Goal: Task Accomplishment & Management: Understand site structure

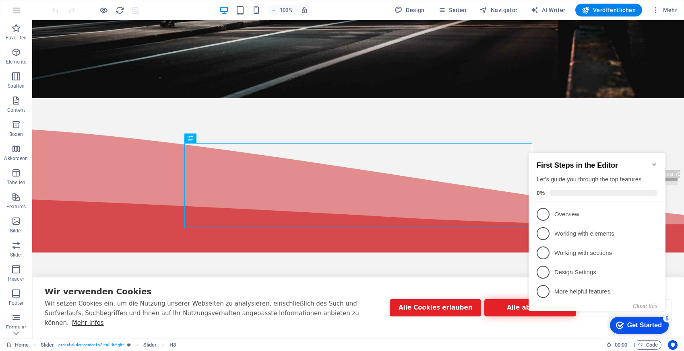
click at [518, 313] on button "Alle ablehnen" at bounding box center [529, 307] width 91 height 17
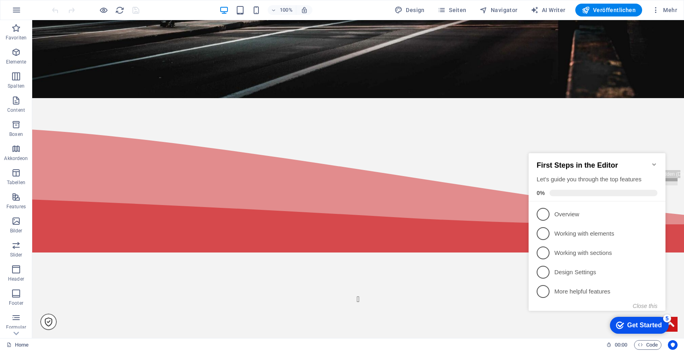
click at [654, 163] on icon "Minimize checklist" at bounding box center [654, 164] width 4 height 2
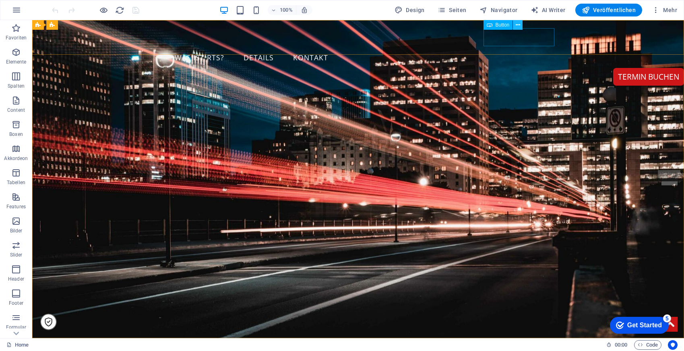
click at [515, 24] on icon at bounding box center [517, 25] width 4 height 8
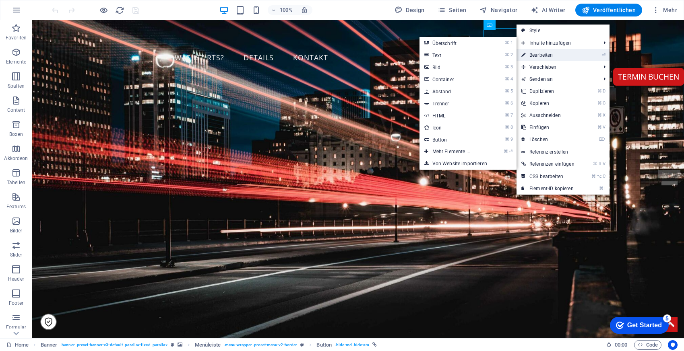
click at [546, 57] on link "⏎ Bearbeiten" at bounding box center [547, 55] width 63 height 12
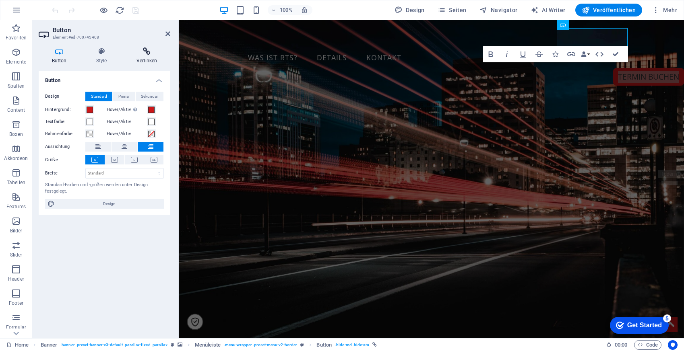
click at [136, 58] on h4 "Verlinken" at bounding box center [146, 55] width 47 height 17
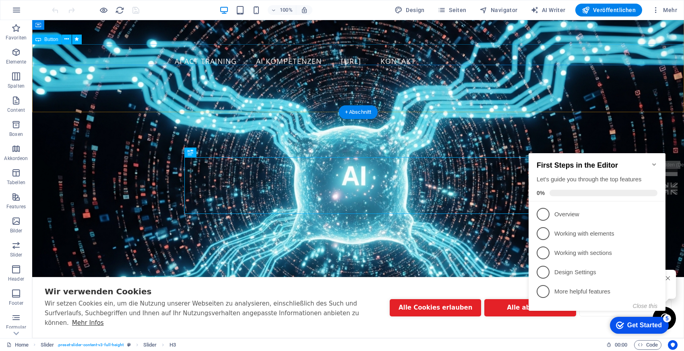
scroll to position [226, 0]
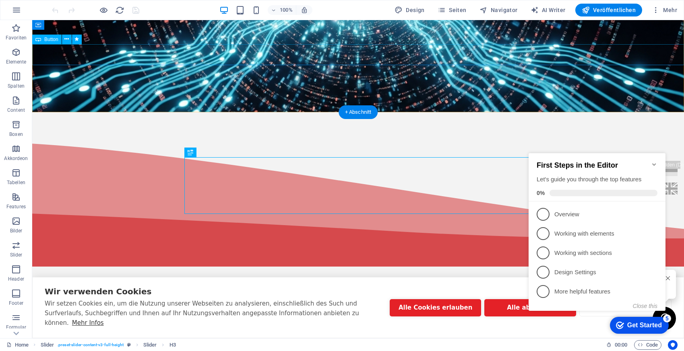
click at [395, 39] on div "Beratungsgespräch buchen" at bounding box center [358, 27] width 652 height 21
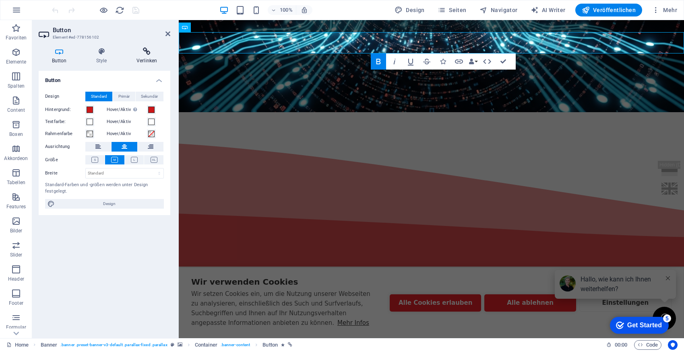
click at [153, 47] on icon at bounding box center [146, 51] width 47 height 8
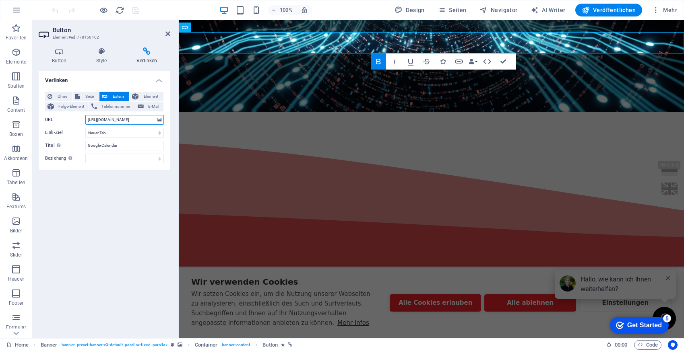
click at [133, 120] on input "https://calendar.google.com/calendar/appointments/schedules/AcZssZ2nKlzISRGKedE…" at bounding box center [124, 120] width 78 height 10
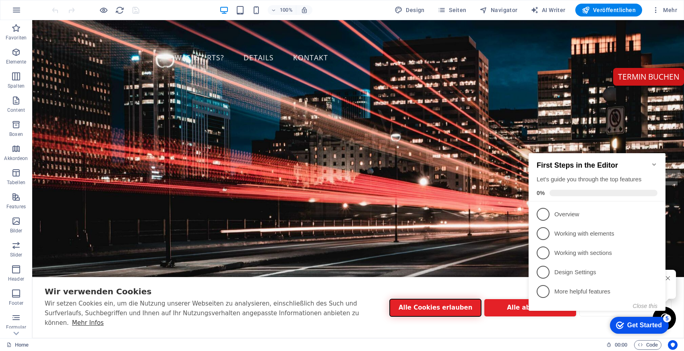
click at [440, 309] on button "Alle Cookies erlauben" at bounding box center [435, 307] width 91 height 17
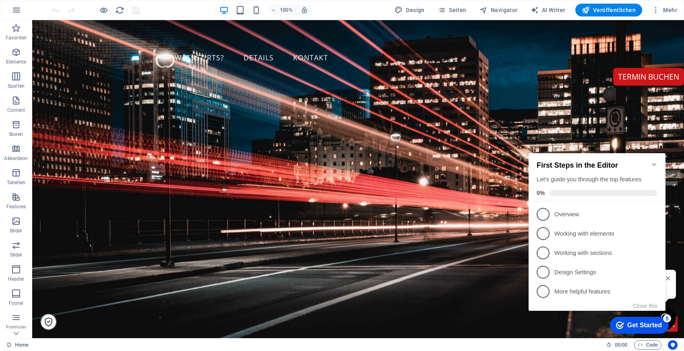
click at [655, 163] on icon "Minimize checklist" at bounding box center [654, 164] width 4 height 2
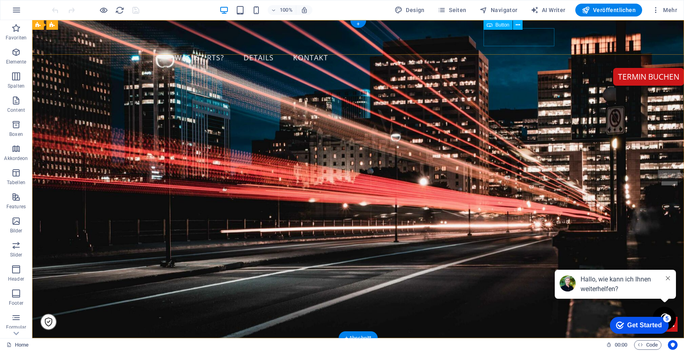
click at [613, 68] on div "TERMIN buchen" at bounding box center [648, 77] width 71 height 18
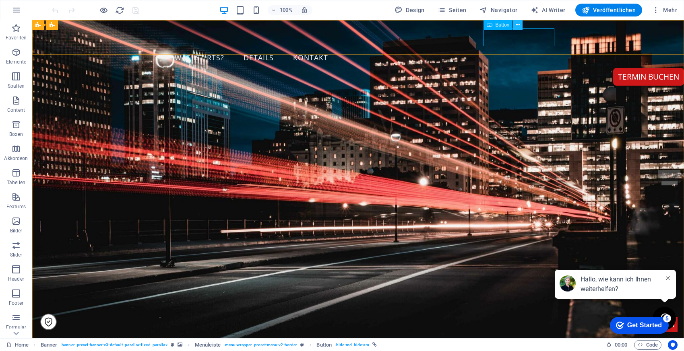
click at [633, 256] on icon at bounding box center [635, 258] width 4 height 4
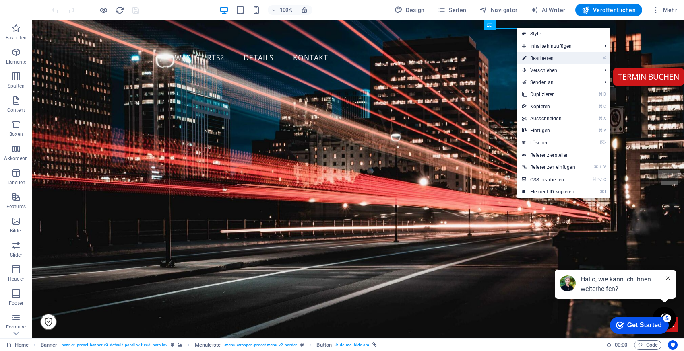
click at [533, 57] on link "⏎ Bearbeiten" at bounding box center [548, 58] width 63 height 12
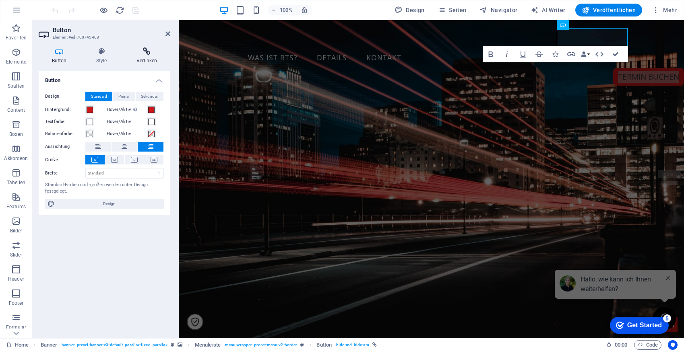
click at [153, 52] on icon at bounding box center [146, 51] width 47 height 8
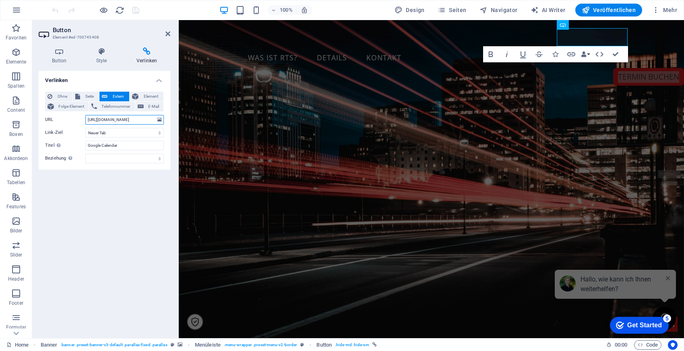
click at [123, 120] on input "https://calendar.google.com/calendar/u/0/appointments/schedules/AcZssZ1b_fRSc1j…" at bounding box center [124, 120] width 78 height 10
paste input "https://calendar.google.com/calendar/appointments/schedules/AcZssZ2nKlzISRGKedE…"
type input "https://calendar.google.com/calendar/appointments/schedules/AcZssZ2nKlzISRGKedE…"
click at [131, 228] on div "Verlinken Ohne Seite Extern Element Folge-Element Telefonnummer E-Mail Seite Ho…" at bounding box center [105, 201] width 132 height 261
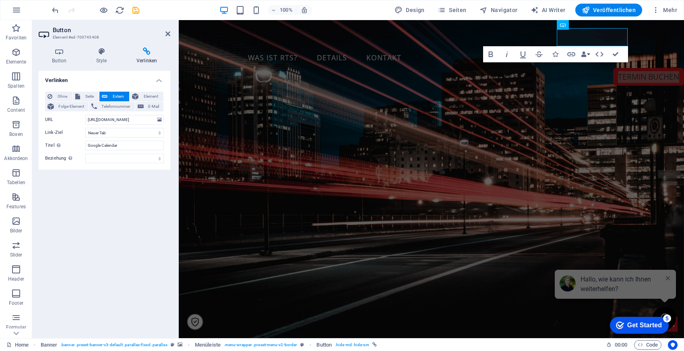
scroll to position [0, 0]
click at [168, 34] on icon at bounding box center [167, 34] width 5 height 6
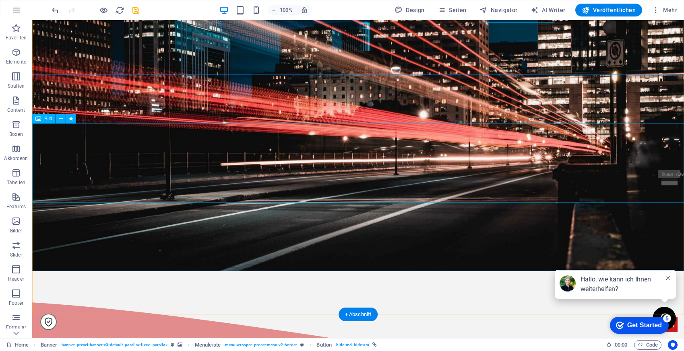
scroll to position [76, 0]
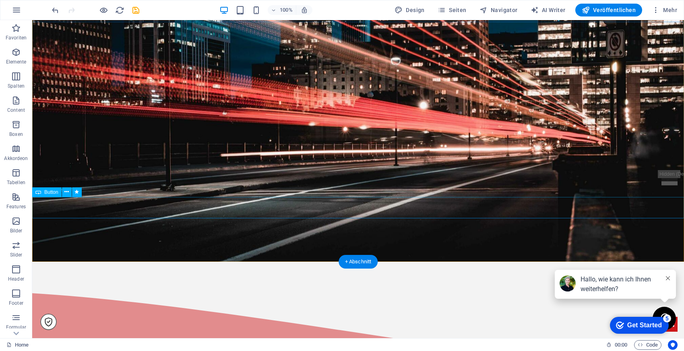
click at [309, 195] on div "JETZT KOSTENLOSEN TERMIN BUCHEN!" at bounding box center [358, 183] width 652 height 21
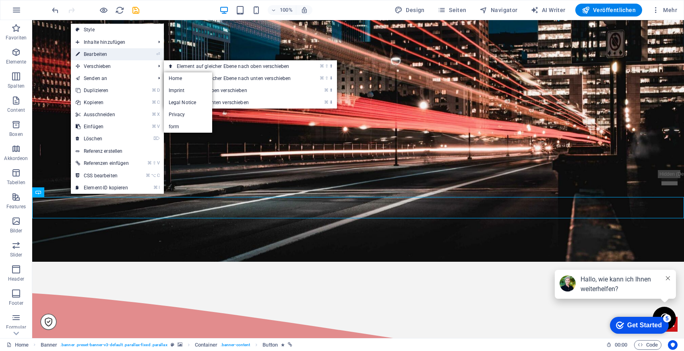
click at [112, 54] on link "⏎ Bearbeiten" at bounding box center [102, 54] width 63 height 12
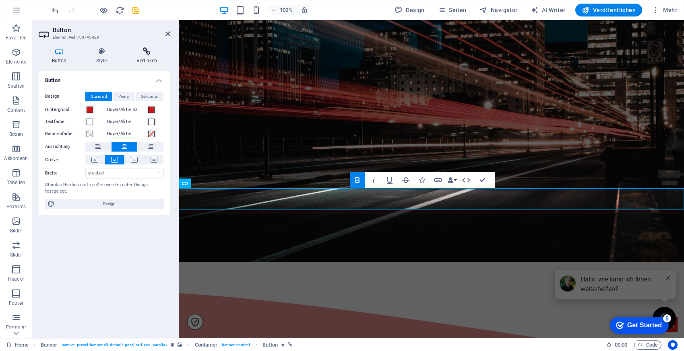
click at [147, 56] on h4 "Verlinken" at bounding box center [146, 55] width 47 height 17
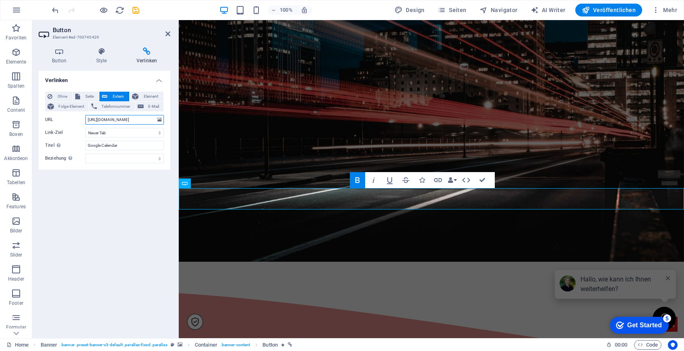
click at [136, 119] on input "https://calendar.google.com/calendar/u/0/appointments/schedules/AcZssZ1b_fRSc1j…" at bounding box center [124, 120] width 78 height 10
paste input "https://calendar.google.com/calendar/appointments/schedules/AcZssZ2nKlzISRGKedE…"
type input "https://calendar.google.com/calendar/appointments/schedules/AcZssZ2nKlzISRGKedE…"
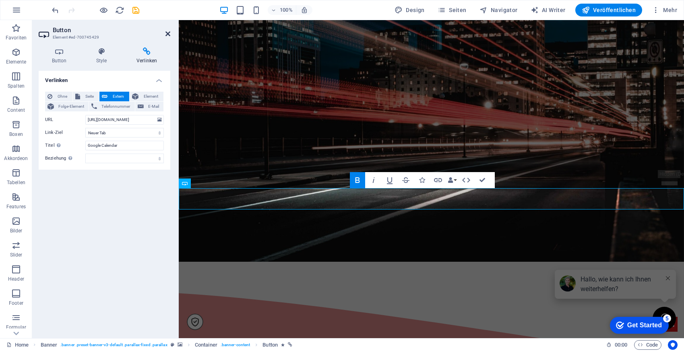
click at [168, 34] on icon at bounding box center [167, 34] width 5 height 6
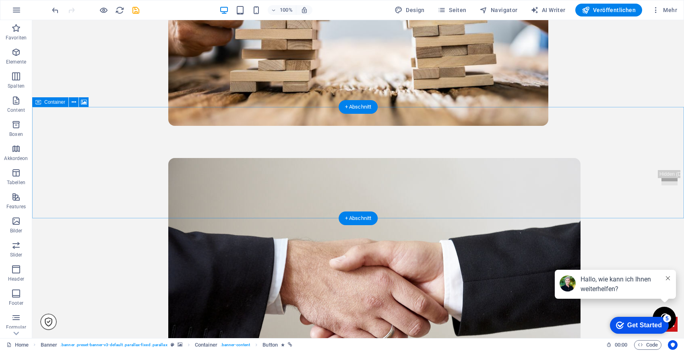
scroll to position [1344, 0]
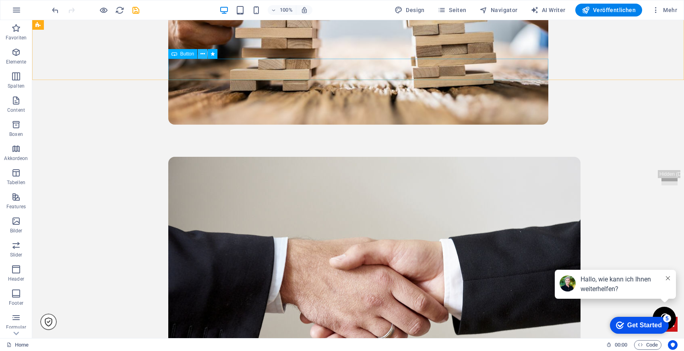
click at [202, 54] on icon at bounding box center [202, 54] width 4 height 8
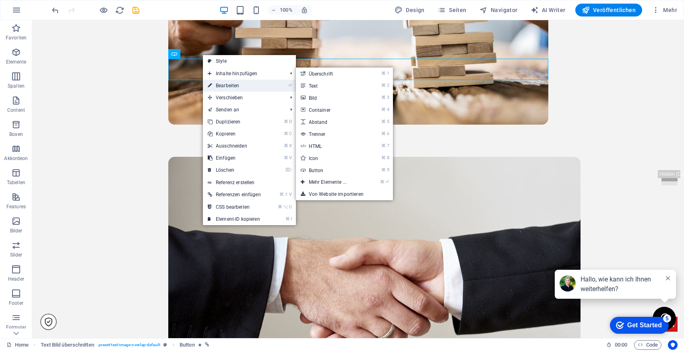
click at [218, 87] on link "⏎ Bearbeiten" at bounding box center [234, 86] width 63 height 12
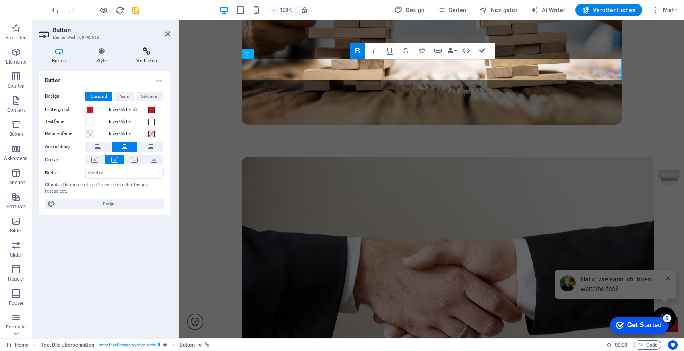
click at [150, 57] on h4 "Verlinken" at bounding box center [146, 55] width 47 height 17
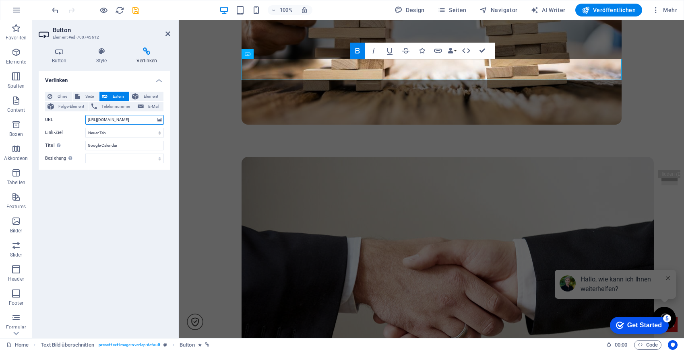
click at [134, 117] on input "https://calendar.google.com/calendar/u/0/appointments/schedules/AcZssZ1b_fRSc1j…" at bounding box center [124, 120] width 78 height 10
paste input "https://calendar.google.com/calendar/appointments/schedules/AcZssZ2nKlzISRGKedE…"
type input "https://calendar.google.com/calendar/appointments/schedules/AcZssZ2nKlzISRGKedE…"
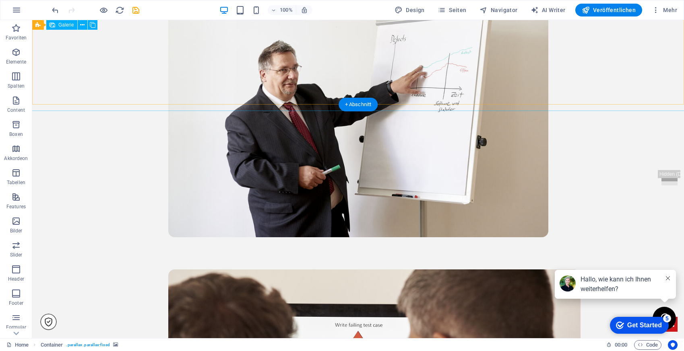
scroll to position [2068, 0]
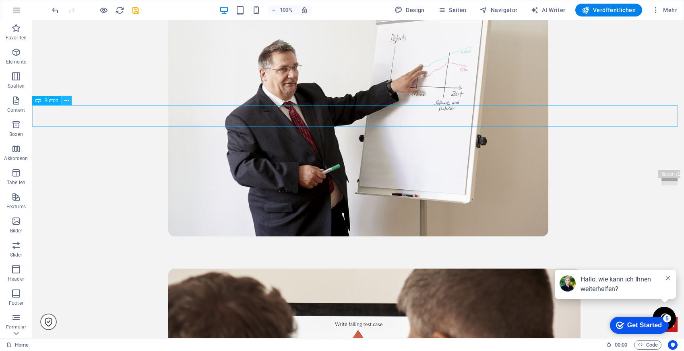
click at [68, 102] on icon at bounding box center [66, 101] width 4 height 8
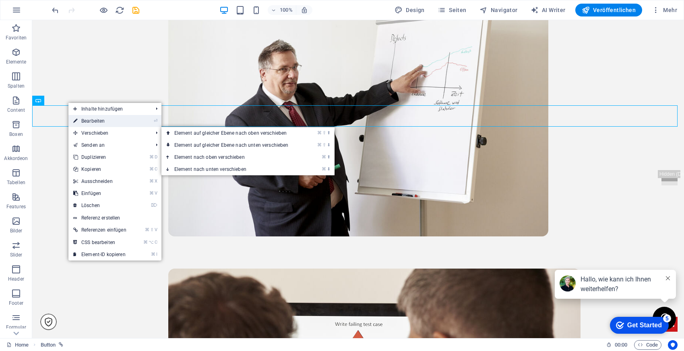
click at [98, 122] on link "⏎ Bearbeiten" at bounding box center [99, 121] width 63 height 12
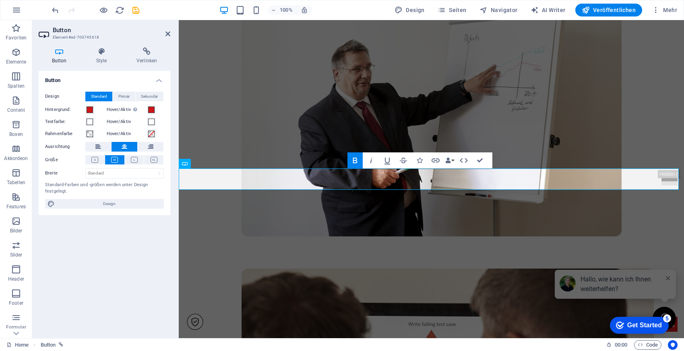
scroll to position [1895, 0]
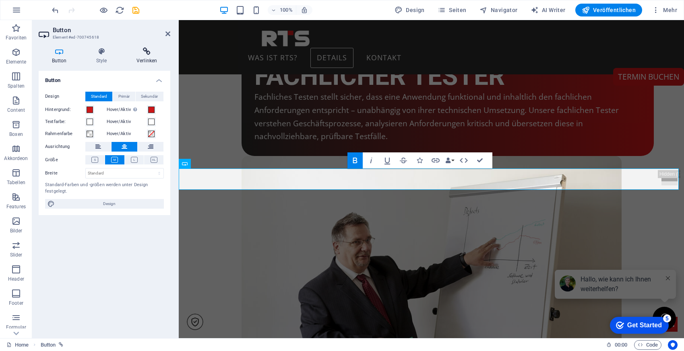
click at [145, 57] on h4 "Verlinken" at bounding box center [146, 55] width 47 height 17
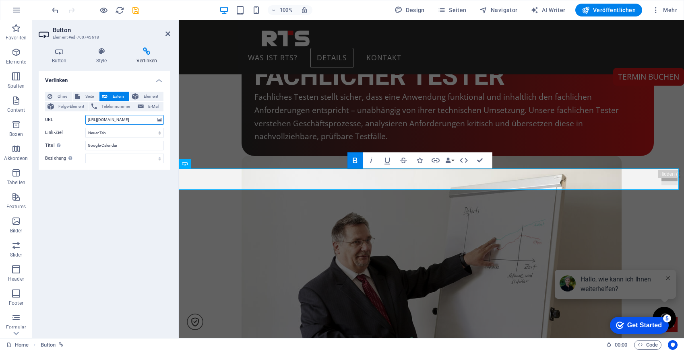
click at [119, 119] on input "https://calendar.google.com/calendar/u/0/appointments/schedules/AcZssZ1b_fRSc1j…" at bounding box center [124, 120] width 78 height 10
paste input "https://calendar.google.com/calendar/appointments/schedules/AcZssZ2nKlzISRGKedE…"
type input "https://calendar.google.com/calendar/appointments/schedules/AcZssZ2nKlzISRGKedE…"
click at [169, 31] on icon at bounding box center [167, 34] width 5 height 6
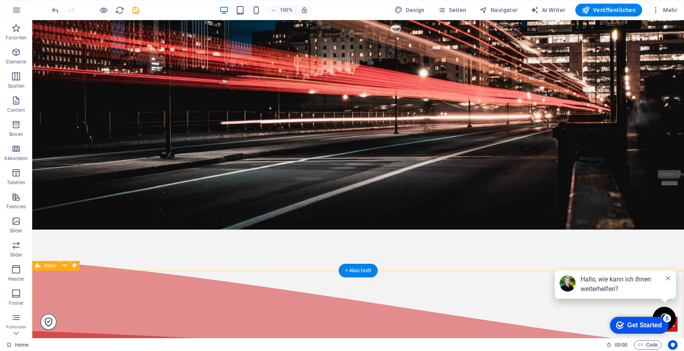
scroll to position [0, 0]
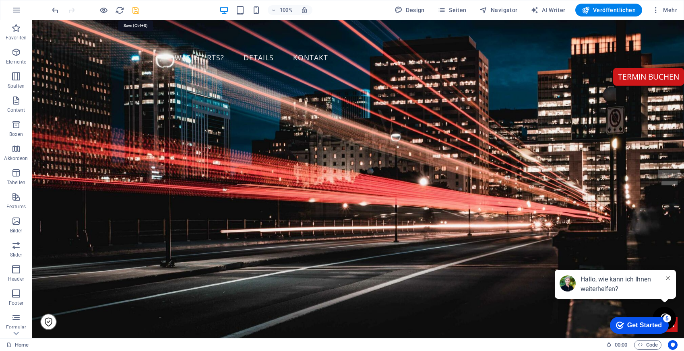
click at [135, 12] on icon "save" at bounding box center [135, 10] width 9 height 9
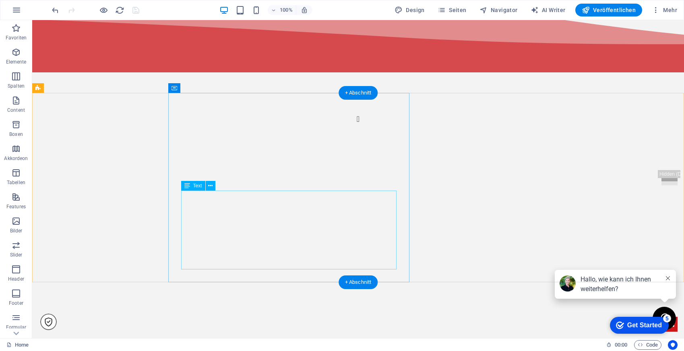
scroll to position [421, 0]
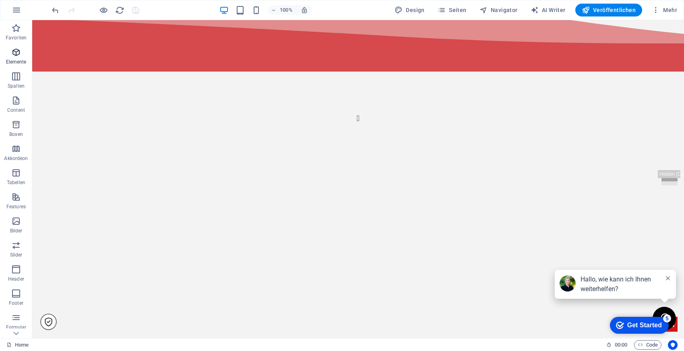
click at [15, 54] on icon "button" at bounding box center [16, 52] width 10 height 10
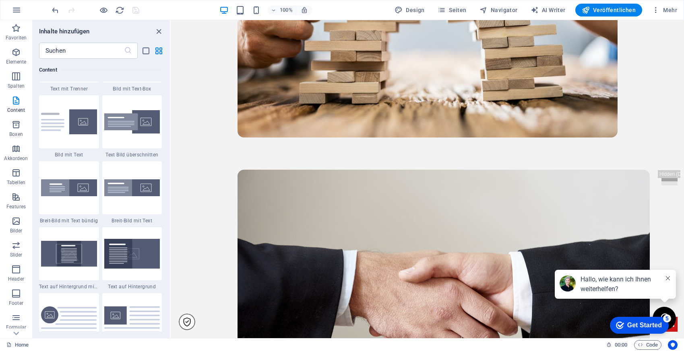
scroll to position [1338, 0]
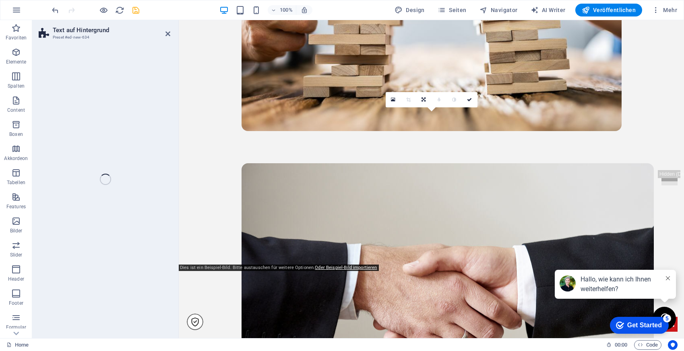
select select "%"
select select "rem"
select select "px"
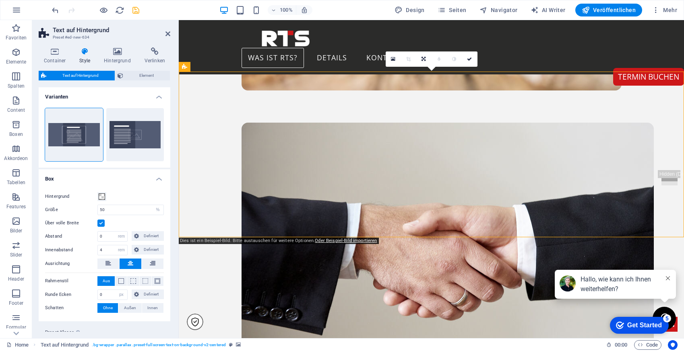
scroll to position [1380, 0]
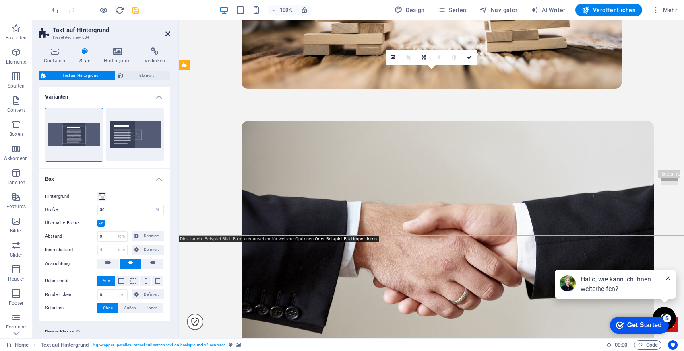
click at [167, 35] on icon at bounding box center [167, 34] width 5 height 6
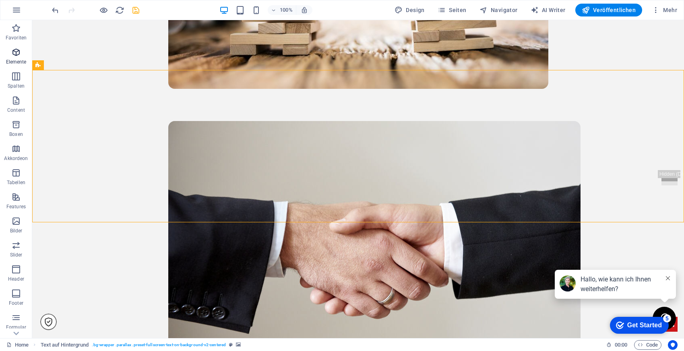
click at [19, 56] on icon "button" at bounding box center [16, 52] width 10 height 10
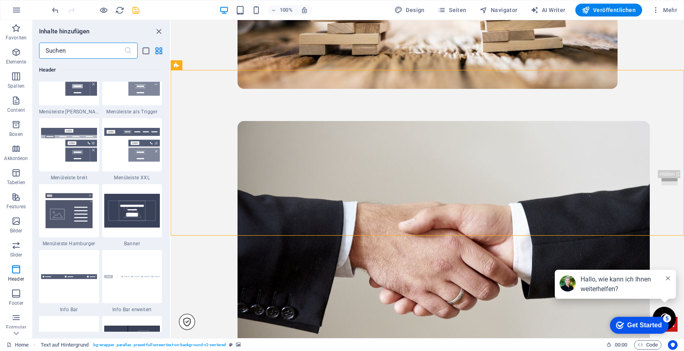
scroll to position [5144, 0]
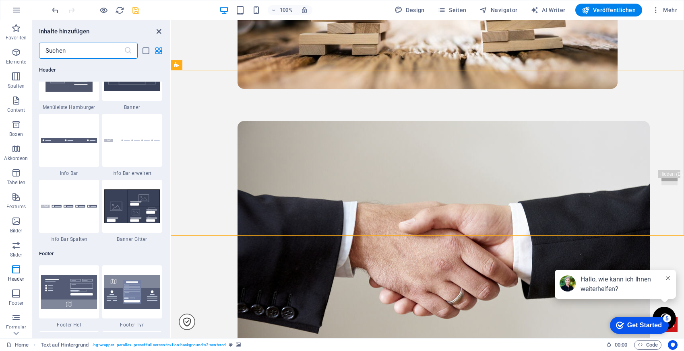
click at [158, 29] on icon "close panel" at bounding box center [158, 31] width 9 height 9
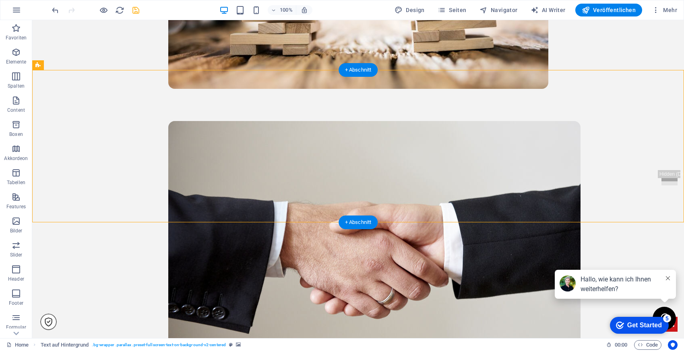
select select "%"
select select "rem"
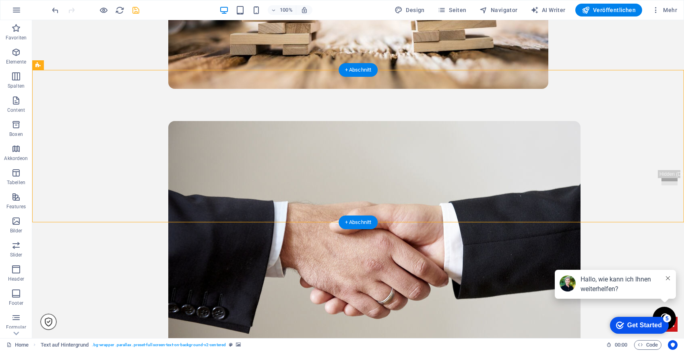
select select "rem"
select select "px"
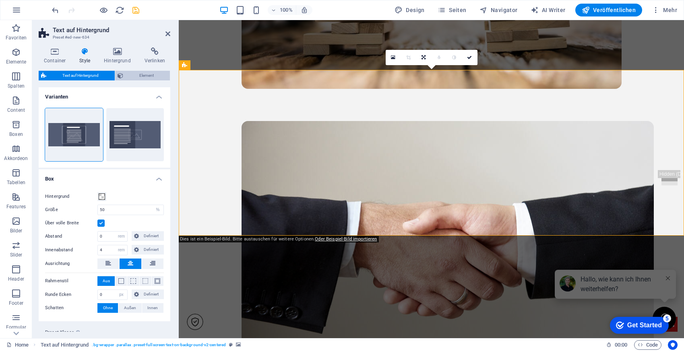
click at [137, 77] on span "Element" at bounding box center [147, 76] width 42 height 10
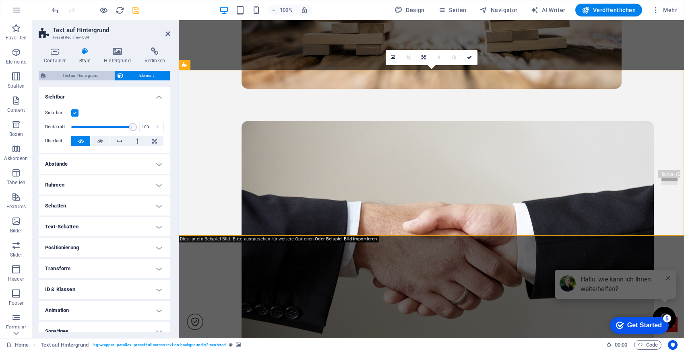
click at [79, 76] on span "Text auf Hintergrund" at bounding box center [81, 76] width 64 height 10
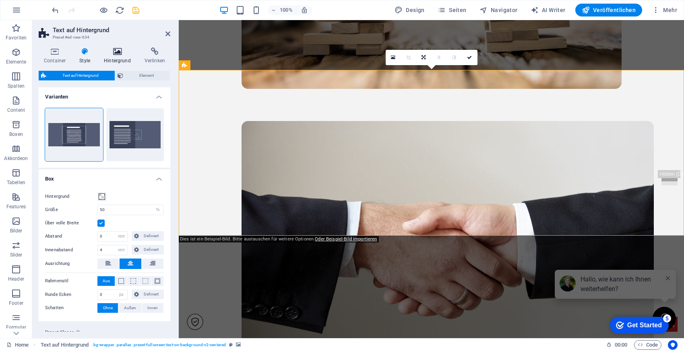
click at [114, 55] on icon at bounding box center [117, 51] width 37 height 8
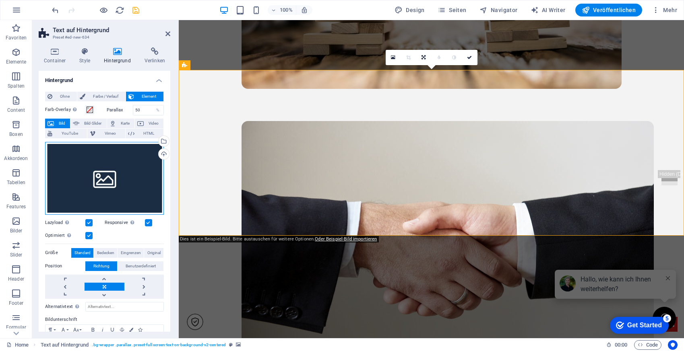
click at [118, 189] on div "Ziehe Dateien zum Hochladen hierher oder klicke hier, um aus Dateien oder koste…" at bounding box center [104, 178] width 119 height 73
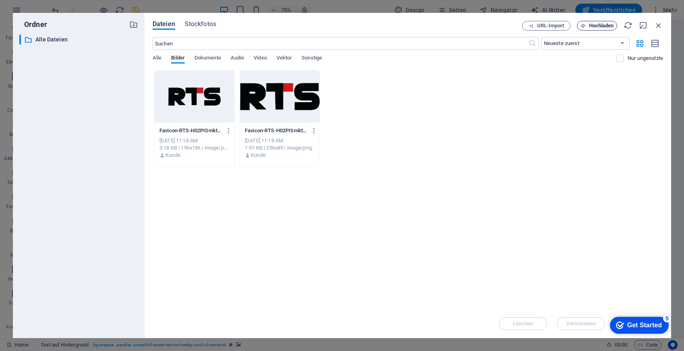
click at [594, 24] on span "Hochladen" at bounding box center [601, 25] width 25 height 5
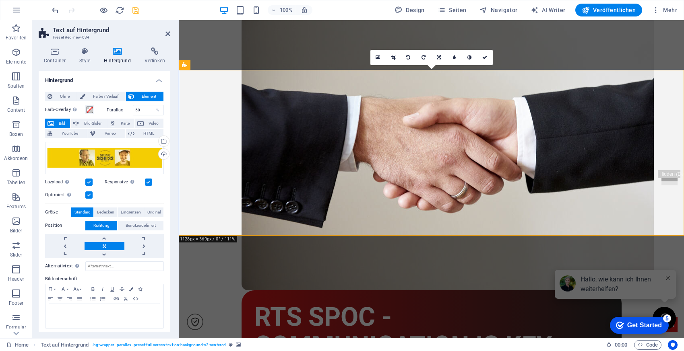
scroll to position [1380, 0]
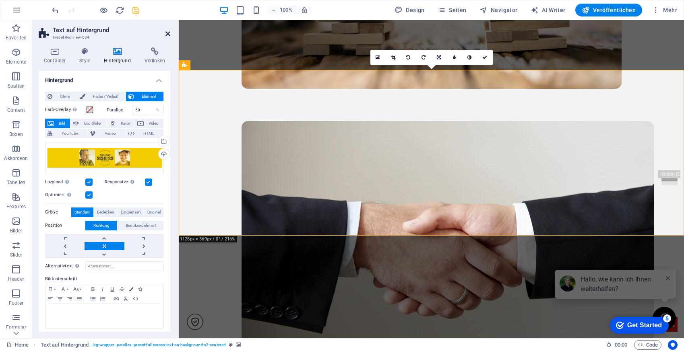
click at [168, 35] on icon at bounding box center [167, 34] width 5 height 6
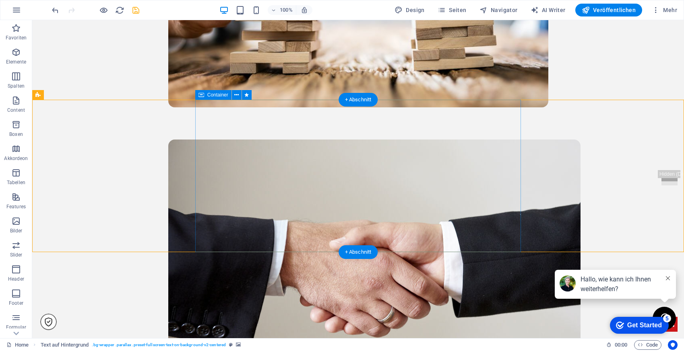
scroll to position [1362, 0]
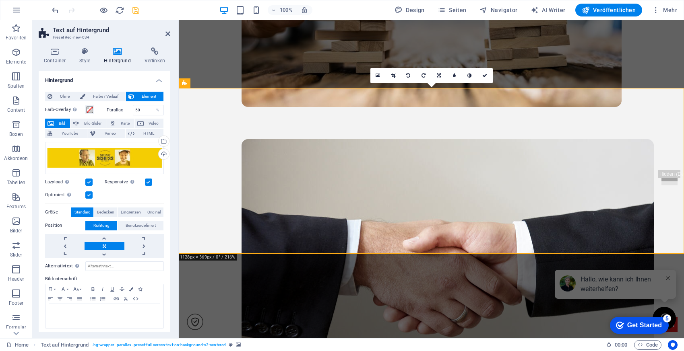
click at [116, 53] on icon at bounding box center [117, 51] width 37 height 8
click at [118, 158] on div "Ziehe Dateien zum Hochladen hierher oder klicke hier, um aus Dateien oder koste…" at bounding box center [104, 158] width 119 height 32
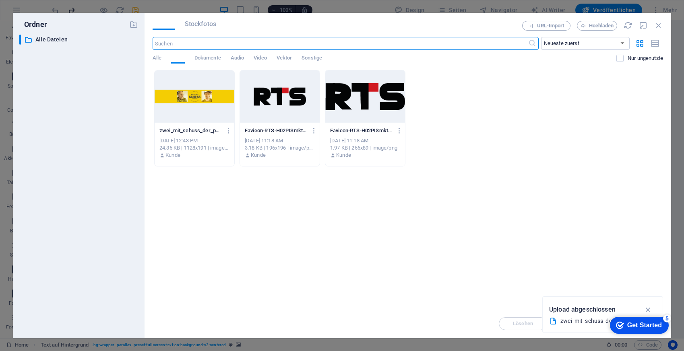
scroll to position [1468, 0]
click at [601, 25] on span "Hochladen" at bounding box center [601, 25] width 25 height 5
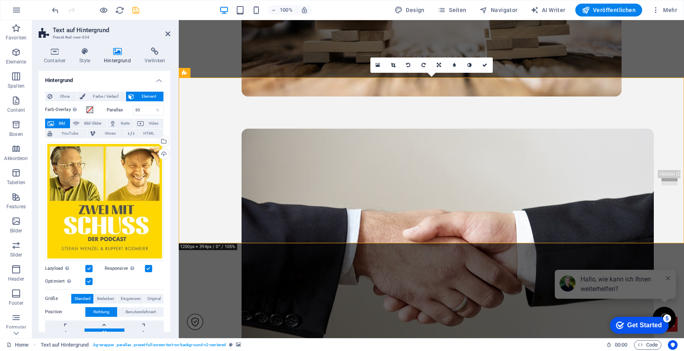
scroll to position [1373, 0]
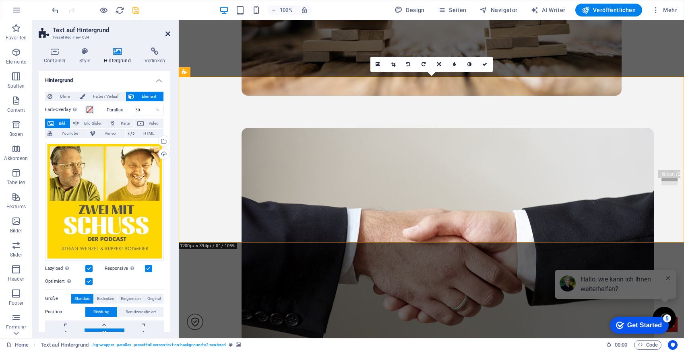
click at [167, 34] on icon at bounding box center [167, 34] width 5 height 6
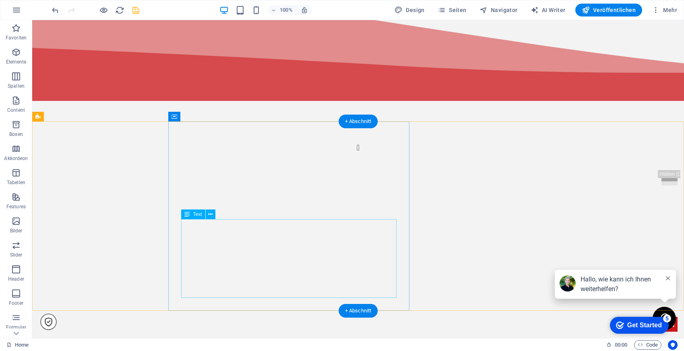
scroll to position [393, 0]
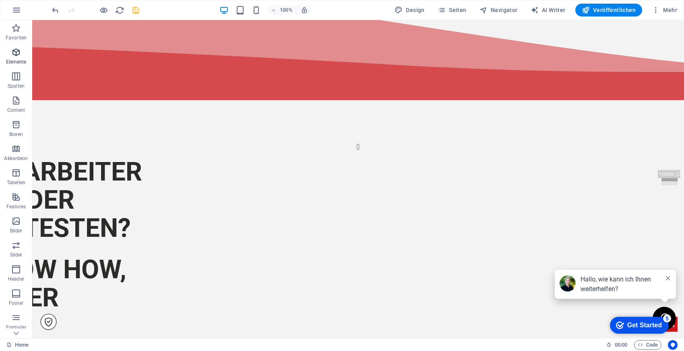
click at [14, 58] on span "Elemente" at bounding box center [16, 56] width 32 height 19
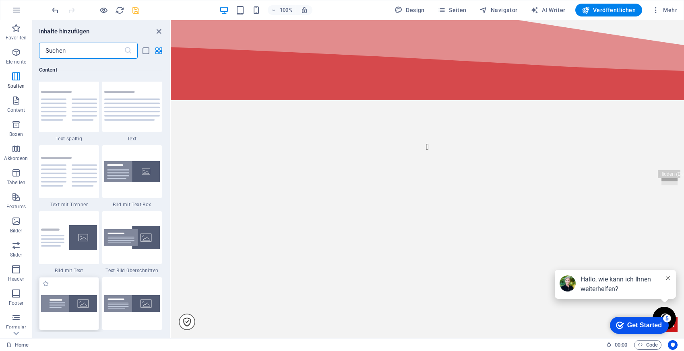
scroll to position [1406, 0]
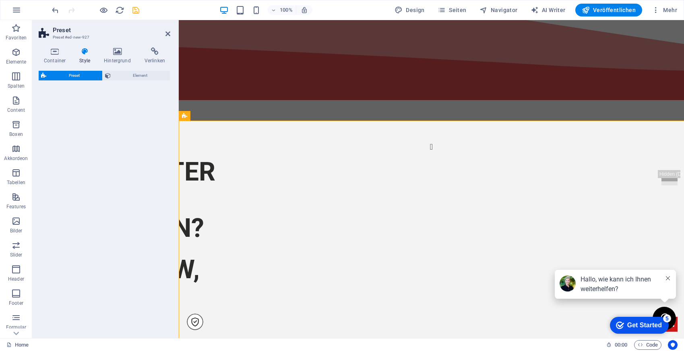
select select "rem"
select select "px"
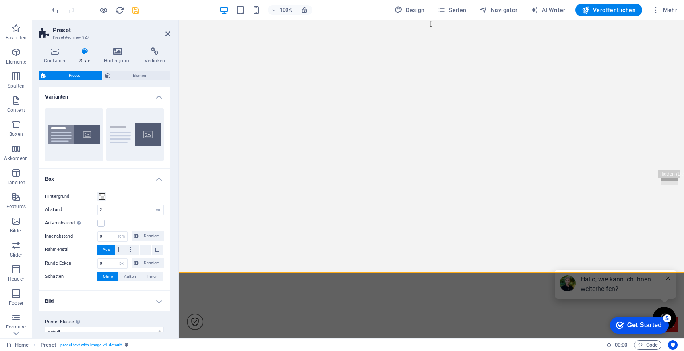
scroll to position [521, 0]
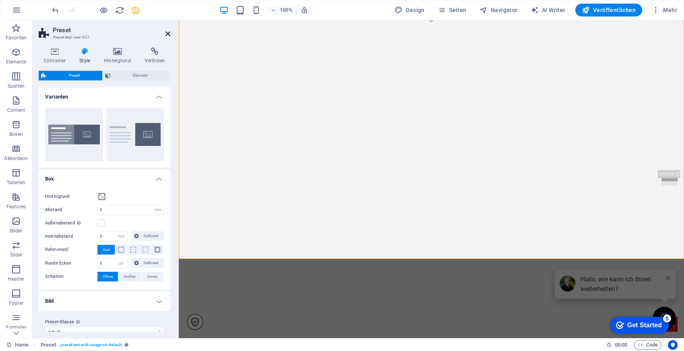
click at [167, 36] on icon at bounding box center [167, 34] width 5 height 6
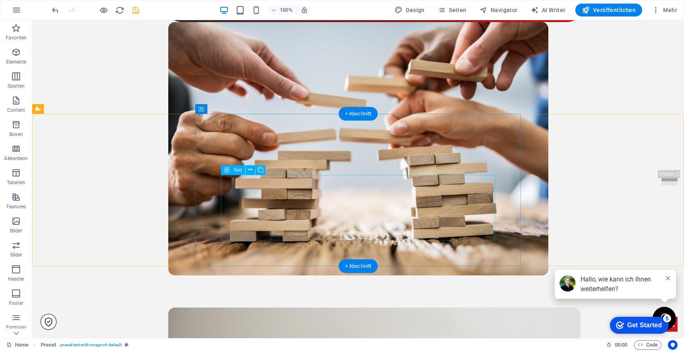
scroll to position [1616, 0]
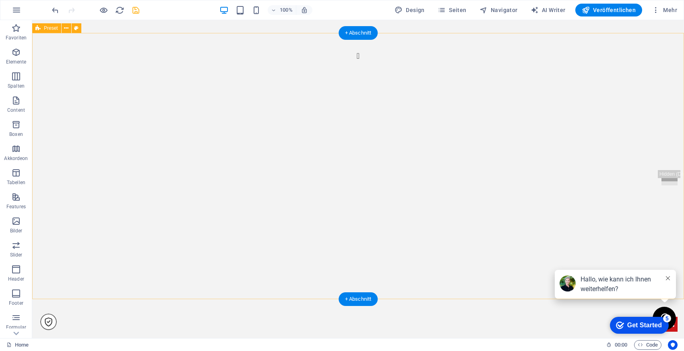
scroll to position [485, 0]
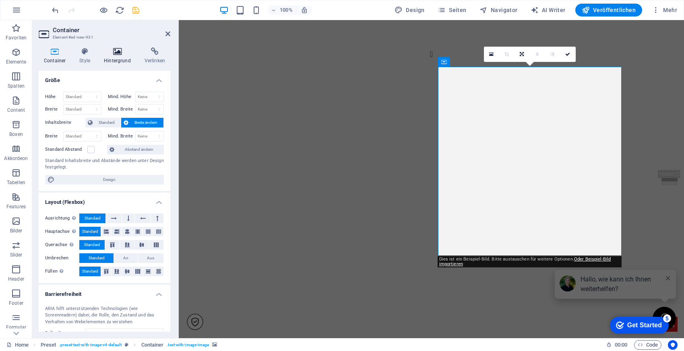
click at [124, 49] on icon at bounding box center [117, 51] width 37 height 8
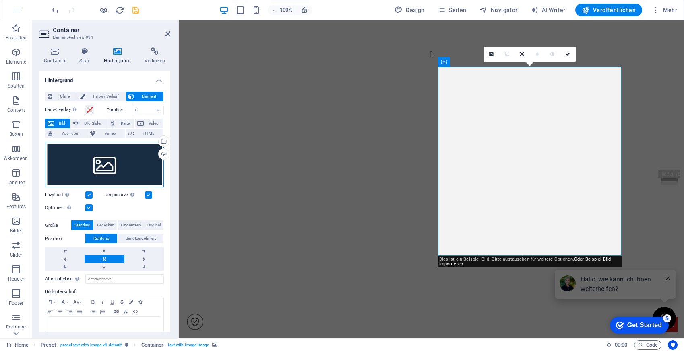
click at [95, 168] on div "Ziehe Dateien zum Hochladen hierher oder klicke hier, um aus Dateien oder koste…" at bounding box center [104, 164] width 119 height 45
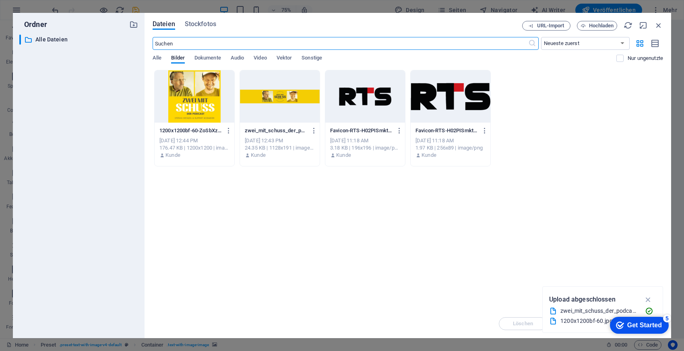
scroll to position [591, 0]
click at [214, 87] on div at bounding box center [195, 96] width 80 height 52
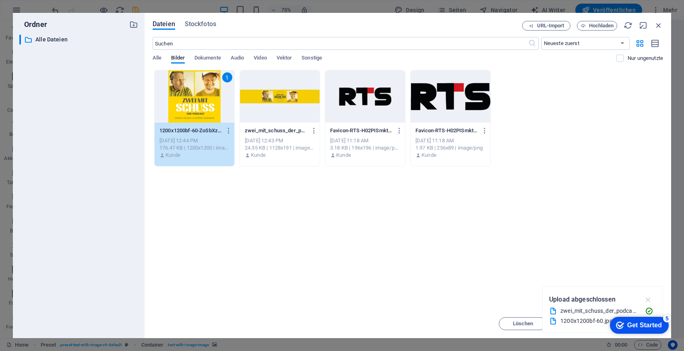
click at [647, 298] on icon "button" at bounding box center [647, 299] width 9 height 9
click at [210, 101] on div "1" at bounding box center [195, 96] width 80 height 52
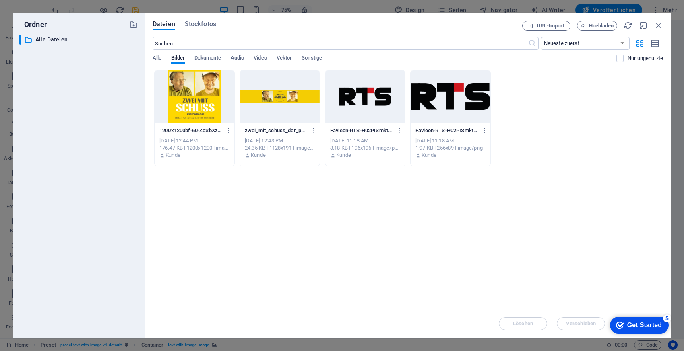
click at [210, 101] on div at bounding box center [195, 96] width 80 height 52
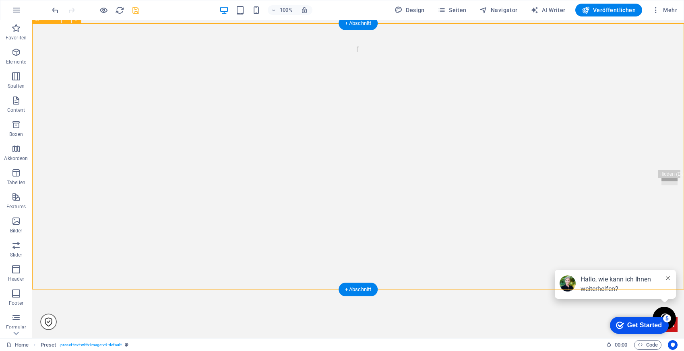
scroll to position [491, 0]
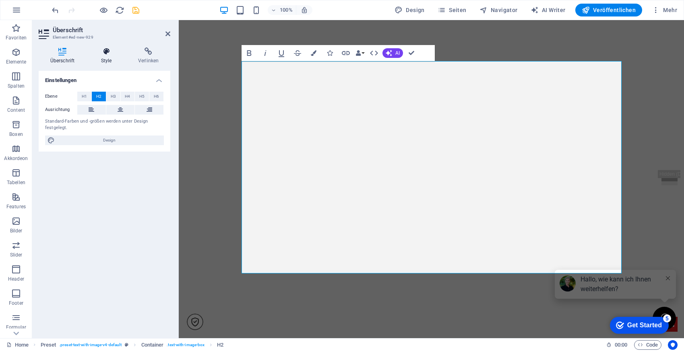
click at [103, 56] on h4 "Style" at bounding box center [107, 55] width 37 height 17
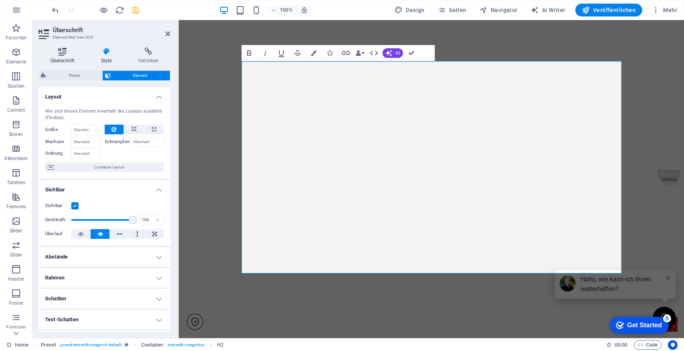
click at [70, 58] on h4 "Überschrift" at bounding box center [64, 55] width 51 height 17
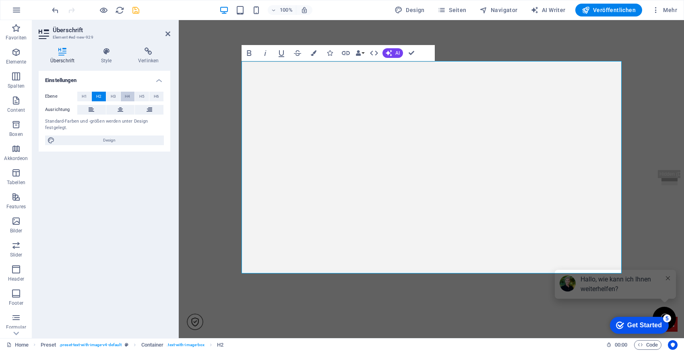
click at [121, 95] on button "H4" at bounding box center [128, 97] width 14 height 10
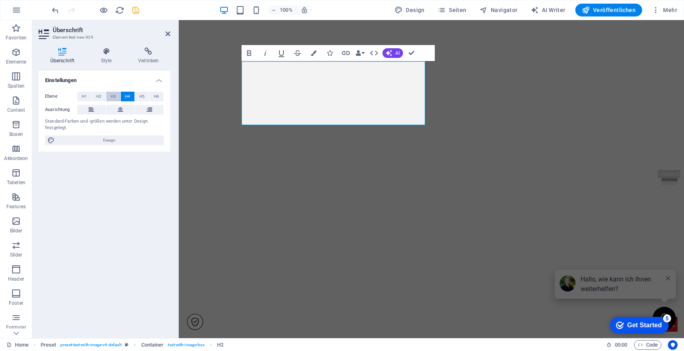
click at [113, 95] on span "H3" at bounding box center [113, 97] width 5 height 10
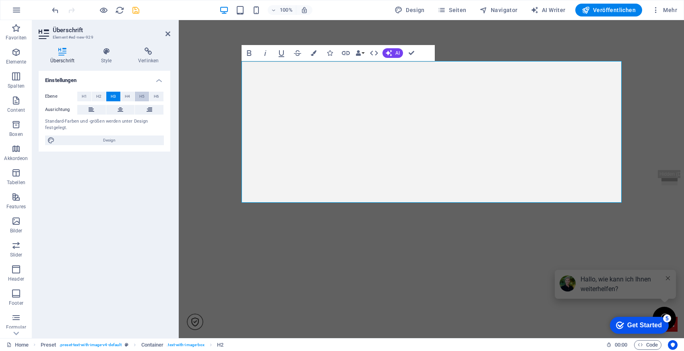
click at [138, 96] on button "H5" at bounding box center [142, 97] width 14 height 10
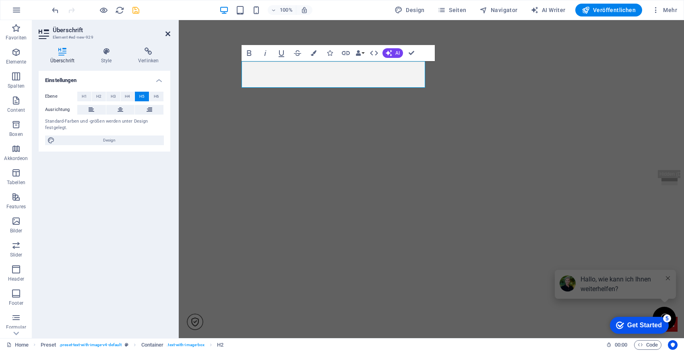
click at [167, 35] on icon at bounding box center [167, 34] width 5 height 6
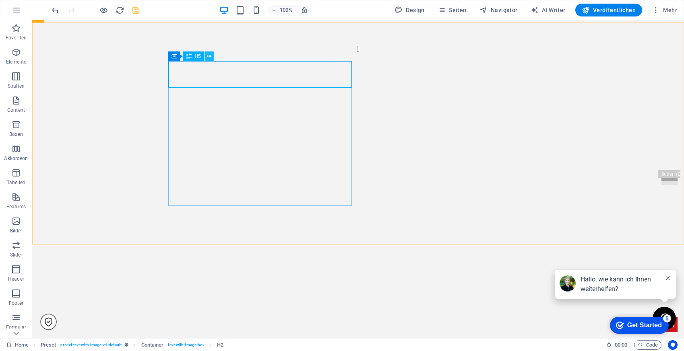
click at [210, 56] on icon at bounding box center [209, 56] width 4 height 8
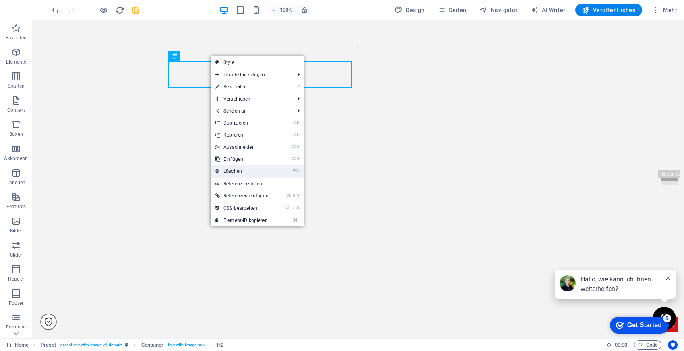
click at [239, 168] on link "⌦ Löschen" at bounding box center [241, 171] width 63 height 12
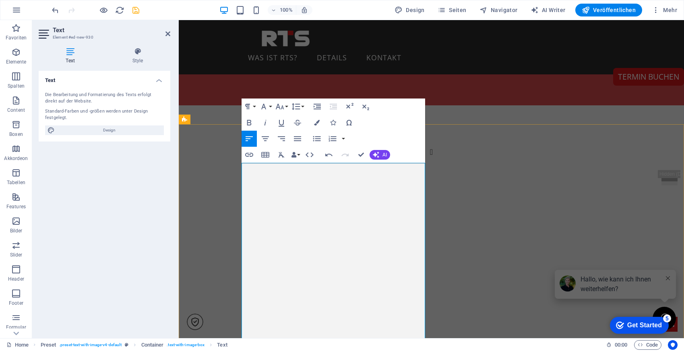
scroll to position [386, 0]
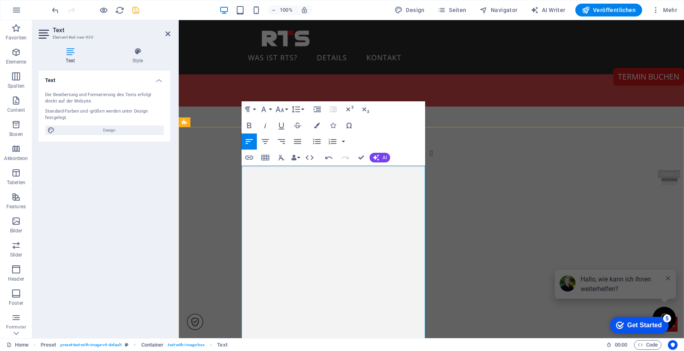
drag, startPoint x: 253, startPoint y: 289, endPoint x: 241, endPoint y: 171, distance: 118.1
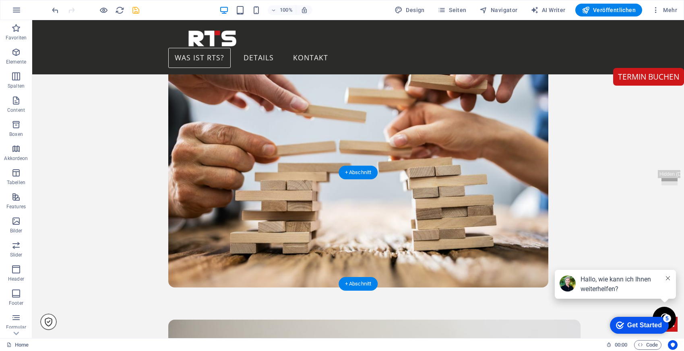
scroll to position [1762, 0]
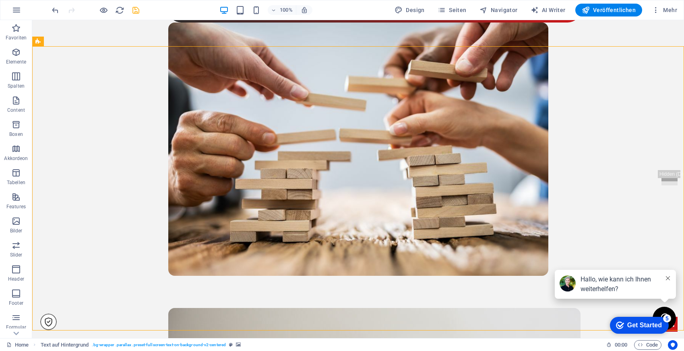
scroll to position [1787, 0]
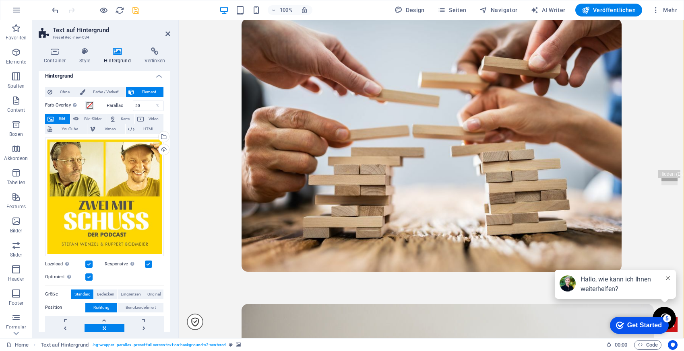
scroll to position [0, 0]
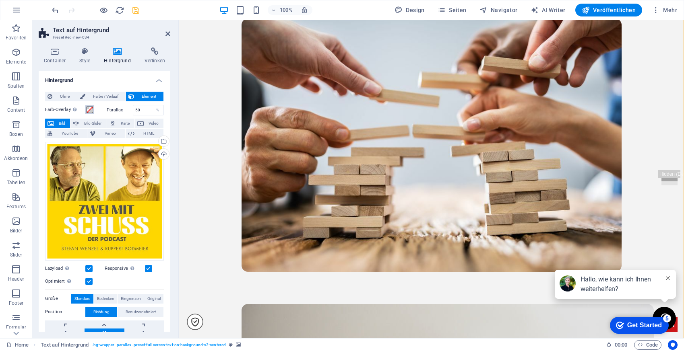
click at [91, 110] on span at bounding box center [90, 110] width 6 height 6
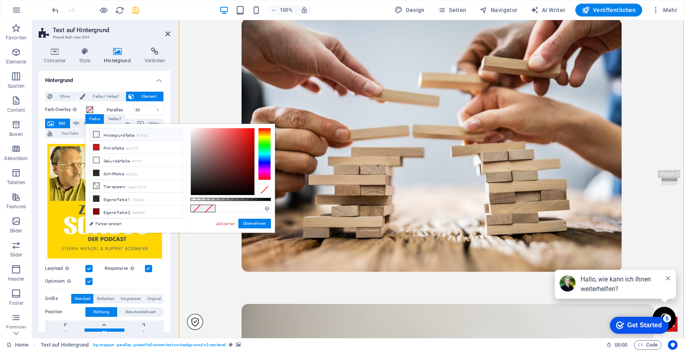
click at [117, 135] on li "Hintergrundfarbe #f3f3f3" at bounding box center [136, 134] width 93 height 13
type input "#f3f3f3"
click at [262, 222] on button "Übernehmen" at bounding box center [254, 224] width 33 height 10
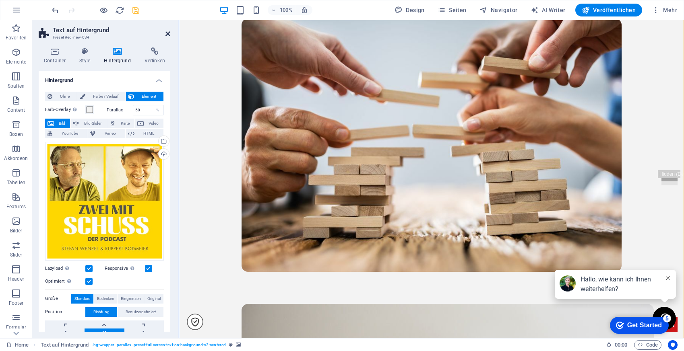
click at [166, 36] on icon at bounding box center [167, 34] width 5 height 6
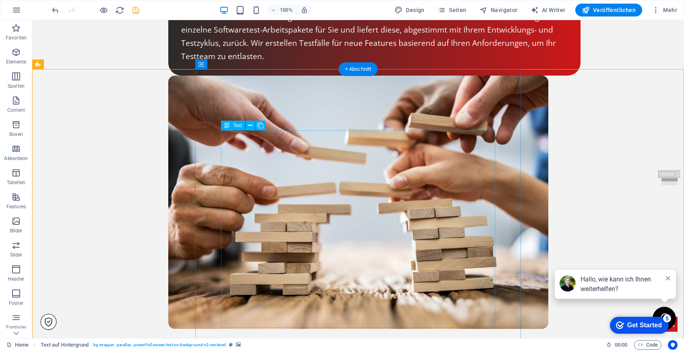
scroll to position [1766, 0]
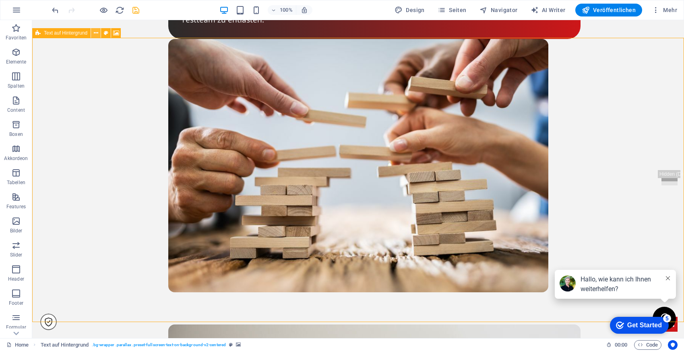
click at [93, 33] on button at bounding box center [96, 33] width 10 height 10
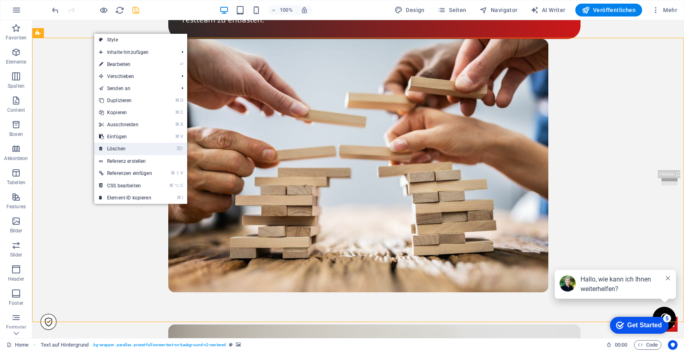
click at [127, 152] on link "⌦ Löschen" at bounding box center [125, 149] width 63 height 12
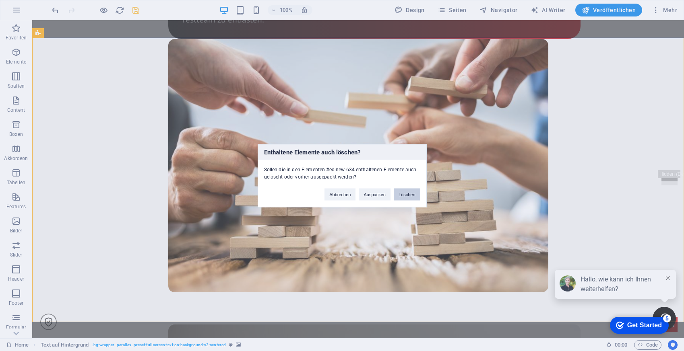
click at [408, 193] on button "Löschen" at bounding box center [407, 194] width 27 height 12
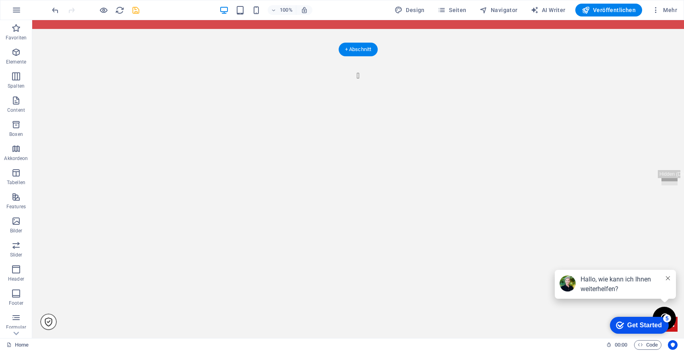
scroll to position [468, 0]
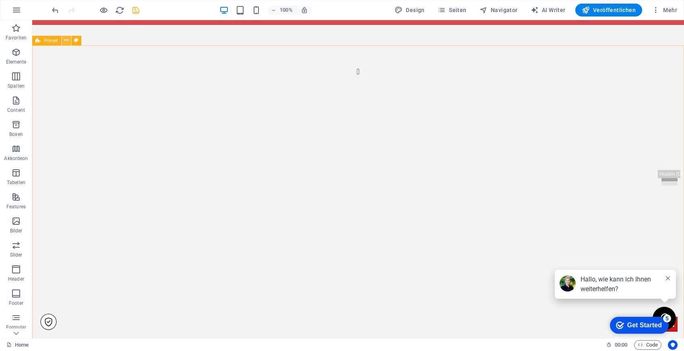
click at [64, 42] on icon at bounding box center [66, 40] width 4 height 8
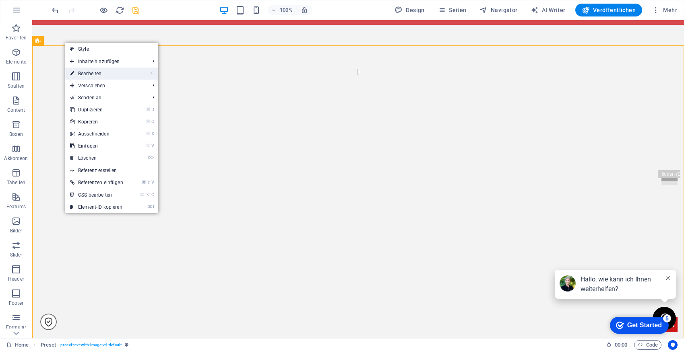
click at [90, 74] on link "⏎ Bearbeiten" at bounding box center [96, 74] width 63 height 12
select select "rem"
select select "px"
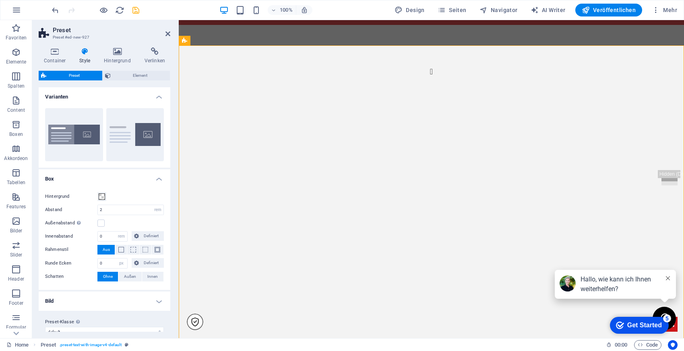
scroll to position [11, 0]
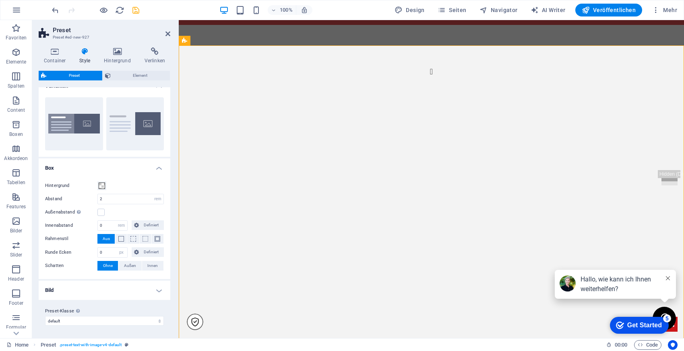
click at [117, 297] on h4 "Bild" at bounding box center [105, 290] width 132 height 19
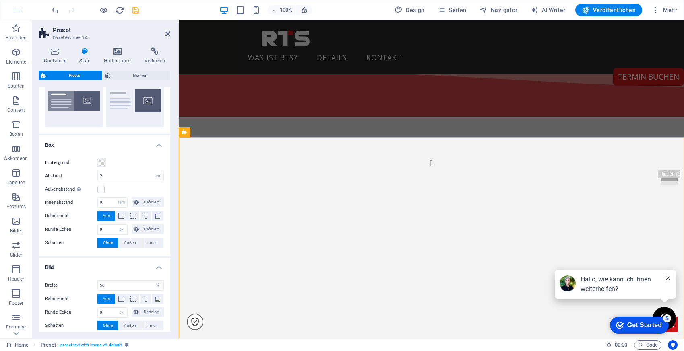
scroll to position [41, 0]
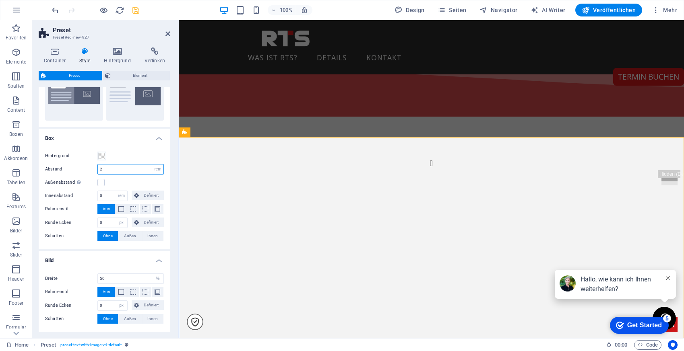
click at [122, 167] on input "2" at bounding box center [131, 170] width 66 height 10
type input "5"
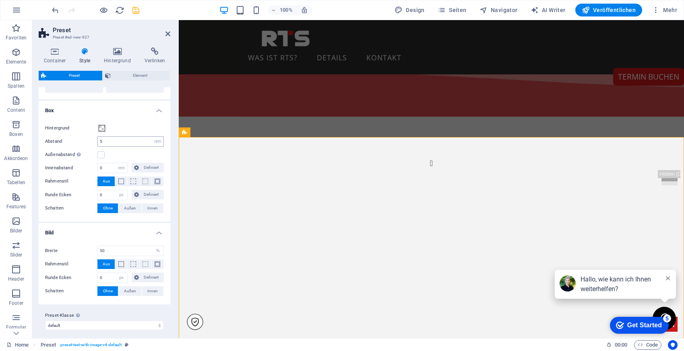
scroll to position [73, 0]
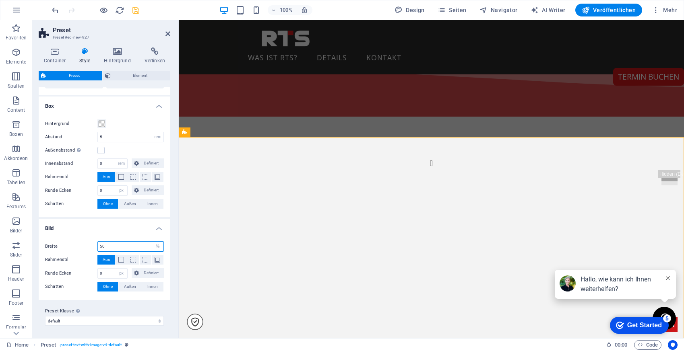
click at [132, 246] on input "50" at bounding box center [131, 247] width 66 height 10
type input "5"
type input "30"
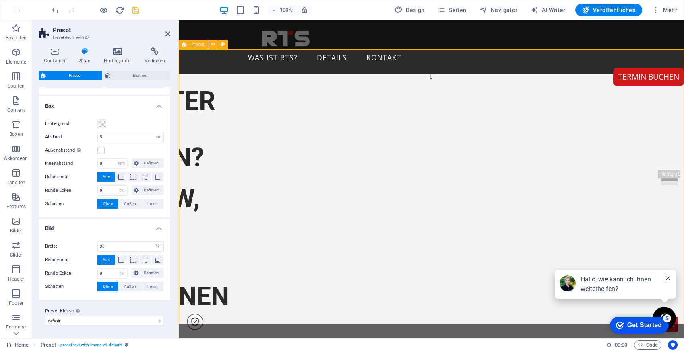
scroll to position [464, 0]
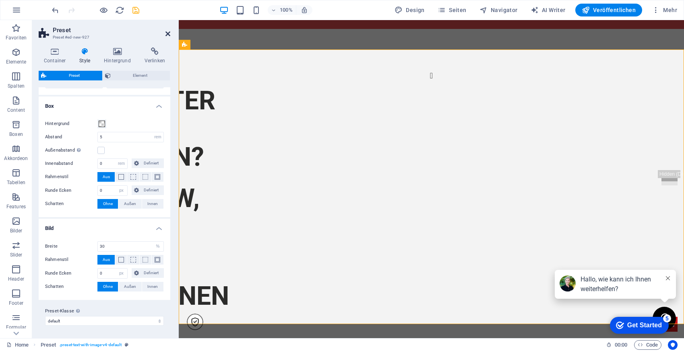
click at [165, 33] on icon at bounding box center [167, 34] width 5 height 6
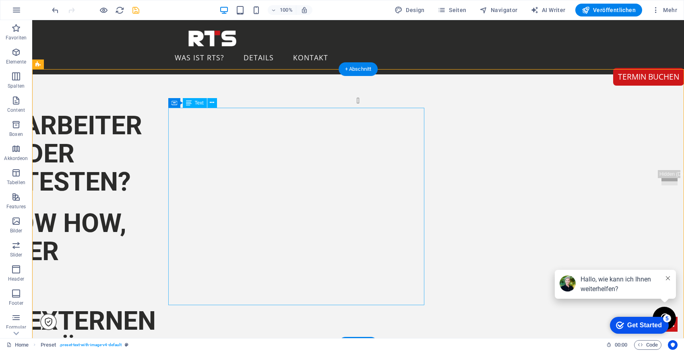
scroll to position [425, 0]
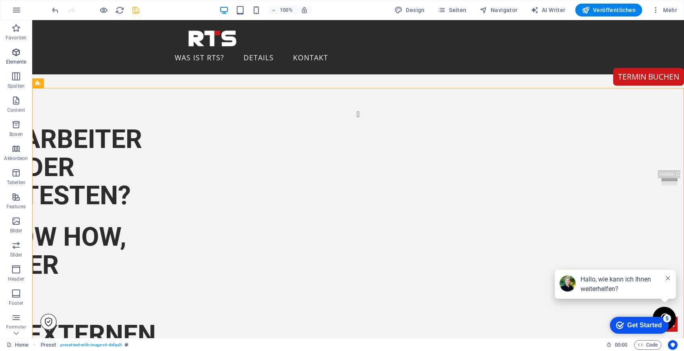
click at [21, 61] on p "Elemente" at bounding box center [16, 62] width 21 height 6
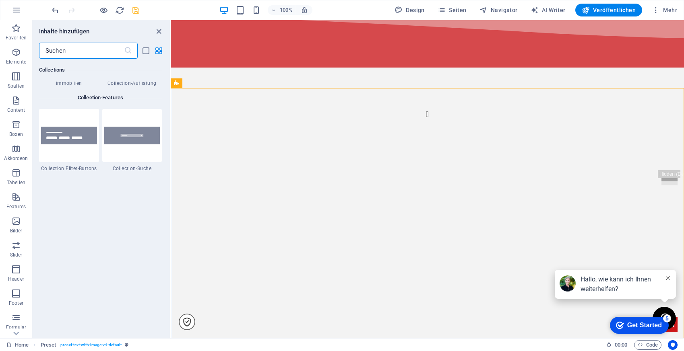
scroll to position [7712, 0]
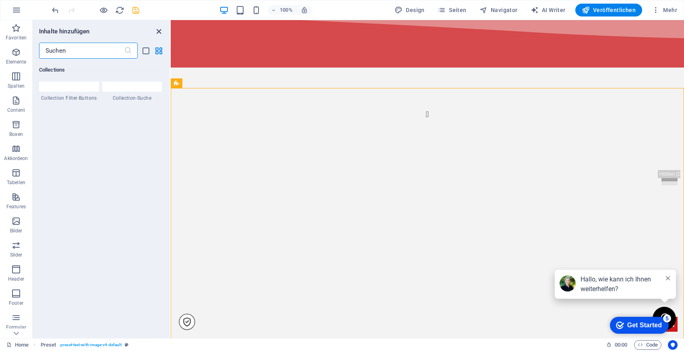
click at [158, 29] on icon "close panel" at bounding box center [158, 31] width 9 height 9
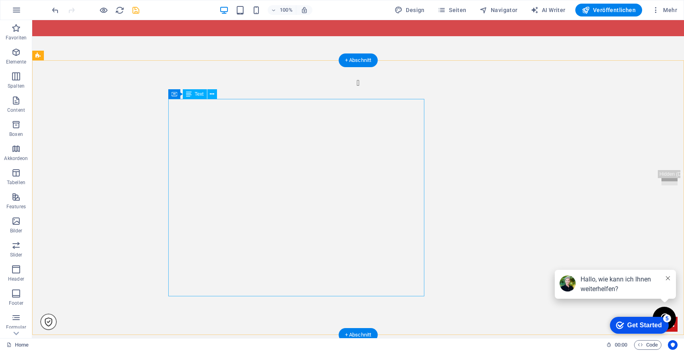
scroll to position [459, 0]
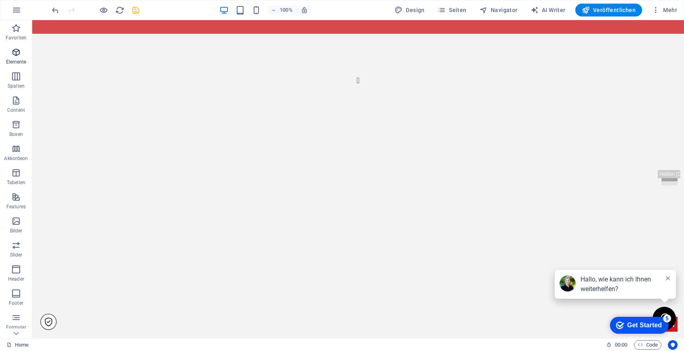
click at [14, 58] on span "Elemente" at bounding box center [16, 56] width 32 height 19
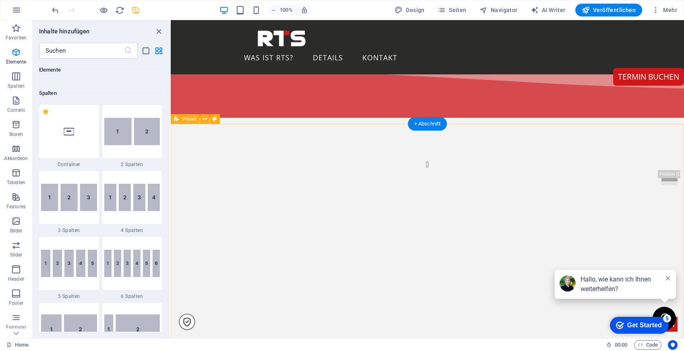
scroll to position [367, 0]
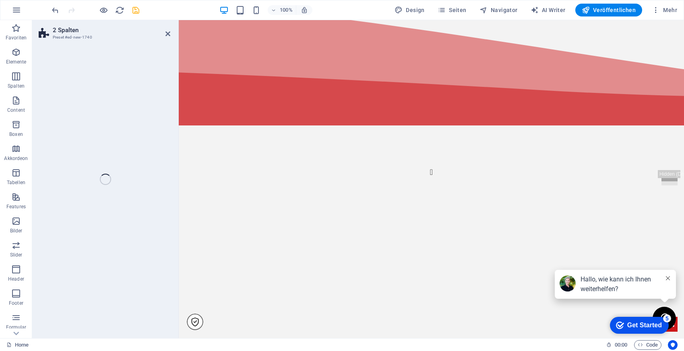
select select "rem"
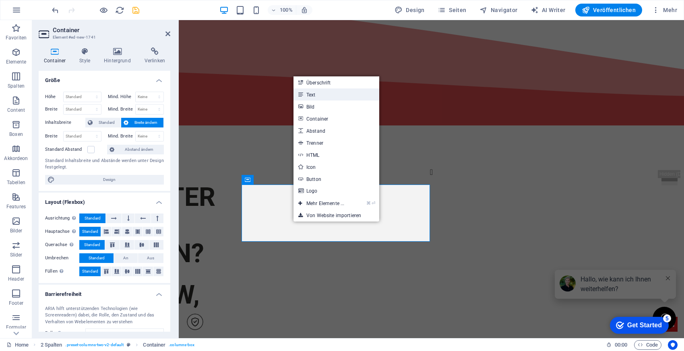
click at [322, 93] on link "Text" at bounding box center [336, 95] width 86 height 12
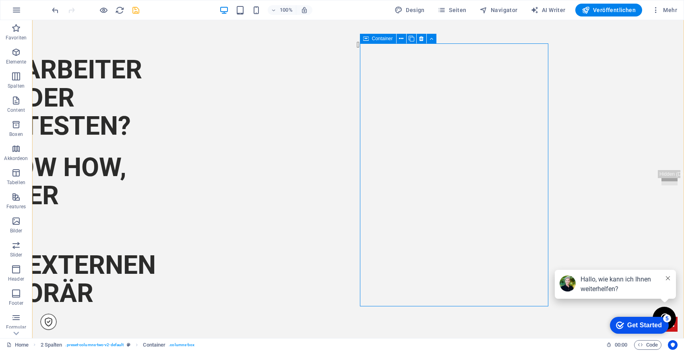
scroll to position [517, 0]
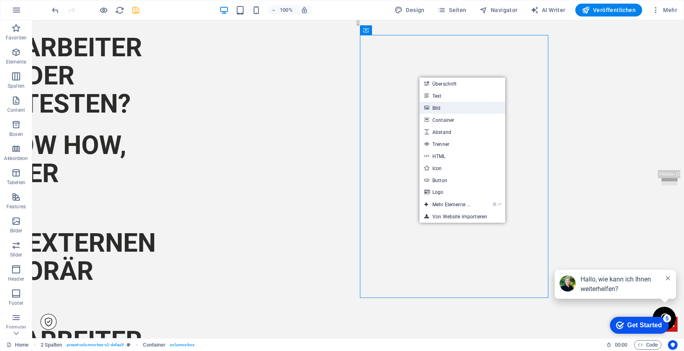
click at [431, 105] on link "Bild" at bounding box center [462, 108] width 86 height 12
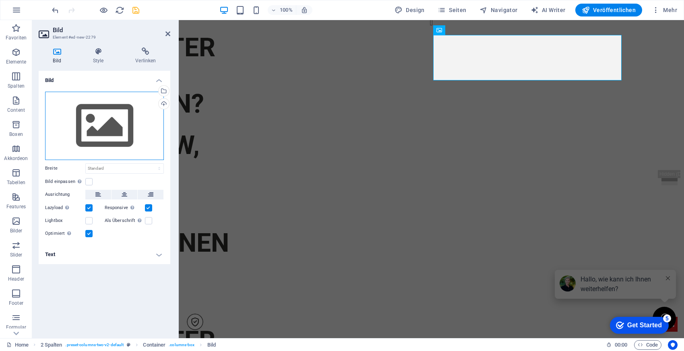
click at [114, 116] on div "Ziehe Dateien zum Hochladen hierher oder klicke hier, um aus Dateien oder koste…" at bounding box center [104, 126] width 119 height 68
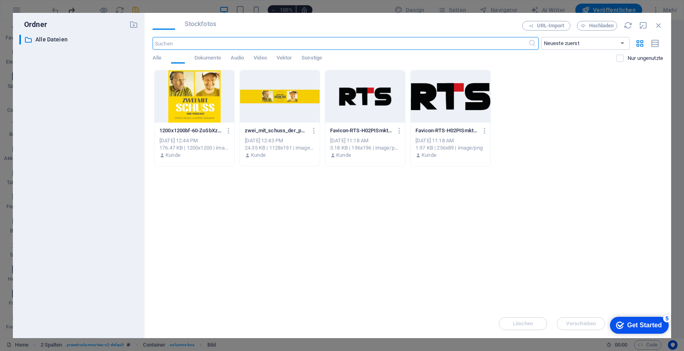
scroll to position [623, 0]
click at [199, 99] on div at bounding box center [195, 96] width 80 height 52
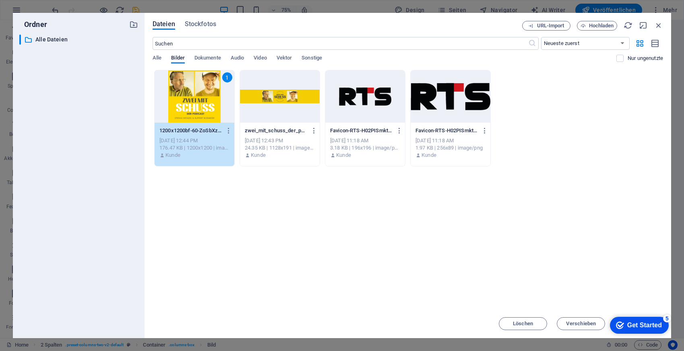
click at [229, 105] on div "1" at bounding box center [195, 96] width 80 height 52
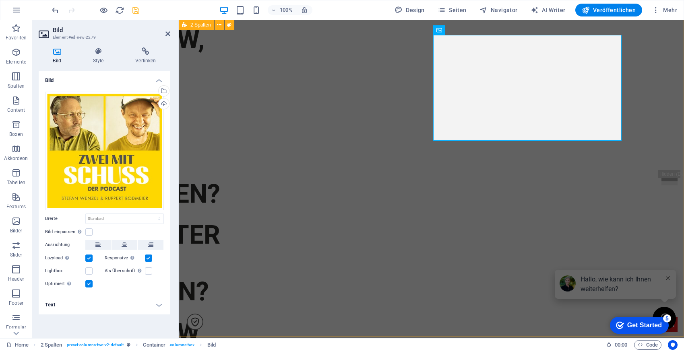
scroll to position [517, 0]
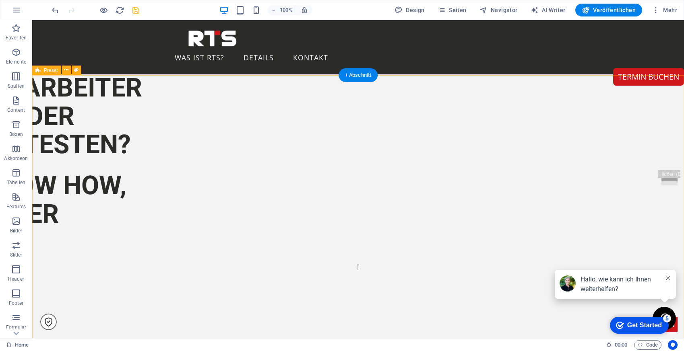
scroll to position [771, 0]
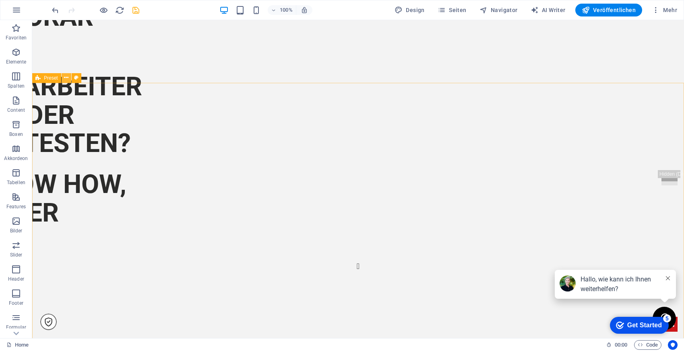
click at [68, 78] on button at bounding box center [67, 78] width 10 height 10
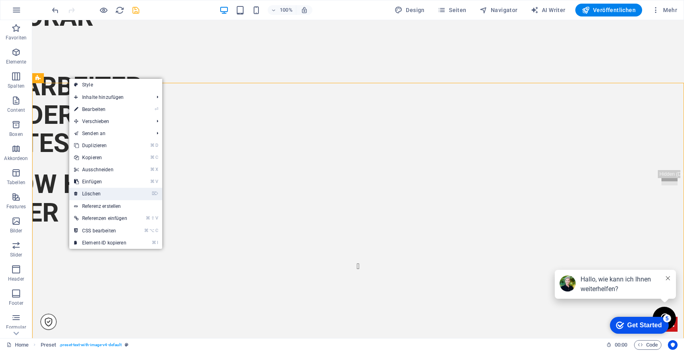
click at [113, 194] on link "⌦ Löschen" at bounding box center [100, 194] width 63 height 12
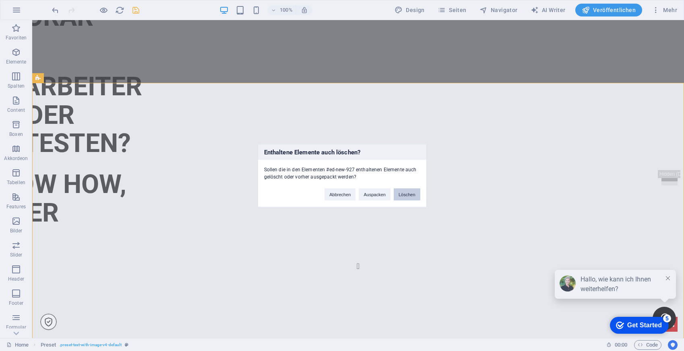
click at [410, 196] on button "Löschen" at bounding box center [407, 194] width 27 height 12
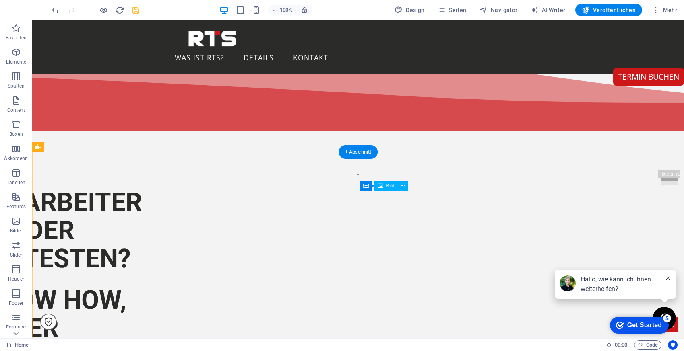
scroll to position [359, 0]
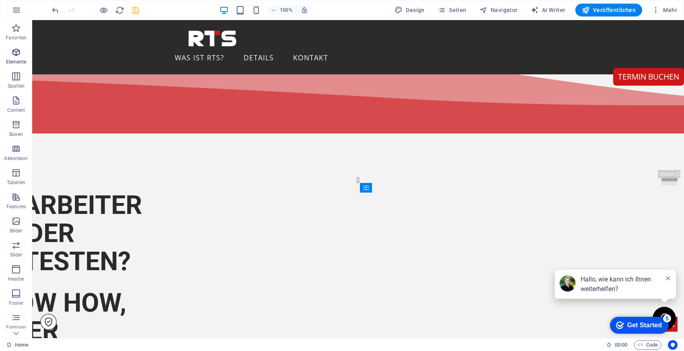
click at [17, 59] on p "Elemente" at bounding box center [16, 62] width 21 height 6
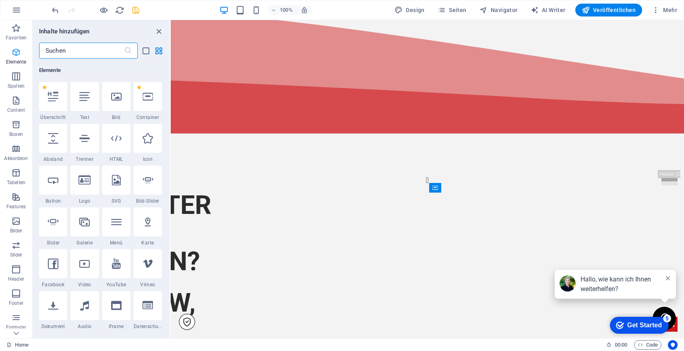
scroll to position [86, 0]
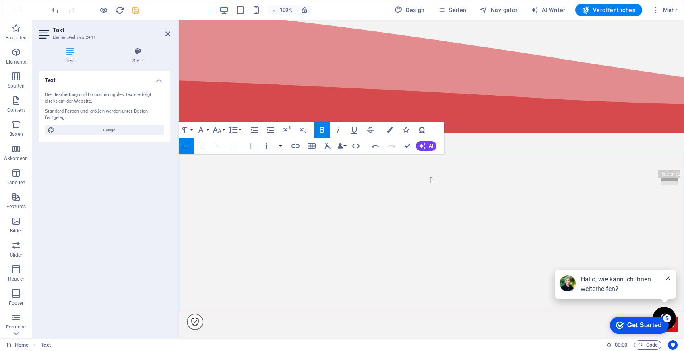
click at [235, 148] on icon "button" at bounding box center [235, 146] width 10 height 10
click at [205, 146] on icon "button" at bounding box center [203, 146] width 10 height 10
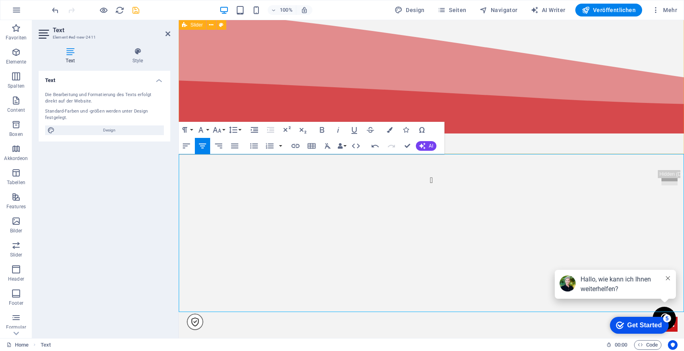
click at [541, 148] on div "Haben Ihre Mitarbeiter zu wenig Zeit oder Motivation zu testen? Fehlt es an Kno…" at bounding box center [431, 350] width 505 height 743
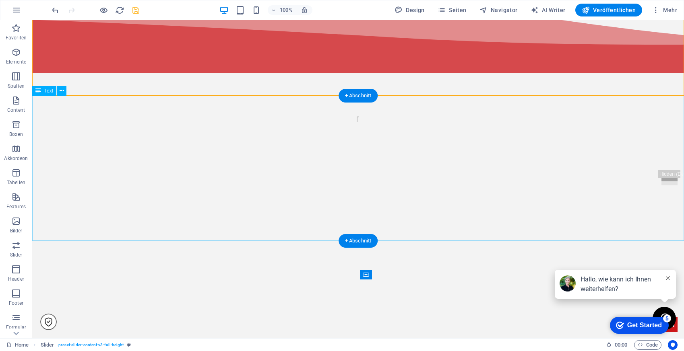
scroll to position [423, 0]
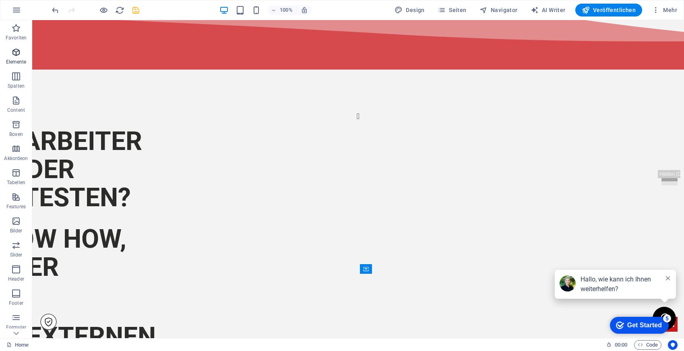
click at [22, 52] on span "Elemente" at bounding box center [16, 56] width 32 height 19
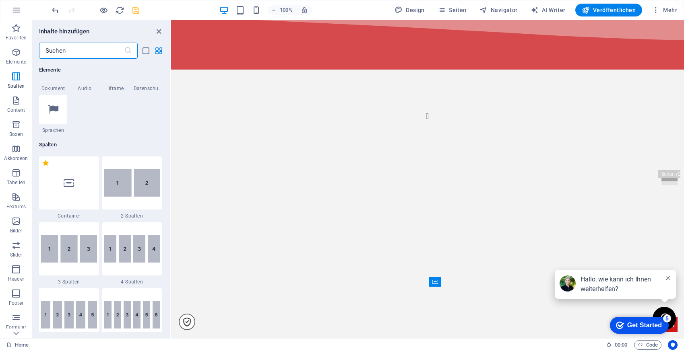
scroll to position [323, 0]
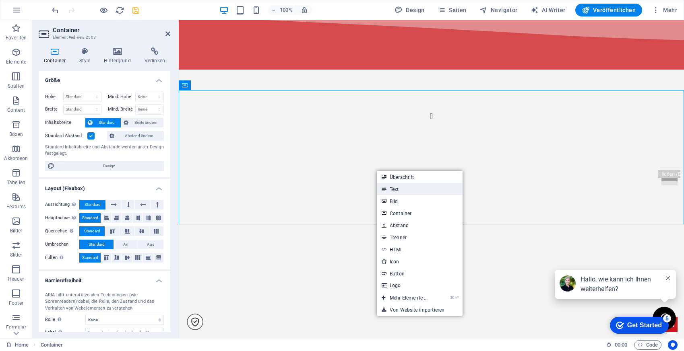
click at [397, 191] on link "Text" at bounding box center [420, 189] width 86 height 12
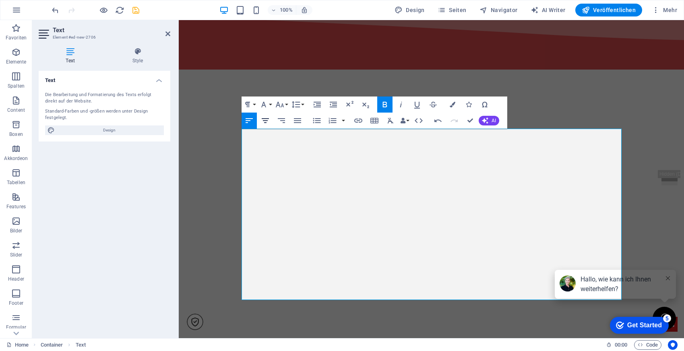
click at [266, 115] on button "Align Center" at bounding box center [265, 121] width 15 height 16
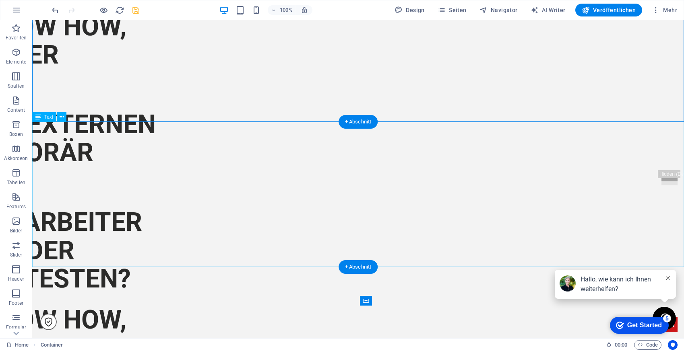
scroll to position [645, 0]
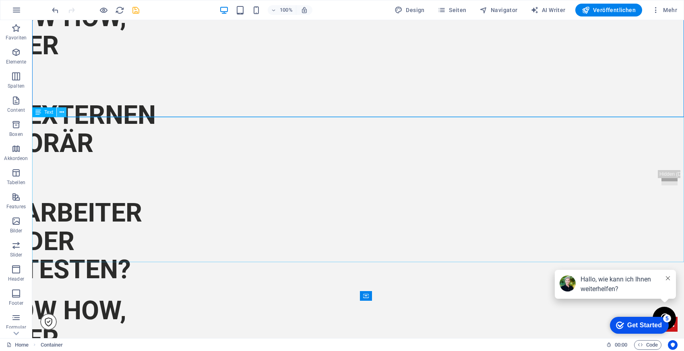
click at [63, 112] on icon at bounding box center [62, 112] width 4 height 8
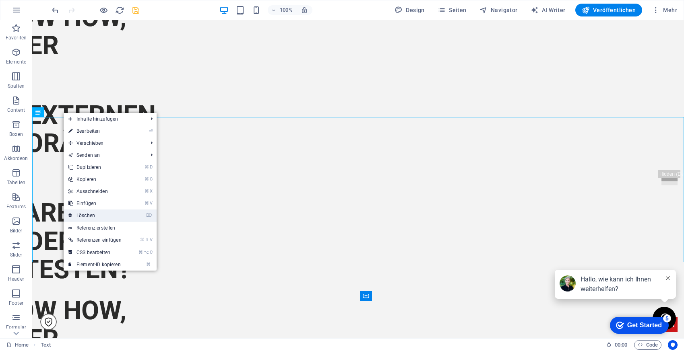
click at [97, 219] on link "⌦ Löschen" at bounding box center [95, 216] width 63 height 12
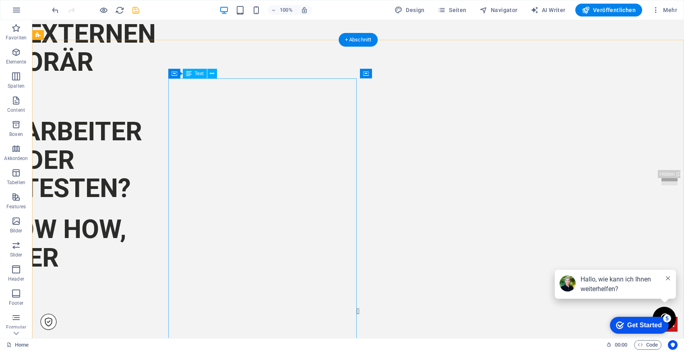
scroll to position [728, 0]
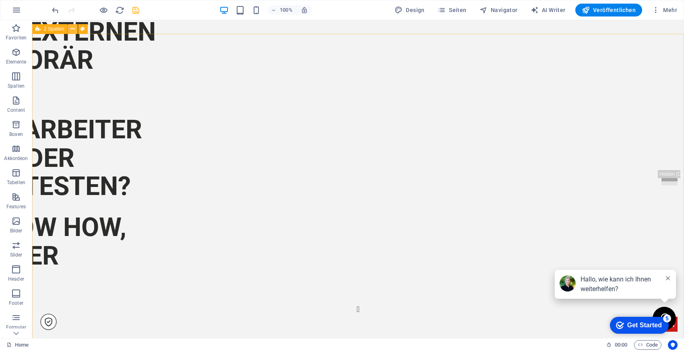
click at [70, 29] on button at bounding box center [73, 29] width 10 height 10
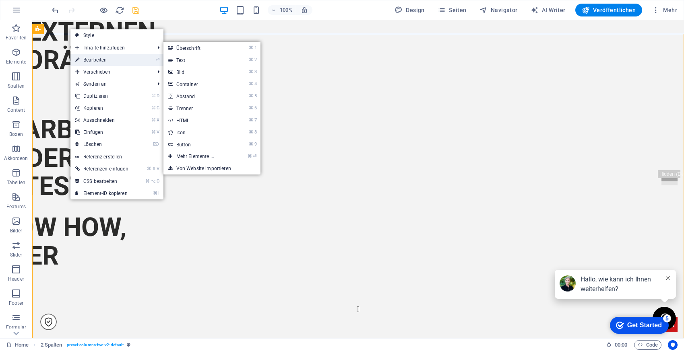
click at [92, 58] on link "⏎ Bearbeiten" at bounding box center [101, 60] width 63 height 12
select select "rem"
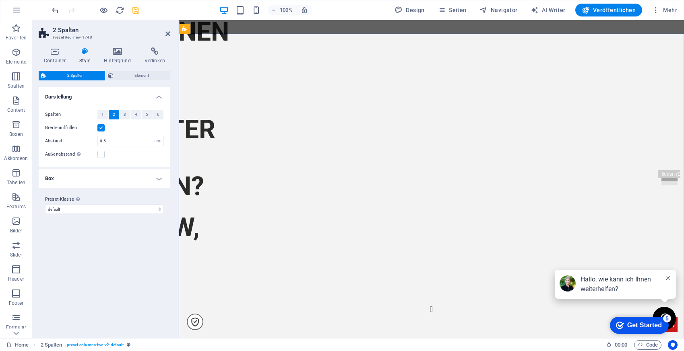
click at [99, 126] on label at bounding box center [100, 127] width 7 height 7
click at [0, 0] on input "Breite auffüllen" at bounding box center [0, 0] width 0 height 0
click at [99, 126] on label at bounding box center [100, 127] width 7 height 7
click at [0, 0] on input "Breite auffüllen" at bounding box center [0, 0] width 0 height 0
click at [105, 179] on h4 "Box" at bounding box center [105, 178] width 132 height 19
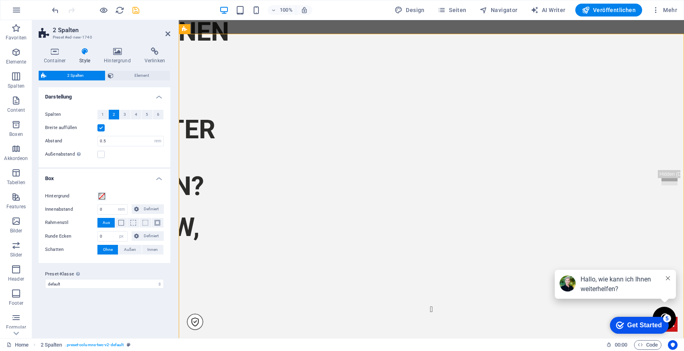
click at [174, 28] on aside "2 Spalten Preset #ed-new-1740 Container Style Hintergrund Verlinken Größe Höhe …" at bounding box center [105, 179] width 146 height 318
click at [166, 36] on icon at bounding box center [167, 34] width 5 height 6
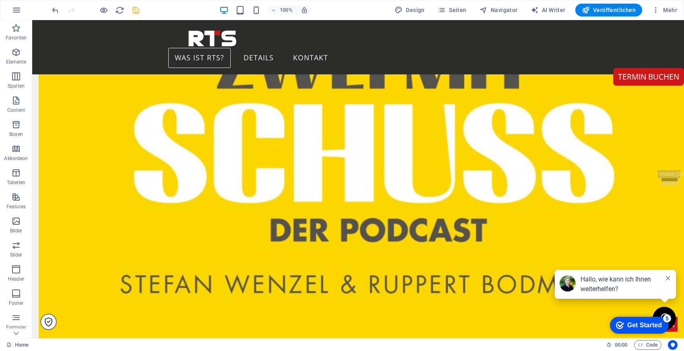
scroll to position [1852, 0]
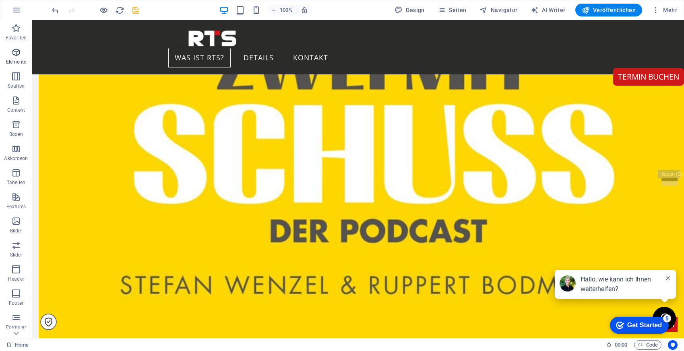
click at [17, 54] on icon "button" at bounding box center [16, 52] width 10 height 10
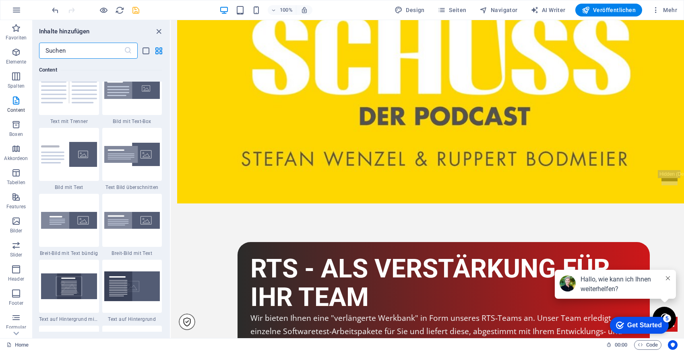
scroll to position [1511, 0]
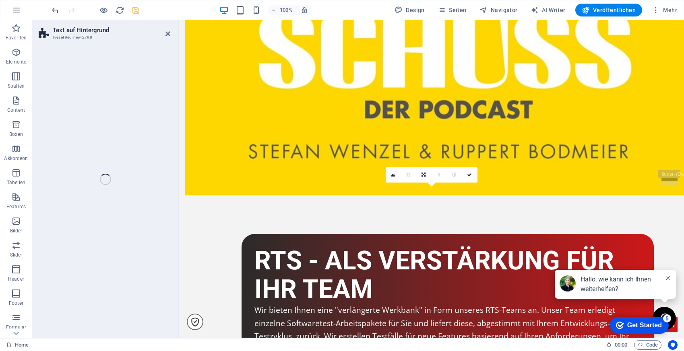
select select "%"
select select "rem"
select select "px"
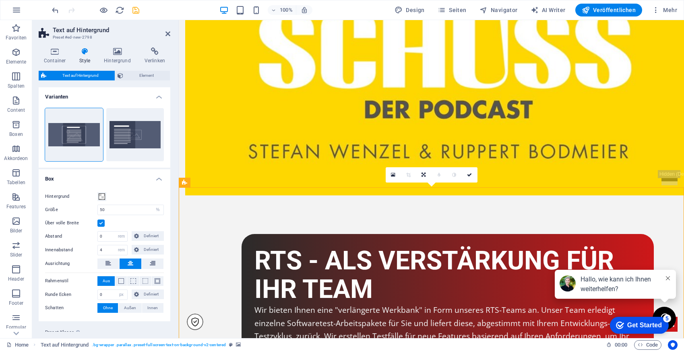
click at [111, 52] on icon at bounding box center [117, 51] width 37 height 8
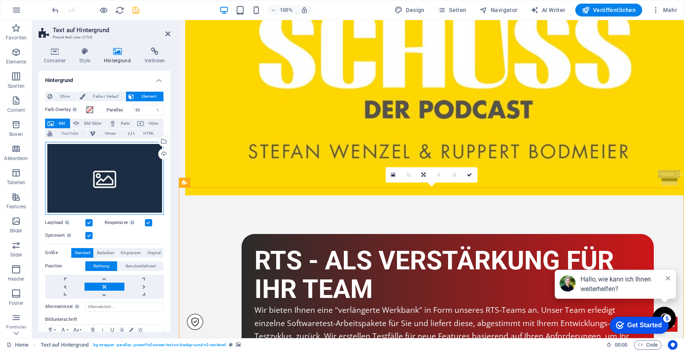
click at [95, 175] on div "Ziehe Dateien zum Hochladen hierher oder klicke hier, um aus Dateien oder koste…" at bounding box center [104, 178] width 119 height 73
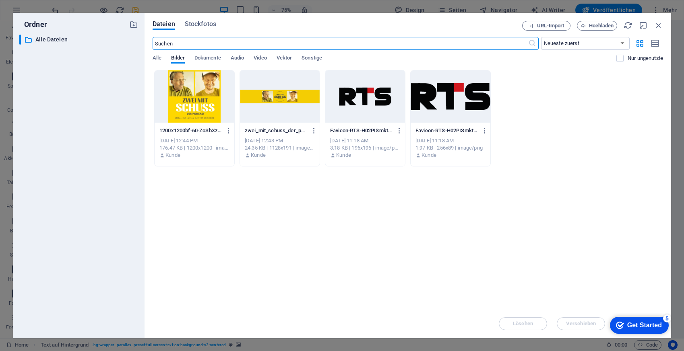
scroll to position [1958, 0]
click at [287, 111] on div at bounding box center [280, 96] width 80 height 52
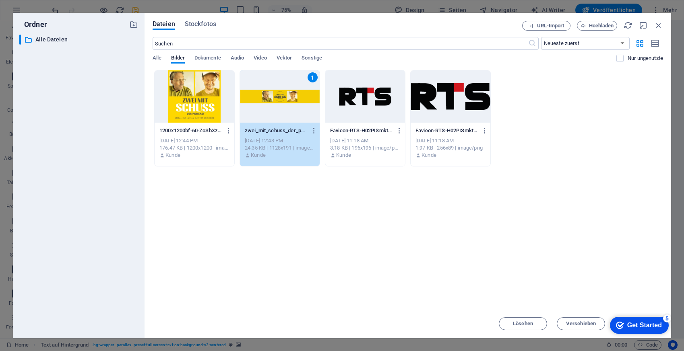
click at [249, 89] on div "1" at bounding box center [280, 96] width 80 height 52
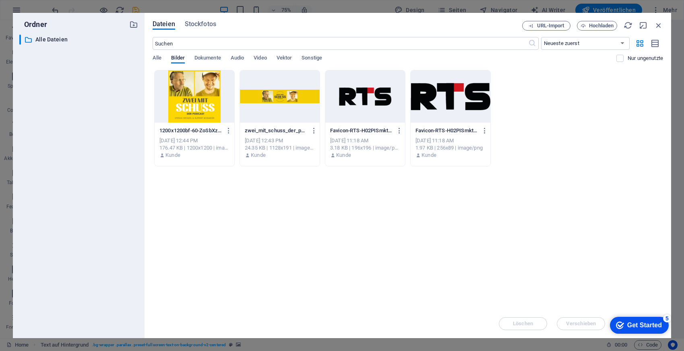
click at [249, 89] on div at bounding box center [280, 96] width 80 height 52
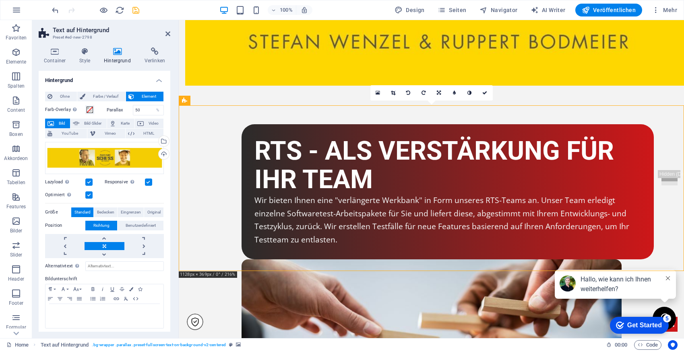
scroll to position [1967, 0]
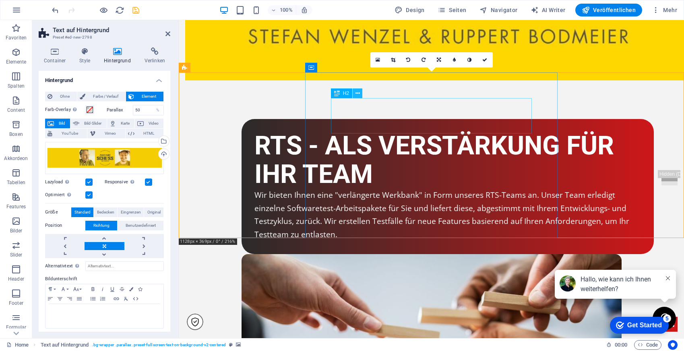
click at [358, 94] on icon at bounding box center [357, 93] width 4 height 8
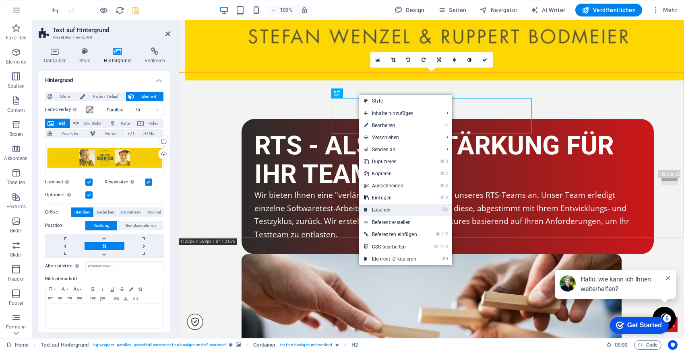
click at [388, 211] on link "⌦ Löschen" at bounding box center [390, 210] width 63 height 12
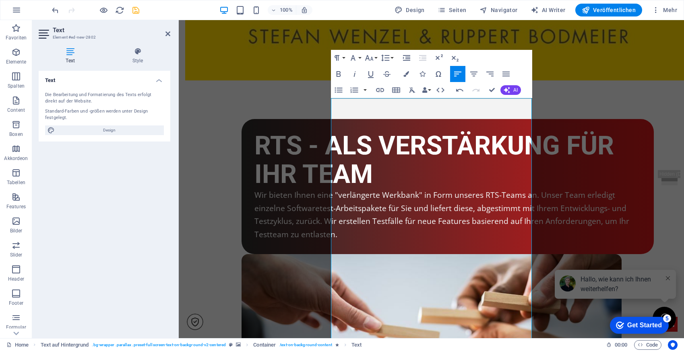
drag, startPoint x: 516, startPoint y: 169, endPoint x: 264, endPoint y: 96, distance: 262.2
drag, startPoint x: 512, startPoint y: 171, endPoint x: 343, endPoint y: 76, distance: 193.1
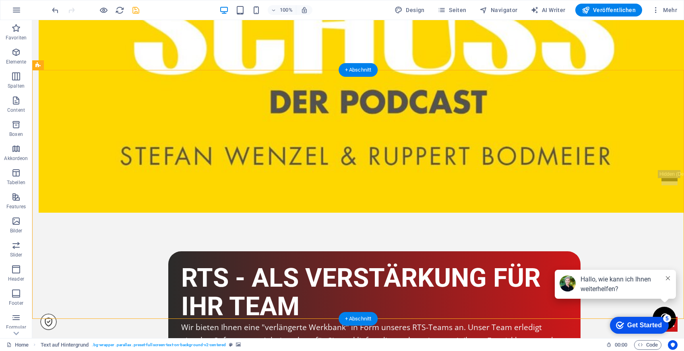
scroll to position [1990, 0]
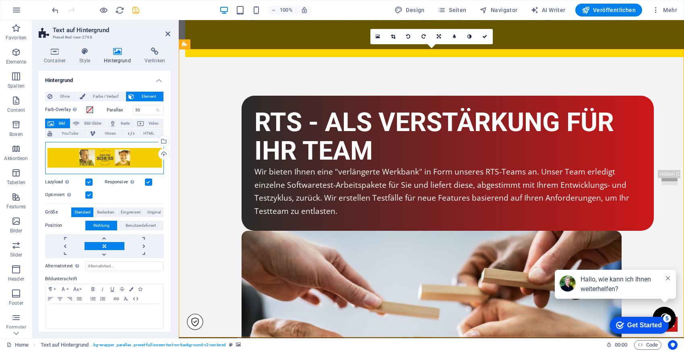
click at [94, 159] on div "Ziehe Dateien zum Hochladen hierher oder klicke hier, um aus Dateien oder koste…" at bounding box center [104, 158] width 119 height 32
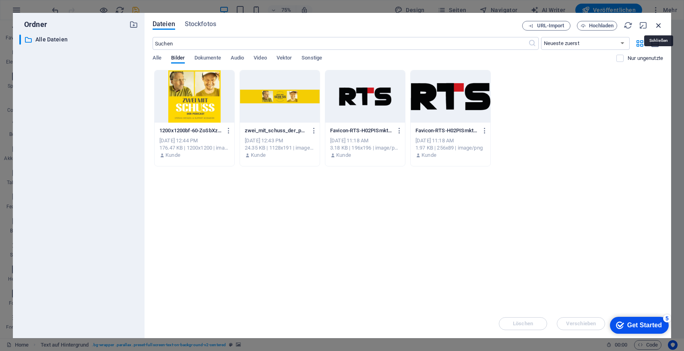
click at [659, 26] on icon "button" at bounding box center [658, 25] width 9 height 9
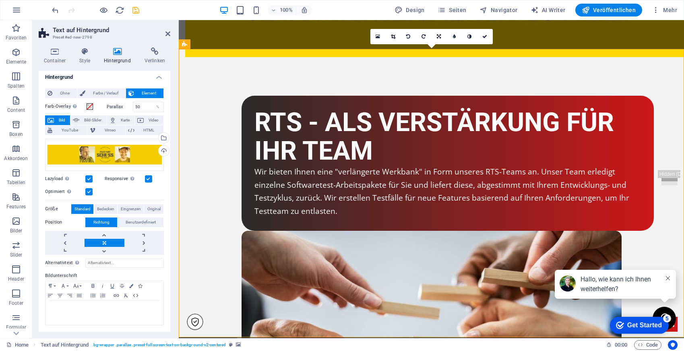
scroll to position [0, 0]
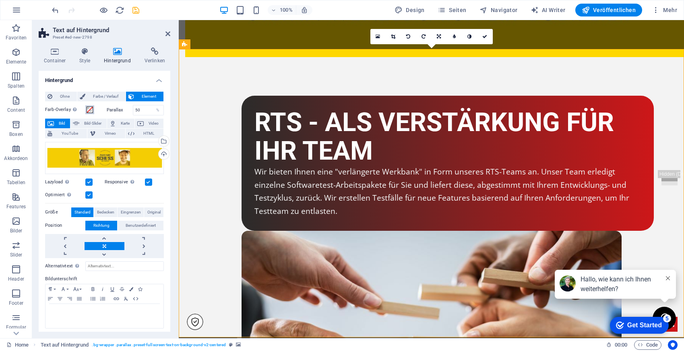
click at [93, 110] on span at bounding box center [90, 110] width 6 height 6
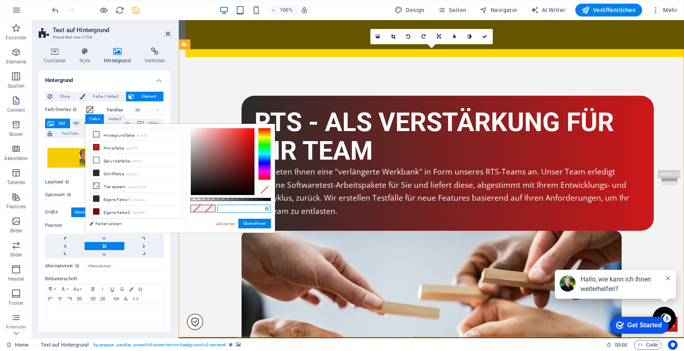
click at [249, 210] on input "text" at bounding box center [244, 209] width 54 height 8
click at [260, 224] on button "Übernehmen" at bounding box center [254, 224] width 33 height 10
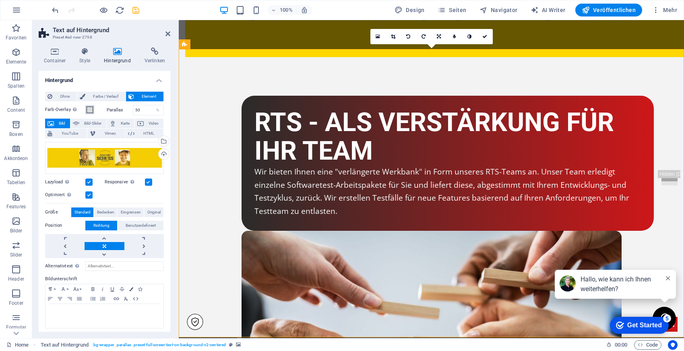
click at [90, 110] on span at bounding box center [90, 110] width 6 height 6
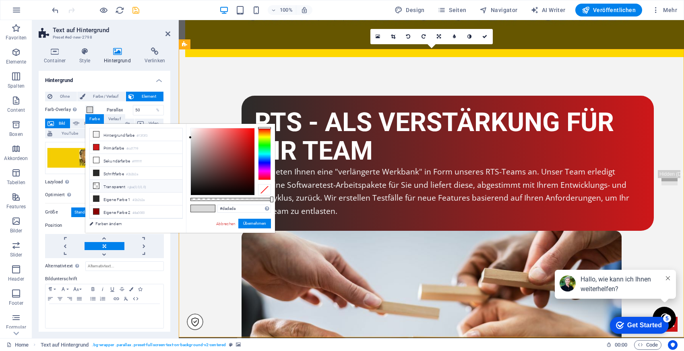
click at [136, 180] on li "Transparent rgba(0,0,0,.0)" at bounding box center [136, 186] width 93 height 13
click at [138, 172] on small "#2b2b2a" at bounding box center [132, 175] width 12 height 6
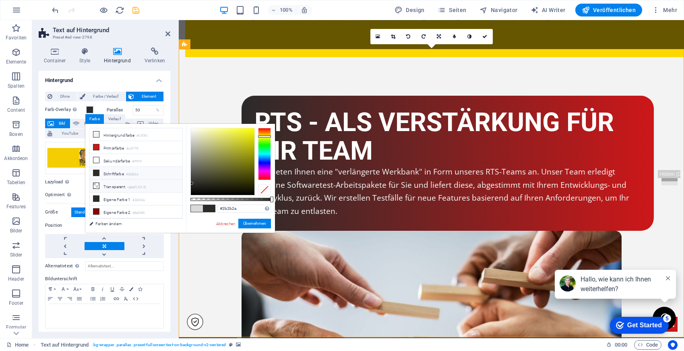
click at [138, 185] on small "rgba(0,0,0,.0)" at bounding box center [137, 188] width 19 height 6
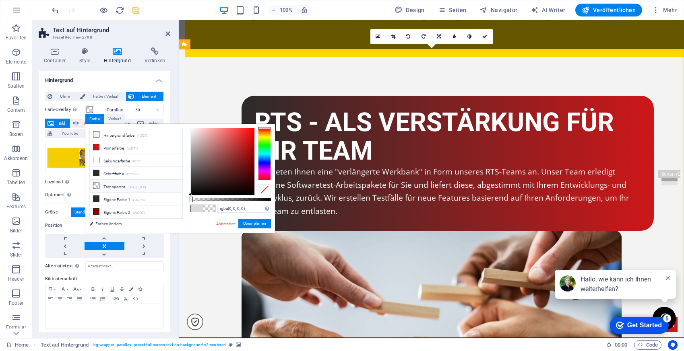
click at [97, 121] on div "Farbe" at bounding box center [94, 119] width 19 height 10
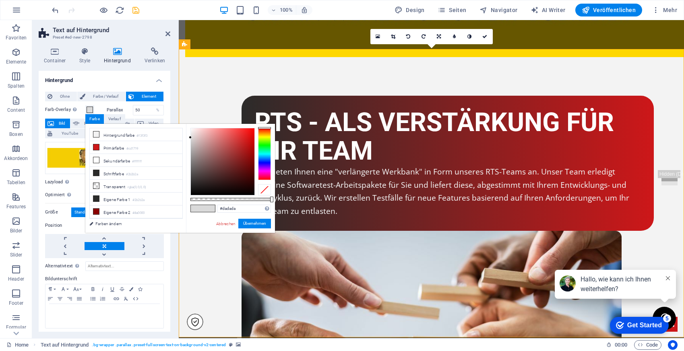
click at [116, 188] on li "Transparent rgba(0,0,0,.0)" at bounding box center [136, 186] width 93 height 13
type input "rgba(0, 0, 0, 0)"
click at [249, 221] on button "Übernehmen" at bounding box center [254, 224] width 33 height 10
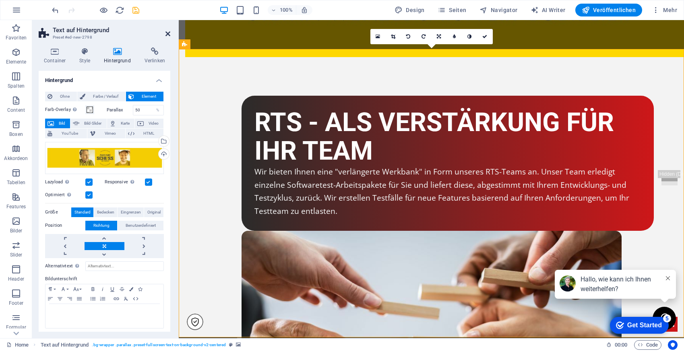
click at [167, 31] on icon at bounding box center [167, 34] width 5 height 6
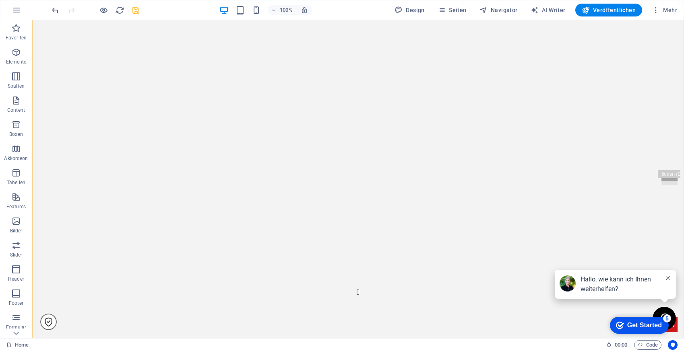
scroll to position [761, 0]
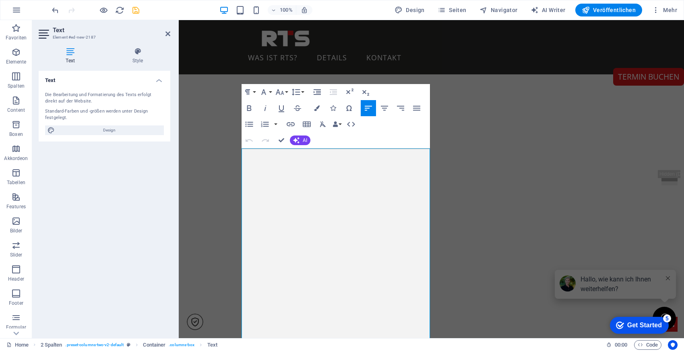
scroll to position [611, 0]
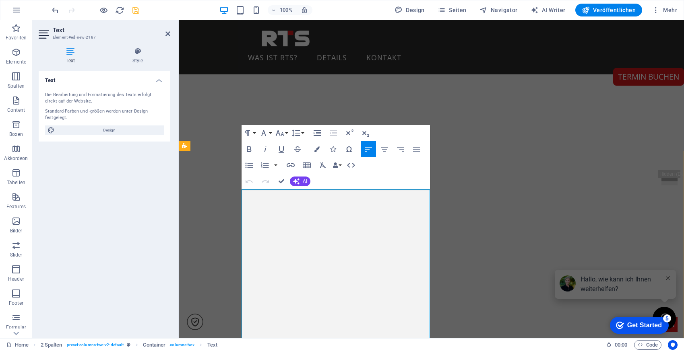
drag, startPoint x: 300, startPoint y: 220, endPoint x: 242, endPoint y: 195, distance: 63.3
click at [389, 147] on button "Align Center" at bounding box center [384, 149] width 15 height 16
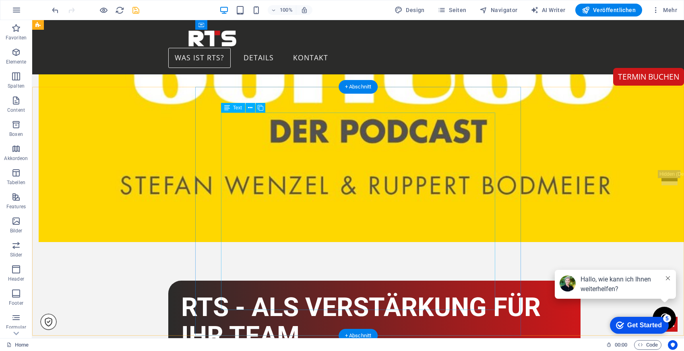
scroll to position [1951, 0]
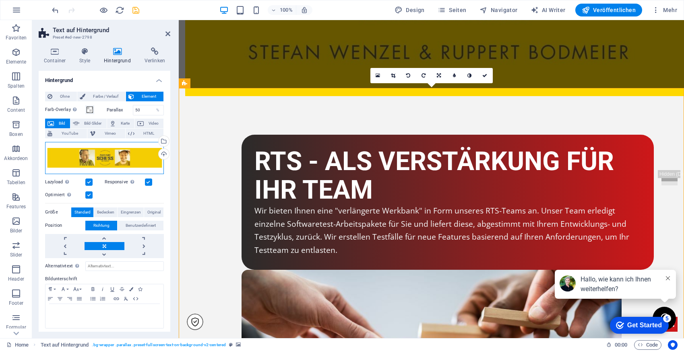
click at [99, 154] on div "Ziehe Dateien zum Hochladen hierher oder klicke hier, um aus Dateien oder koste…" at bounding box center [104, 158] width 119 height 32
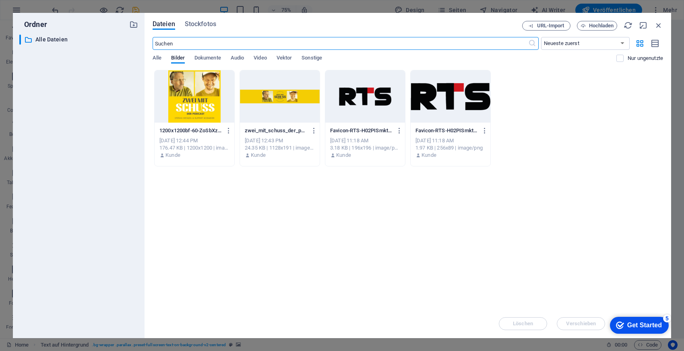
scroll to position [2057, 0]
click at [3, 166] on div "Ordner ​ Alle Dateien Alle Dateien Dateien Stockfotos URL-Import Hochladen ​ Ne…" at bounding box center [342, 175] width 684 height 351
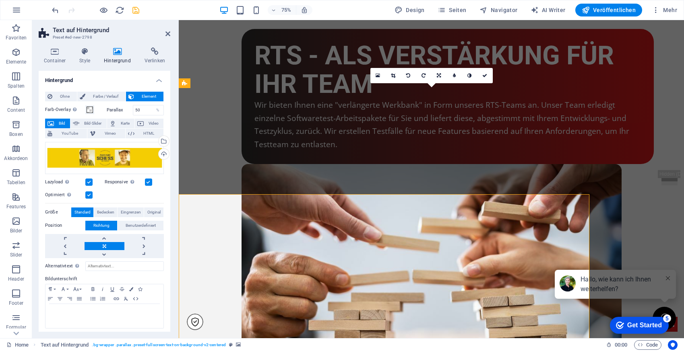
scroll to position [1951, 0]
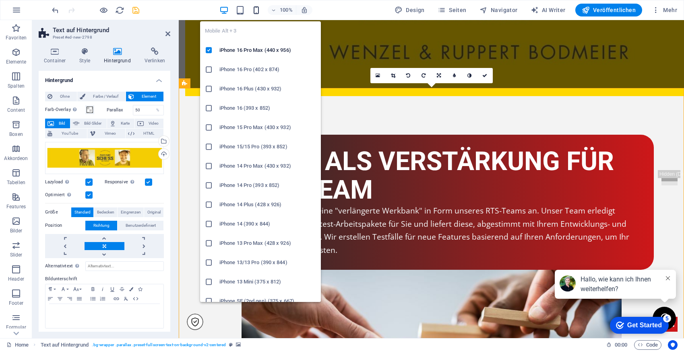
click at [0, 0] on icon "button" at bounding box center [0, 0] width 0 height 0
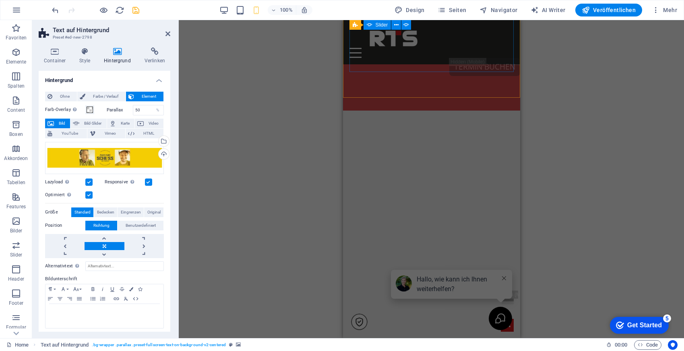
scroll to position [346, 0]
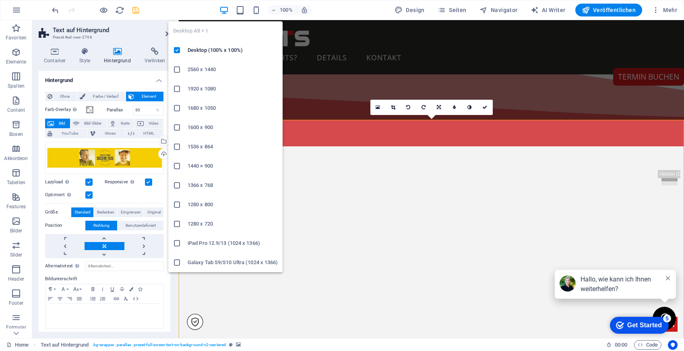
scroll to position [2004, 0]
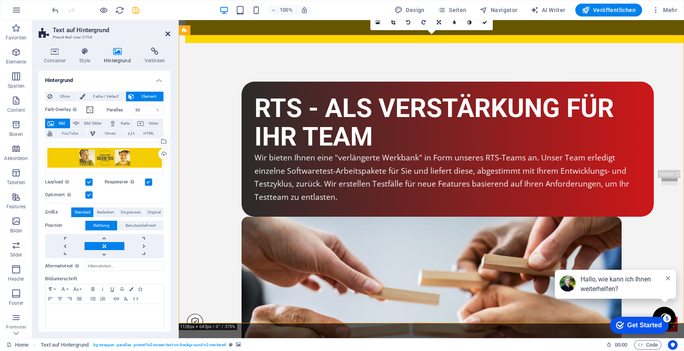
click at [167, 33] on icon at bounding box center [167, 34] width 5 height 6
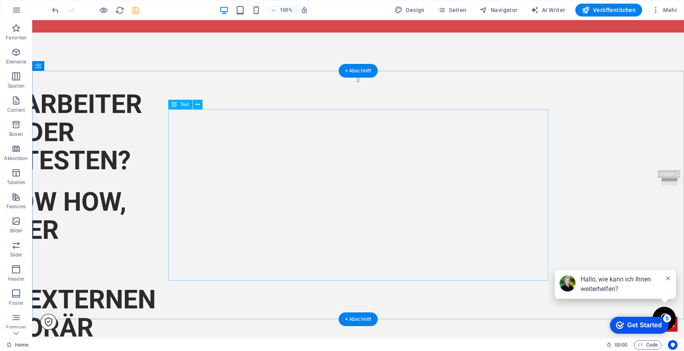
scroll to position [470, 0]
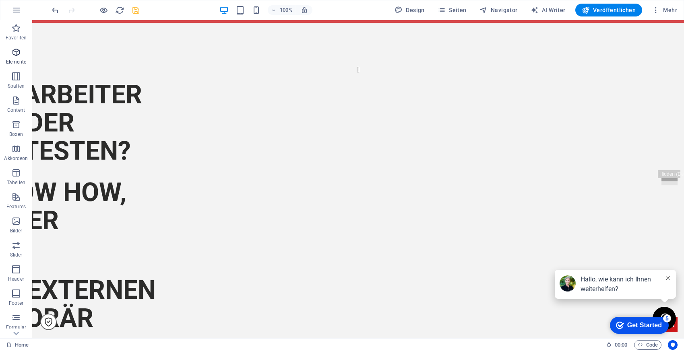
click at [19, 54] on icon "button" at bounding box center [16, 52] width 10 height 10
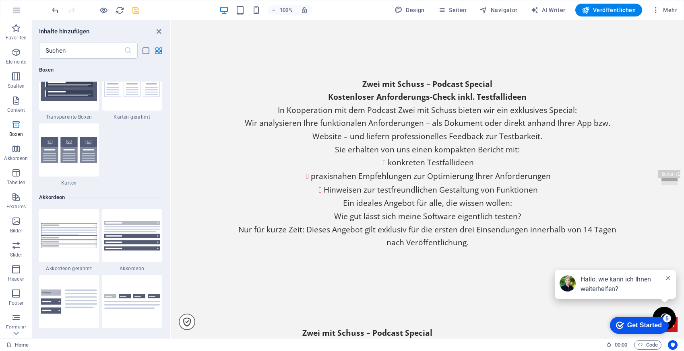
scroll to position [2458, 0]
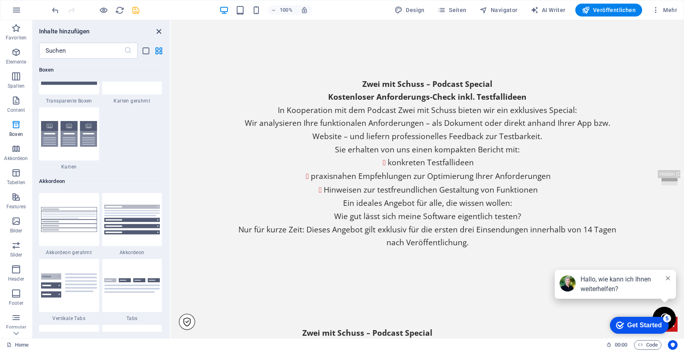
click at [159, 32] on icon "close panel" at bounding box center [158, 31] width 9 height 9
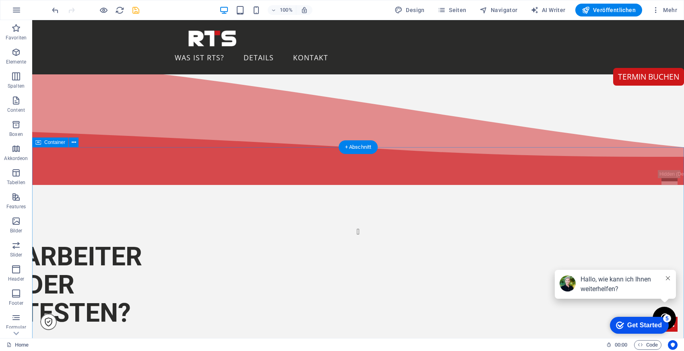
scroll to position [226, 0]
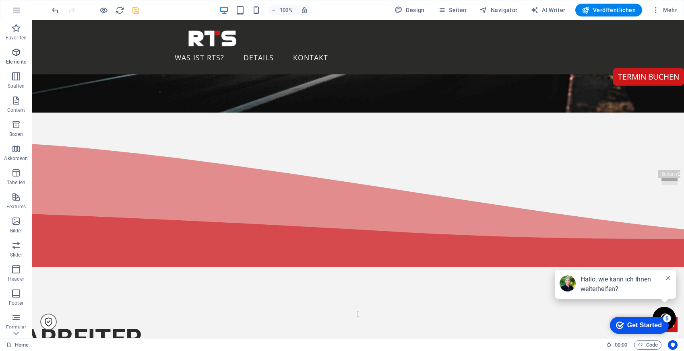
click at [16, 53] on icon "button" at bounding box center [16, 52] width 10 height 10
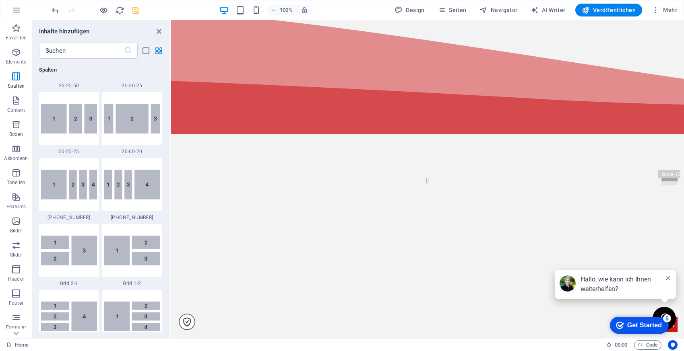
scroll to position [850, 0]
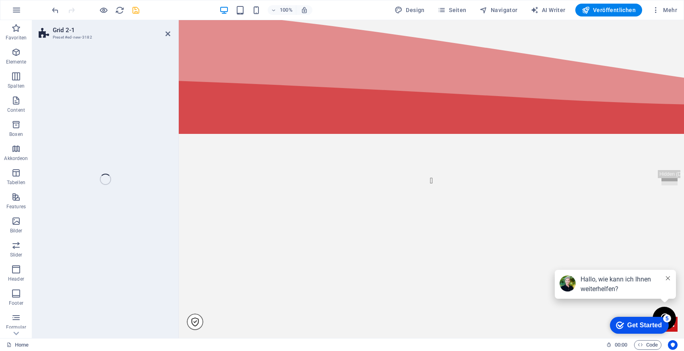
select select "rem"
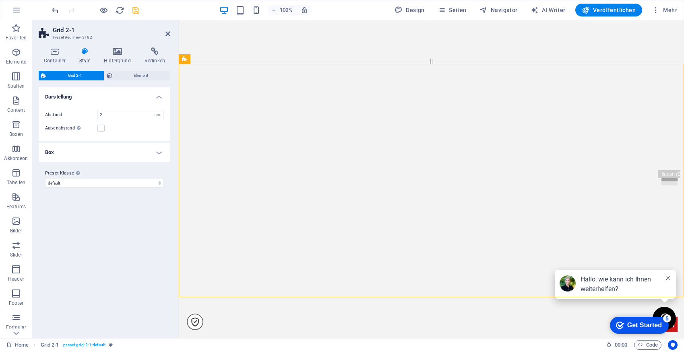
scroll to position [508, 0]
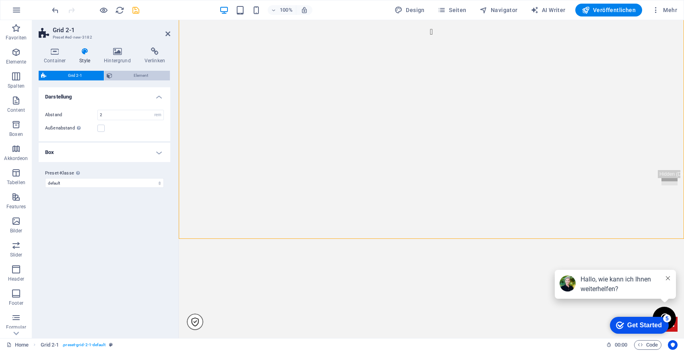
click at [144, 79] on span "Element" at bounding box center [141, 76] width 53 height 10
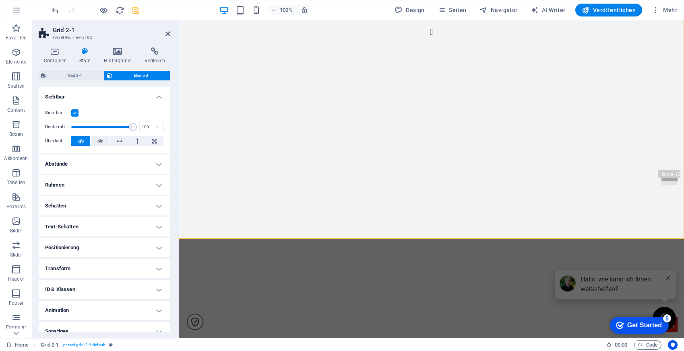
click at [90, 81] on div "Grid 2-1 Element Layout Wie sich dieses Element innerhalb des Layouts ausdehnt …" at bounding box center [105, 201] width 132 height 261
click at [86, 78] on span "Grid 2-1" at bounding box center [75, 76] width 53 height 10
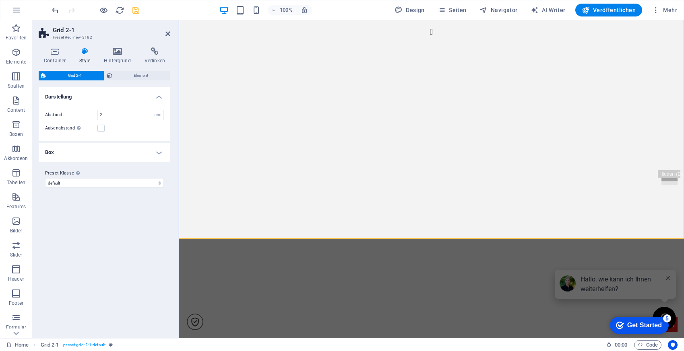
click at [144, 155] on h4 "Box" at bounding box center [105, 152] width 132 height 19
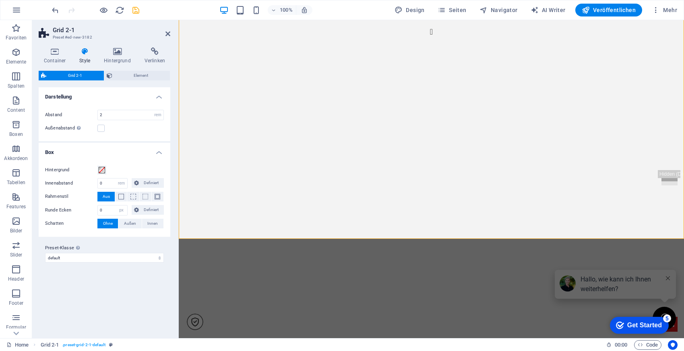
click at [165, 34] on header "Grid 2-1 Preset #ed-new-3182" at bounding box center [105, 30] width 132 height 21
click at [169, 35] on icon at bounding box center [167, 34] width 5 height 6
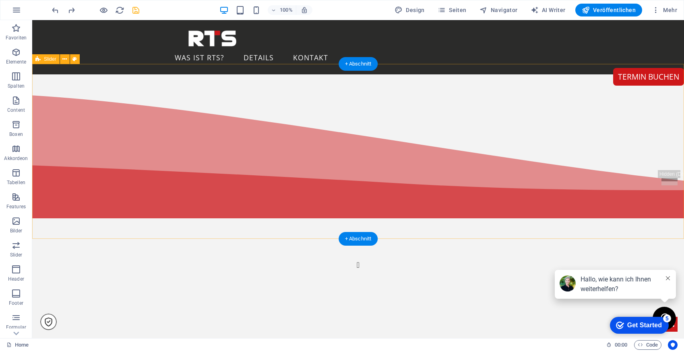
scroll to position [264, 0]
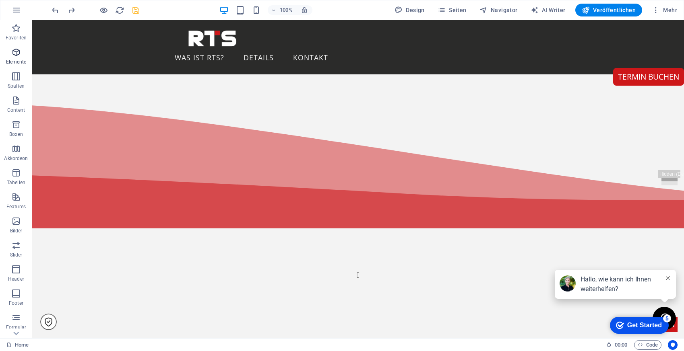
click at [19, 57] on span "Elemente" at bounding box center [16, 56] width 32 height 19
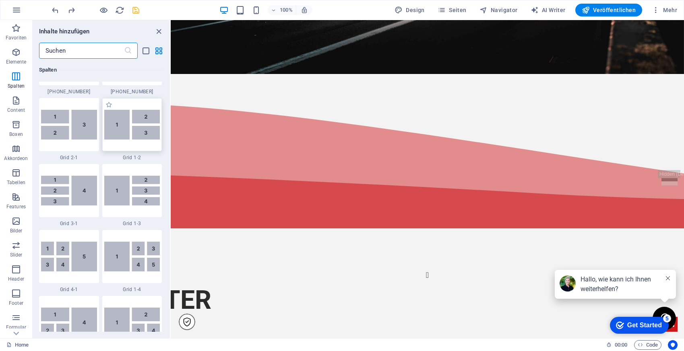
scroll to position [977, 0]
click at [128, 122] on img at bounding box center [132, 124] width 56 height 30
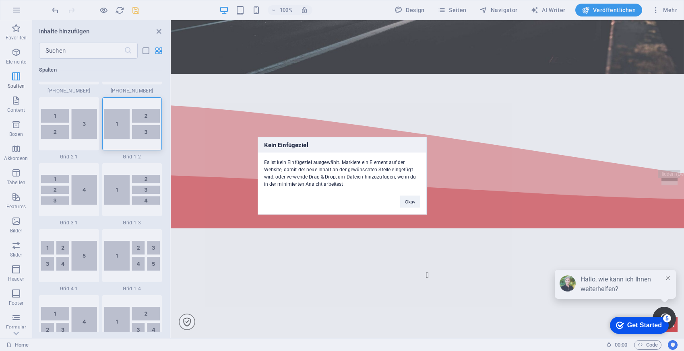
drag, startPoint x: 128, startPoint y: 122, endPoint x: 248, endPoint y: 214, distance: 151.0
click at [248, 214] on div "Kein Einfügeziel Es ist kein Einfügeziel ausgewählt. Markiere ein Element auf d…" at bounding box center [342, 175] width 684 height 351
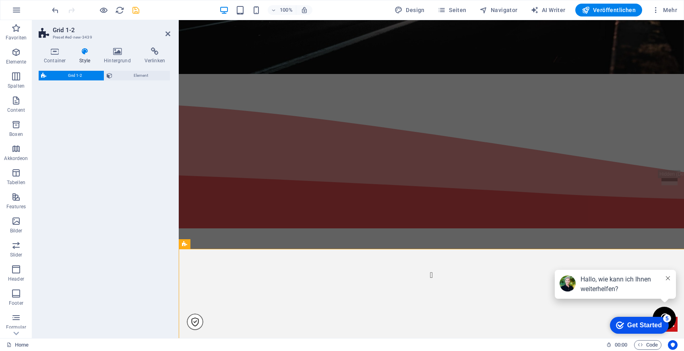
select select "rem"
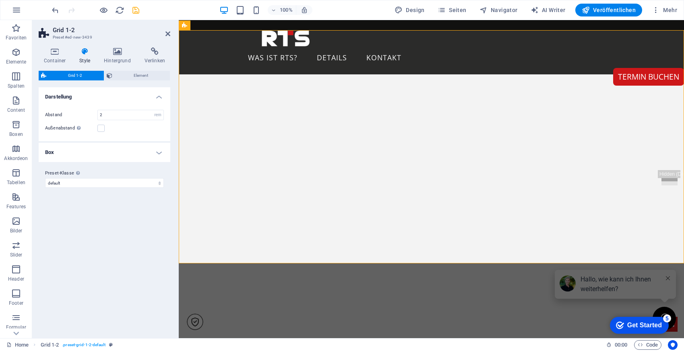
scroll to position [470, 0]
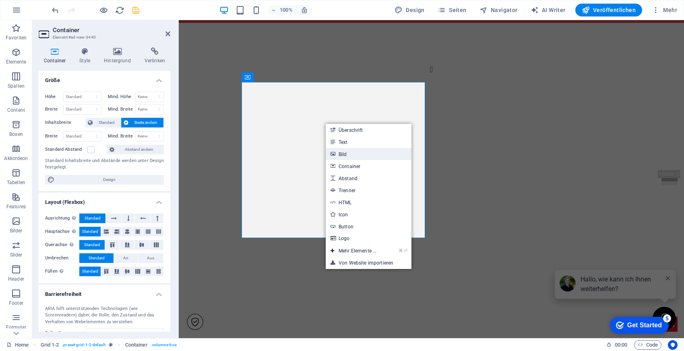
click at [357, 155] on link "Bild" at bounding box center [369, 154] width 86 height 12
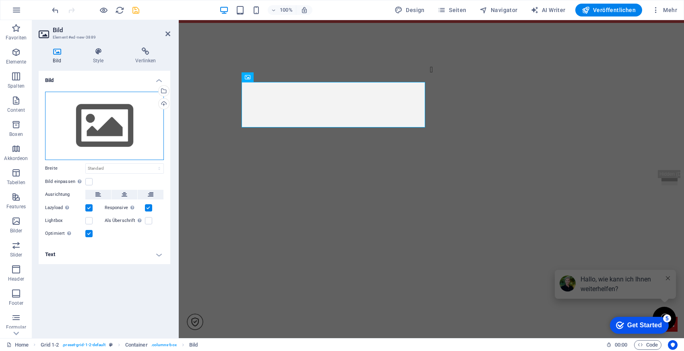
click at [95, 147] on div "Ziehe Dateien zum Hochladen hierher oder klicke hier, um aus Dateien oder koste…" at bounding box center [104, 126] width 119 height 68
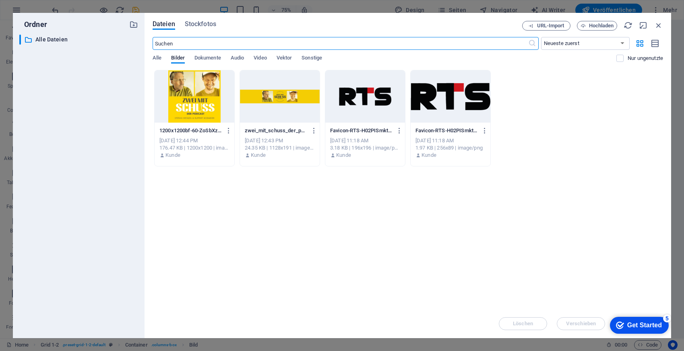
click at [185, 98] on div at bounding box center [195, 96] width 80 height 52
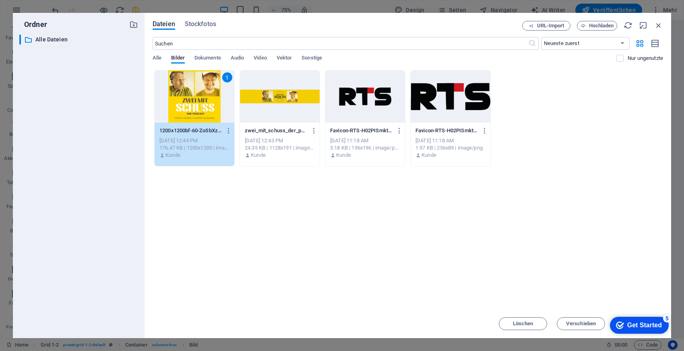
click at [177, 101] on div "1" at bounding box center [195, 96] width 80 height 52
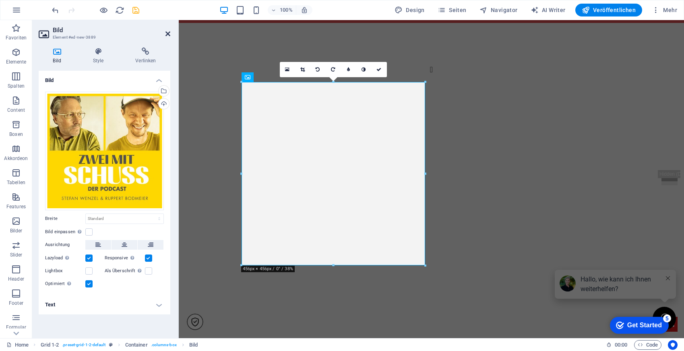
click at [166, 33] on icon at bounding box center [167, 34] width 5 height 6
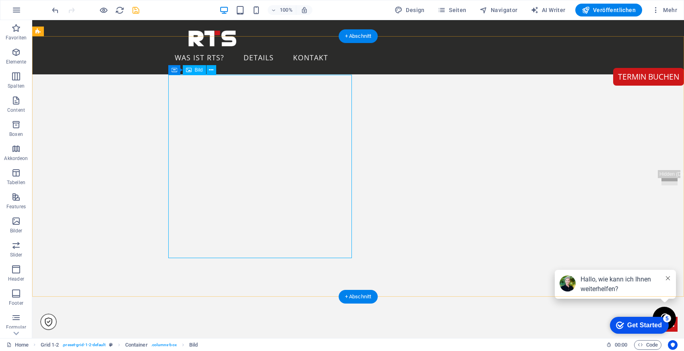
scroll to position [476, 0]
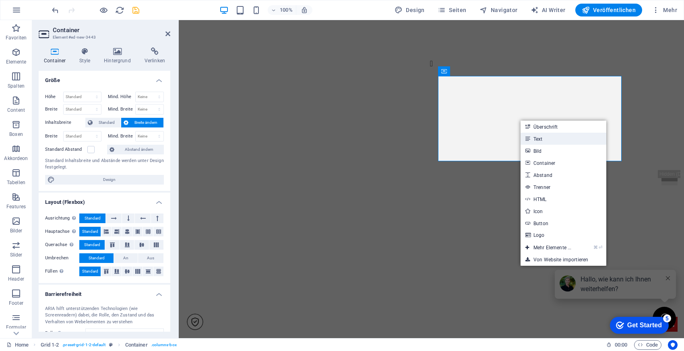
click at [535, 136] on link "Text" at bounding box center [563, 139] width 86 height 12
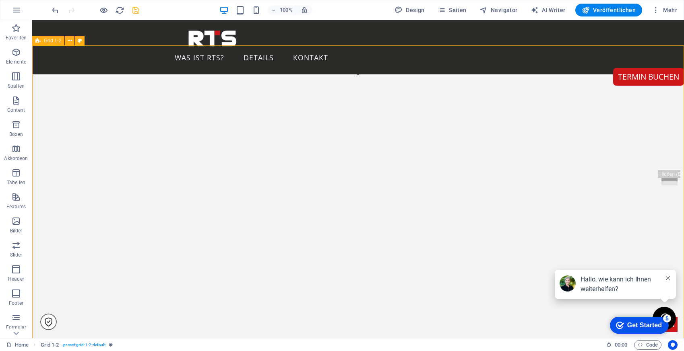
scroll to position [467, 0]
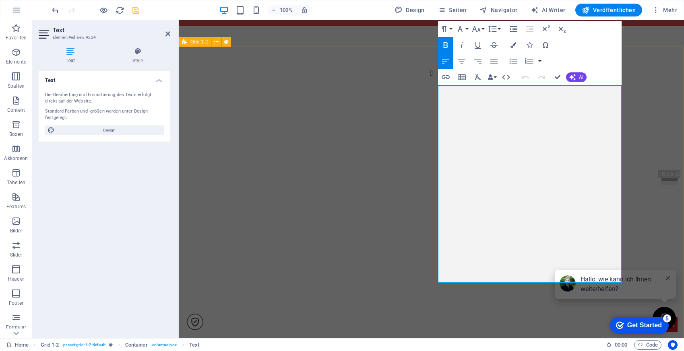
drag, startPoint x: 498, startPoint y: 118, endPoint x: 435, endPoint y: 92, distance: 68.4
click at [458, 62] on icon "button" at bounding box center [462, 61] width 10 height 10
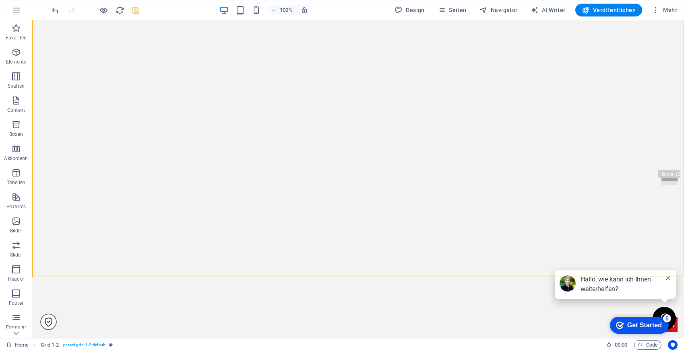
scroll to position [603, 0]
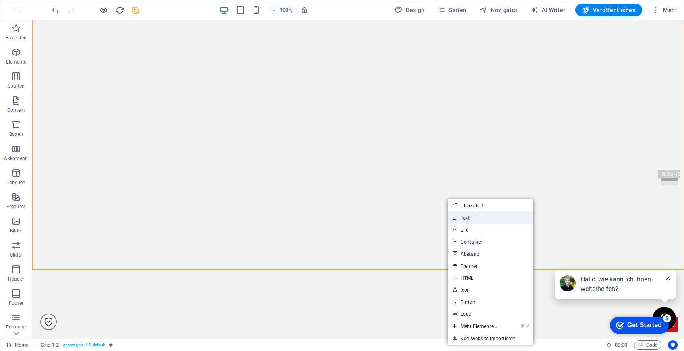
click at [472, 219] on link "Text" at bounding box center [490, 218] width 86 height 12
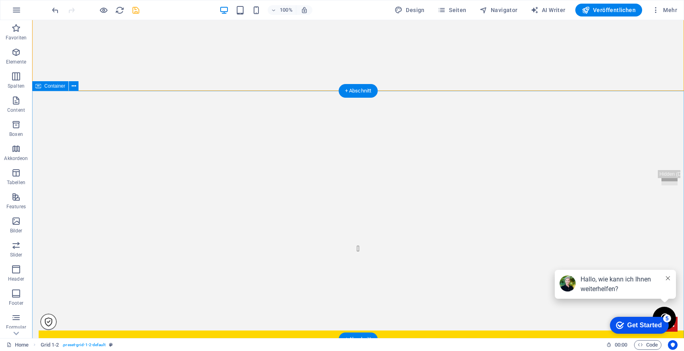
scroll to position [795, 0]
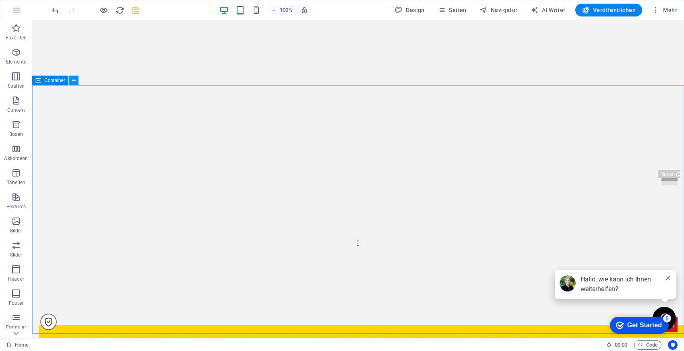
click at [76, 81] on button at bounding box center [74, 81] width 10 height 10
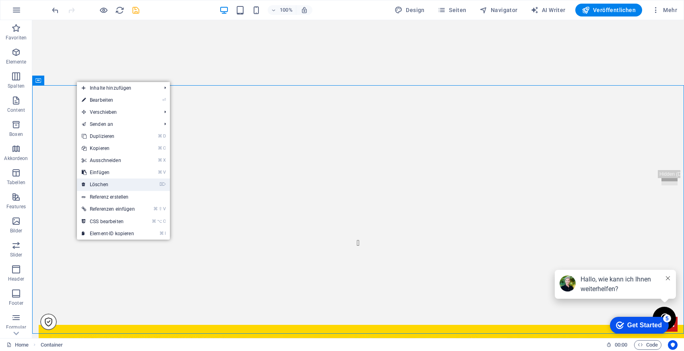
click at [114, 186] on link "⌦ Löschen" at bounding box center [108, 185] width 63 height 12
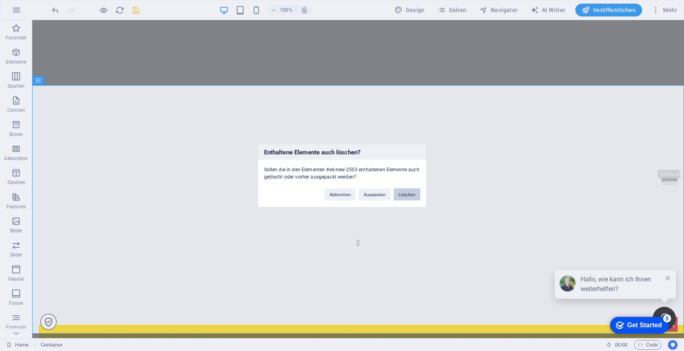
click at [411, 191] on button "Löschen" at bounding box center [407, 194] width 27 height 12
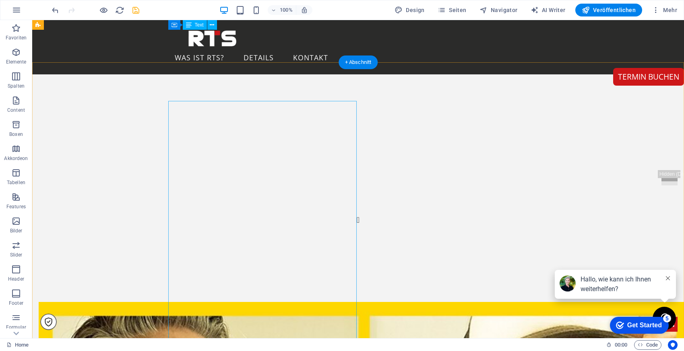
scroll to position [819, 0]
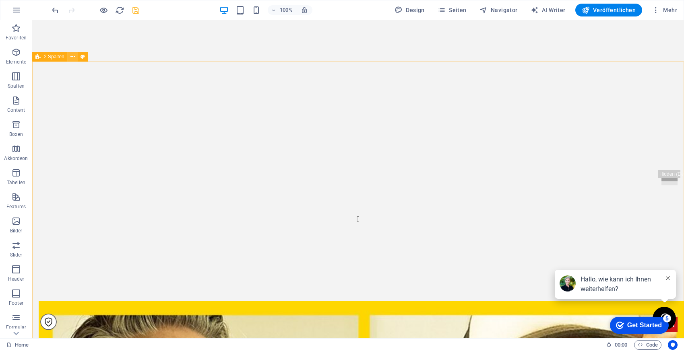
click at [73, 58] on icon at bounding box center [72, 57] width 4 height 8
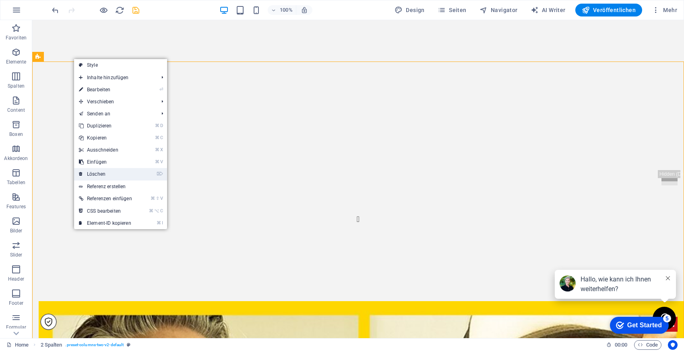
click at [102, 173] on link "⌦ Löschen" at bounding box center [105, 174] width 63 height 12
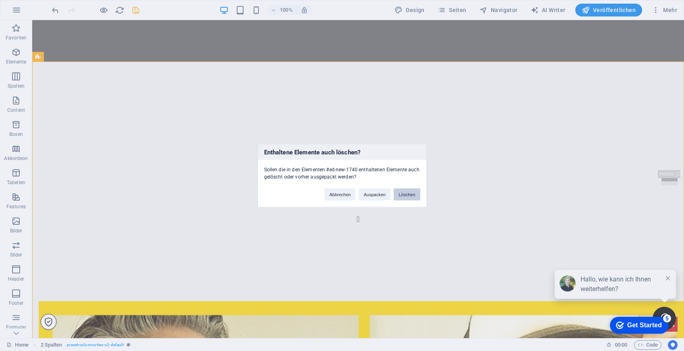
click at [410, 194] on button "Löschen" at bounding box center [407, 194] width 27 height 12
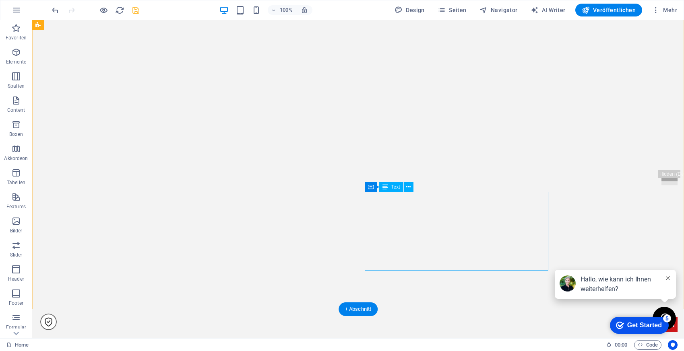
scroll to position [625, 0]
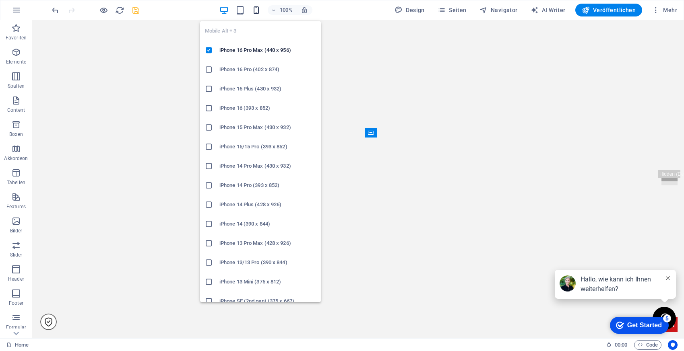
click at [0, 0] on icon "button" at bounding box center [0, 0] width 0 height 0
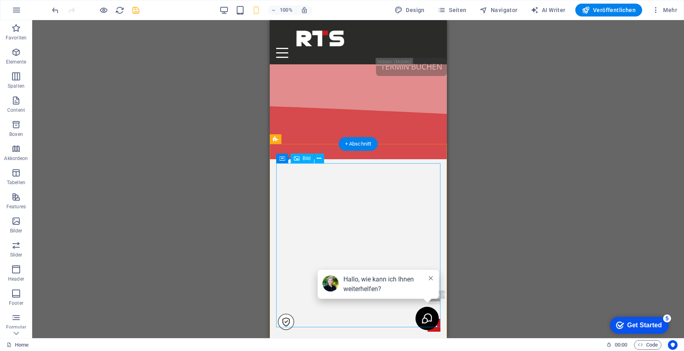
scroll to position [297, 0]
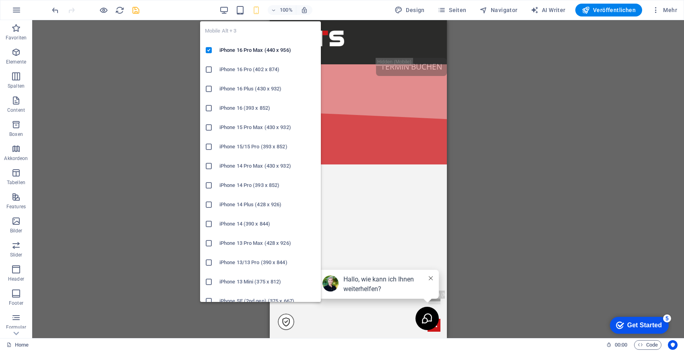
click at [0, 0] on icon "button" at bounding box center [0, 0] width 0 height 0
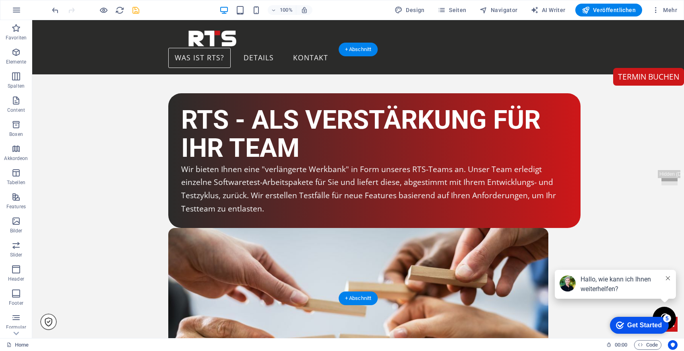
scroll to position [1761, 0]
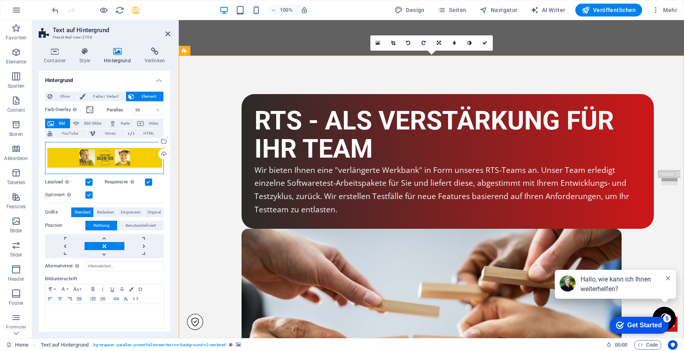
click at [111, 154] on div "Ziehe Dateien zum Hochladen hierher oder klicke hier, um aus Dateien oder koste…" at bounding box center [104, 158] width 119 height 32
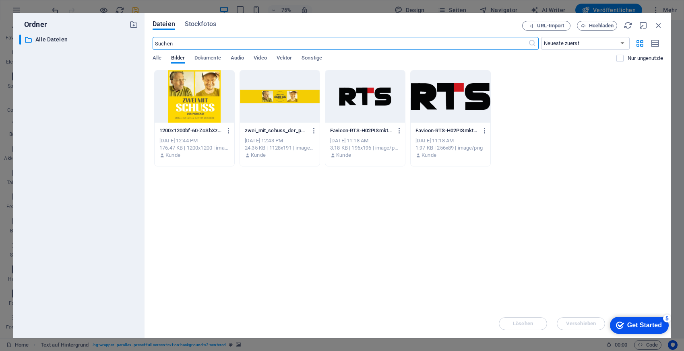
scroll to position [1867, 0]
click at [592, 26] on span "Hochladen" at bounding box center [601, 25] width 25 height 5
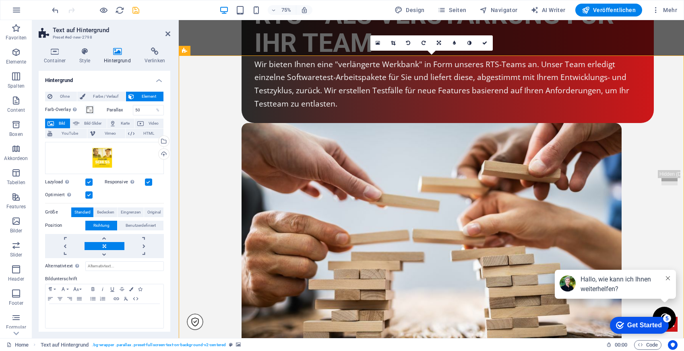
scroll to position [1761, 0]
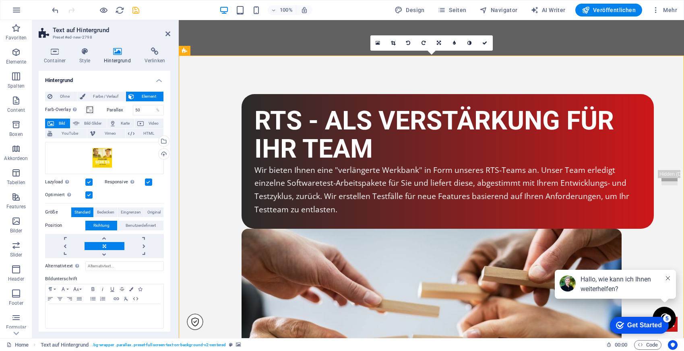
click at [168, 33] on icon at bounding box center [167, 34] width 5 height 6
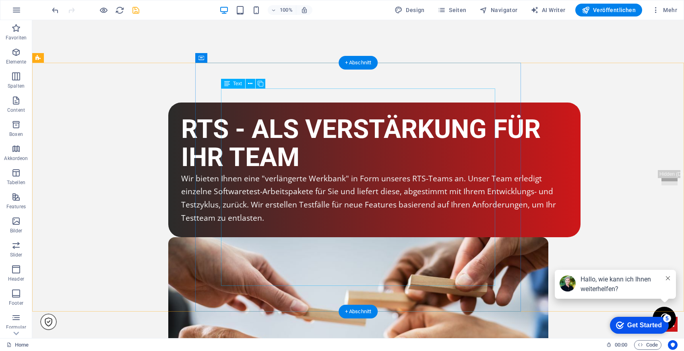
scroll to position [1754, 0]
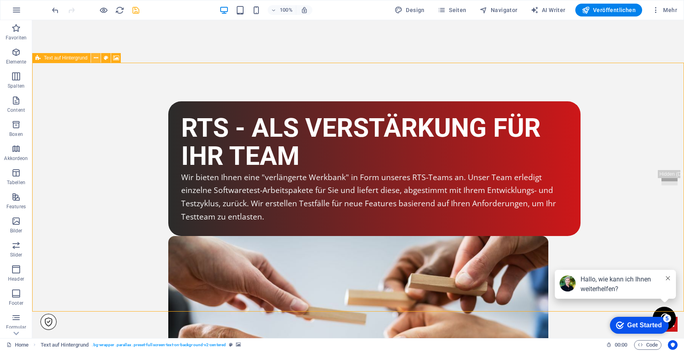
click at [95, 58] on icon at bounding box center [96, 58] width 4 height 8
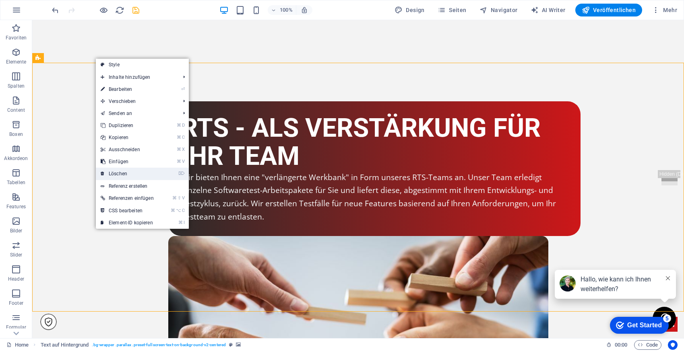
click at [144, 169] on link "⌦ Löschen" at bounding box center [127, 174] width 63 height 12
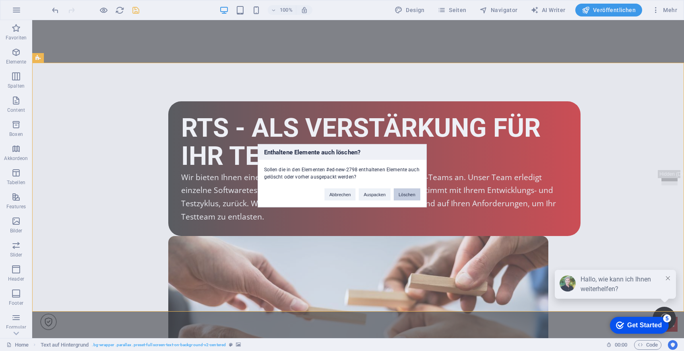
click at [398, 193] on button "Löschen" at bounding box center [407, 194] width 27 height 12
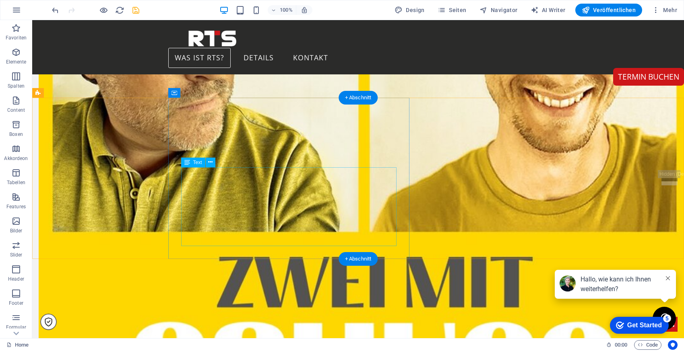
scroll to position [1193, 0]
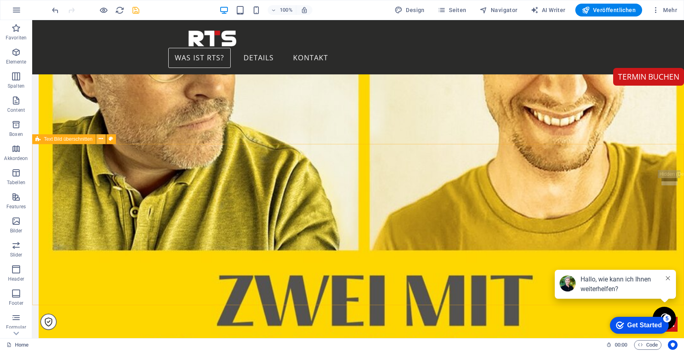
click at [101, 141] on icon at bounding box center [101, 139] width 4 height 8
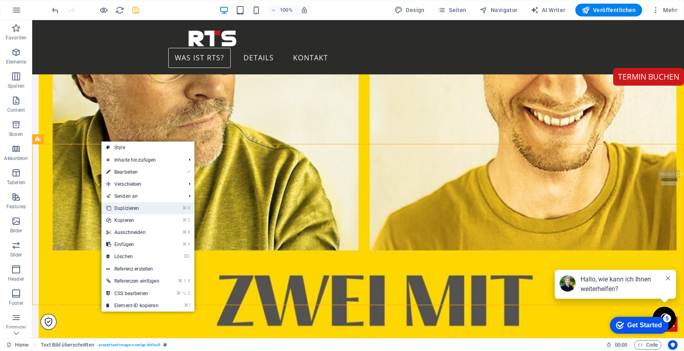
click at [124, 208] on link "⌘ D Duplizieren" at bounding box center [132, 208] width 63 height 12
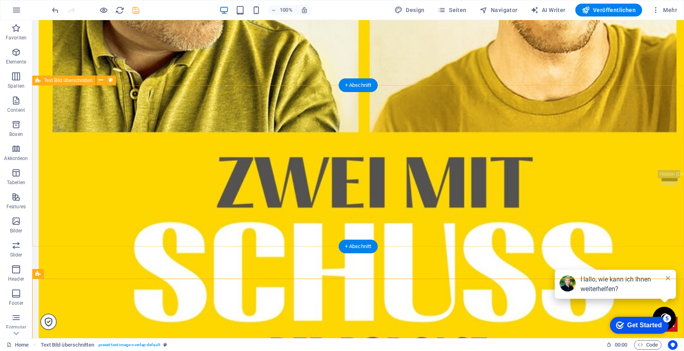
scroll to position [1410, 0]
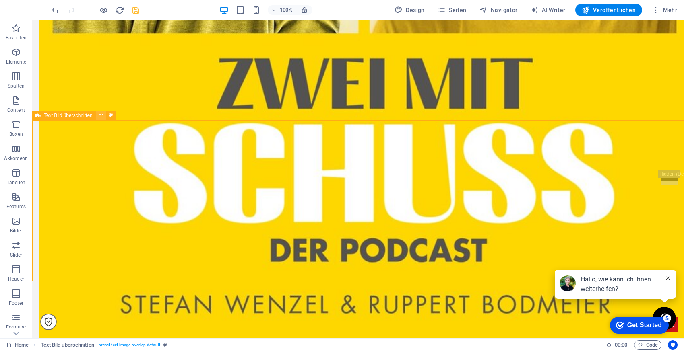
click at [101, 113] on icon at bounding box center [101, 115] width 4 height 8
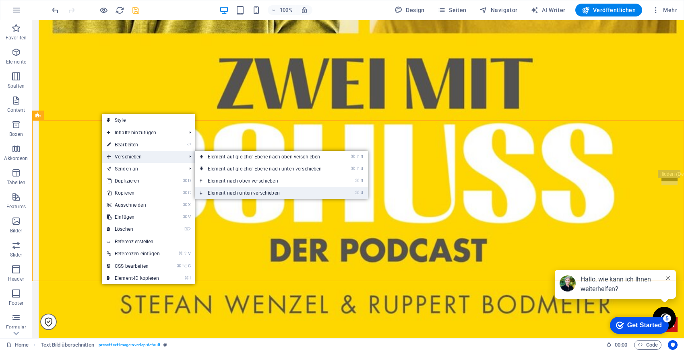
click at [230, 193] on link "⌘ ⬇ Element nach unten verschieben" at bounding box center [266, 193] width 143 height 12
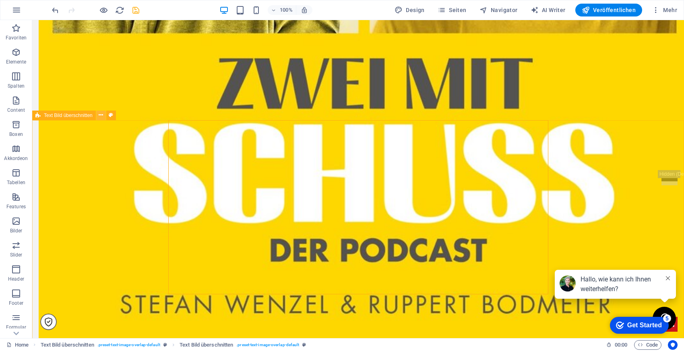
click at [101, 116] on icon at bounding box center [101, 115] width 4 height 8
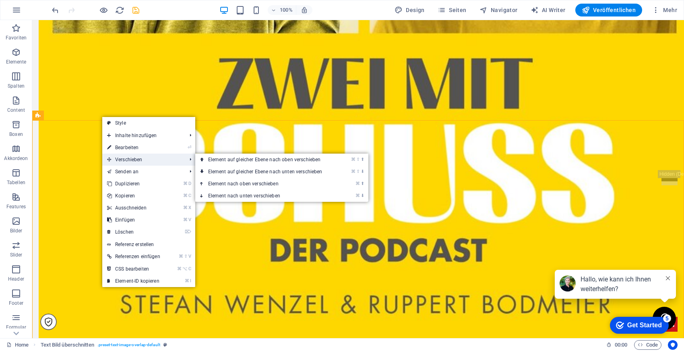
click at [139, 161] on span "Verschieben" at bounding box center [142, 160] width 81 height 12
click at [263, 185] on link "⌘ ⬆ Element nach oben verschieben" at bounding box center [266, 184] width 143 height 12
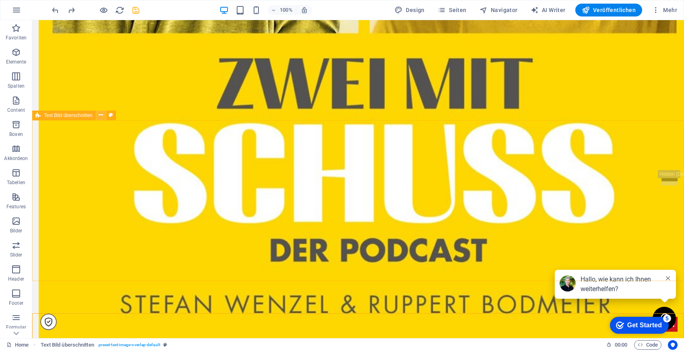
click at [101, 118] on icon at bounding box center [101, 115] width 4 height 8
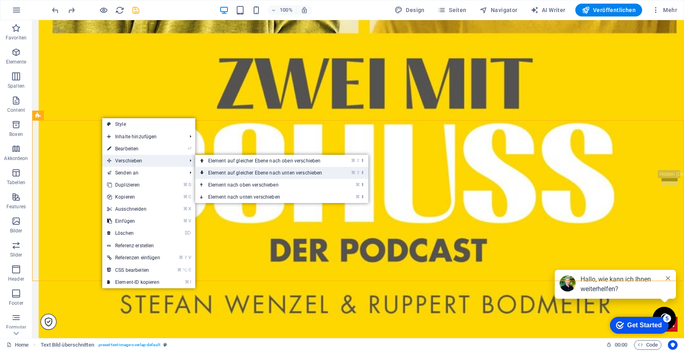
click at [241, 177] on link "⌘ ⇧ ⬇ Element auf gleicher Ebene nach unten verschieben" at bounding box center [266, 173] width 143 height 12
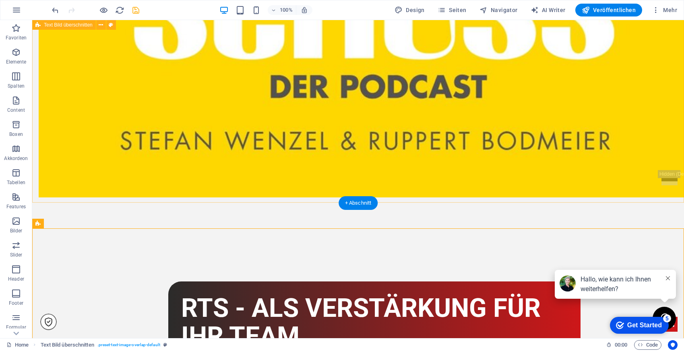
scroll to position [1699, 0]
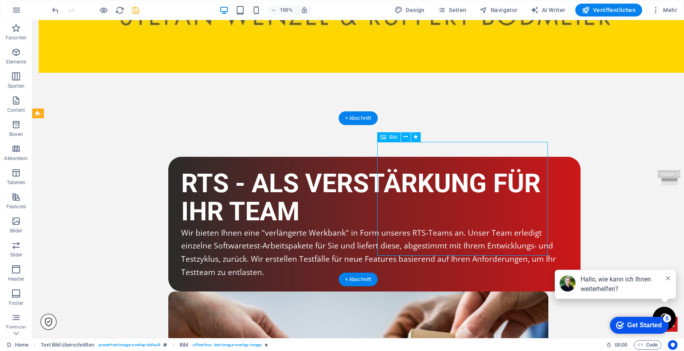
select select "%"
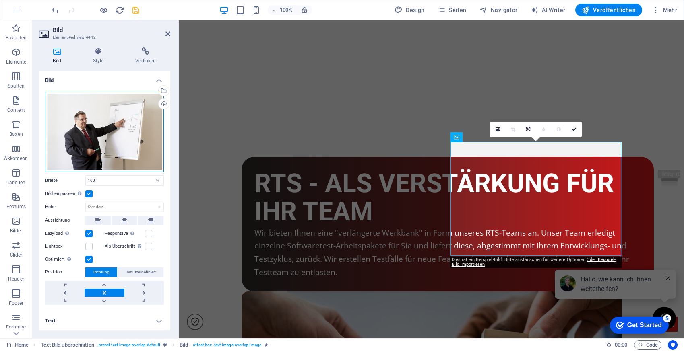
click at [80, 121] on div "Ziehe Dateien zum Hochladen hierher oder klicke hier, um aus Dateien oder koste…" at bounding box center [104, 132] width 119 height 80
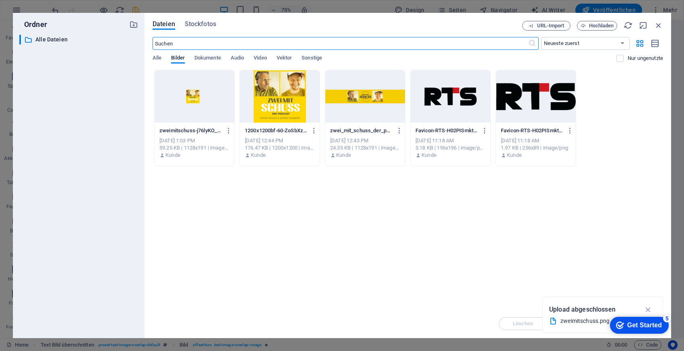
click at [272, 91] on div at bounding box center [280, 96] width 80 height 52
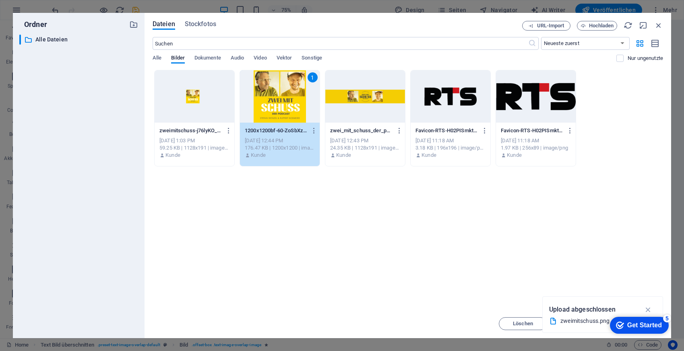
click at [273, 126] on div "1200x1200bf-60-ZoSbXzV3aX18-DIsibk3wA.jpg 1200x1200bf-60-ZoSbXzV3aX18-DIsibk3wA…" at bounding box center [280, 130] width 70 height 13
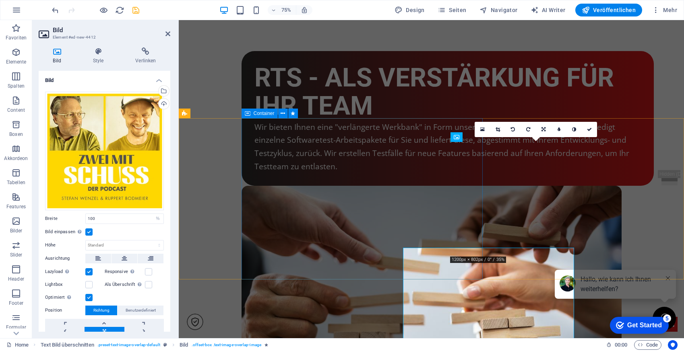
scroll to position [1699, 0]
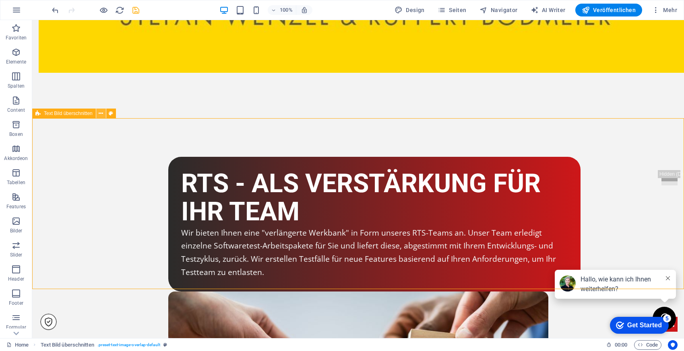
click at [99, 111] on icon at bounding box center [101, 113] width 4 height 8
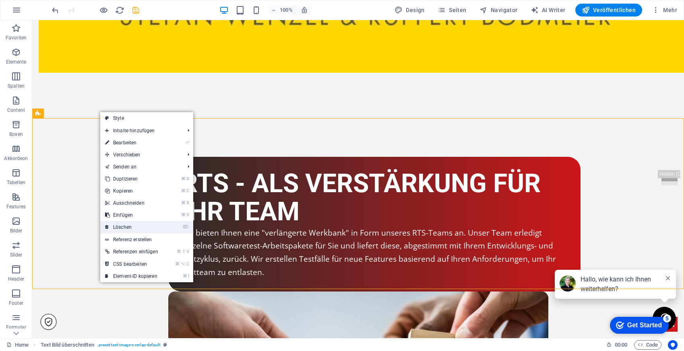
click at [128, 227] on link "⌦ Löschen" at bounding box center [131, 227] width 63 height 12
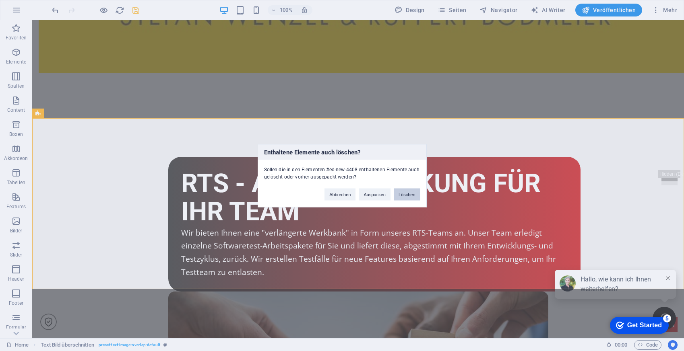
click at [406, 196] on button "Löschen" at bounding box center [407, 194] width 27 height 12
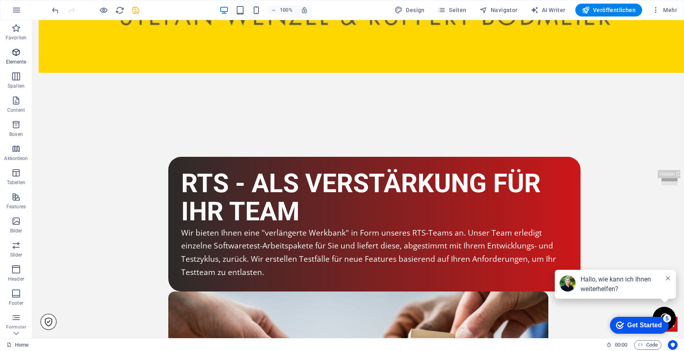
click at [8, 49] on span "Elemente" at bounding box center [16, 56] width 32 height 19
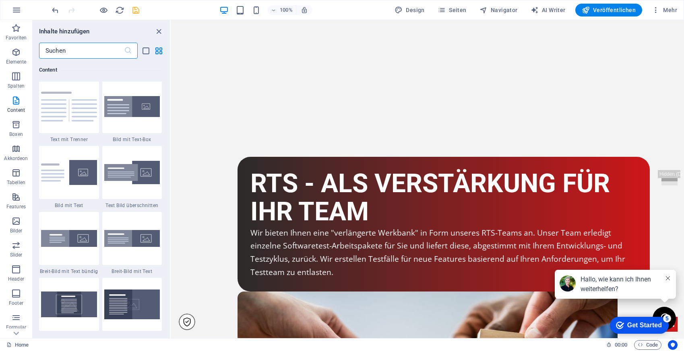
scroll to position [1472, 0]
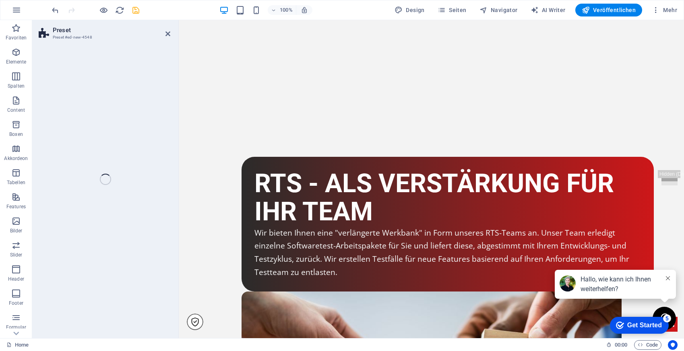
select select "rem"
select select "px"
select select "preset-text-with-image-v4-boxed"
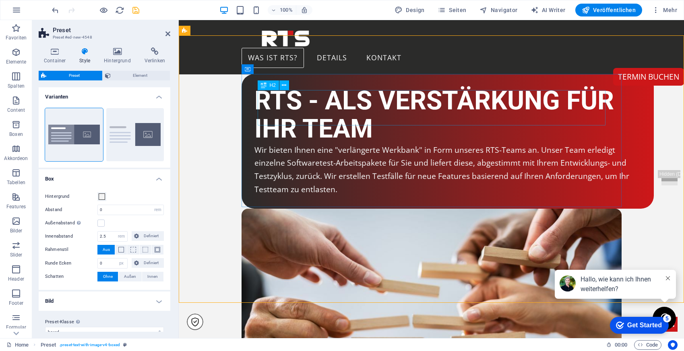
scroll to position [1781, 0]
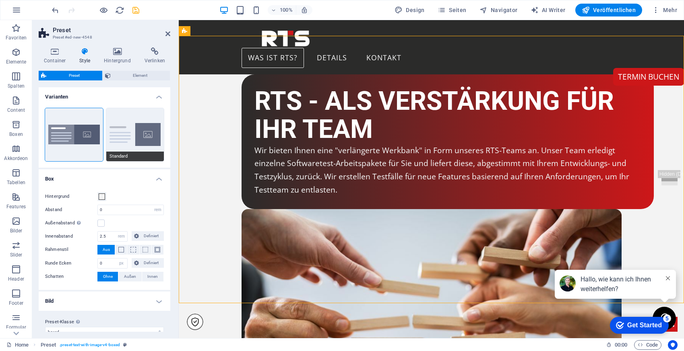
click at [120, 127] on button "Standard" at bounding box center [135, 134] width 58 height 53
type input "2"
type input "0"
click at [167, 31] on icon at bounding box center [167, 34] width 5 height 6
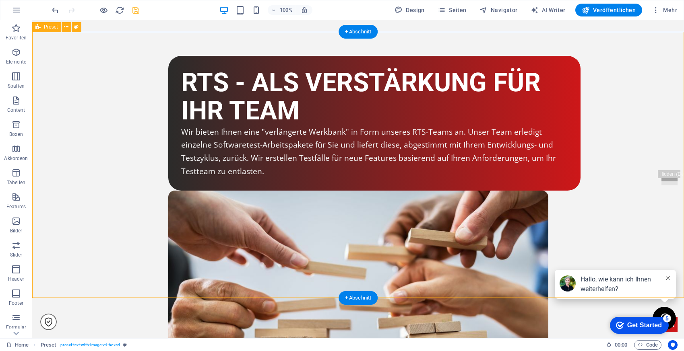
scroll to position [1813, 0]
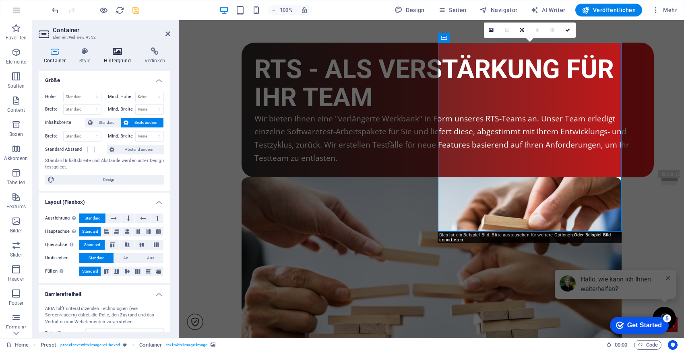
click at [115, 54] on icon at bounding box center [117, 51] width 37 height 8
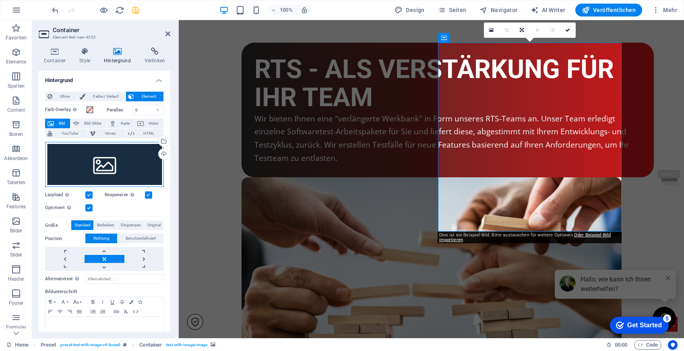
click at [97, 167] on div "Ziehe Dateien zum Hochladen hierher oder klicke hier, um aus Dateien oder koste…" at bounding box center [104, 164] width 119 height 45
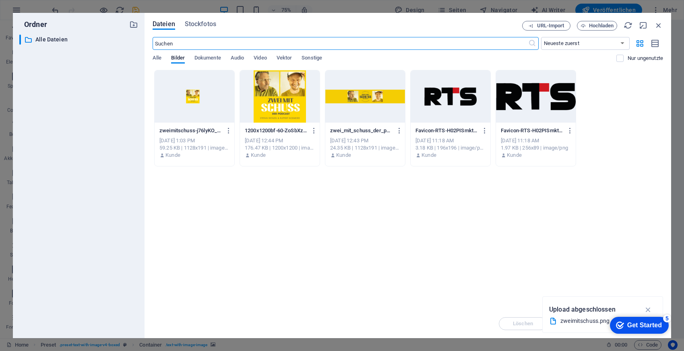
scroll to position [1919, 0]
click at [289, 105] on div at bounding box center [280, 96] width 80 height 52
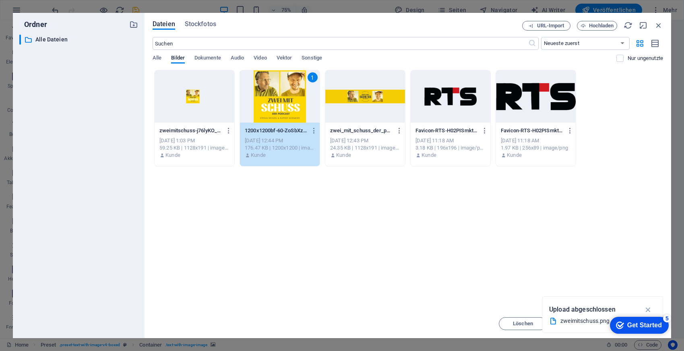
click at [289, 105] on div "1" at bounding box center [280, 96] width 80 height 52
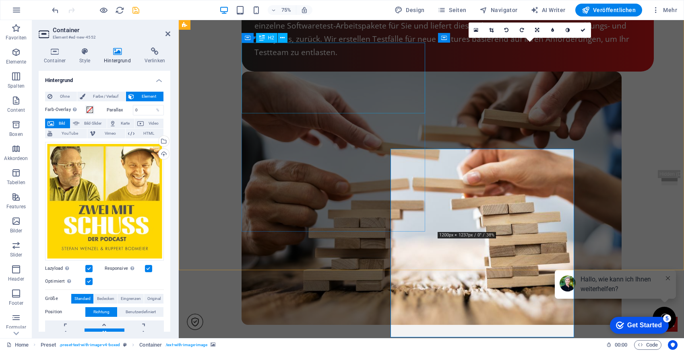
scroll to position [1813, 0]
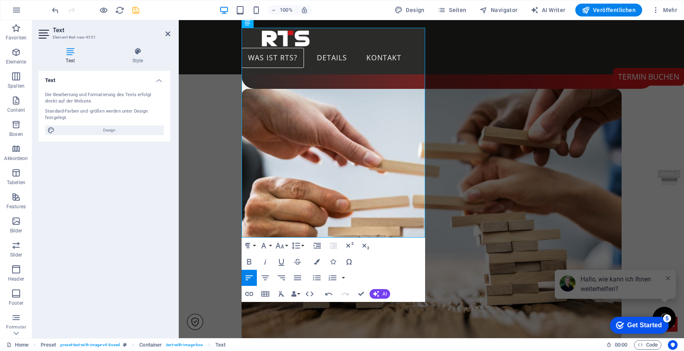
scroll to position [1898, 0]
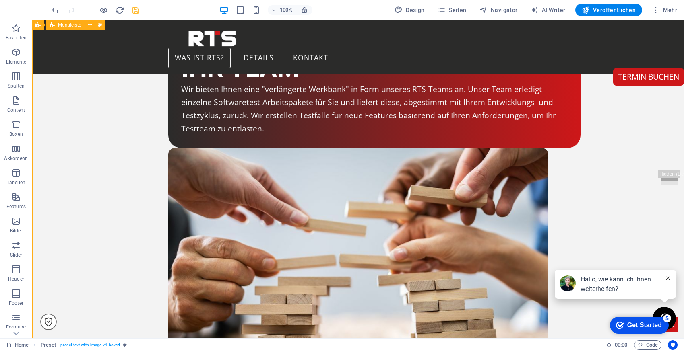
scroll to position [1831, 0]
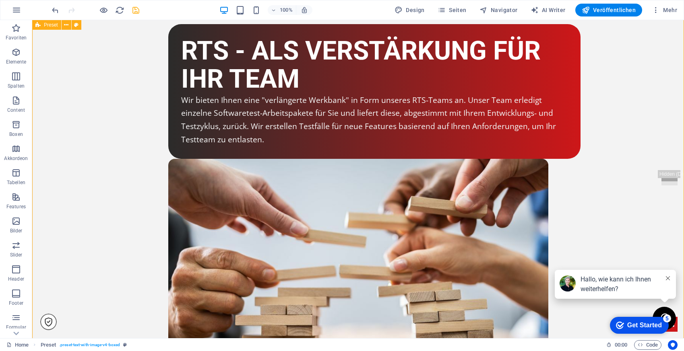
select select "rem"
select select "px"
select select "preset-text-with-image-v4-boxed"
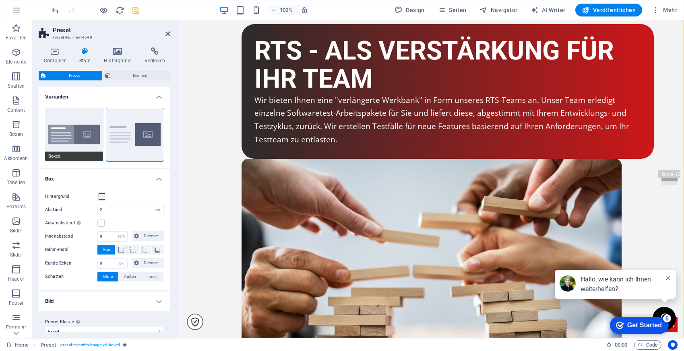
click at [78, 118] on button "Boxed" at bounding box center [74, 134] width 58 height 53
type input "0"
type input "2.5"
click at [164, 33] on h2 "Preset" at bounding box center [112, 30] width 118 height 7
click at [170, 33] on icon at bounding box center [167, 34] width 5 height 6
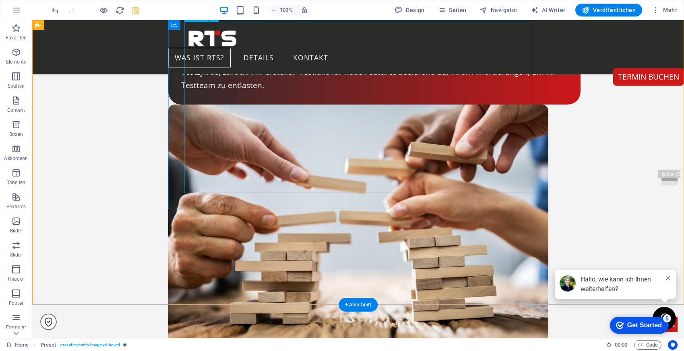
scroll to position [1885, 0]
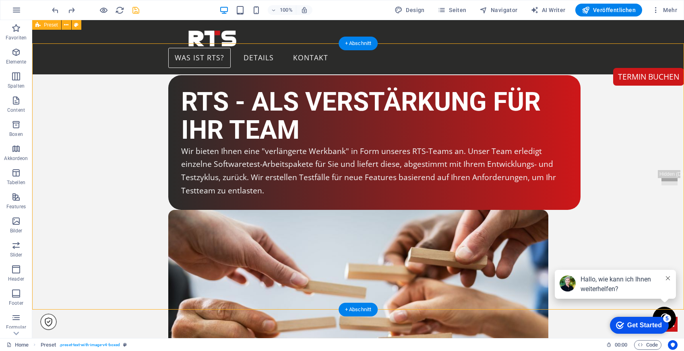
scroll to position [1773, 0]
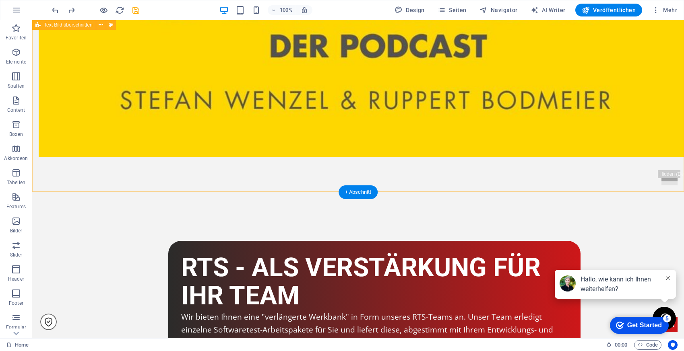
scroll to position [1711, 0]
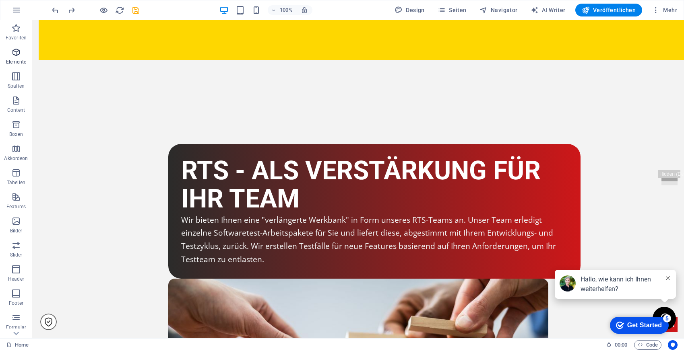
click at [16, 52] on icon "button" at bounding box center [16, 52] width 10 height 10
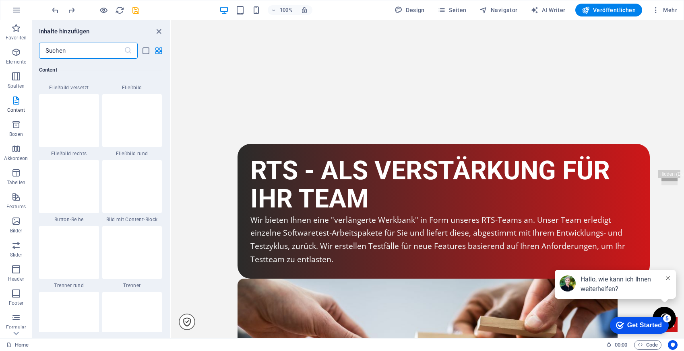
scroll to position [1798, 0]
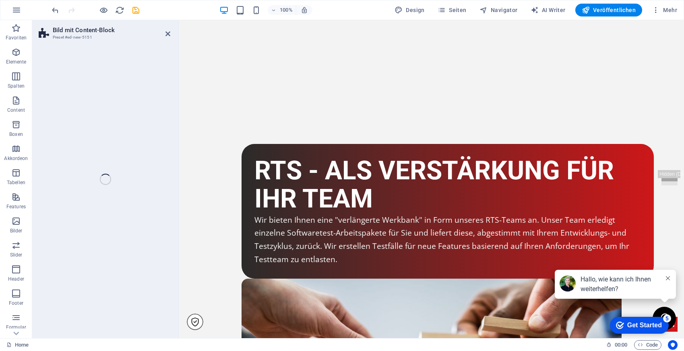
select select "rem"
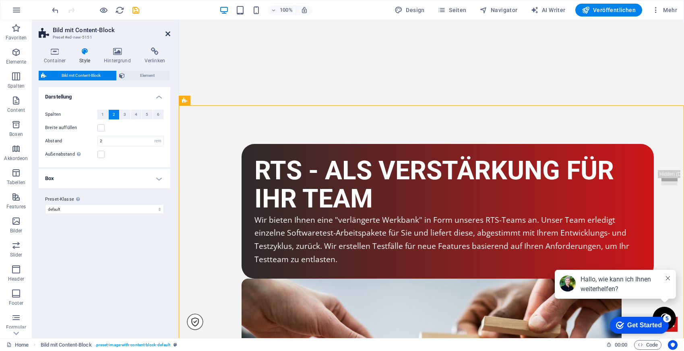
click at [166, 31] on icon at bounding box center [167, 34] width 5 height 6
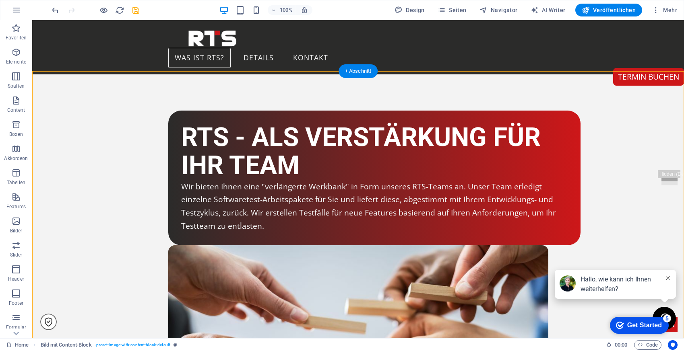
scroll to position [1741, 0]
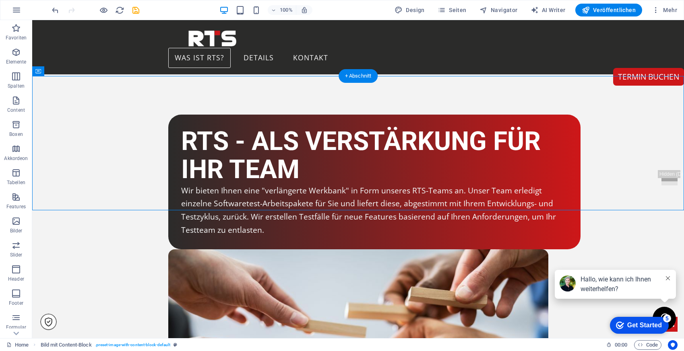
select select "px"
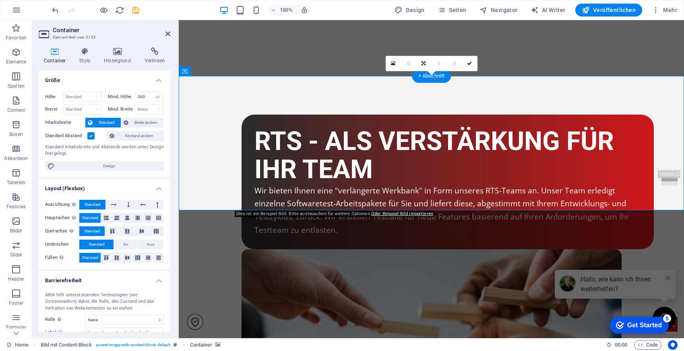
click at [109, 51] on icon at bounding box center [117, 51] width 37 height 8
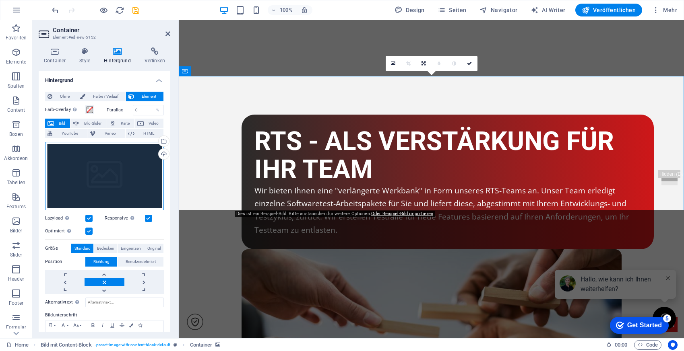
click at [129, 162] on div "Ziehe Dateien zum Hochladen hierher oder klicke hier, um aus Dateien oder koste…" at bounding box center [104, 176] width 119 height 68
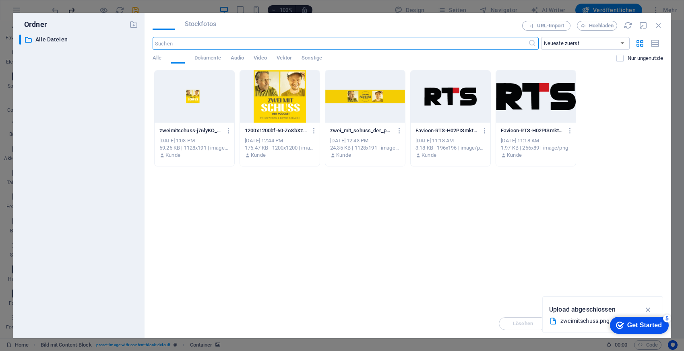
scroll to position [1847, 0]
click at [292, 105] on div at bounding box center [280, 96] width 80 height 52
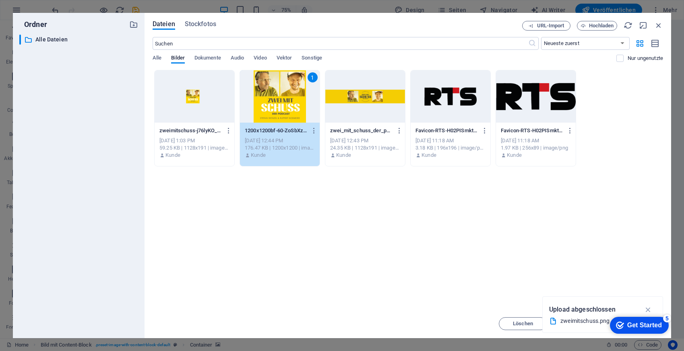
click at [262, 95] on div "1" at bounding box center [280, 96] width 80 height 52
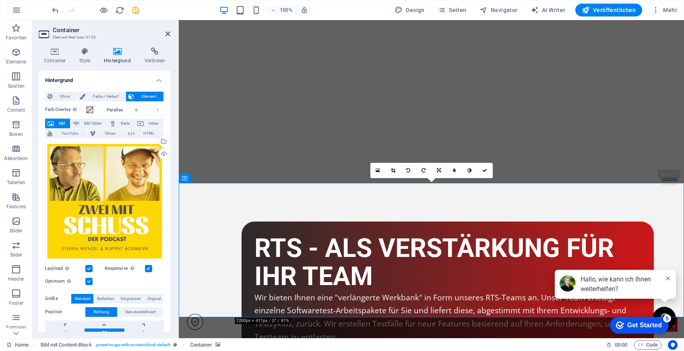
scroll to position [1635, 0]
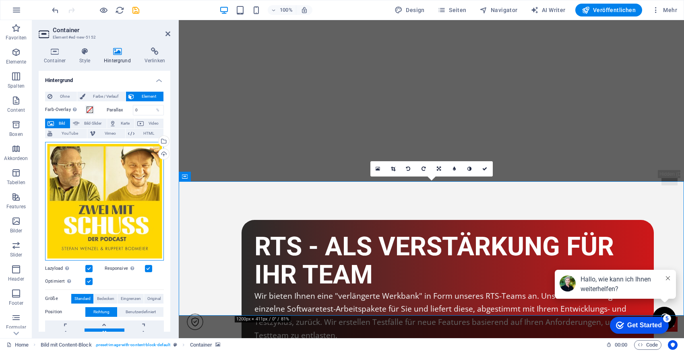
click at [128, 176] on div "Ziehe Dateien zum Hochladen hierher oder klicke hier, um aus Dateien oder koste…" at bounding box center [104, 201] width 119 height 119
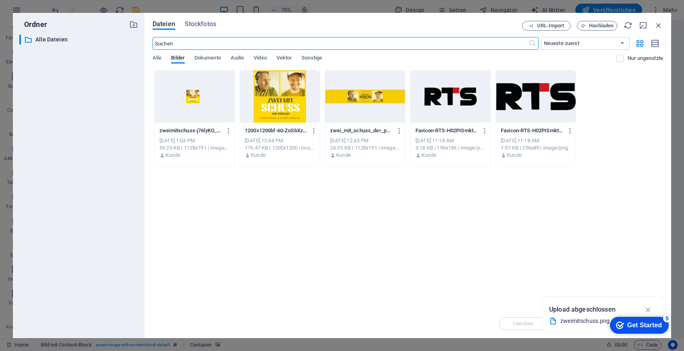
click at [209, 96] on div at bounding box center [195, 96] width 80 height 52
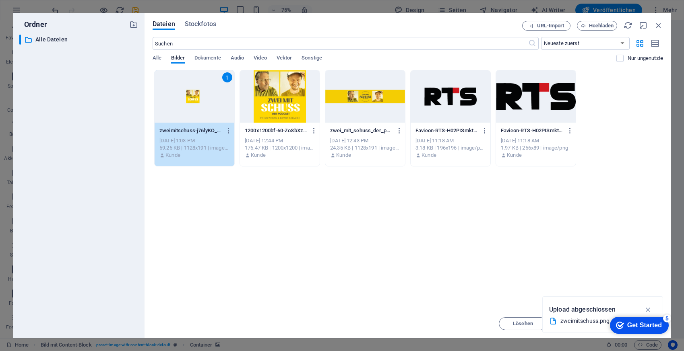
click at [209, 96] on div "1" at bounding box center [195, 96] width 80 height 52
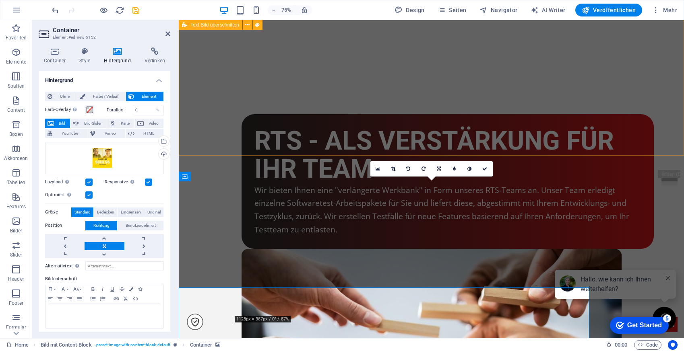
scroll to position [1635, 0]
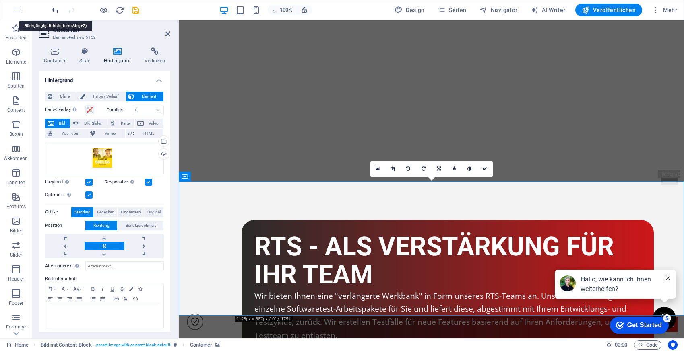
click at [54, 9] on icon "undo" at bounding box center [55, 10] width 9 height 9
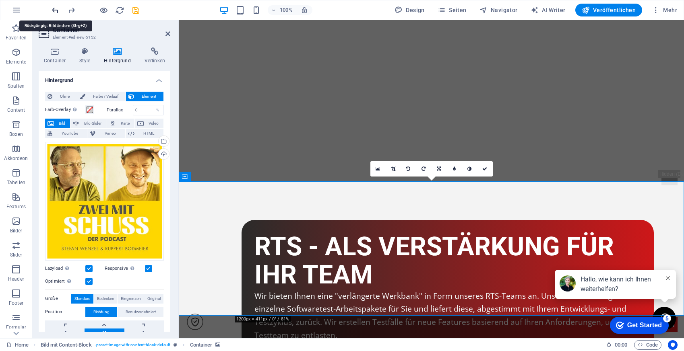
click at [54, 9] on icon "undo" at bounding box center [55, 10] width 9 height 9
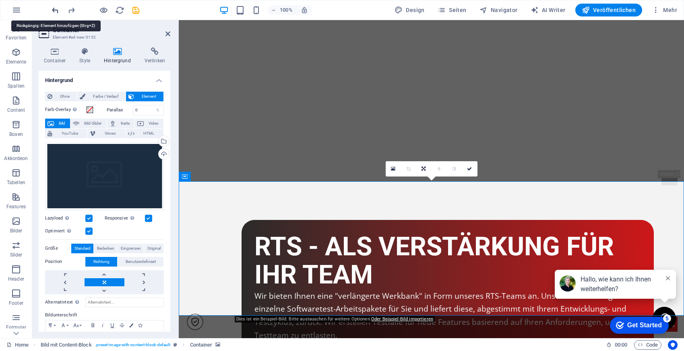
click at [54, 9] on icon "undo" at bounding box center [55, 10] width 9 height 9
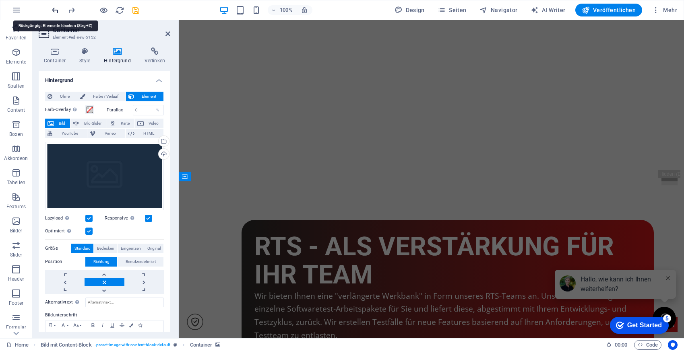
click at [54, 9] on icon "undo" at bounding box center [55, 10] width 9 height 9
click at [75, 9] on icon "redo" at bounding box center [71, 10] width 9 height 9
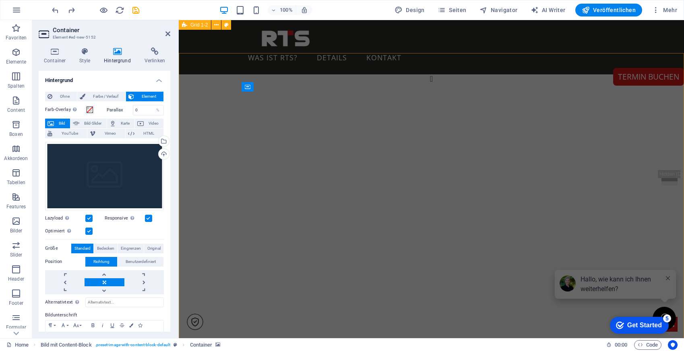
scroll to position [459, 0]
click at [166, 34] on icon at bounding box center [167, 34] width 5 height 6
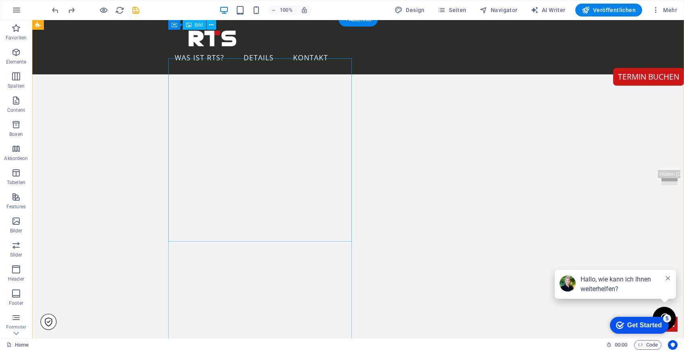
scroll to position [479, 0]
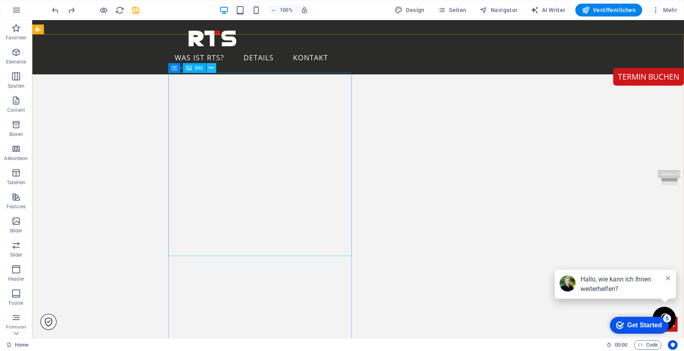
click at [210, 66] on icon at bounding box center [211, 68] width 4 height 8
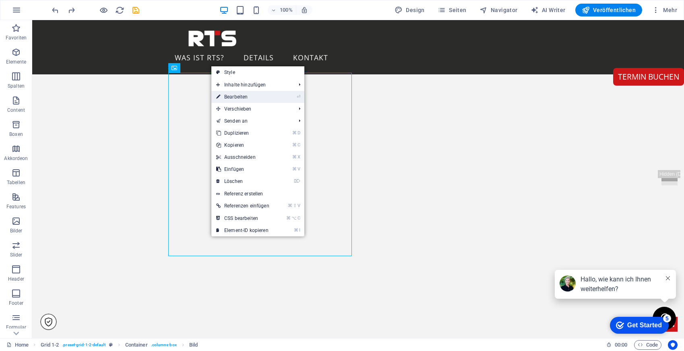
click at [238, 96] on link "⏎ Bearbeiten" at bounding box center [242, 97] width 63 height 12
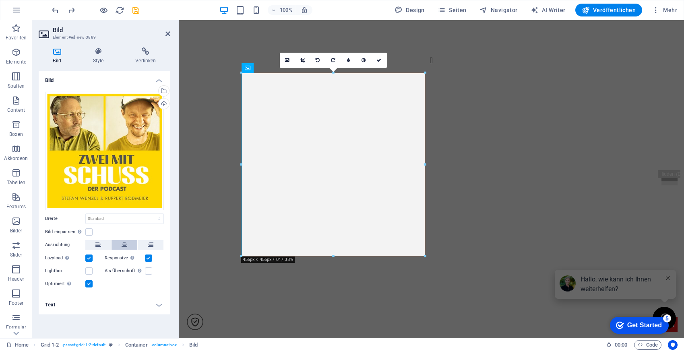
click at [129, 244] on button at bounding box center [124, 245] width 26 height 10
click at [132, 215] on select "Standard auto px rem % em vh vw" at bounding box center [125, 219] width 78 height 10
click at [104, 62] on h4 "Style" at bounding box center [99, 55] width 43 height 17
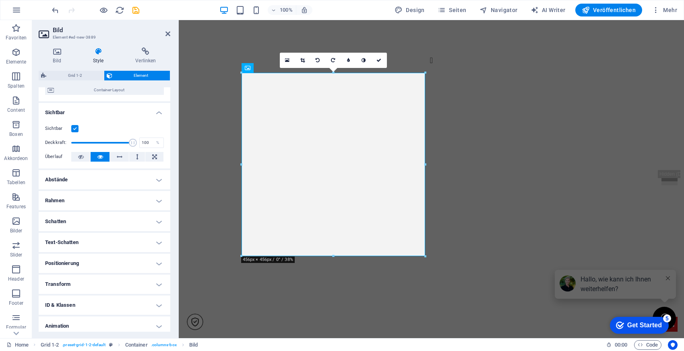
scroll to position [102, 0]
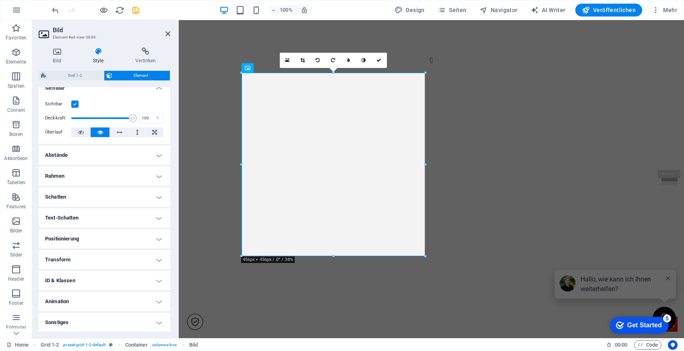
click at [165, 33] on h2 "Bild" at bounding box center [112, 30] width 118 height 7
click at [170, 35] on aside "Bild Element #ed-new-3889 Bild Style Verlinken Bild Ziehe Dateien zum Hochladen…" at bounding box center [105, 179] width 146 height 318
click at [167, 34] on icon at bounding box center [167, 34] width 5 height 6
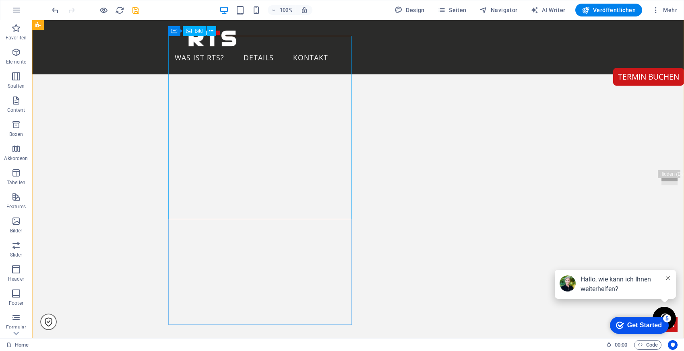
scroll to position [517, 0]
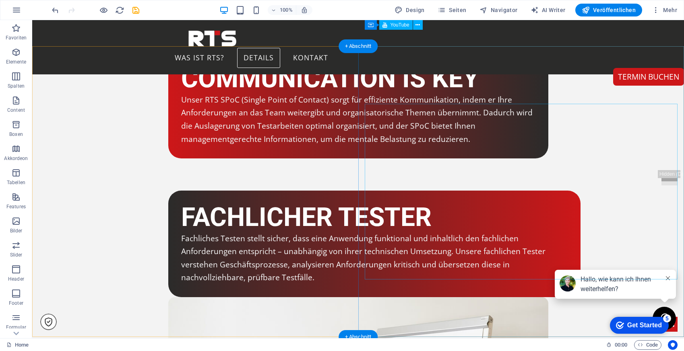
scroll to position [2521, 0]
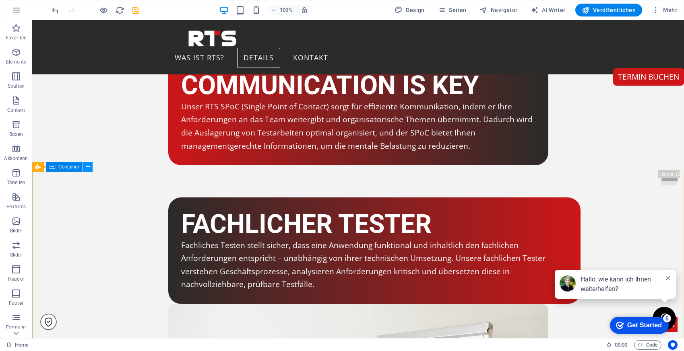
click at [87, 167] on icon at bounding box center [88, 167] width 4 height 8
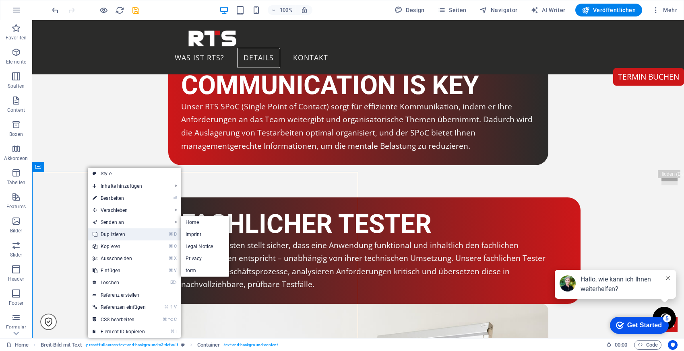
click at [117, 237] on link "⌘ D Duplizieren" at bounding box center [119, 235] width 63 height 12
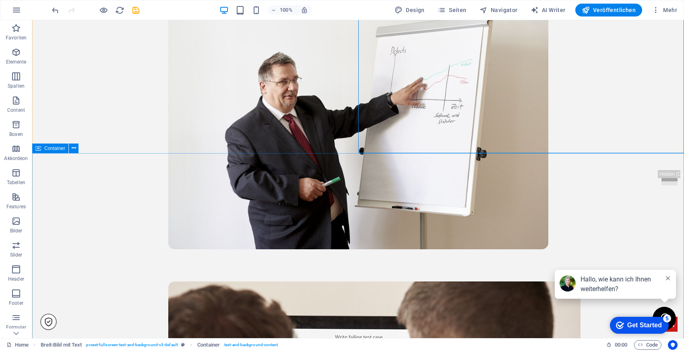
scroll to position [2830, 0]
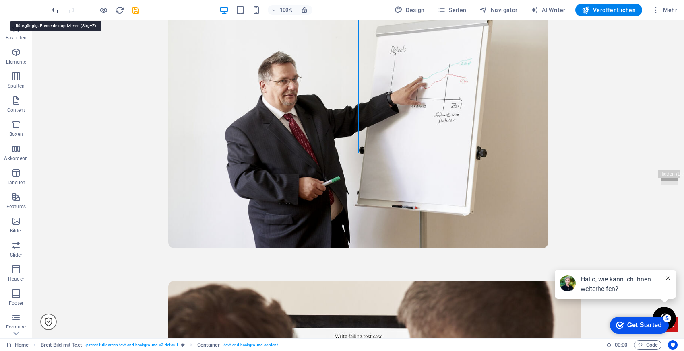
click at [55, 10] on icon "undo" at bounding box center [55, 10] width 9 height 9
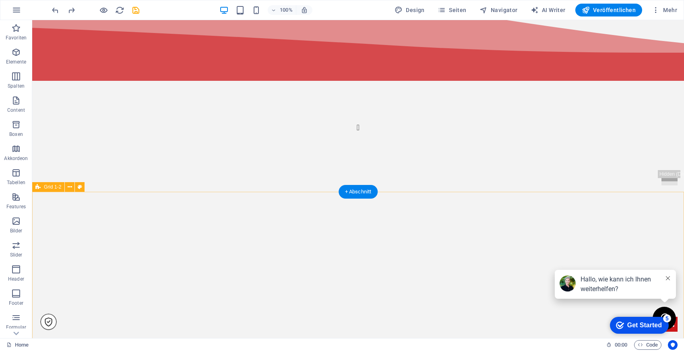
scroll to position [502, 0]
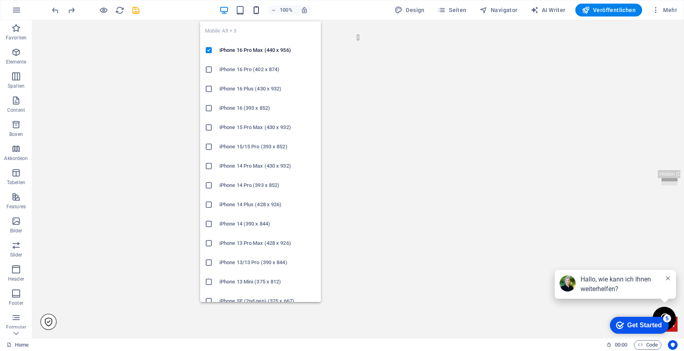
click at [258, 10] on icon "button" at bounding box center [256, 10] width 9 height 9
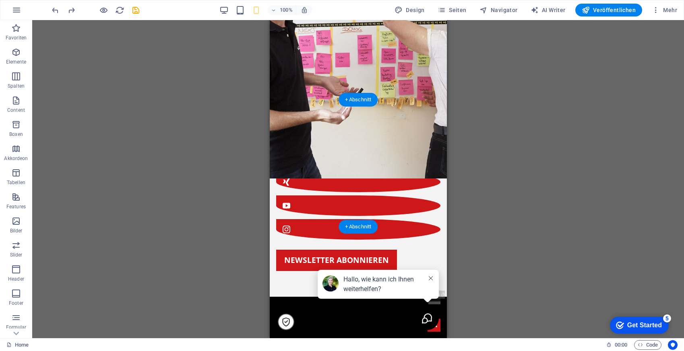
scroll to position [3320, 0]
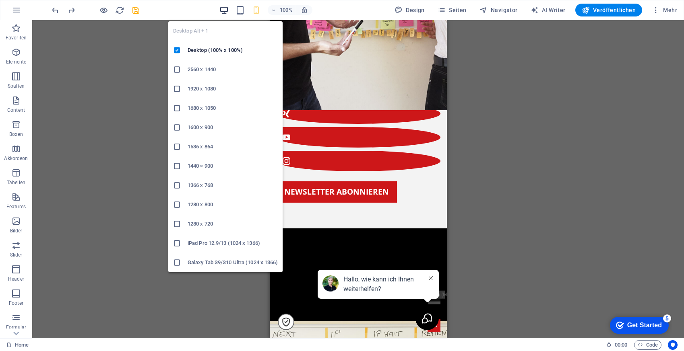
click at [226, 8] on icon "button" at bounding box center [223, 10] width 9 height 9
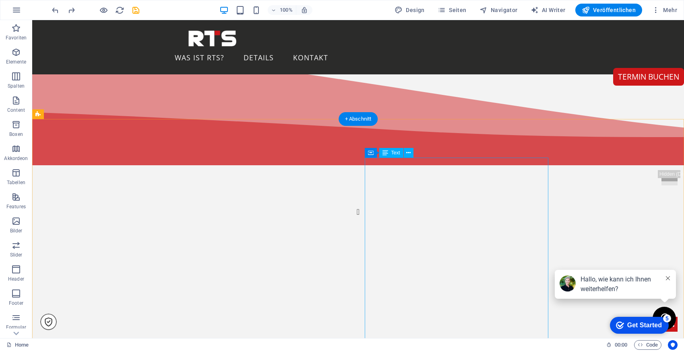
scroll to position [314, 0]
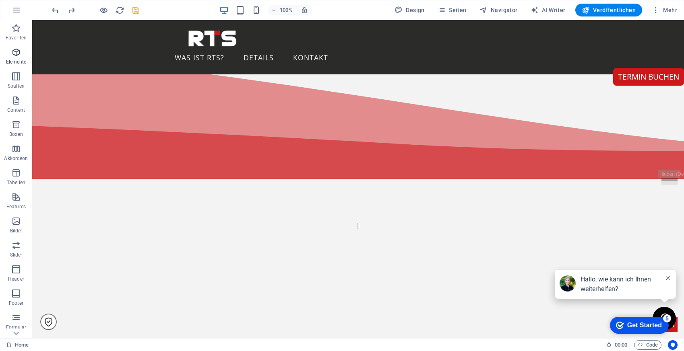
click at [16, 52] on icon "button" at bounding box center [16, 52] width 10 height 10
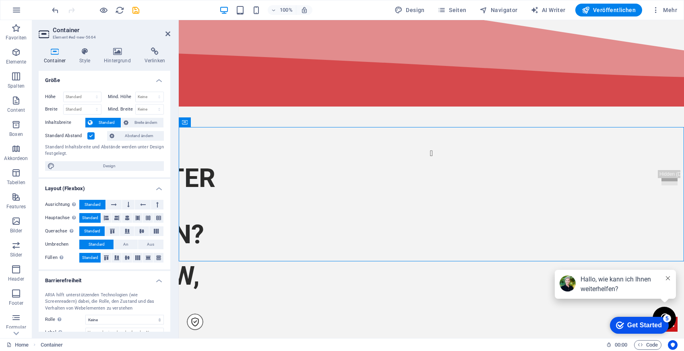
scroll to position [392, 0]
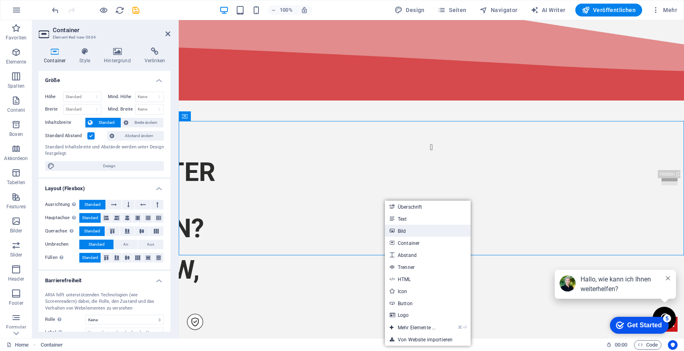
click at [410, 228] on link "Bild" at bounding box center [428, 231] width 86 height 12
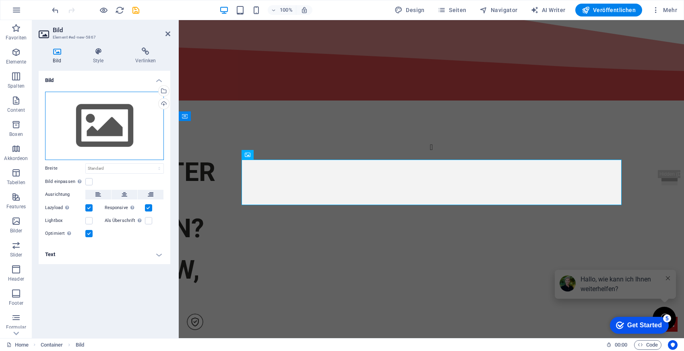
click at [114, 113] on div "Ziehe Dateien zum Hochladen hierher oder klicke hier, um aus Dateien oder koste…" at bounding box center [104, 126] width 119 height 68
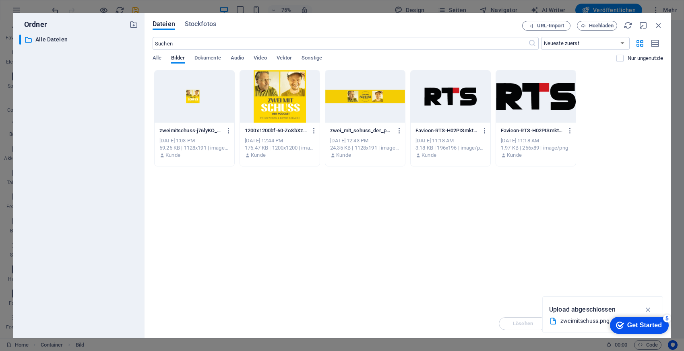
click at [274, 100] on div at bounding box center [280, 96] width 80 height 52
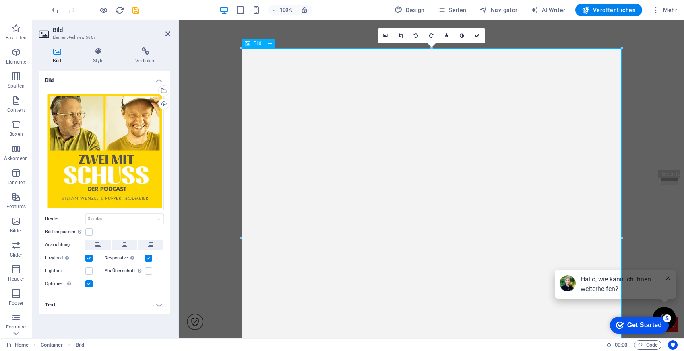
scroll to position [633, 0]
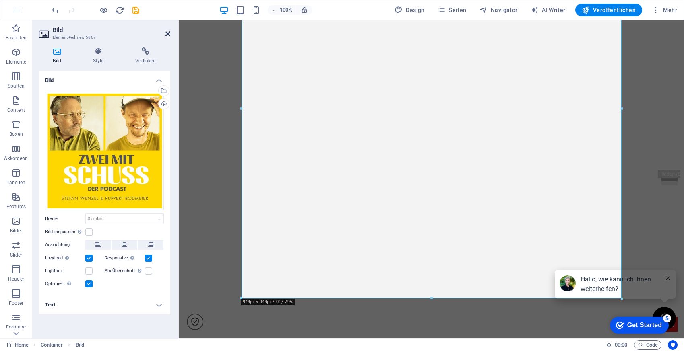
click at [168, 33] on icon at bounding box center [167, 34] width 5 height 6
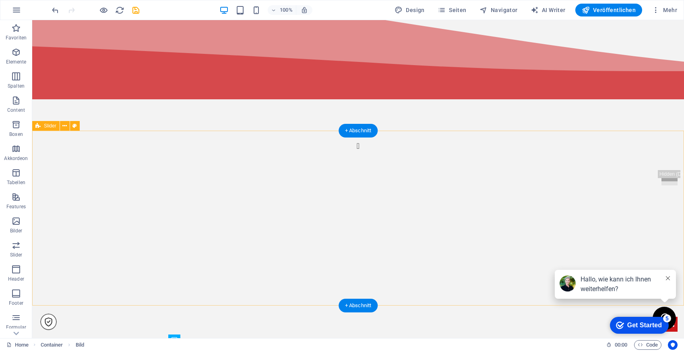
scroll to position [464, 0]
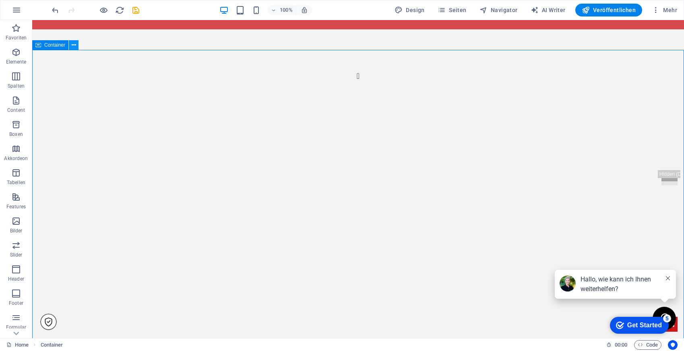
click at [73, 47] on icon at bounding box center [74, 45] width 4 height 8
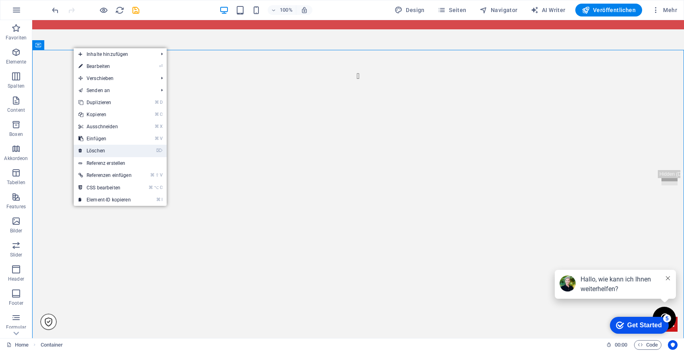
click at [113, 151] on link "⌦ Löschen" at bounding box center [105, 151] width 63 height 12
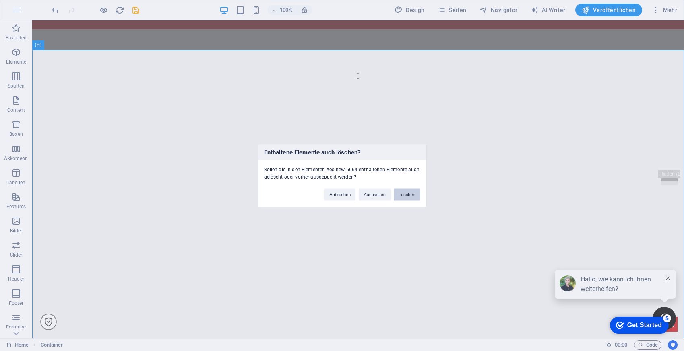
click at [401, 194] on button "Löschen" at bounding box center [407, 194] width 27 height 12
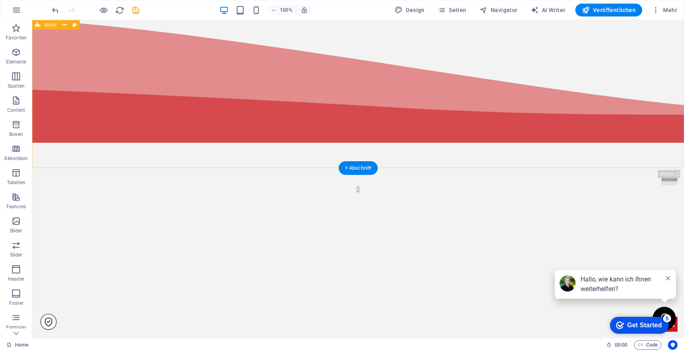
scroll to position [358, 0]
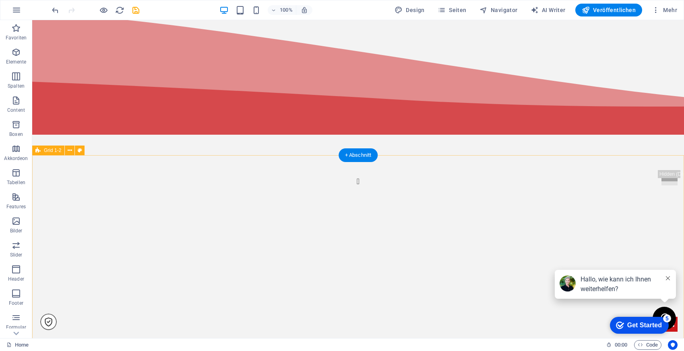
click at [72, 152] on button at bounding box center [70, 151] width 10 height 10
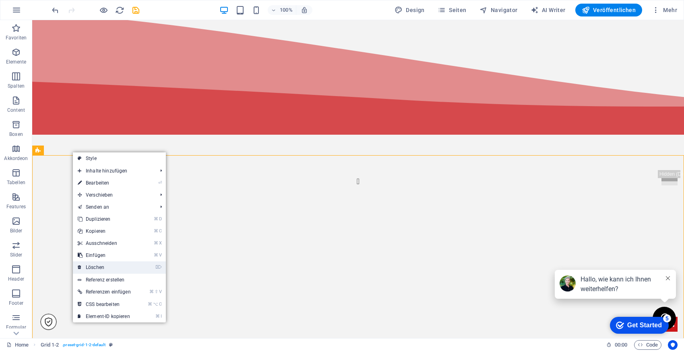
click at [106, 270] on link "⌦ Löschen" at bounding box center [104, 268] width 63 height 12
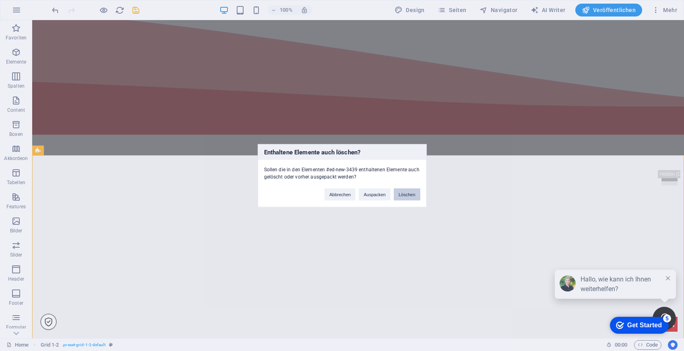
click at [413, 193] on button "Löschen" at bounding box center [407, 194] width 27 height 12
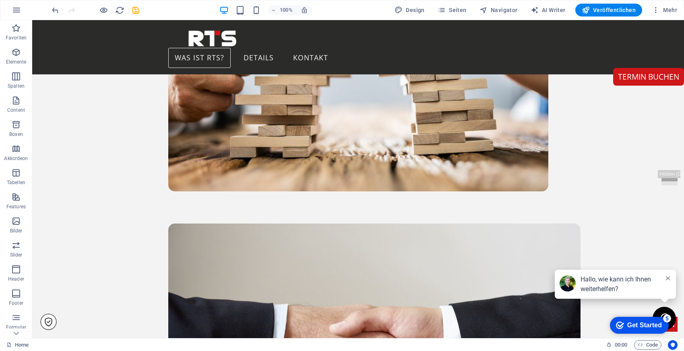
scroll to position [1274, 0]
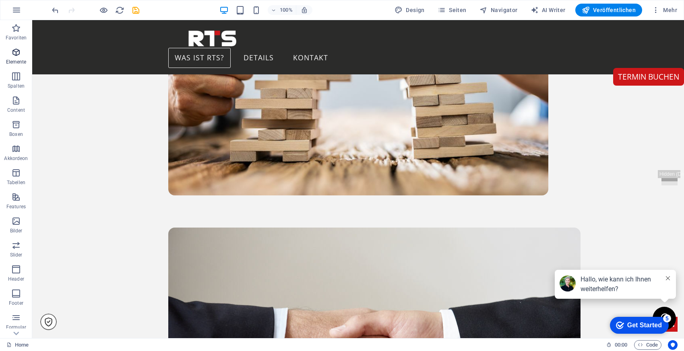
click at [14, 56] on icon "button" at bounding box center [16, 52] width 10 height 10
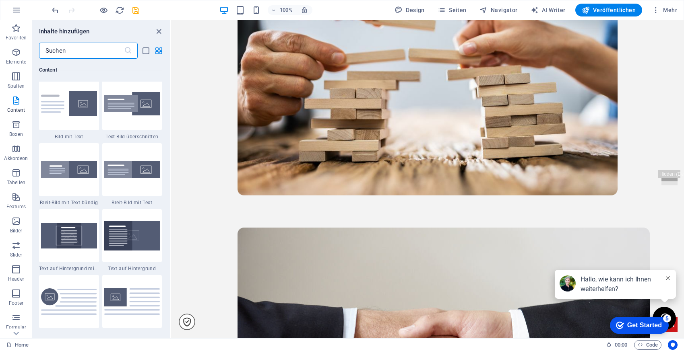
scroll to position [1549, 0]
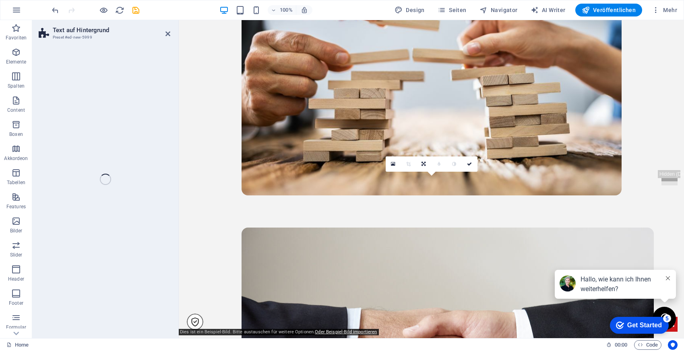
select select "%"
select select "rem"
select select "px"
select select "preset-fullscreen-text-on-background-v2-default"
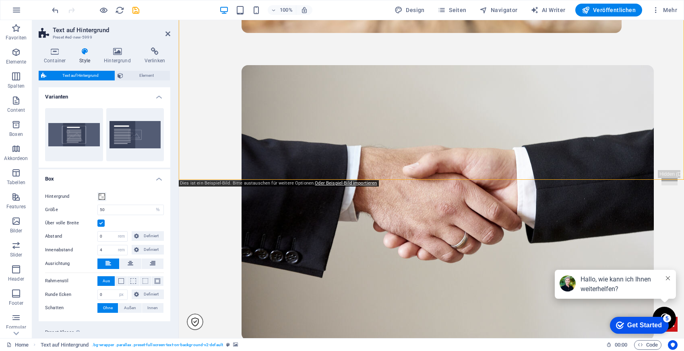
scroll to position [1437, 0]
click at [163, 32] on h2 "Text auf Hintergrund" at bounding box center [112, 30] width 118 height 7
click at [167, 33] on icon at bounding box center [167, 34] width 5 height 6
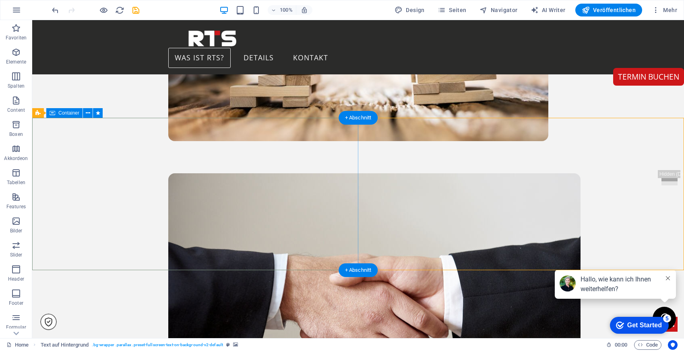
scroll to position [1325, 0]
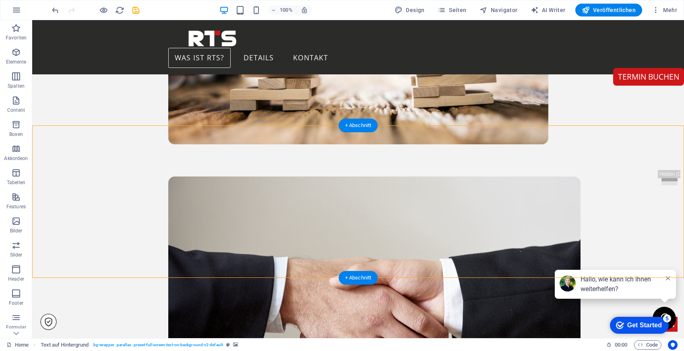
select select "%"
select select "rem"
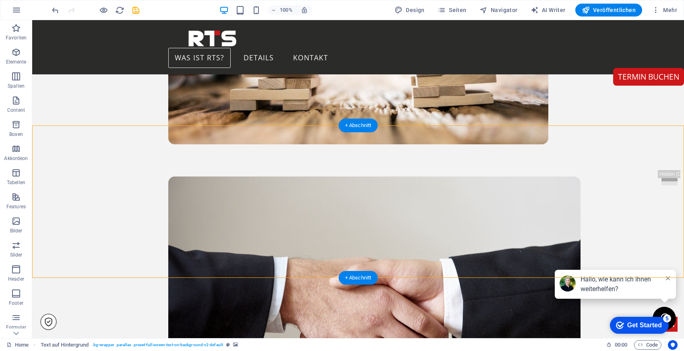
select select "px"
select select "preset-fullscreen-text-on-background-v2-default"
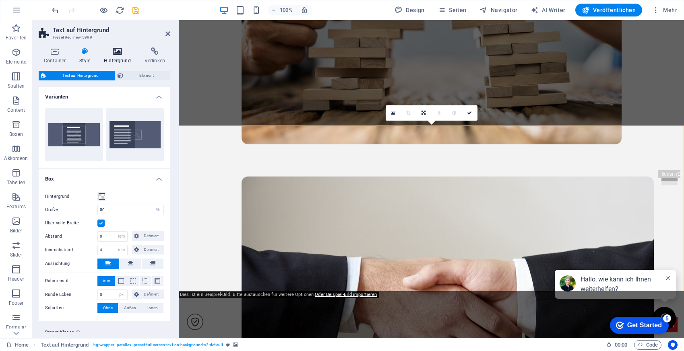
click at [112, 58] on h4 "Hintergrund" at bounding box center [119, 55] width 41 height 17
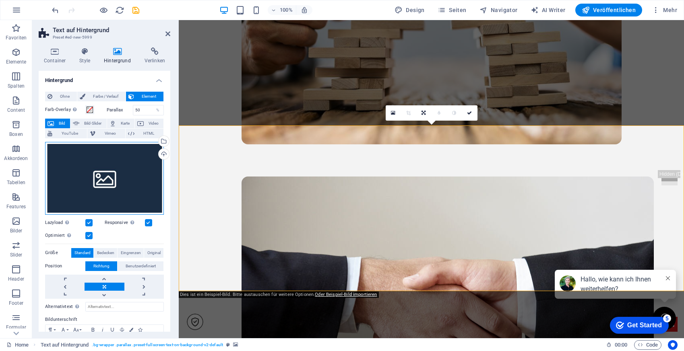
click at [108, 191] on div "Ziehe Dateien zum Hochladen hierher oder klicke hier, um aus Dateien oder koste…" at bounding box center [104, 178] width 119 height 73
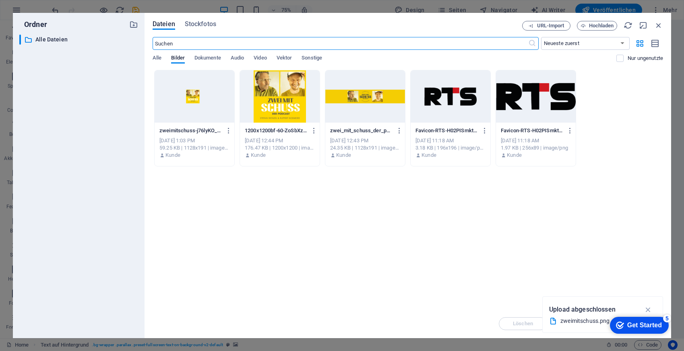
click at [209, 104] on div at bounding box center [195, 96] width 80 height 52
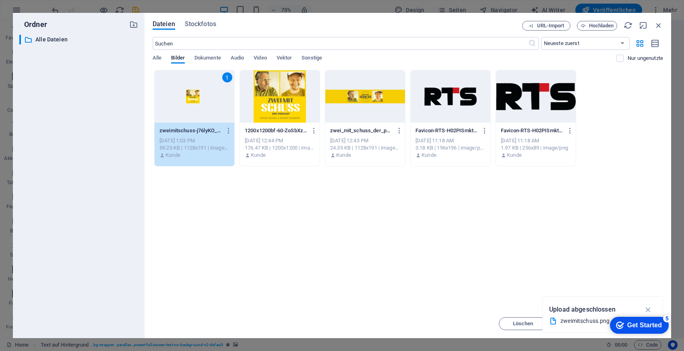
click at [194, 96] on div "1" at bounding box center [195, 96] width 80 height 52
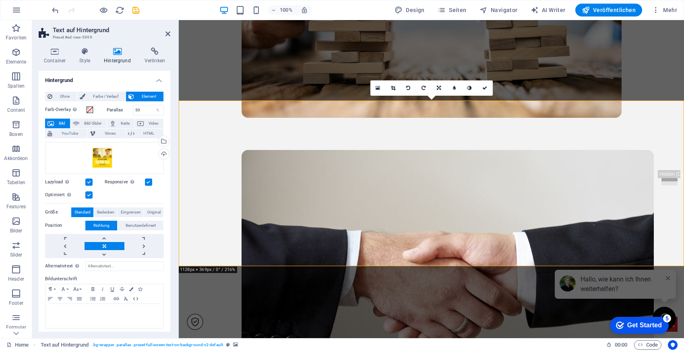
scroll to position [1354, 0]
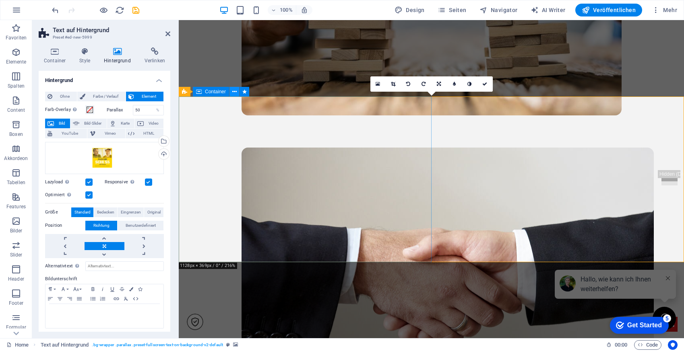
click at [236, 93] on icon at bounding box center [234, 92] width 4 height 8
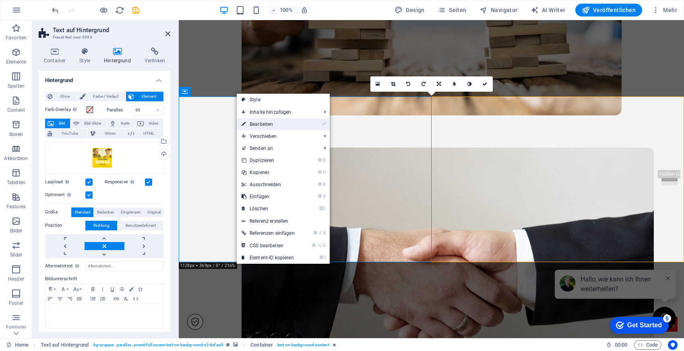
click at [256, 124] on link "⏎ Bearbeiten" at bounding box center [268, 124] width 63 height 12
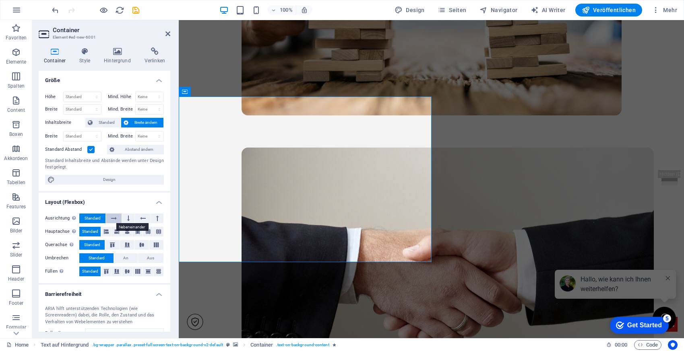
click at [116, 217] on icon at bounding box center [114, 219] width 6 height 10
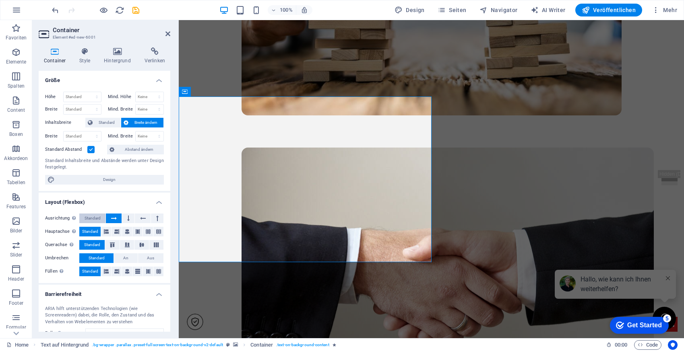
click at [93, 215] on span "Standard" at bounding box center [93, 219] width 16 height 10
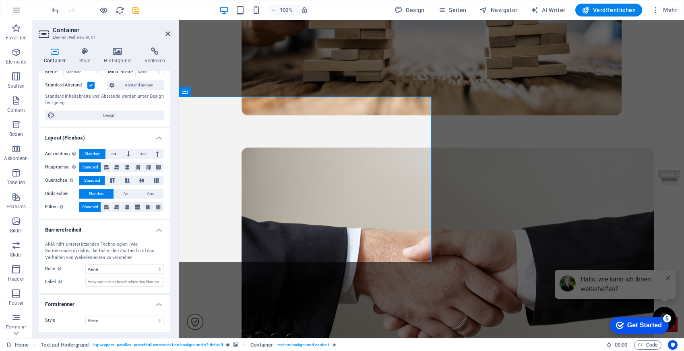
scroll to position [0, 0]
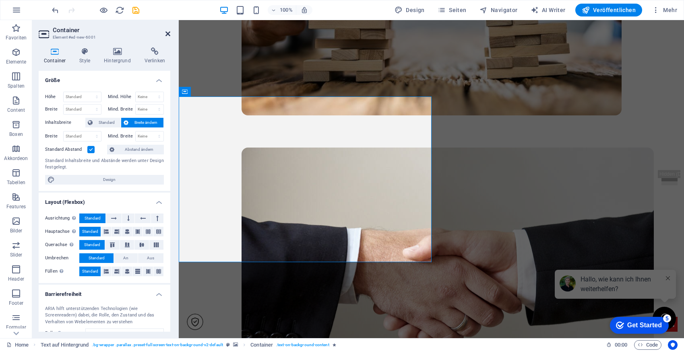
click at [167, 36] on icon at bounding box center [167, 34] width 5 height 6
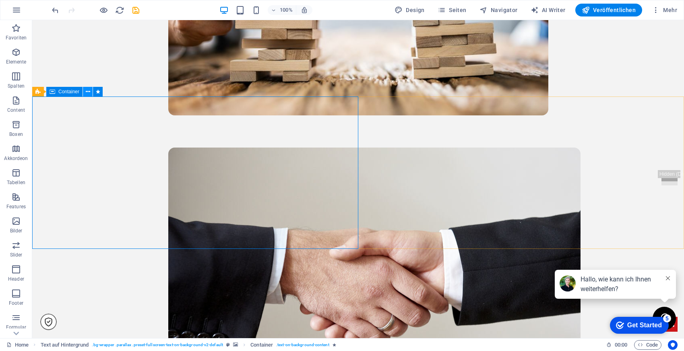
click at [84, 91] on button at bounding box center [88, 92] width 10 height 10
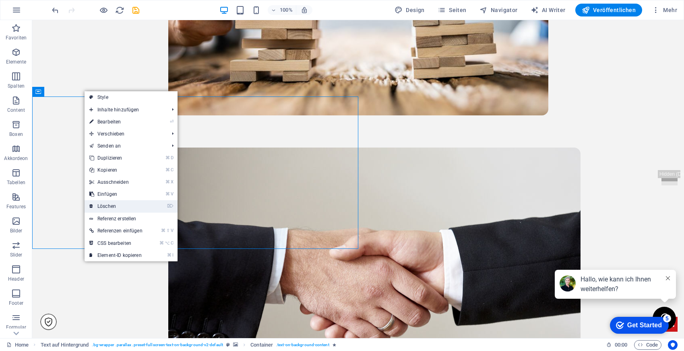
click at [103, 202] on link "⌦ Löschen" at bounding box center [116, 206] width 63 height 12
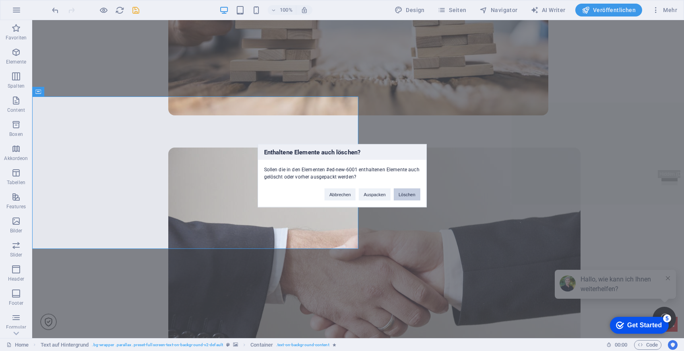
click at [400, 196] on button "Löschen" at bounding box center [407, 194] width 27 height 12
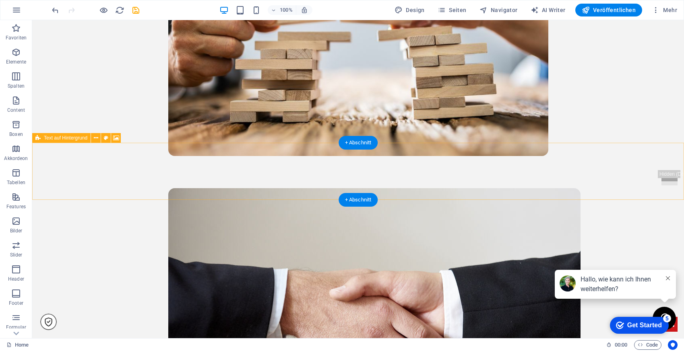
scroll to position [1315, 0]
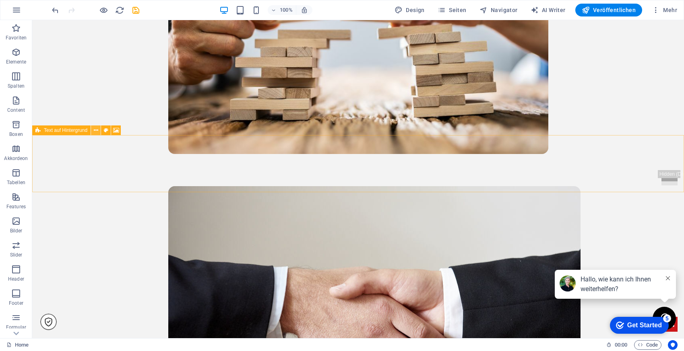
click at [97, 132] on icon at bounding box center [96, 130] width 4 height 8
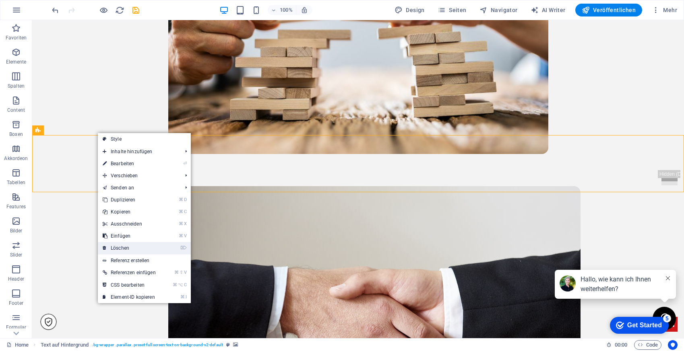
click at [136, 248] on link "⌦ Löschen" at bounding box center [129, 248] width 63 height 12
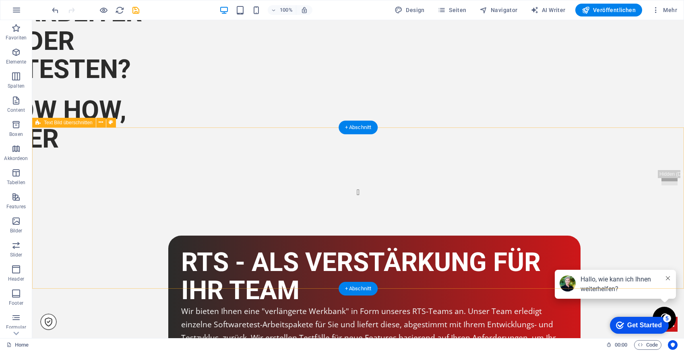
scroll to position [848, 0]
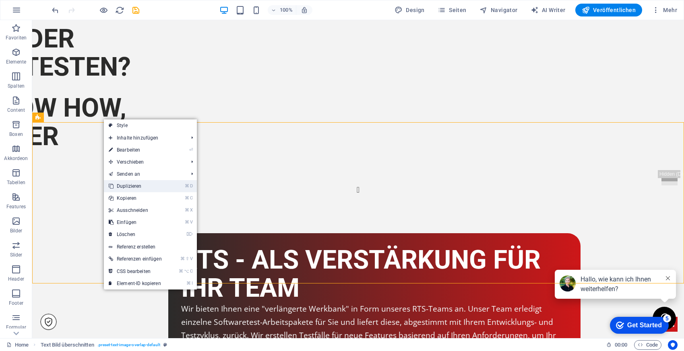
click at [127, 187] on link "⌘ D Duplizieren" at bounding box center [135, 186] width 63 height 12
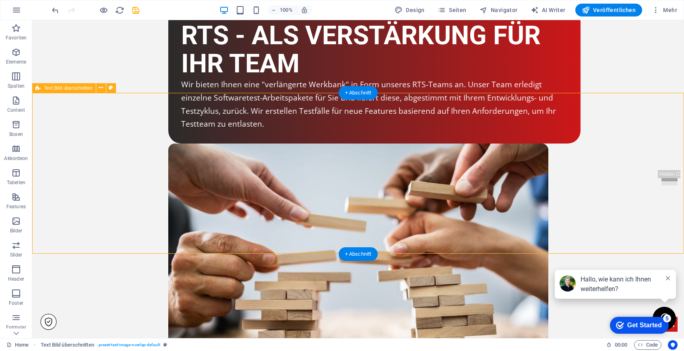
scroll to position [1075, 0]
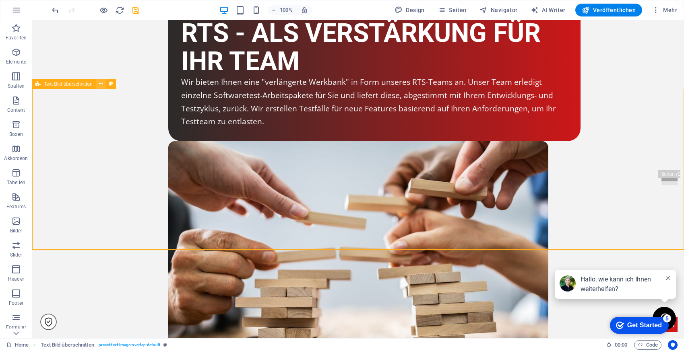
click at [101, 84] on icon at bounding box center [101, 84] width 4 height 8
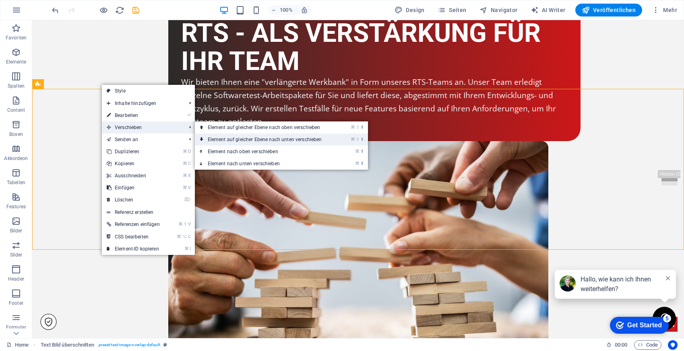
click at [234, 134] on link "⌘ ⇧ ⬇ Element auf gleicher Ebene nach unten verschieben" at bounding box center [266, 140] width 143 height 12
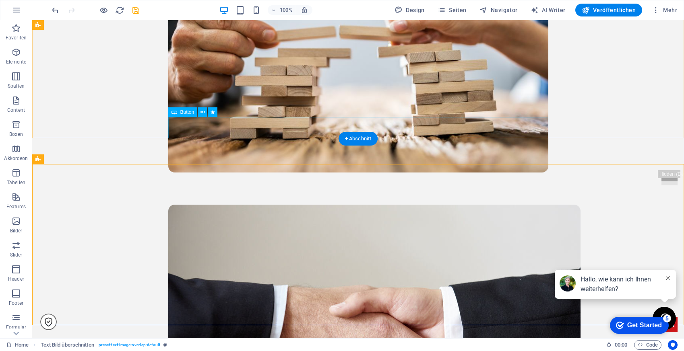
scroll to position [1321, 0]
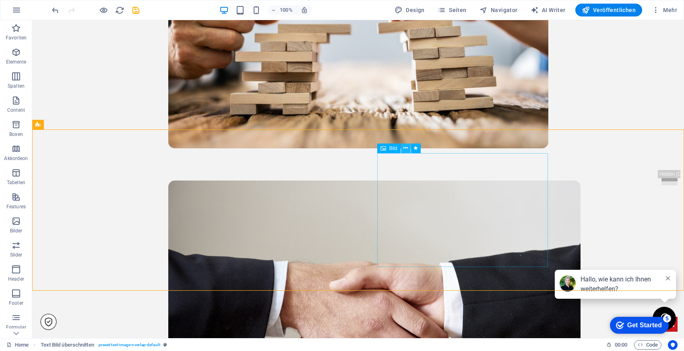
click at [404, 147] on icon at bounding box center [405, 148] width 4 height 8
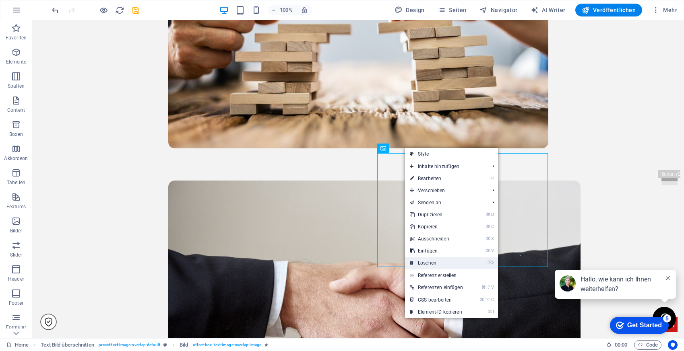
click at [433, 267] on link "⌦ Löschen" at bounding box center [436, 263] width 63 height 12
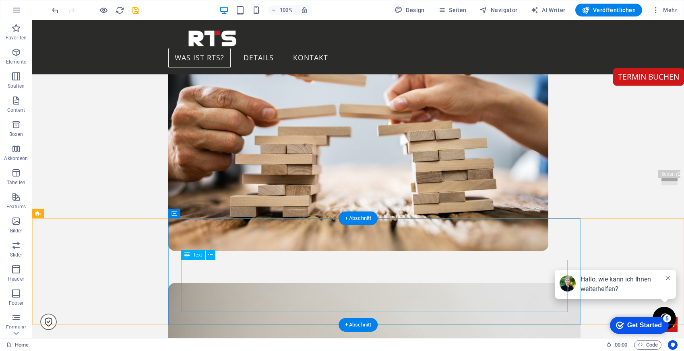
scroll to position [1214, 0]
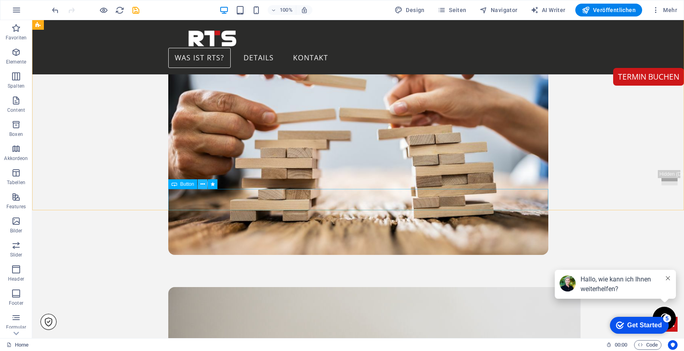
click at [202, 185] on icon at bounding box center [202, 184] width 4 height 8
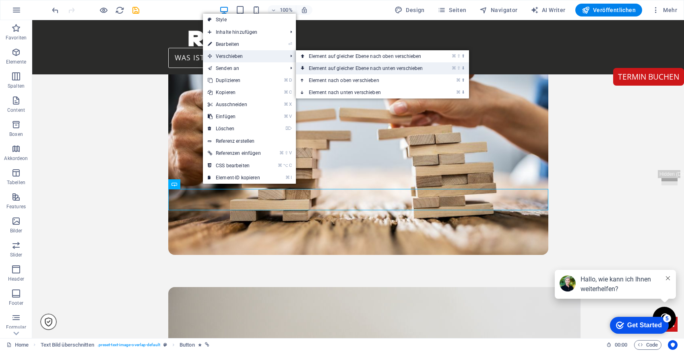
click at [342, 69] on link "⌘ ⇧ ⬇ Element auf gleicher Ebene nach unten verschieben" at bounding box center [367, 68] width 143 height 12
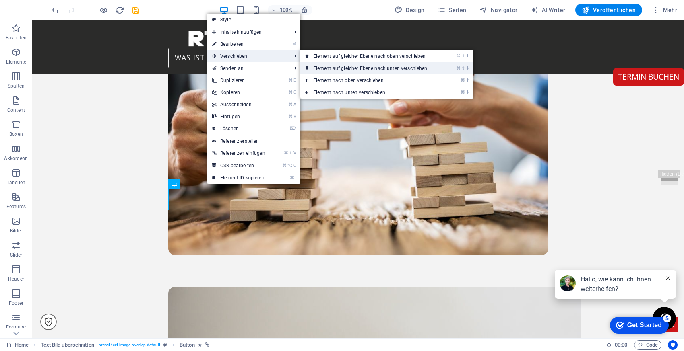
click at [355, 70] on link "⌘ ⇧ ⬇ Element auf gleicher Ebene nach unten verschieben" at bounding box center [371, 68] width 143 height 12
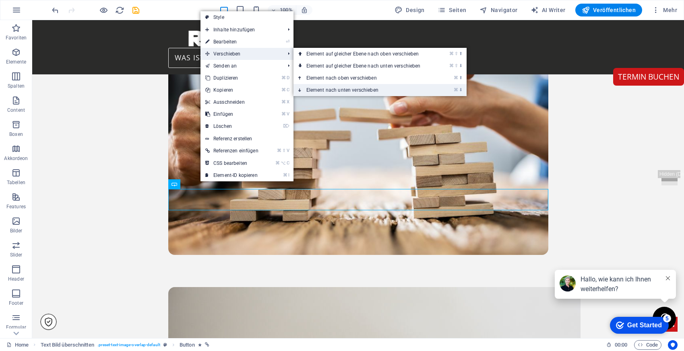
click at [344, 91] on link "⌘ ⬇ Element nach unten verschieben" at bounding box center [364, 90] width 143 height 12
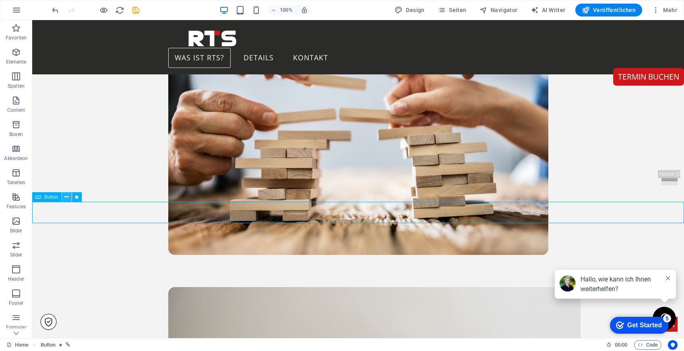
click at [67, 198] on icon at bounding box center [66, 197] width 4 height 8
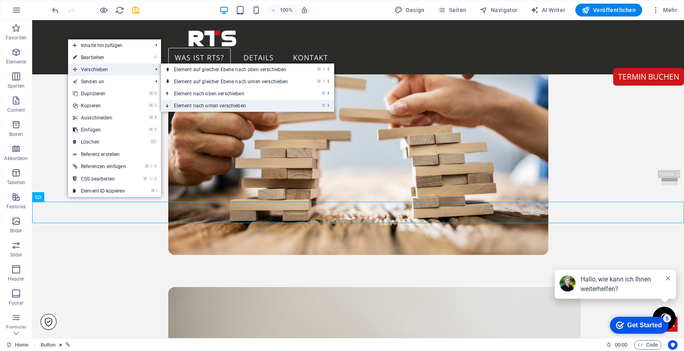
click at [221, 105] on link "⌘ ⬇ Element nach unten verschieben" at bounding box center [232, 106] width 143 height 12
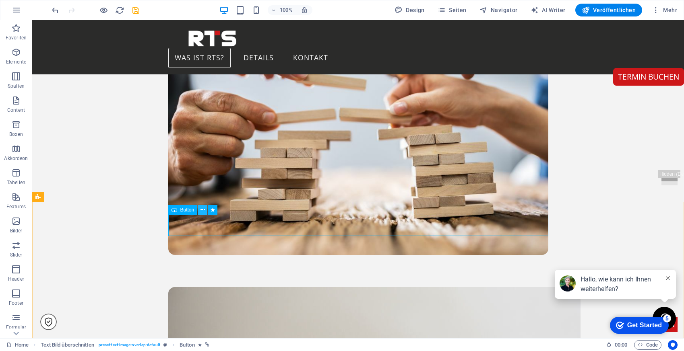
click at [202, 210] on icon at bounding box center [202, 210] width 4 height 8
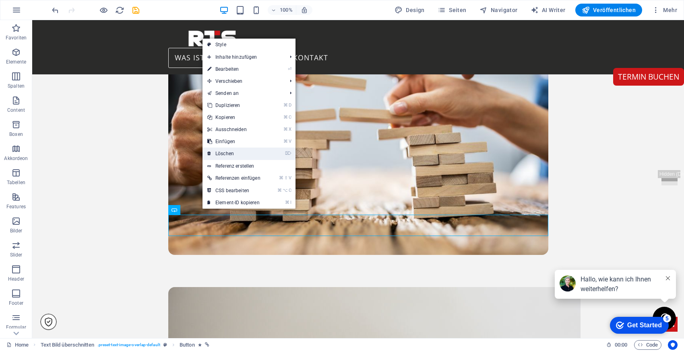
click at [239, 153] on link "⌦ Löschen" at bounding box center [233, 154] width 63 height 12
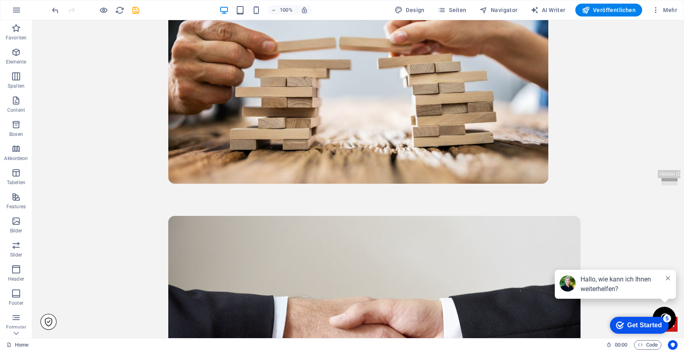
scroll to position [1286, 0]
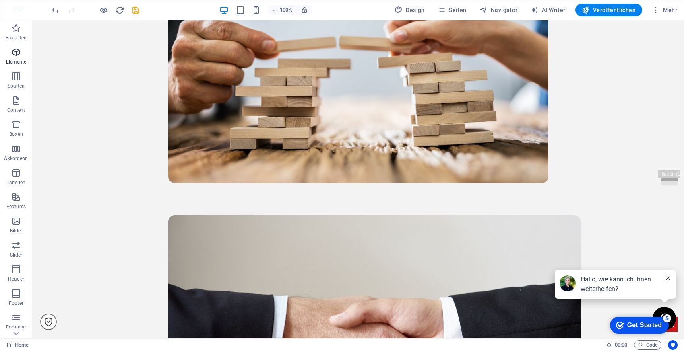
click at [14, 52] on icon "button" at bounding box center [16, 52] width 10 height 10
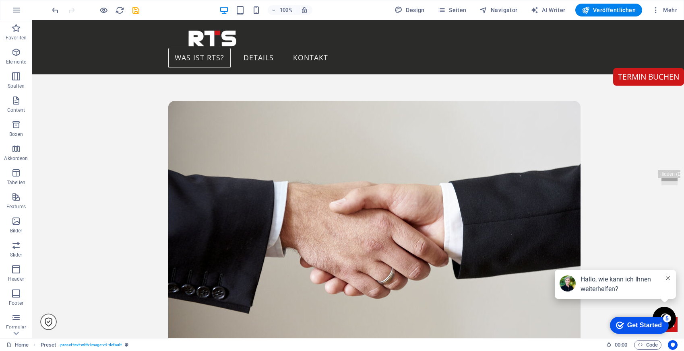
scroll to position [1293, 0]
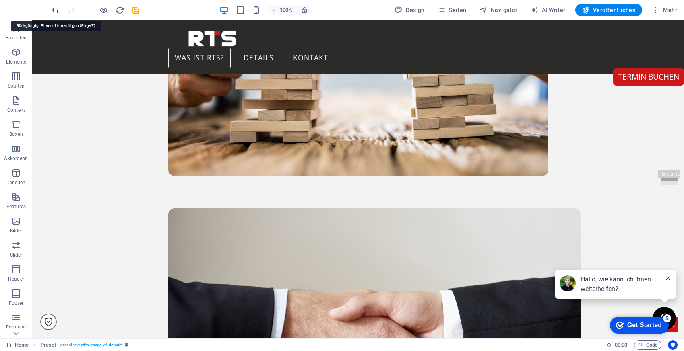
click at [56, 6] on icon "undo" at bounding box center [55, 10] width 9 height 9
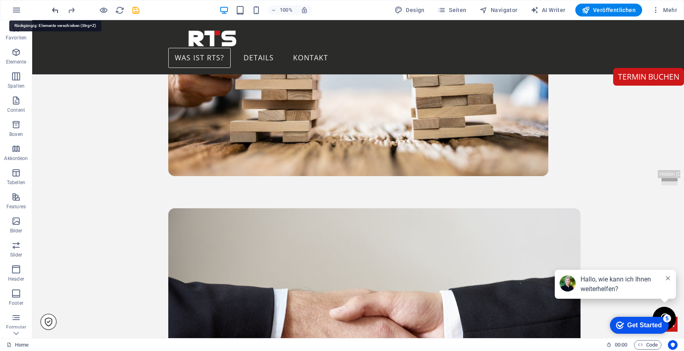
click at [56, 6] on icon "undo" at bounding box center [55, 10] width 9 height 9
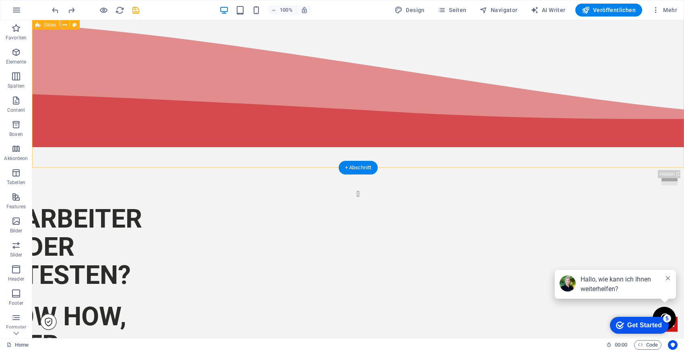
scroll to position [323, 0]
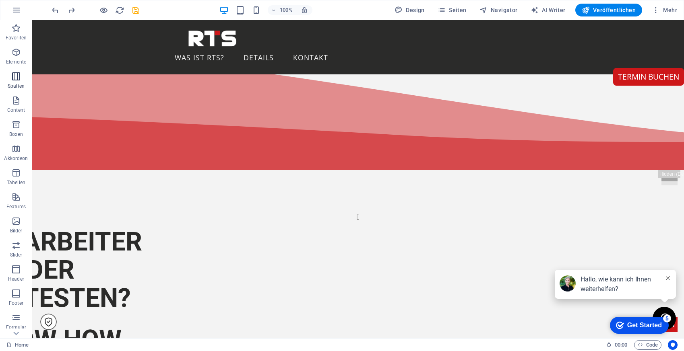
click at [20, 73] on icon "button" at bounding box center [16, 77] width 10 height 10
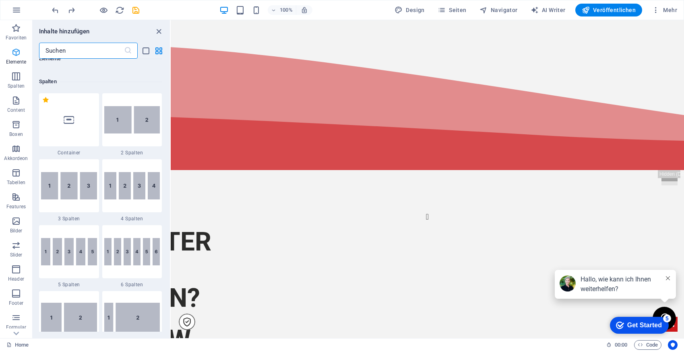
scroll to position [398, 0]
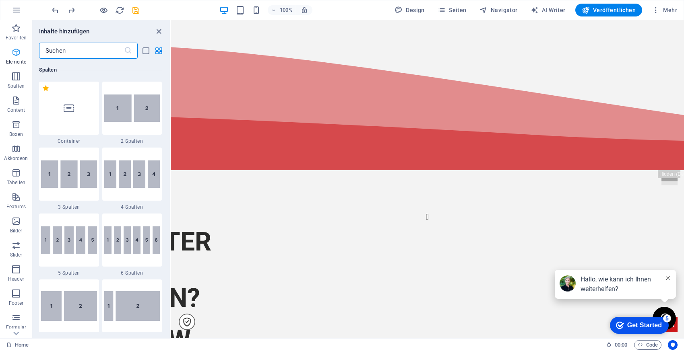
click at [18, 54] on icon "button" at bounding box center [16, 52] width 10 height 10
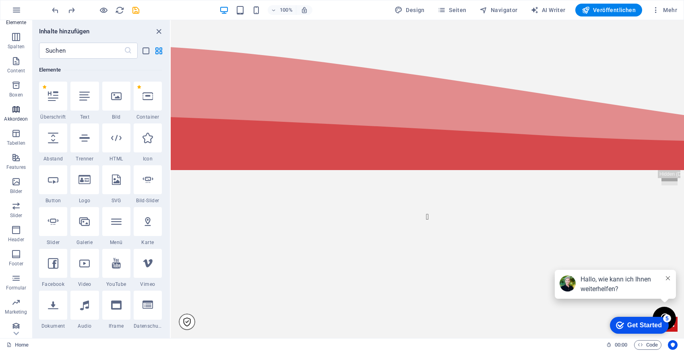
scroll to position [44, 0]
click at [22, 151] on span "Features" at bounding box center [16, 157] width 32 height 19
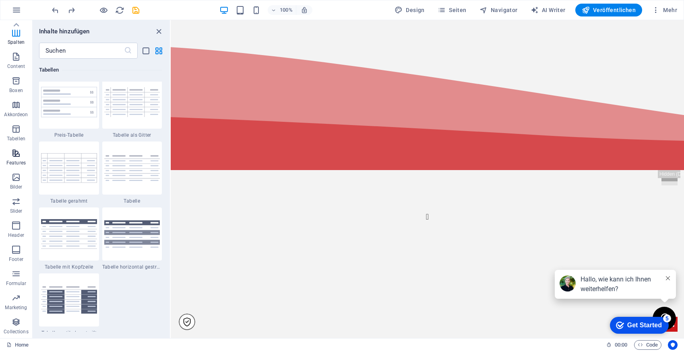
scroll to position [3137, 0]
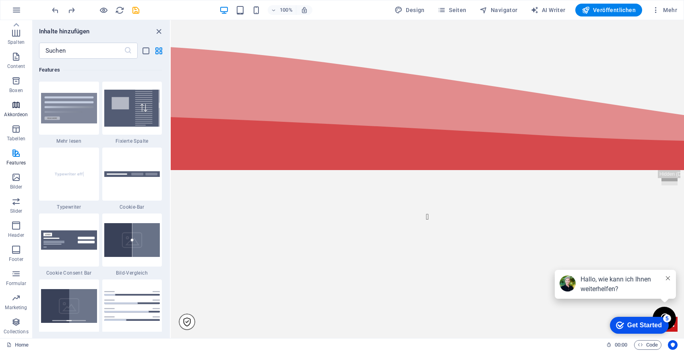
click at [24, 108] on span "Akkordeon" at bounding box center [16, 109] width 32 height 19
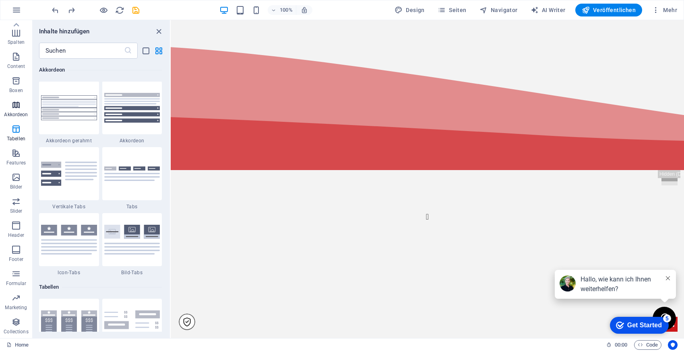
scroll to position [2569, 0]
click at [23, 82] on span "Boxen" at bounding box center [16, 85] width 32 height 19
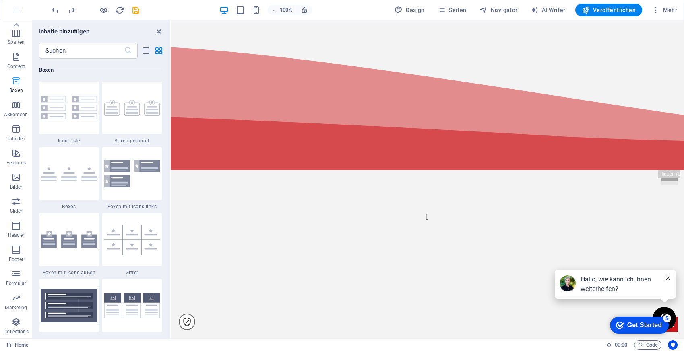
scroll to position [2220, 0]
click at [20, 63] on p "Content" at bounding box center [16, 66] width 18 height 6
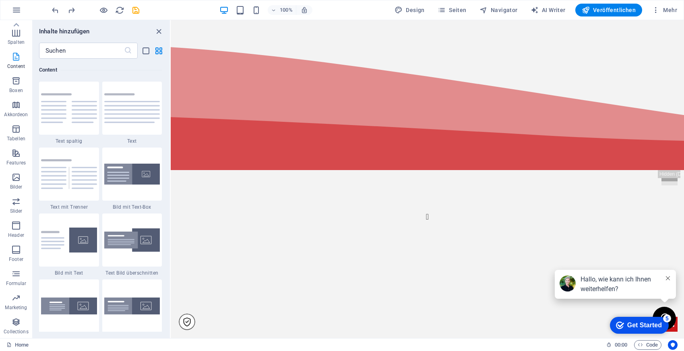
scroll to position [0, 0]
click at [16, 56] on icon "button" at bounding box center [16, 52] width 10 height 10
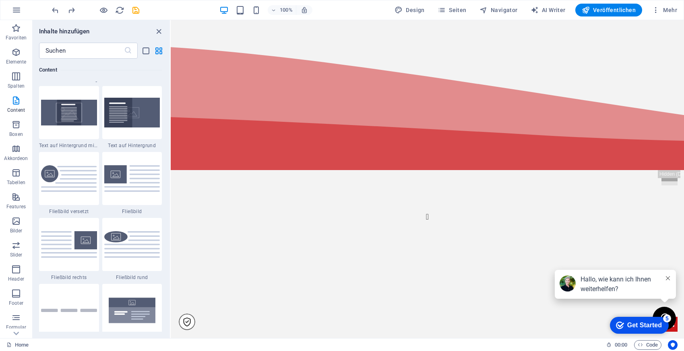
scroll to position [1669, 0]
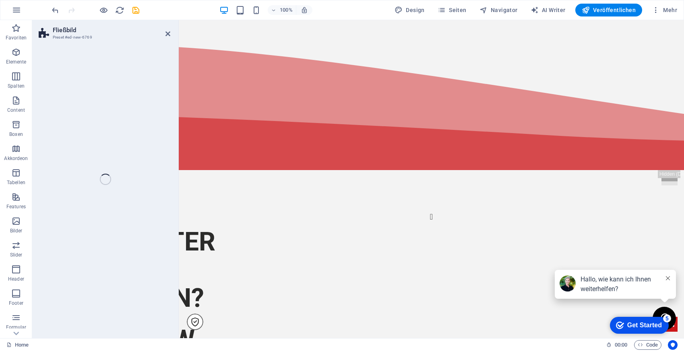
select select "%"
select select "rem"
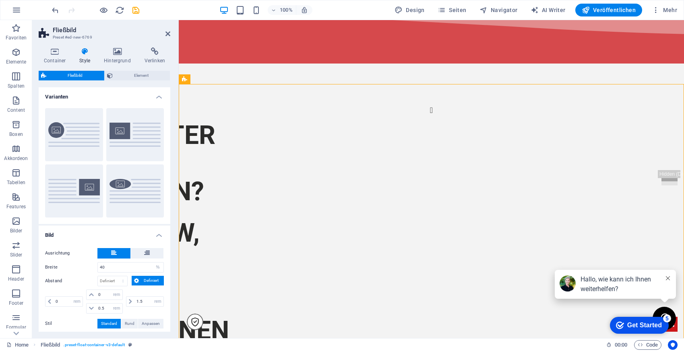
scroll to position [431, 0]
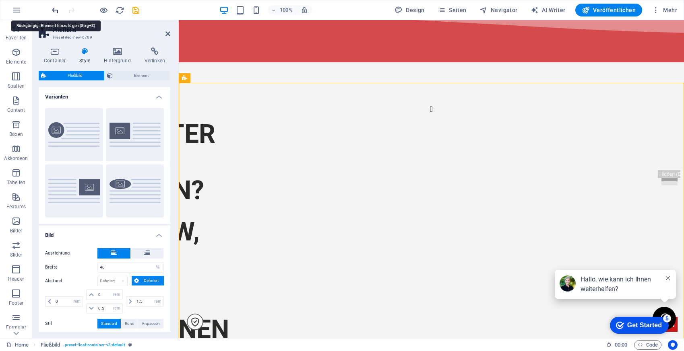
click at [53, 11] on icon "undo" at bounding box center [55, 10] width 9 height 9
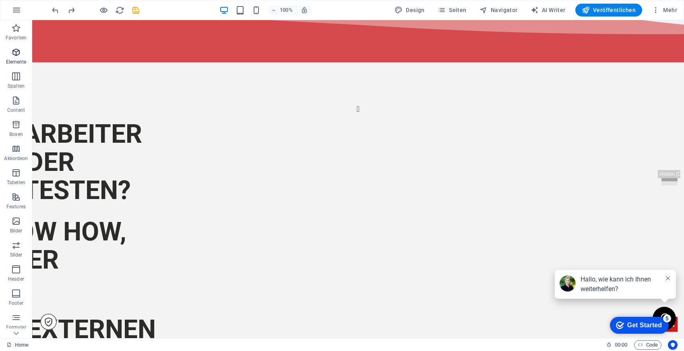
click at [13, 54] on icon "button" at bounding box center [16, 52] width 10 height 10
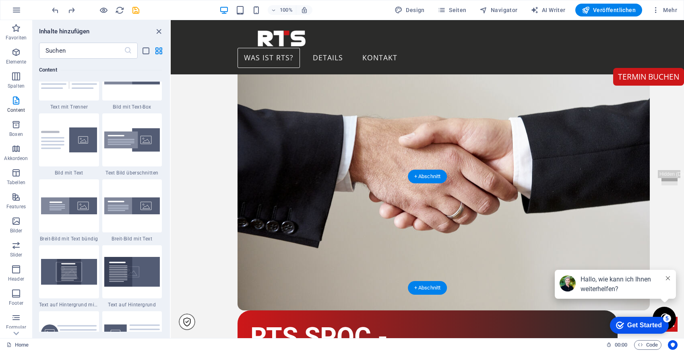
scroll to position [1465, 0]
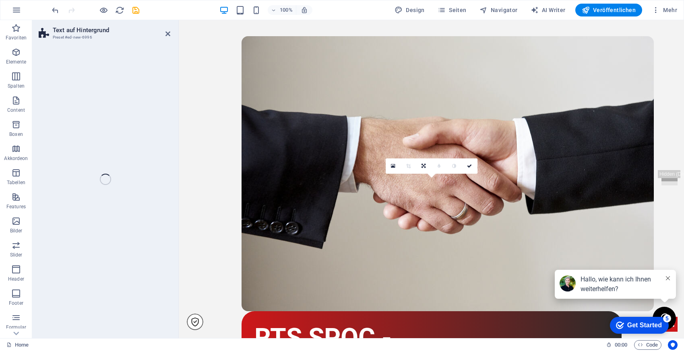
select select "%"
select select "rem"
select select "px"
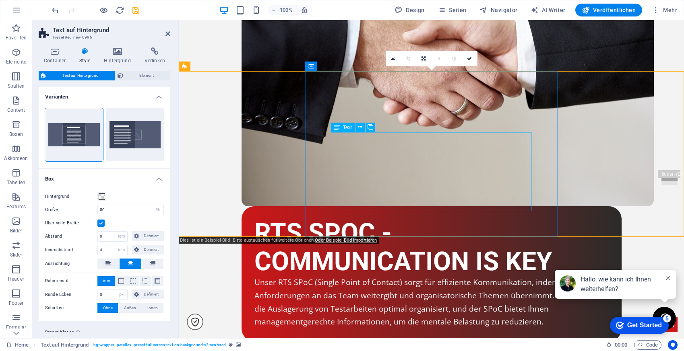
scroll to position [1573, 0]
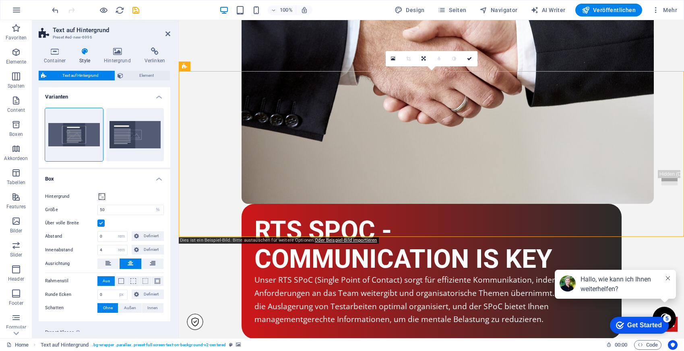
click at [115, 53] on icon at bounding box center [117, 51] width 37 height 8
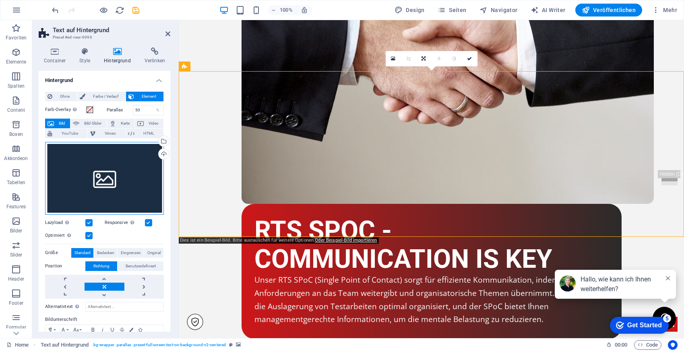
click at [111, 174] on div "Ziehe Dateien zum Hochladen hierher oder klicke hier, um aus Dateien oder koste…" at bounding box center [104, 178] width 119 height 73
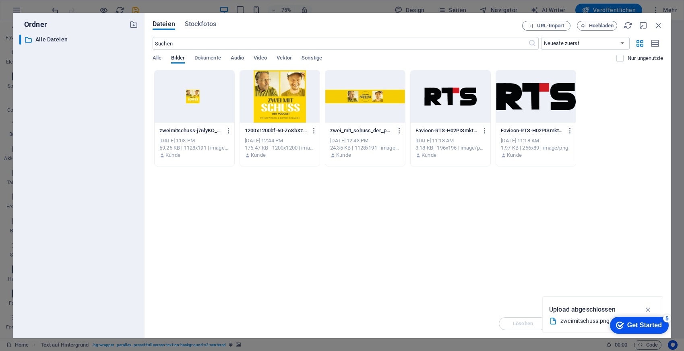
scroll to position [1678, 0]
click at [200, 25] on span "Stockfotos" at bounding box center [200, 24] width 31 height 10
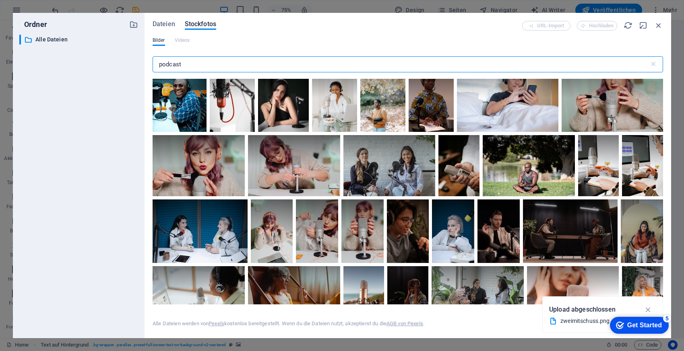
scroll to position [1359, 0]
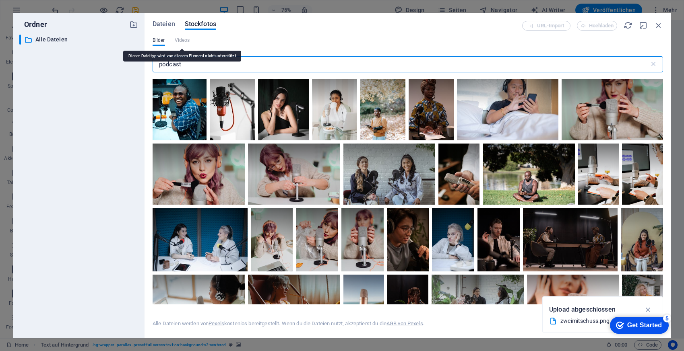
type input "podcast"
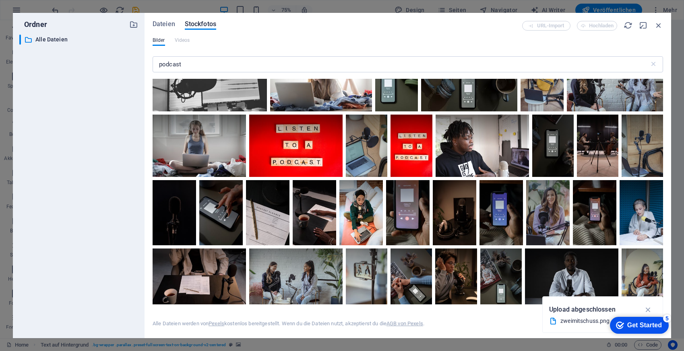
scroll to position [0, 0]
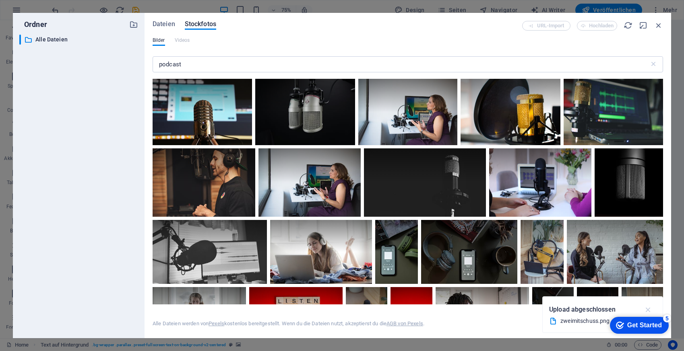
click at [649, 308] on icon "button" at bounding box center [647, 309] width 9 height 9
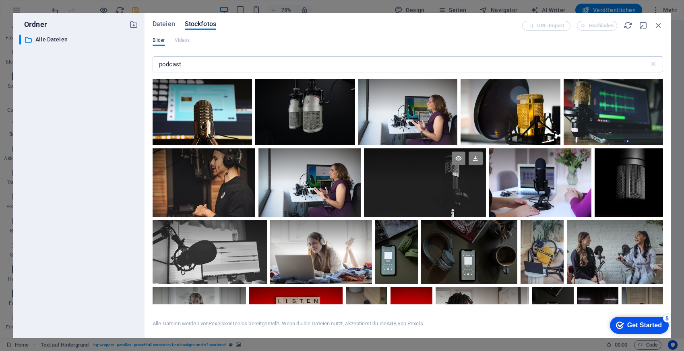
click at [448, 186] on div at bounding box center [425, 182] width 122 height 68
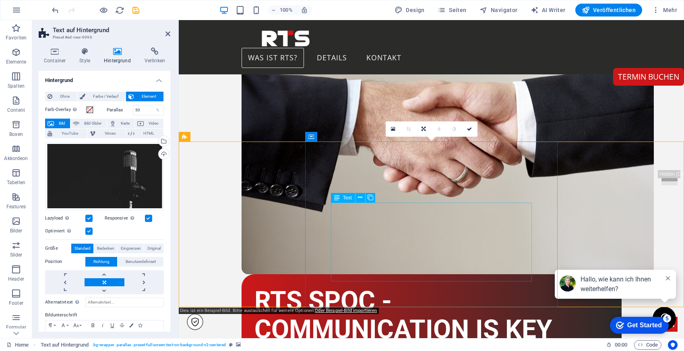
scroll to position [1504, 0]
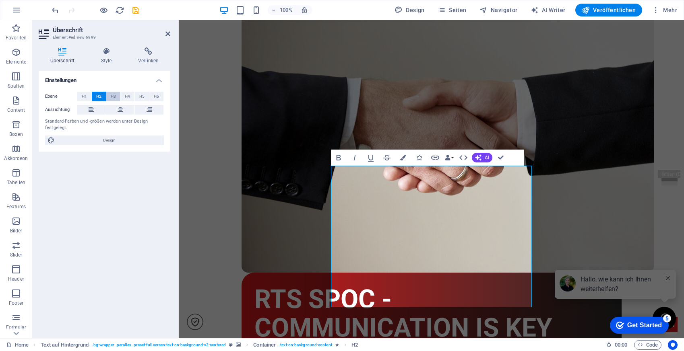
click at [118, 93] on button "H3" at bounding box center [113, 97] width 14 height 10
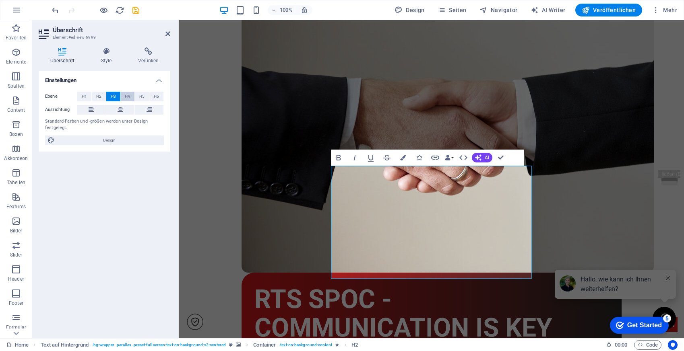
click at [126, 96] on span "H4" at bounding box center [127, 97] width 5 height 10
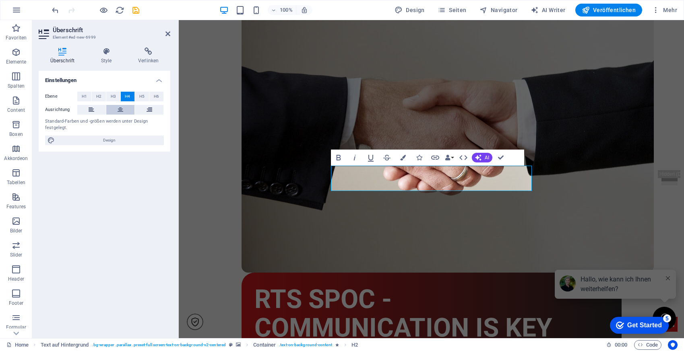
click at [121, 107] on icon at bounding box center [121, 110] width 6 height 10
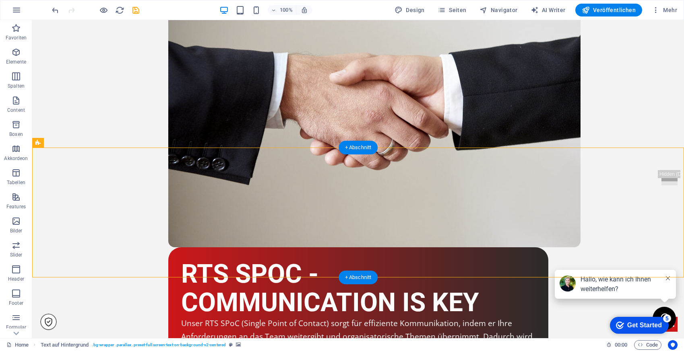
scroll to position [1531, 0]
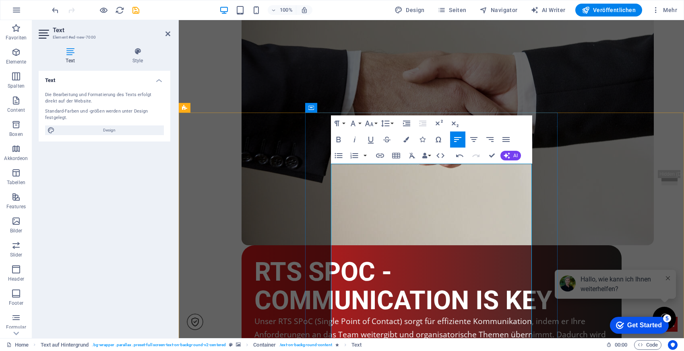
drag, startPoint x: 514, startPoint y: 238, endPoint x: 330, endPoint y: 170, distance: 196.1
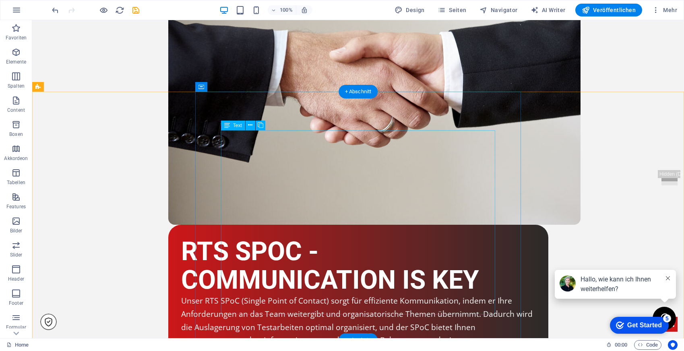
scroll to position [1552, 0]
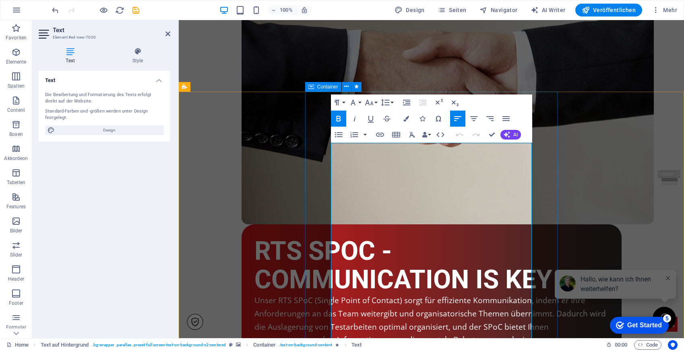
drag, startPoint x: 528, startPoint y: 149, endPoint x: 327, endPoint y: 144, distance: 201.3
copy strong "Kostenloser Anforderungs-Check inkl. Testfallideen"
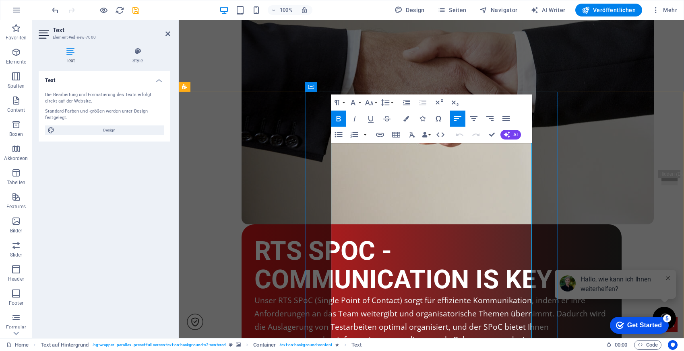
drag, startPoint x: 530, startPoint y: 148, endPoint x: 329, endPoint y: 149, distance: 200.8
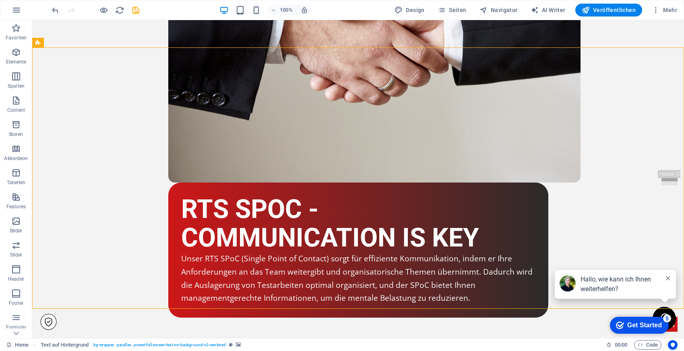
scroll to position [1598, 0]
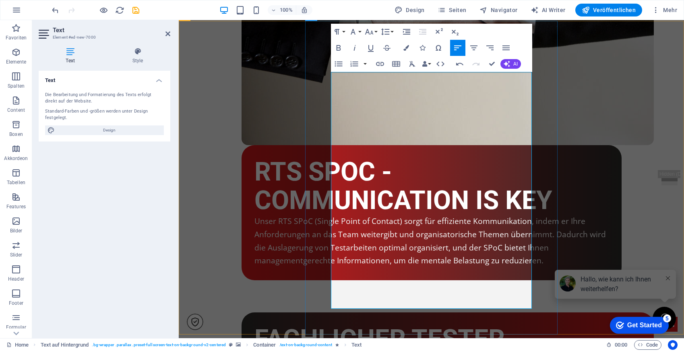
scroll to position [1639, 0]
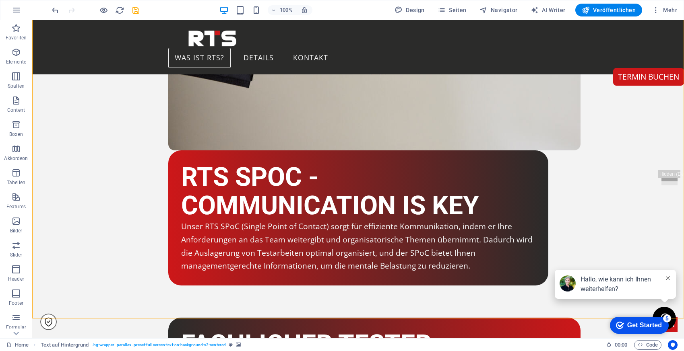
scroll to position [1625, 0]
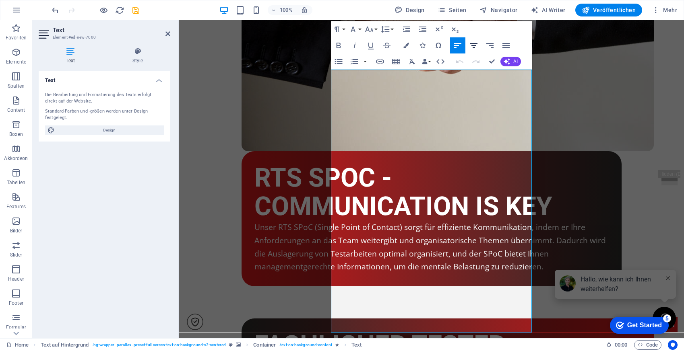
click at [474, 46] on icon "button" at bounding box center [474, 46] width 10 height 10
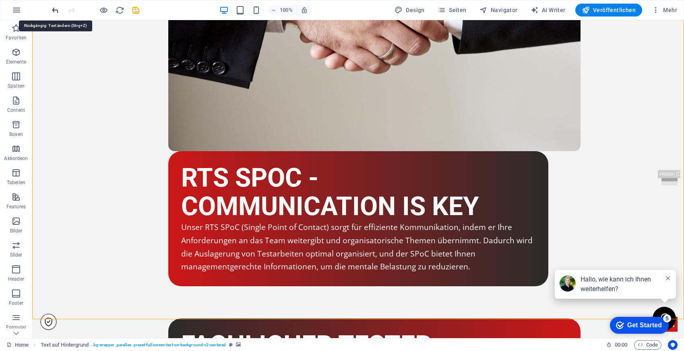
click at [54, 9] on icon "undo" at bounding box center [55, 10] width 9 height 9
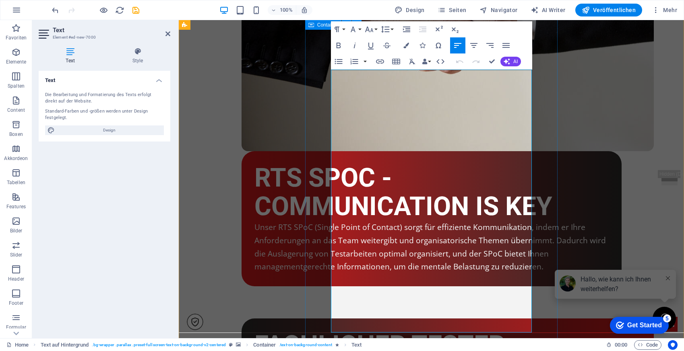
drag, startPoint x: 518, startPoint y: 273, endPoint x: 329, endPoint y: 260, distance: 189.1
click at [339, 47] on icon "button" at bounding box center [338, 46] width 4 height 6
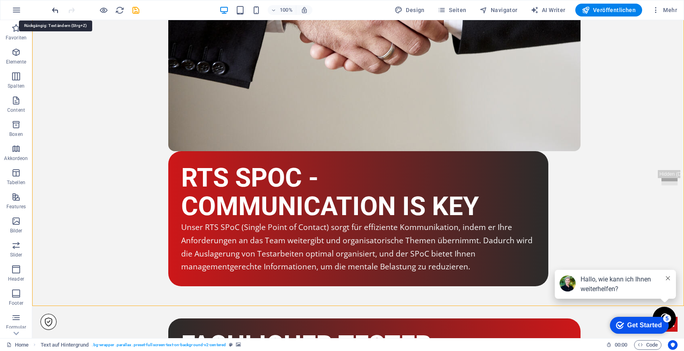
click at [51, 6] on icon "undo" at bounding box center [55, 10] width 9 height 9
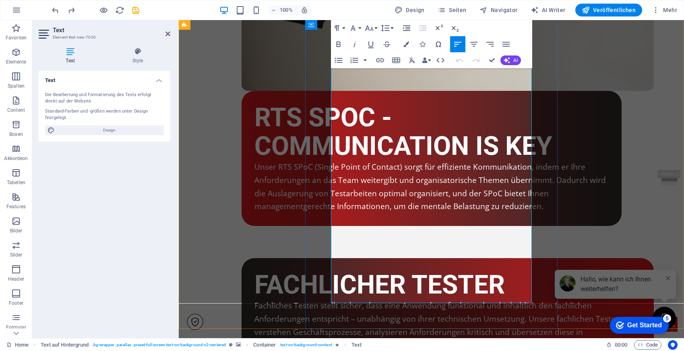
scroll to position [1688, 0]
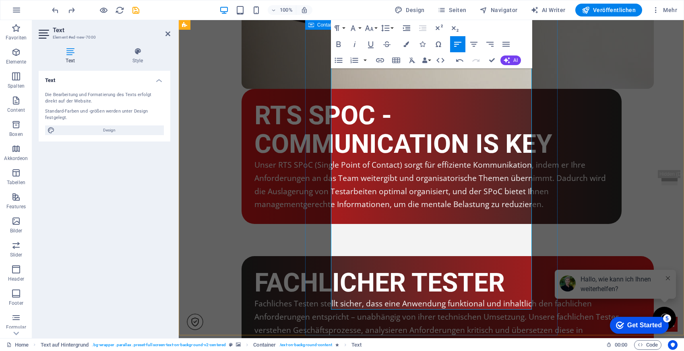
drag, startPoint x: 472, startPoint y: 304, endPoint x: 328, endPoint y: 303, distance: 144.1
click at [375, 56] on icon "button" at bounding box center [380, 61] width 10 height 10
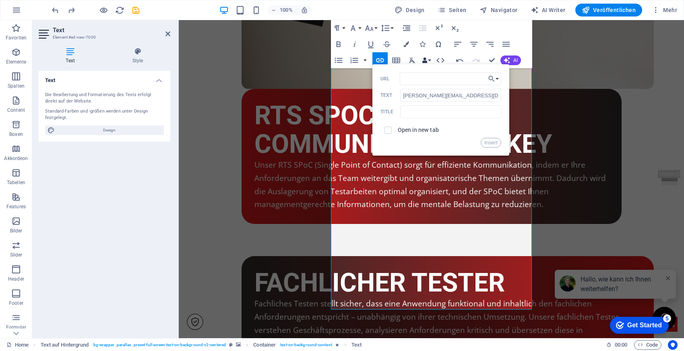
click at [427, 59] on icon "button" at bounding box center [425, 61] width 6 height 6
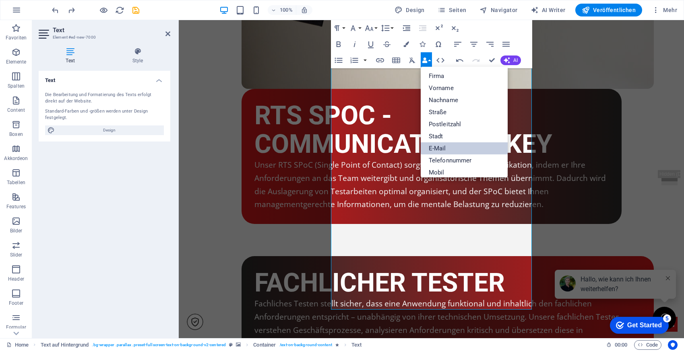
click at [448, 144] on link "E-Mail" at bounding box center [464, 148] width 87 height 12
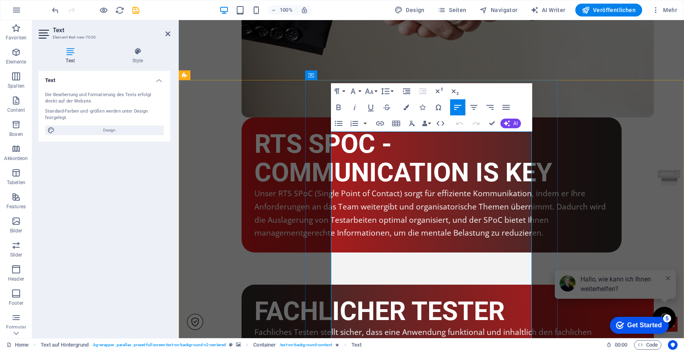
scroll to position [1724, 0]
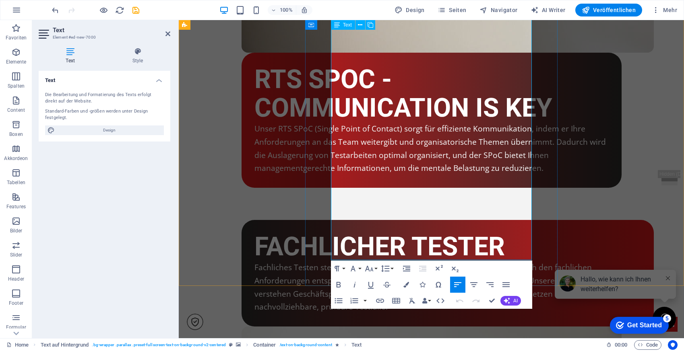
drag, startPoint x: 492, startPoint y: 252, endPoint x: 447, endPoint y: 253, distance: 45.1
click at [477, 233] on icon "button" at bounding box center [476, 232] width 10 height 10
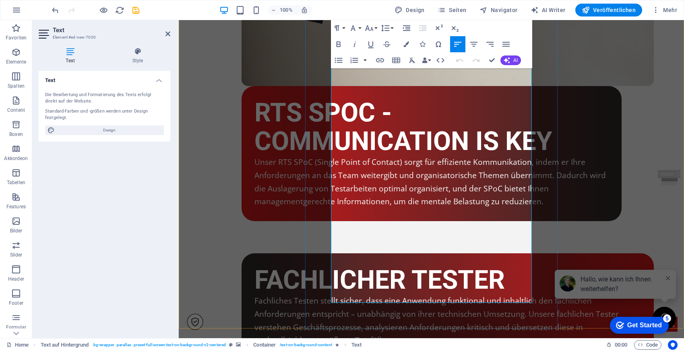
scroll to position [1699, 0]
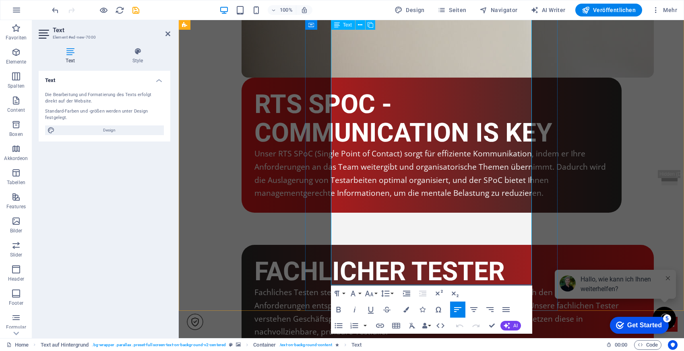
drag, startPoint x: 516, startPoint y: 280, endPoint x: 448, endPoint y: 282, distance: 68.4
click at [379, 326] on icon "button" at bounding box center [380, 326] width 8 height 4
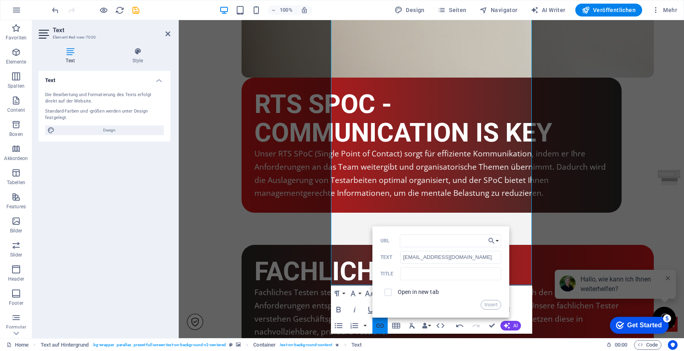
type input "mailto:rts@SEQIS.com"
click at [491, 305] on button "Insert" at bounding box center [490, 305] width 21 height 10
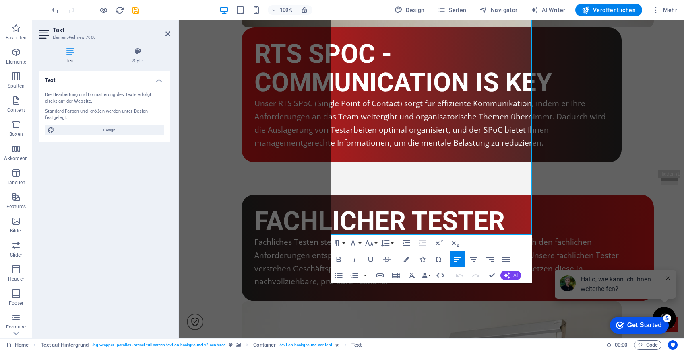
scroll to position [1753, 0]
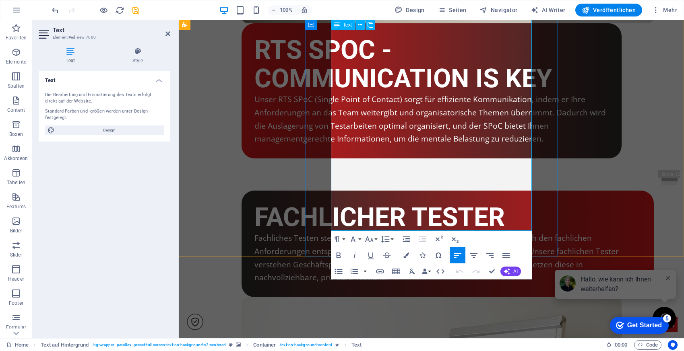
drag, startPoint x: 511, startPoint y: 225, endPoint x: 449, endPoint y: 225, distance: 62.8
click at [406, 256] on icon "button" at bounding box center [406, 256] width 6 height 6
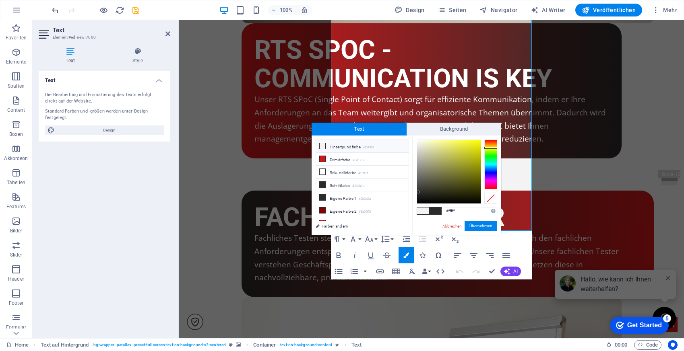
type input "#ffffff"
click at [484, 225] on button "Übernehmen" at bounding box center [480, 226] width 33 height 10
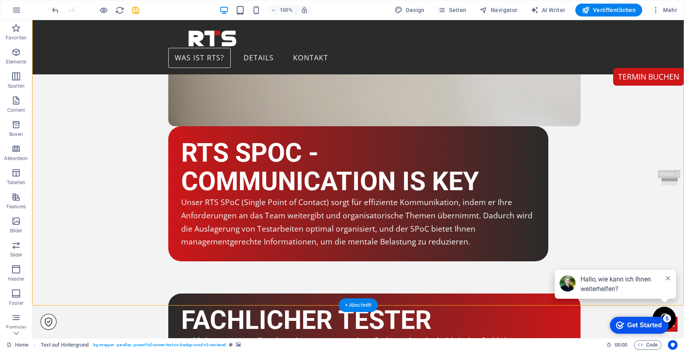
scroll to position [1645, 0]
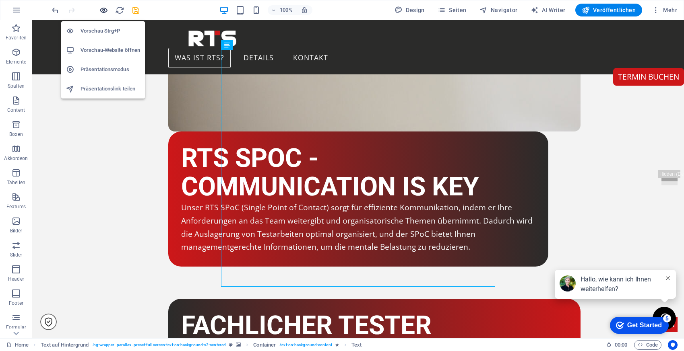
click at [103, 11] on icon "button" at bounding box center [103, 10] width 9 height 9
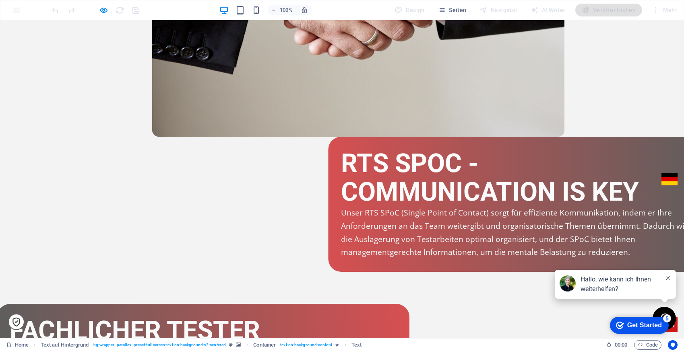
scroll to position [1646, 0]
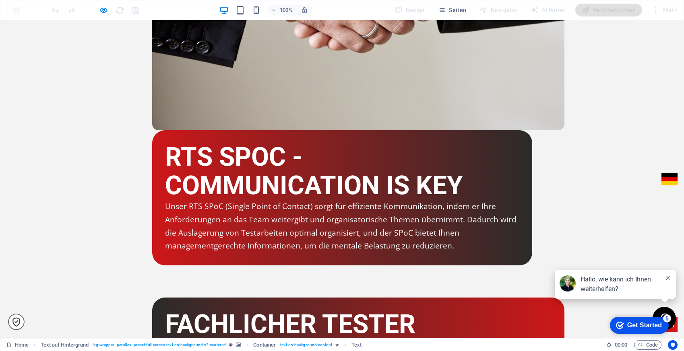
click at [104, 10] on icon "button" at bounding box center [103, 10] width 9 height 9
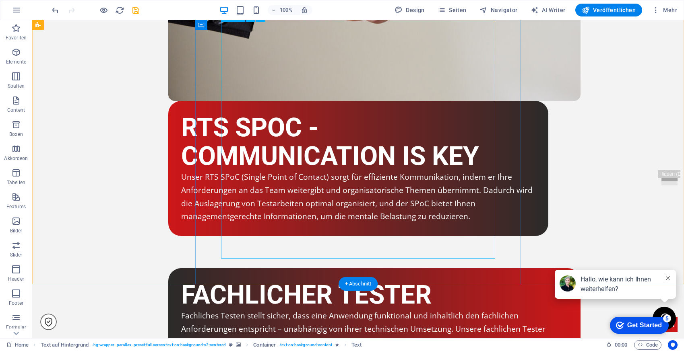
scroll to position [1680, 0]
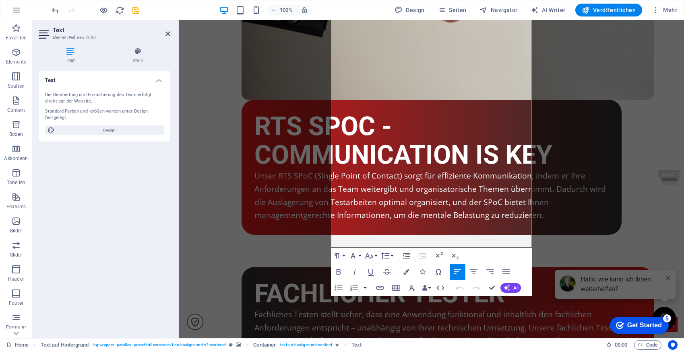
scroll to position [1760, 0]
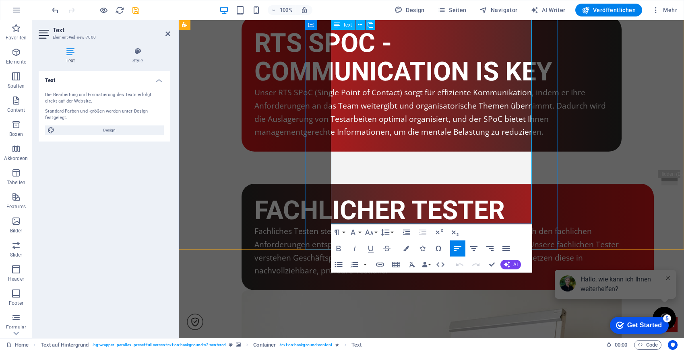
drag, startPoint x: 511, startPoint y: 219, endPoint x: 331, endPoint y: 217, distance: 179.5
click at [337, 247] on icon "button" at bounding box center [339, 249] width 10 height 10
click at [473, 247] on icon "button" at bounding box center [474, 249] width 10 height 10
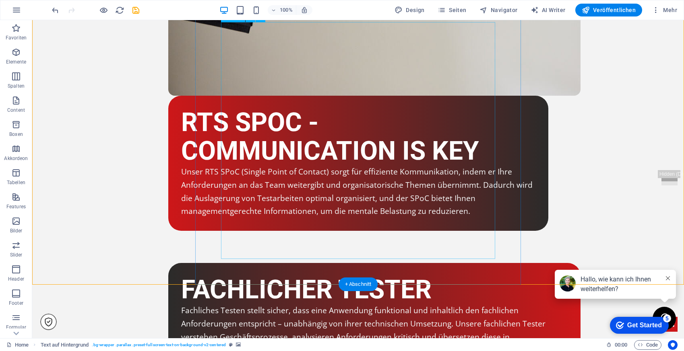
scroll to position [1692, 0]
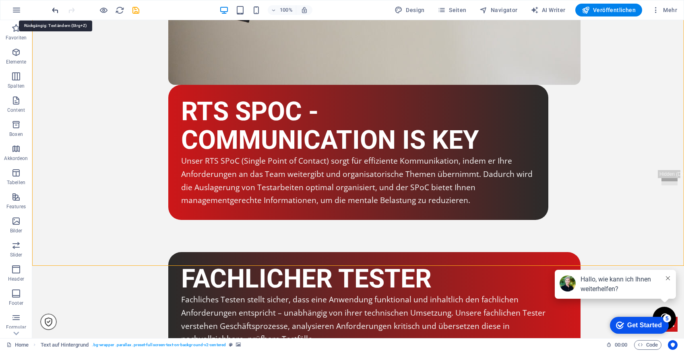
click at [53, 9] on icon "undo" at bounding box center [55, 10] width 9 height 9
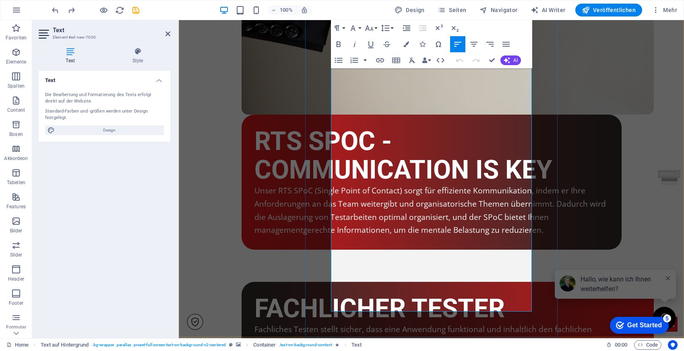
scroll to position [1779, 0]
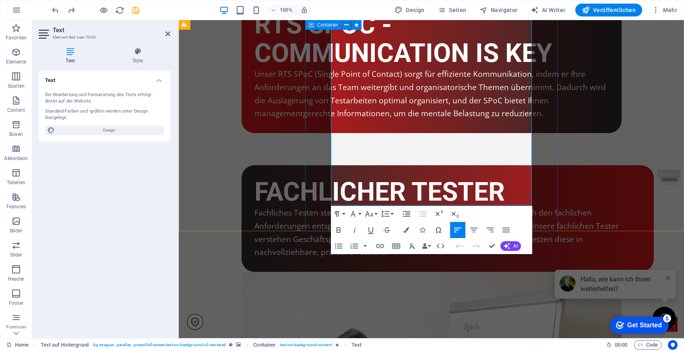
drag, startPoint x: 502, startPoint y: 201, endPoint x: 313, endPoint y: 200, distance: 188.7
click at [341, 226] on icon "button" at bounding box center [339, 230] width 10 height 10
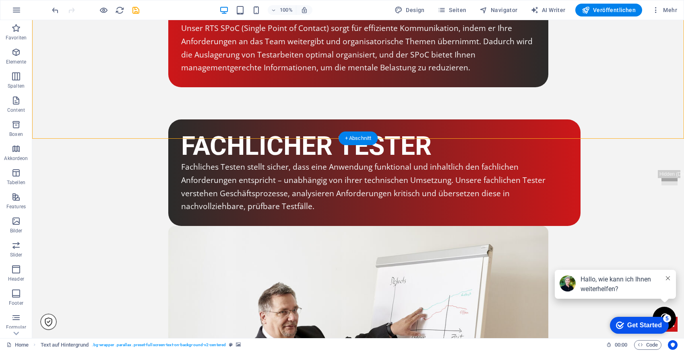
scroll to position [1825, 0]
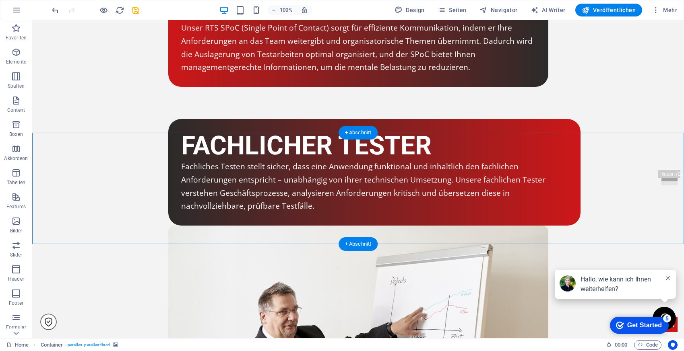
select select "vh"
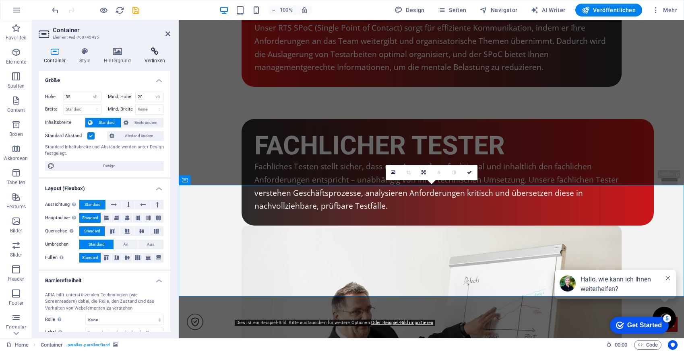
click at [154, 55] on icon at bounding box center [154, 51] width 31 height 8
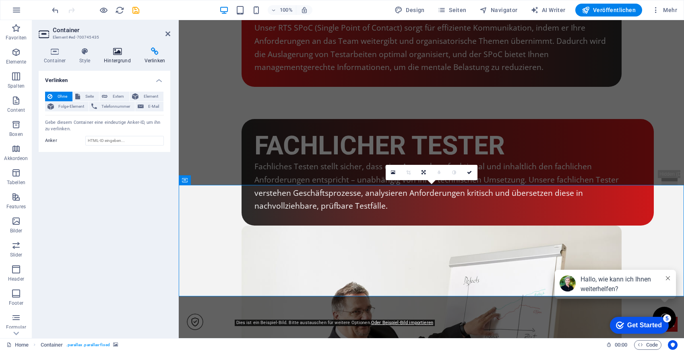
click at [126, 53] on icon at bounding box center [117, 51] width 37 height 8
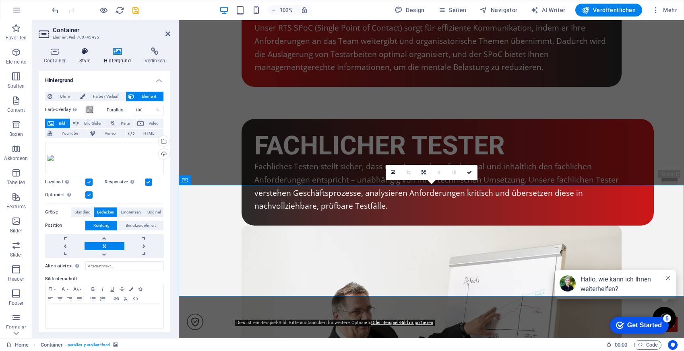
click at [82, 49] on icon at bounding box center [84, 51] width 21 height 8
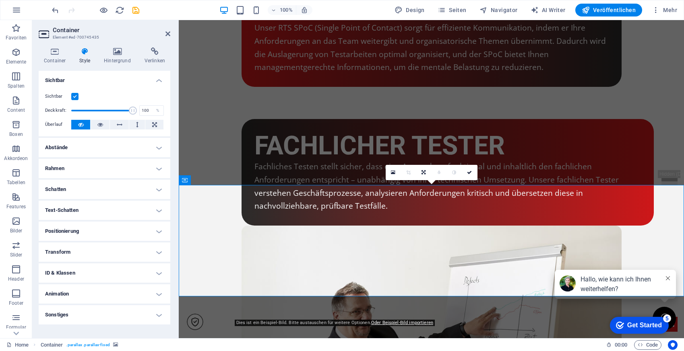
click at [70, 97] on label "Sichtbar" at bounding box center [58, 97] width 26 height 10
click at [0, 0] on input "Sichtbar" at bounding box center [0, 0] width 0 height 0
click at [167, 33] on icon at bounding box center [167, 34] width 5 height 6
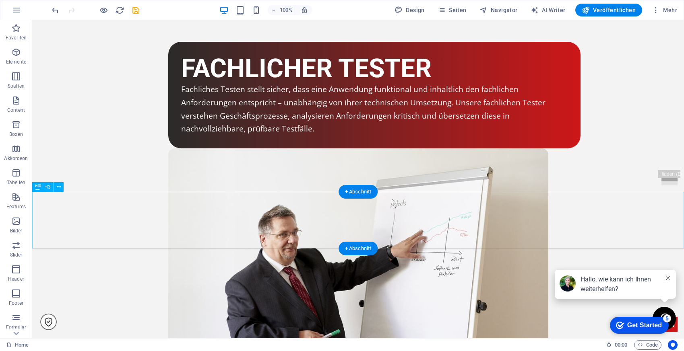
scroll to position [1903, 0]
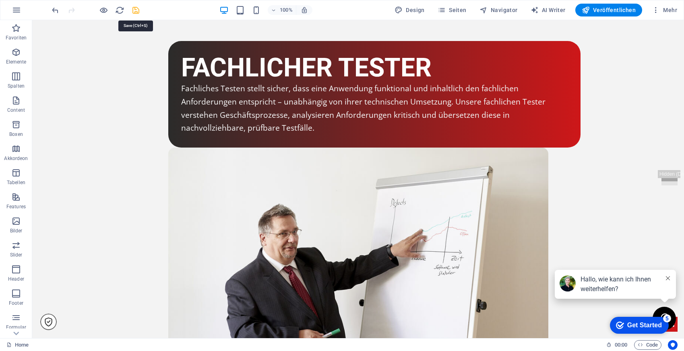
click at [134, 9] on icon "save" at bounding box center [135, 10] width 9 height 9
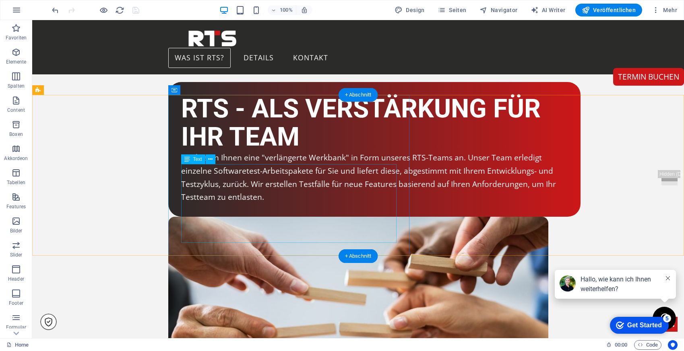
scroll to position [998, 0]
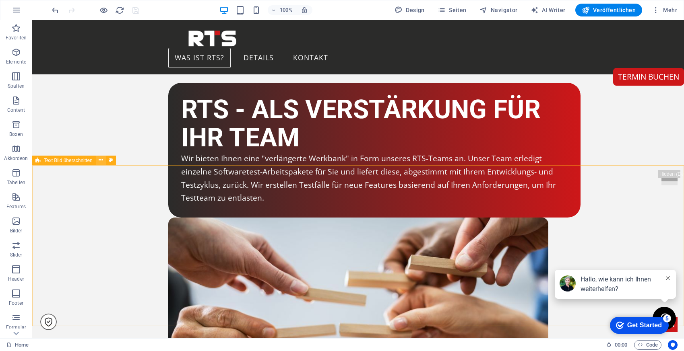
click at [104, 161] on button at bounding box center [101, 161] width 10 height 10
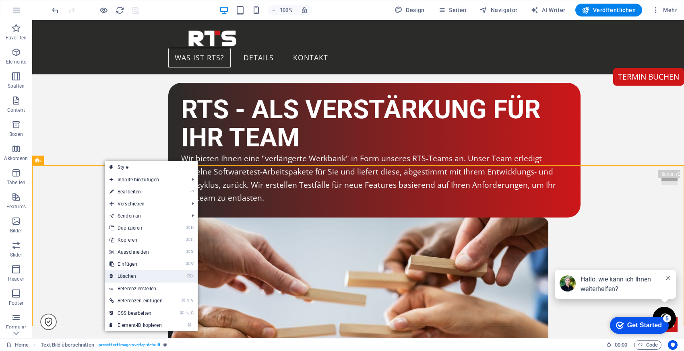
click at [140, 279] on link "⌦ Löschen" at bounding box center [136, 276] width 63 height 12
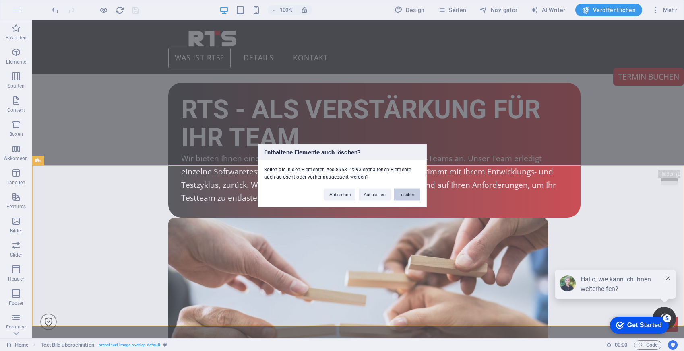
click at [412, 192] on button "Löschen" at bounding box center [407, 194] width 27 height 12
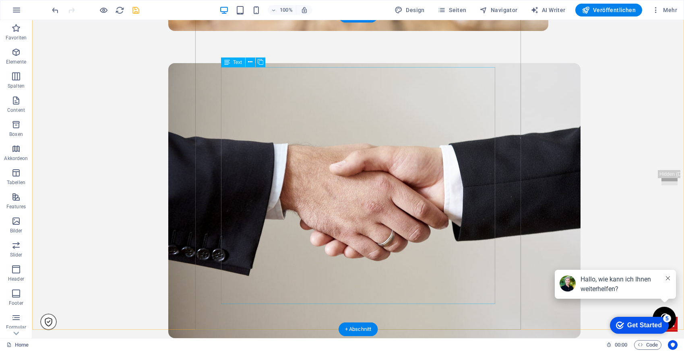
scroll to position [1439, 0]
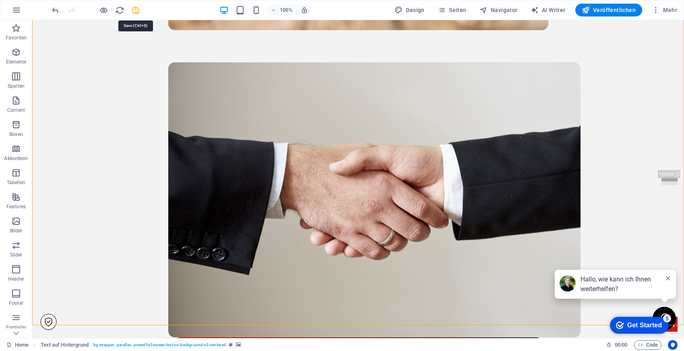
click at [136, 10] on icon "save" at bounding box center [135, 10] width 9 height 9
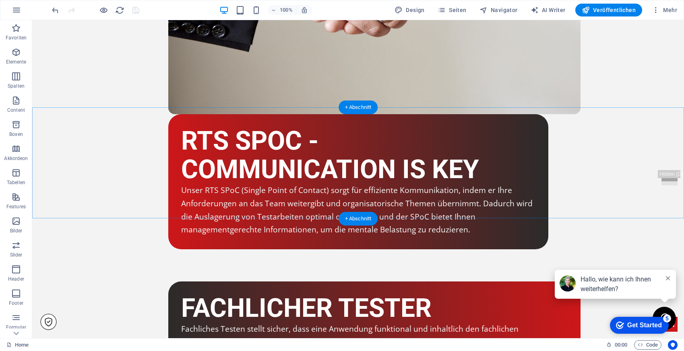
scroll to position [1663, 0]
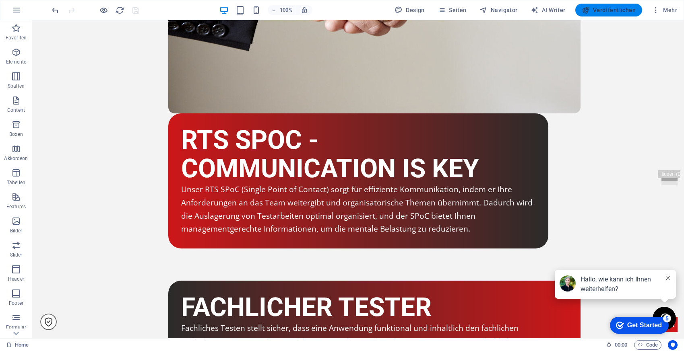
click at [609, 6] on span "Veröffentlichen" at bounding box center [608, 10] width 54 height 8
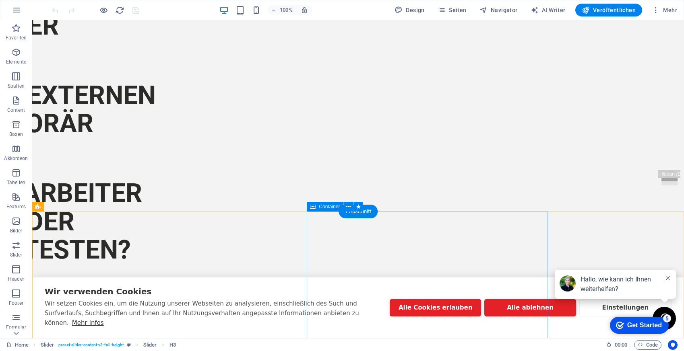
scroll to position [758, 0]
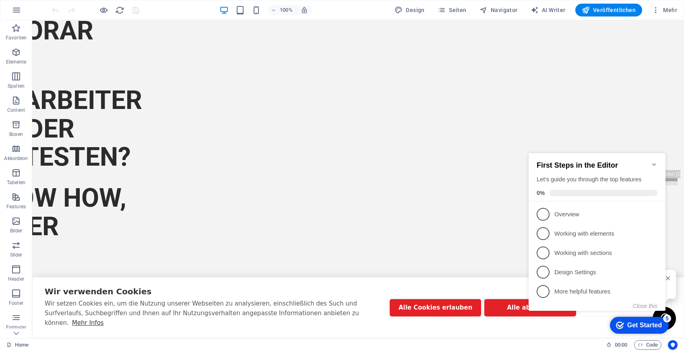
click at [656, 161] on icon "Minimize checklist" at bounding box center [654, 164] width 6 height 6
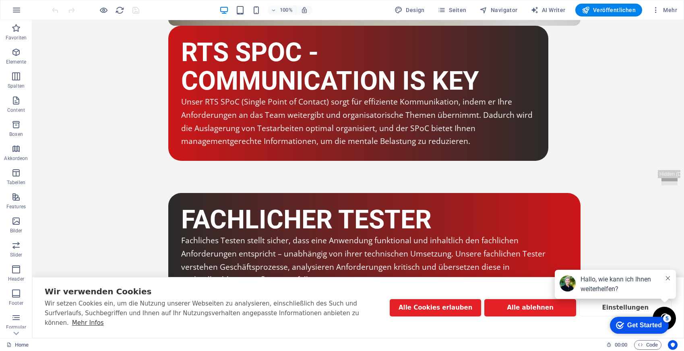
scroll to position [1751, 0]
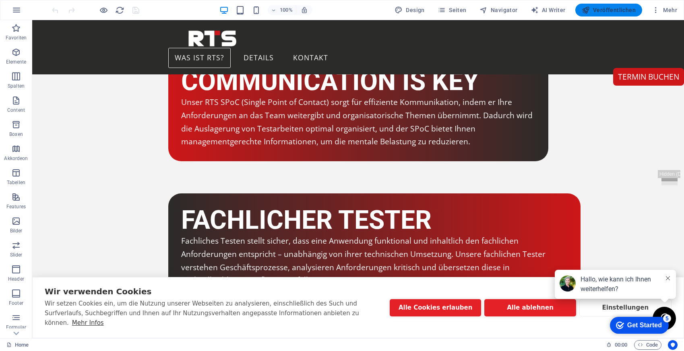
click at [0, 0] on span "Veröffentlichen" at bounding box center [0, 0] width 0 height 0
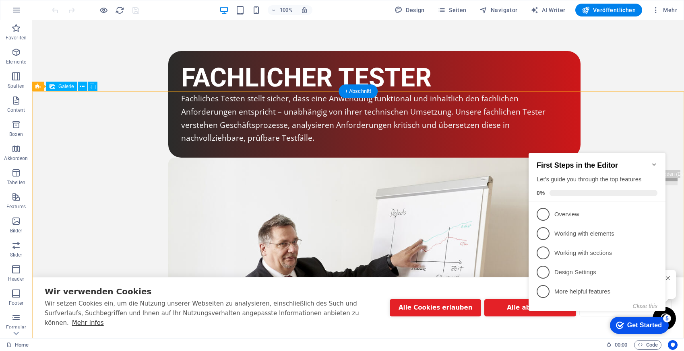
scroll to position [1903, 0]
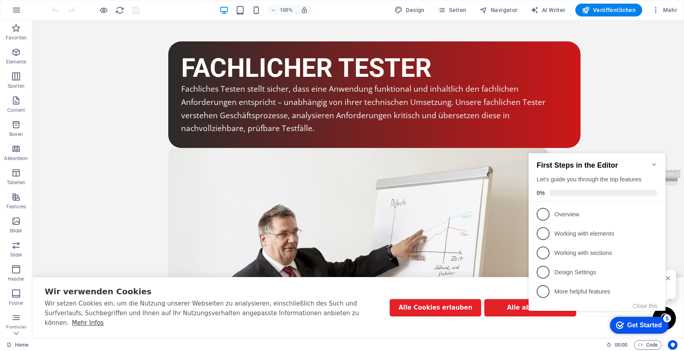
click at [653, 161] on icon "Minimize checklist" at bounding box center [654, 164] width 6 height 6
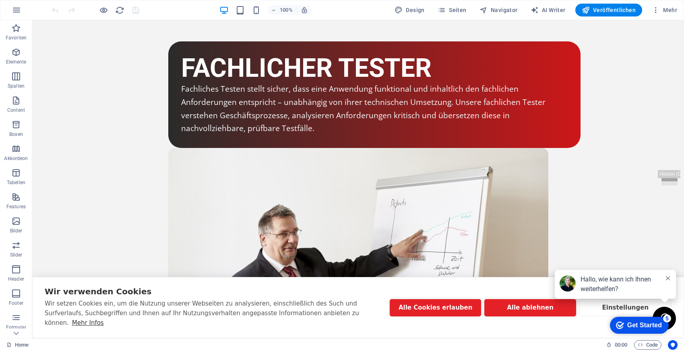
click at [613, 337] on div "checkmark Get Started 5 First Steps in the Editor Let's guide you through the t…" at bounding box center [637, 325] width 68 height 24
click at [529, 313] on button "Alle ablehnen" at bounding box center [529, 307] width 91 height 17
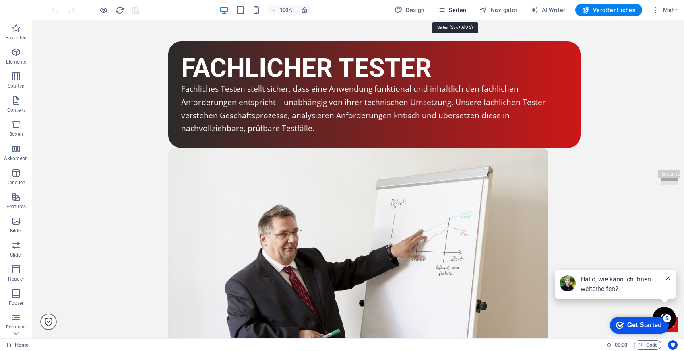
click at [0, 0] on icon "button" at bounding box center [0, 0] width 0 height 0
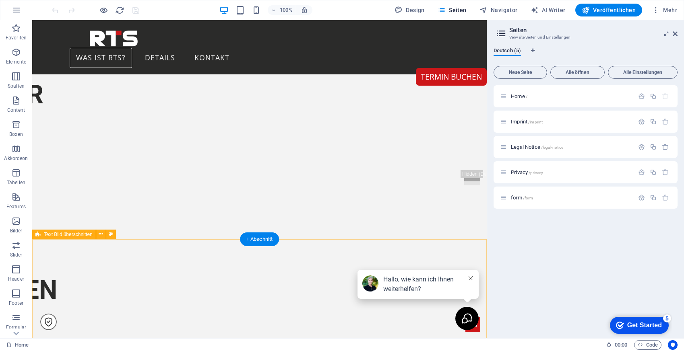
scroll to position [0, 0]
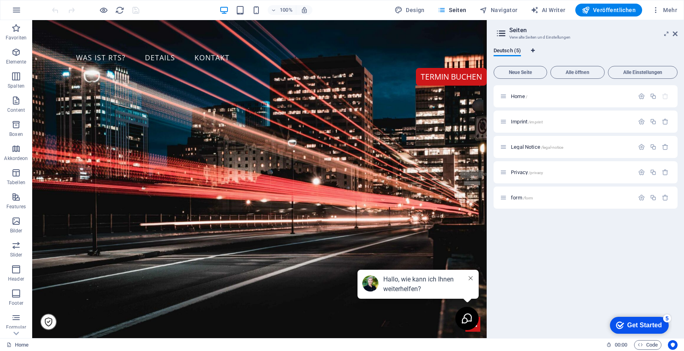
click at [533, 48] on icon "Sprachen-Tabs" at bounding box center [533, 50] width 4 height 5
select select "31"
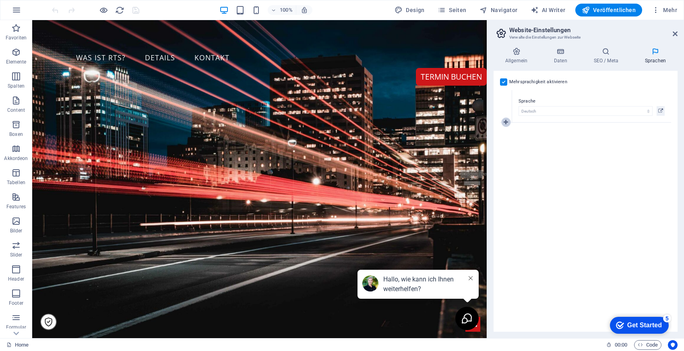
click at [505, 124] on icon at bounding box center [505, 123] width 4 height 6
click at [540, 144] on select "Abchasisch Afar Afrikaans Akan Albanisch Amharisch Arabisch Aragonisch Armenisc…" at bounding box center [585, 144] width 134 height 10
select select "33"
click at [585, 203] on div "Mehrsprachigkeit aktivieren Um die Mehrsprachigkeit zu deaktivieren, lösche Spr…" at bounding box center [585, 201] width 184 height 261
click at [663, 144] on button at bounding box center [660, 144] width 8 height 10
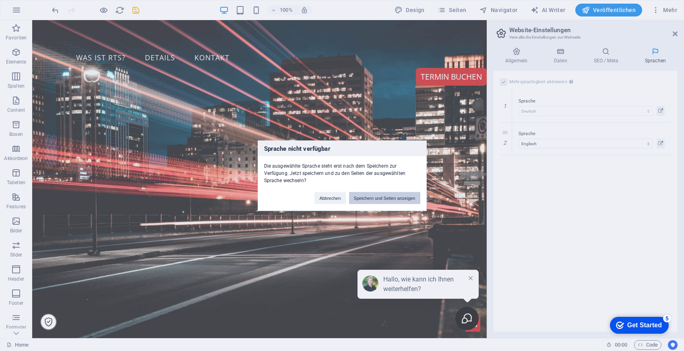
click at [394, 198] on button "Speichern und Seiten anzeigen" at bounding box center [384, 198] width 71 height 12
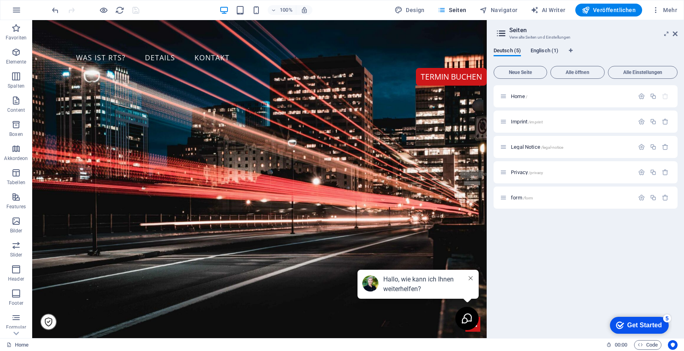
click at [547, 55] on button "Englisch (1)" at bounding box center [544, 51] width 28 height 9
click at [546, 103] on div "Home /" at bounding box center [585, 96] width 184 height 22
click at [515, 95] on span "Home /" at bounding box center [519, 96] width 16 height 6
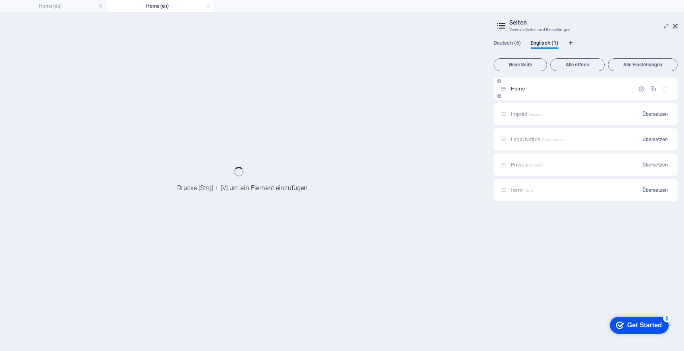
click at [515, 95] on div "Home /" at bounding box center [585, 89] width 184 height 22
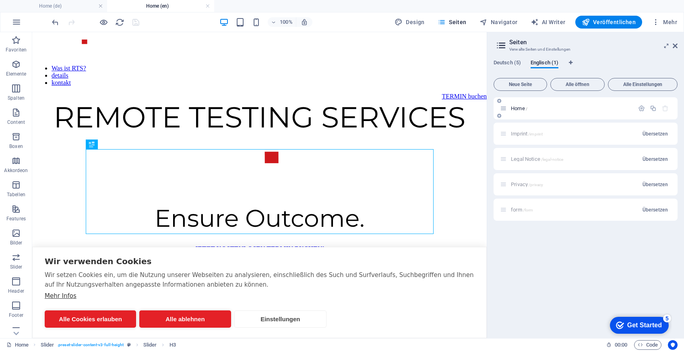
scroll to position [234, 0]
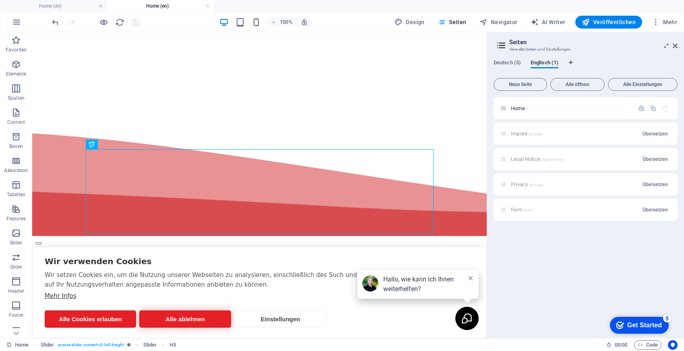
click at [204, 317] on button "Alle ablehnen" at bounding box center [184, 319] width 91 height 17
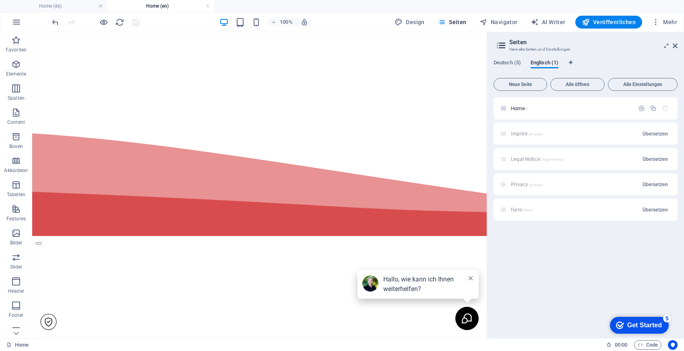
click at [472, 279] on icon at bounding box center [470, 278] width 4 height 4
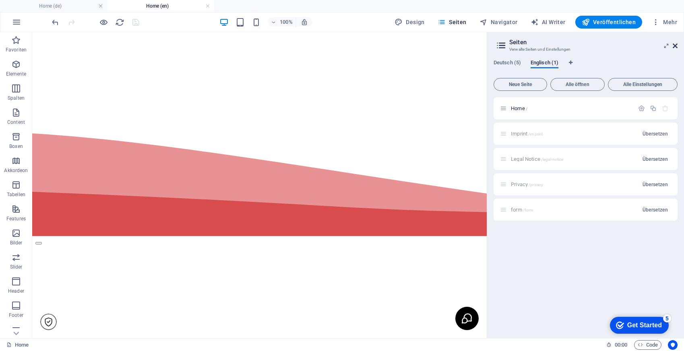
click at [675, 43] on icon at bounding box center [674, 46] width 5 height 6
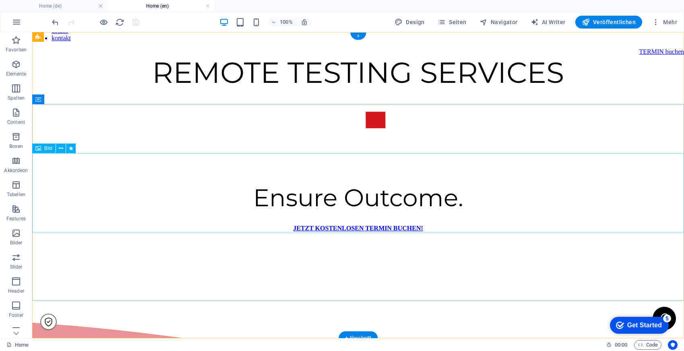
scroll to position [0, 0]
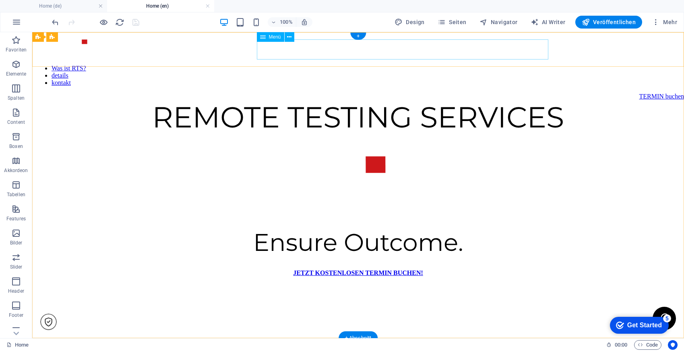
click at [282, 65] on nav "Was ist RTS? details kontakt" at bounding box center [357, 76] width 645 height 22
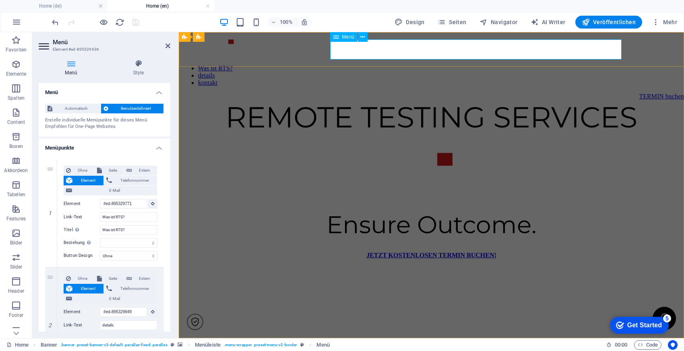
click at [359, 65] on nav "Was ist RTS? details kontakt" at bounding box center [431, 76] width 499 height 22
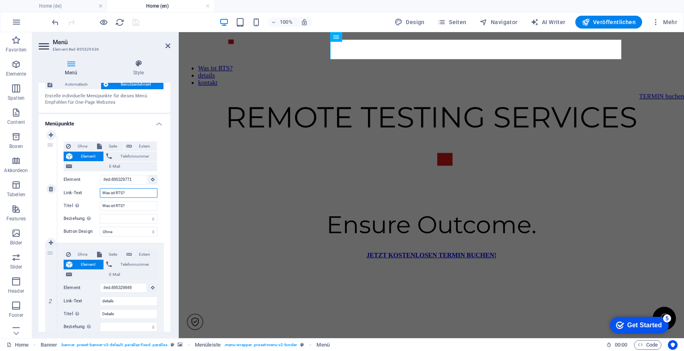
drag, startPoint x: 133, startPoint y: 193, endPoint x: 92, endPoint y: 192, distance: 40.6
click at [92, 192] on div "Link-Text Was ist RTS?" at bounding box center [111, 193] width 94 height 10
type input "About RTS"
select select
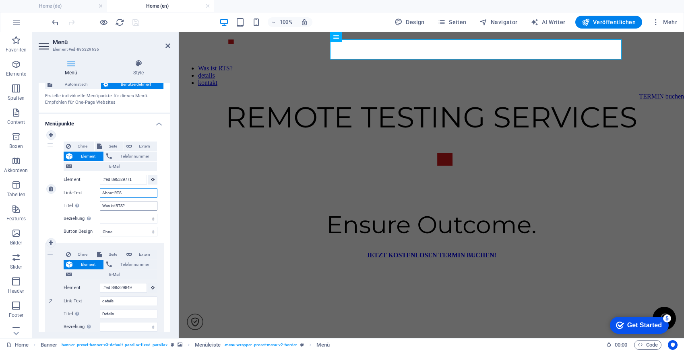
select select
type input "About RTS"
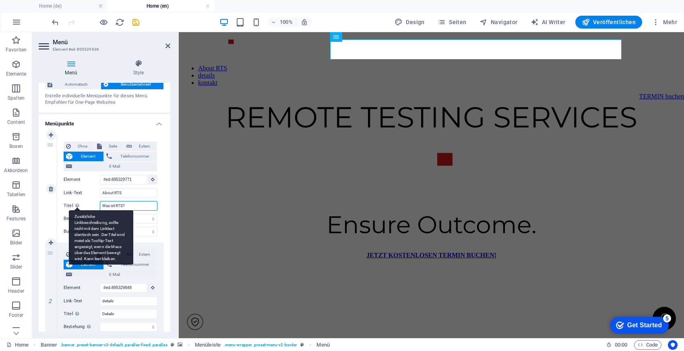
drag, startPoint x: 140, startPoint y: 205, endPoint x: 80, endPoint y: 205, distance: 60.4
click at [80, 205] on div "Titel Zusätzliche Linkbeschreibung, sollte nicht mit dem Linktext identisch sei…" at bounding box center [111, 206] width 94 height 10
type input "Ab"
select select
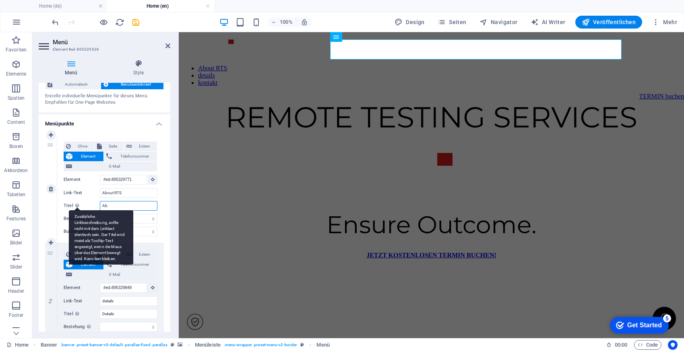
select select
type input "About RTS"
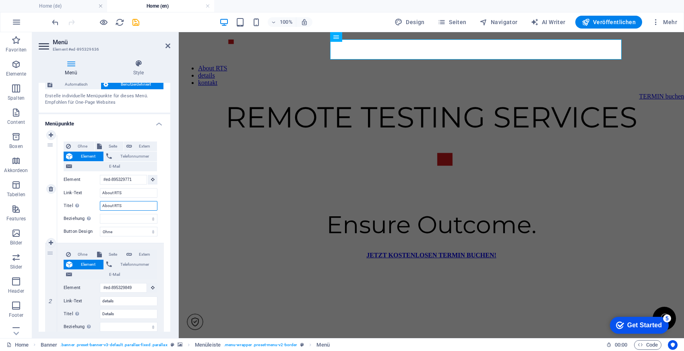
select select
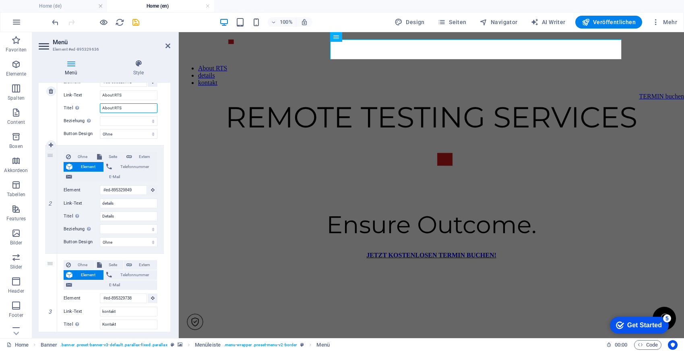
scroll to position [122, 0]
type input "About RTS"
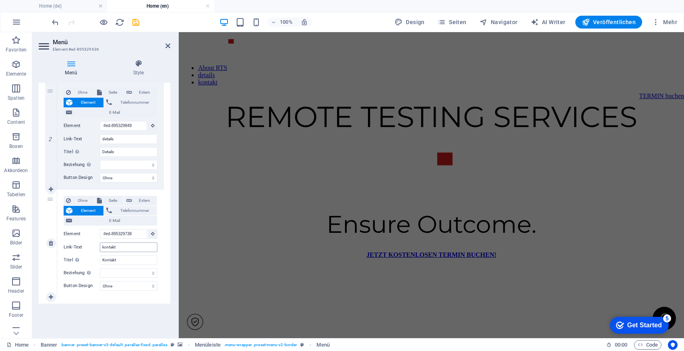
scroll to position [0, 0]
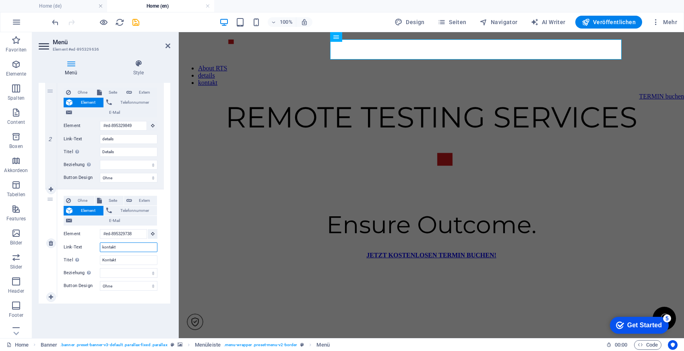
click at [109, 247] on input "kontakt" at bounding box center [129, 248] width 58 height 10
paste input "Contac"
type input "Contact"
select select
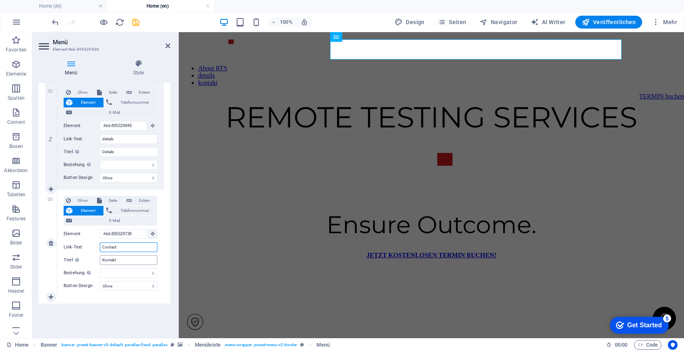
select select
type input "Contact"
click at [111, 262] on input "Kontakt" at bounding box center [129, 261] width 58 height 10
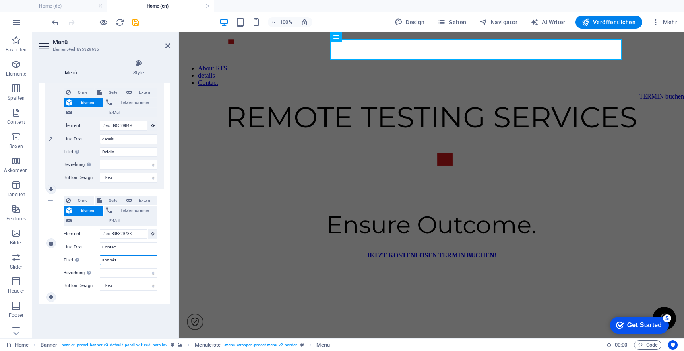
paste input "Contac"
type input "Contact"
select select
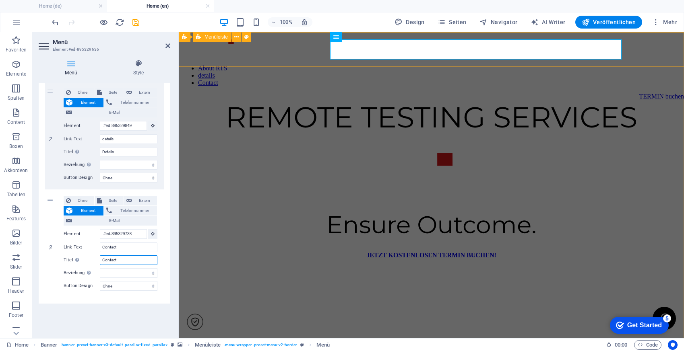
type input "Contact"
click at [634, 52] on div "About RTS details Contact TERMIN buchen" at bounding box center [431, 60] width 499 height 51
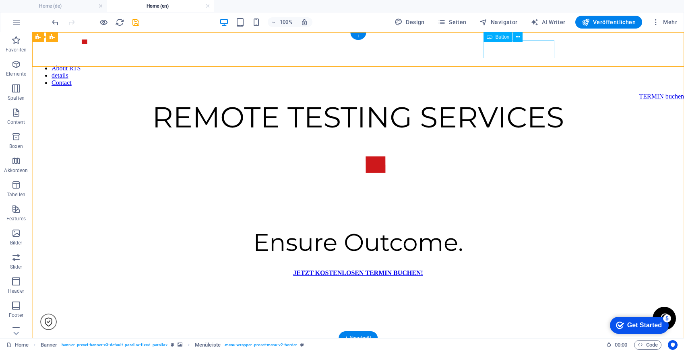
click at [639, 93] on div "TERMIN buchen" at bounding box center [661, 96] width 45 height 7
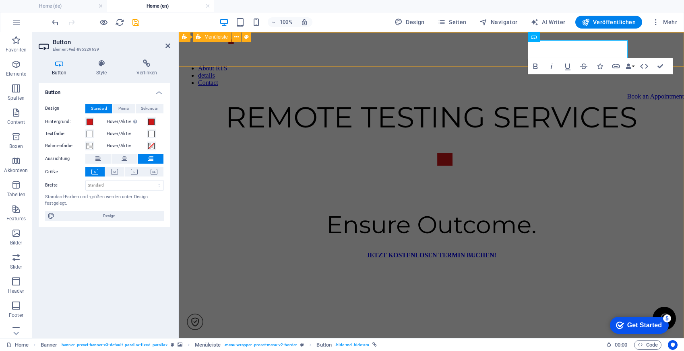
click at [654, 53] on div "About RTS details Contact Book an Appointment" at bounding box center [431, 60] width 499 height 51
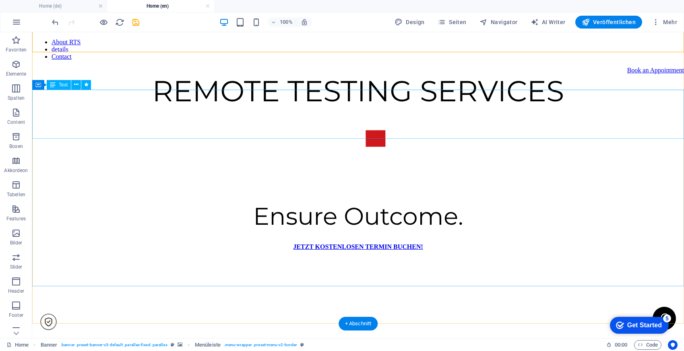
scroll to position [33, 0]
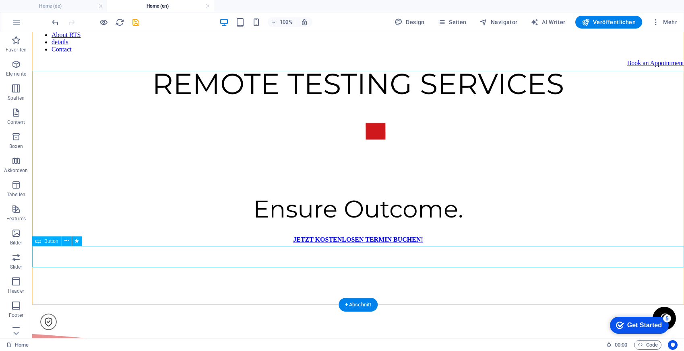
click at [373, 243] on div "JETZT KOSTENLOSEN TERMIN BUCHEN!" at bounding box center [357, 239] width 645 height 7
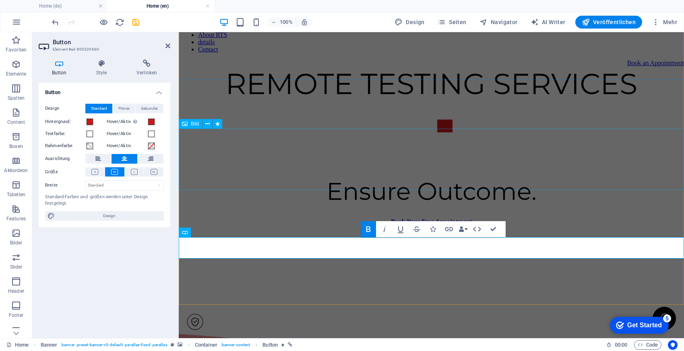
click at [595, 170] on figure at bounding box center [431, 139] width 499 height 62
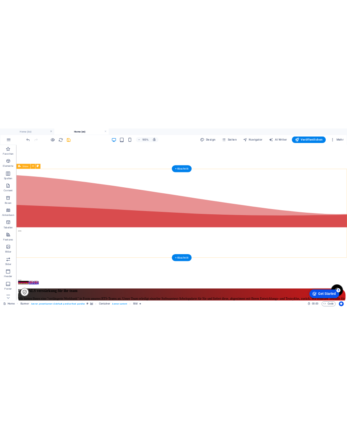
scroll to position [280, 0]
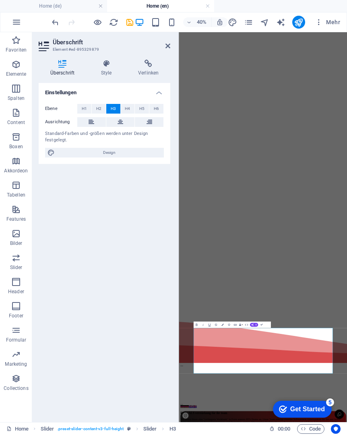
scroll to position [523, 3]
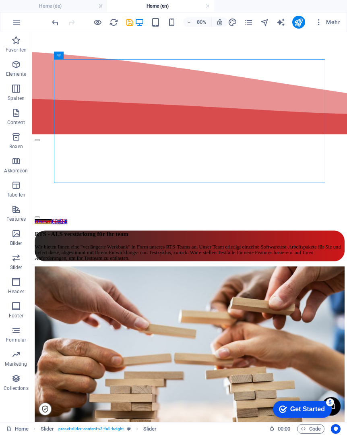
scroll to position [492, 0]
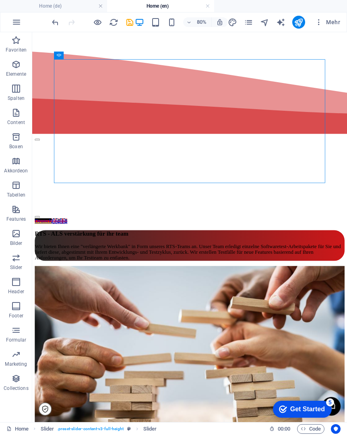
click at [122, 289] on div "RTS - ALS verstärkung für ihr team" at bounding box center [228, 284] width 387 height 9
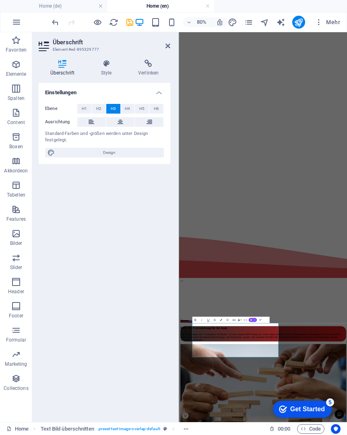
scroll to position [463, 0]
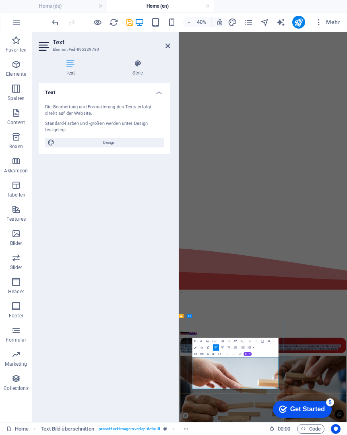
copy p "Wir bieten Ihnen eine "verlängerte Werkbank" in Form unseres RTS-Teams an. Unse…"
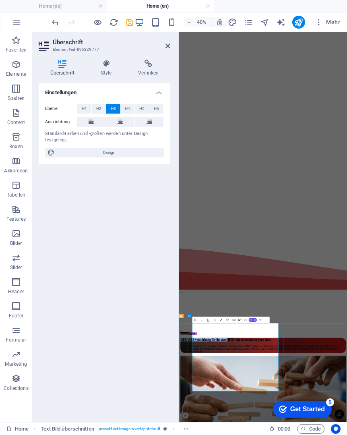
drag, startPoint x: 401, startPoint y: 828, endPoint x: 213, endPoint y: 776, distance: 195.0
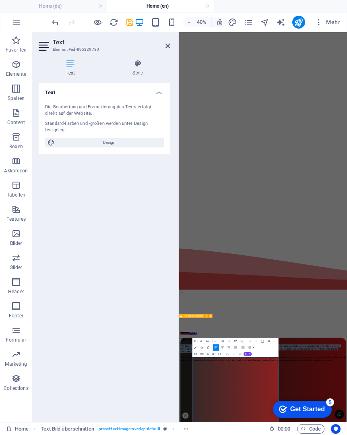
drag, startPoint x: 417, startPoint y: 911, endPoint x: 171, endPoint y: 833, distance: 257.6
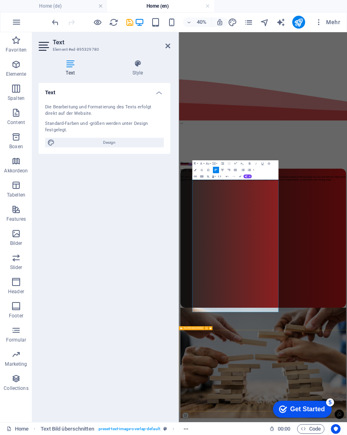
scroll to position [924, 0]
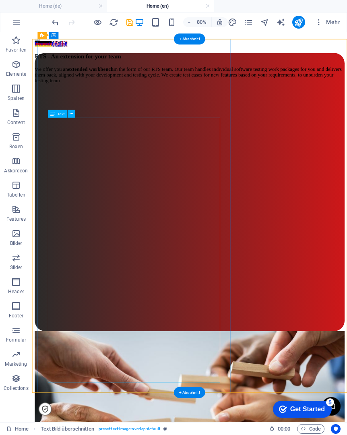
scroll to position [710, 0]
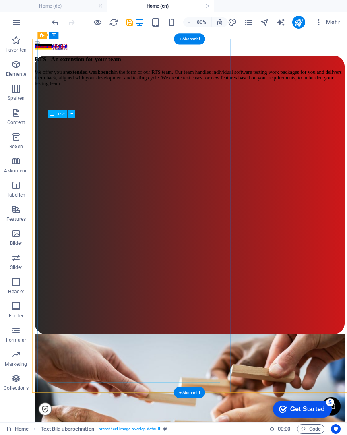
click at [184, 341] on div "We offer you an extended workbench in the form of our RTS team. Our team handle…" at bounding box center [228, 243] width 387 height 331
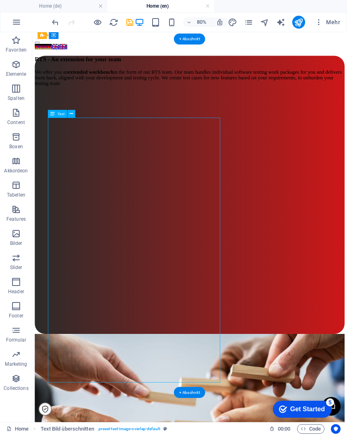
click at [184, 341] on div "We offer you an extended workbench in the form of our RTS team. Our team handle…" at bounding box center [228, 243] width 387 height 331
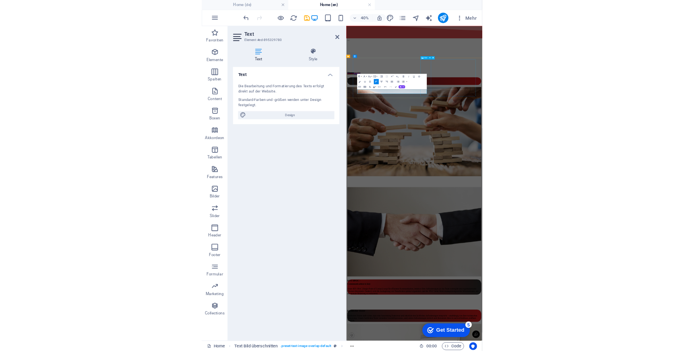
scroll to position [1062, 0]
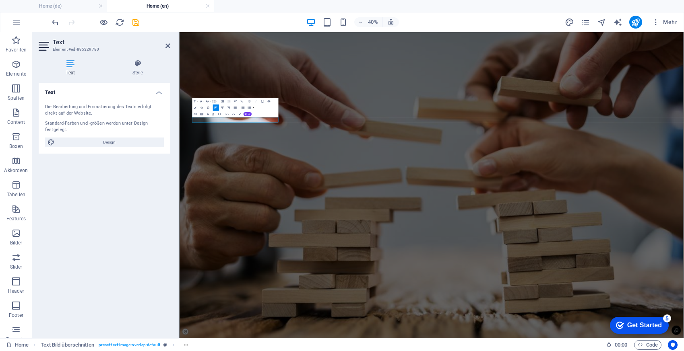
scroll to position [394, 0]
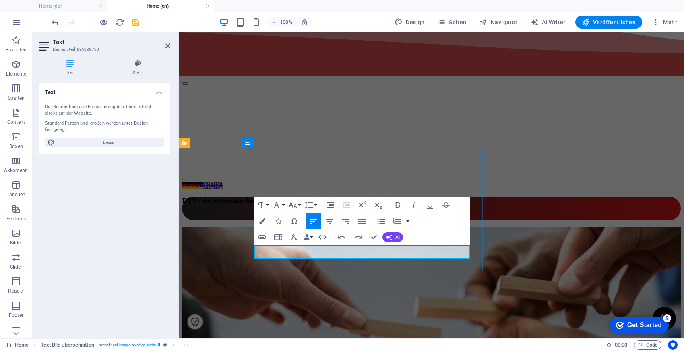
click at [320, 221] on p at bounding box center [431, 216] width 499 height 7
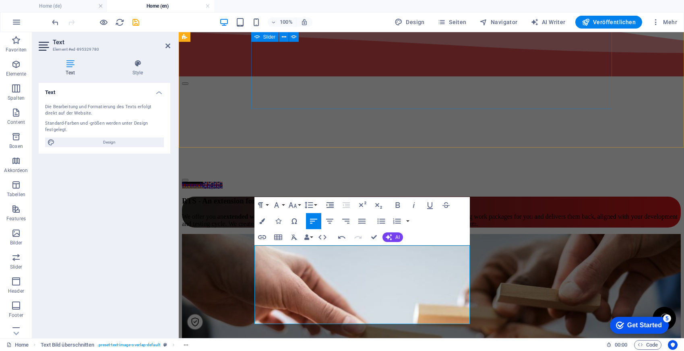
click at [542, 105] on div "Is there a lack of know-how, resources, or motivation? Do you want to temporari…" at bounding box center [431, 130] width 499 height 104
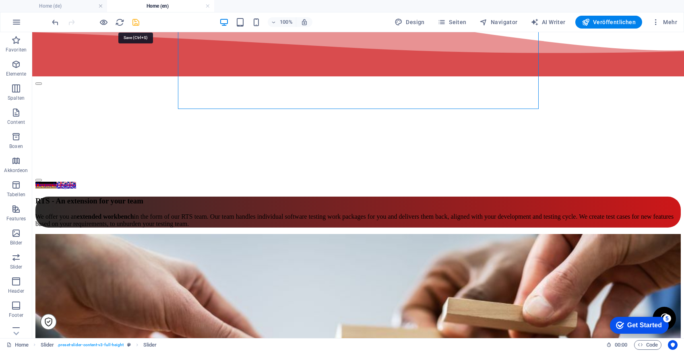
click at [134, 21] on icon "save" at bounding box center [135, 22] width 9 height 9
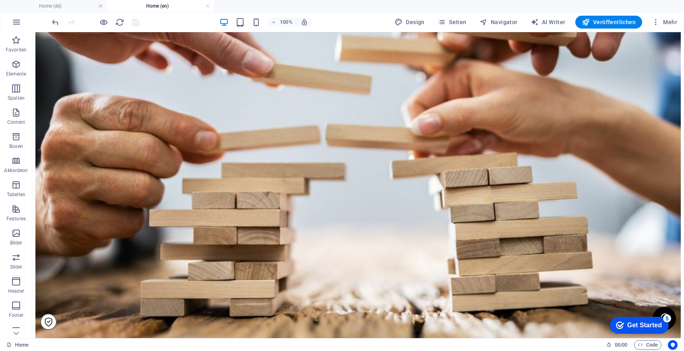
scroll to position [685, 0]
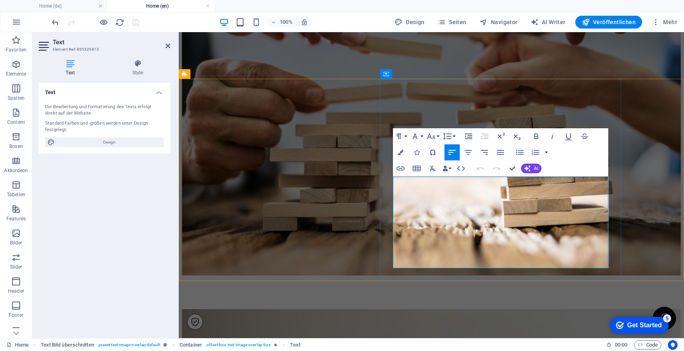
copy p "Unser RTS SPoC (Single Point of Contact) sorgt für effiziente Kommunikation, in…"
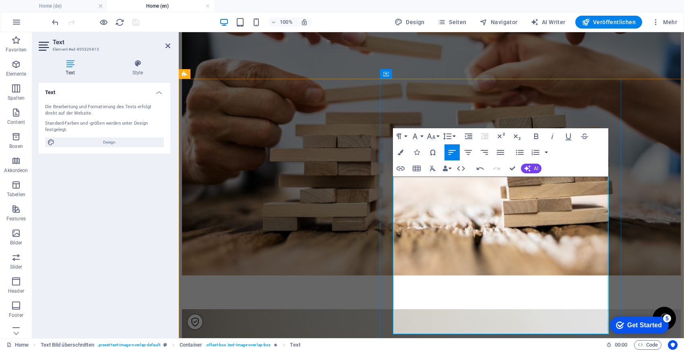
drag, startPoint x: 490, startPoint y: 263, endPoint x: 397, endPoint y: 186, distance: 120.3
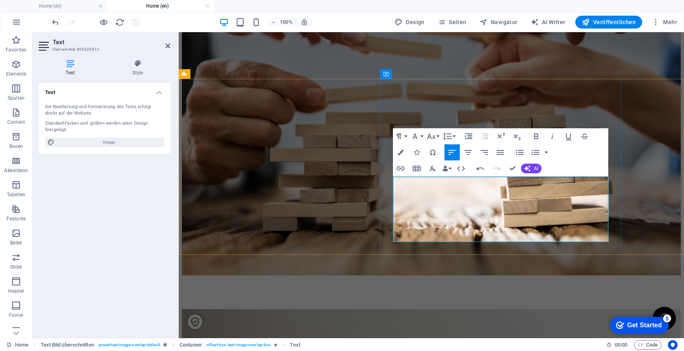
drag, startPoint x: 443, startPoint y: 182, endPoint x: 409, endPoint y: 182, distance: 33.4
click at [534, 136] on icon "button" at bounding box center [536, 137] width 4 height 6
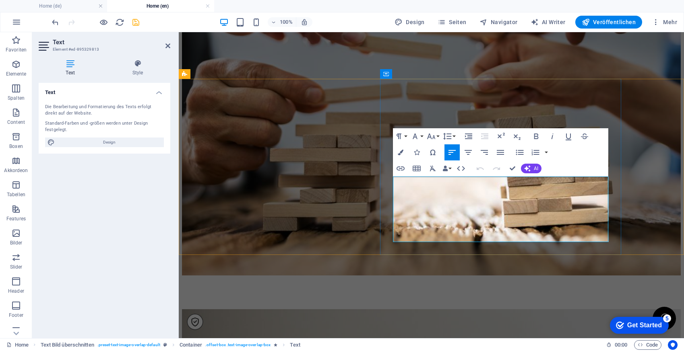
copy p "Our RTS SPoC (Single Point of Contact) ensures efficient communication by relay…"
click at [55, 25] on icon "undo" at bounding box center [55, 22] width 9 height 9
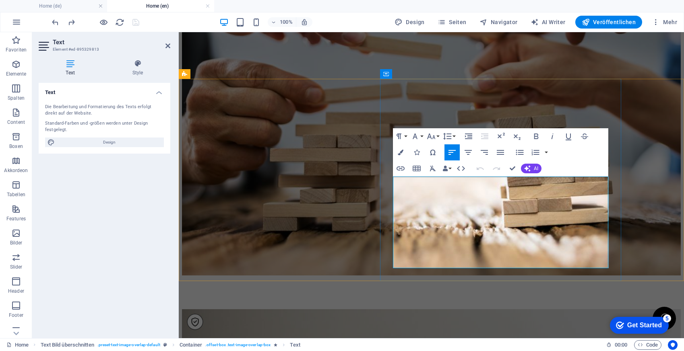
copy p "Unser RTS SPoC (Single Point of Contact) sorgt für effiziente Kommunikation, in…"
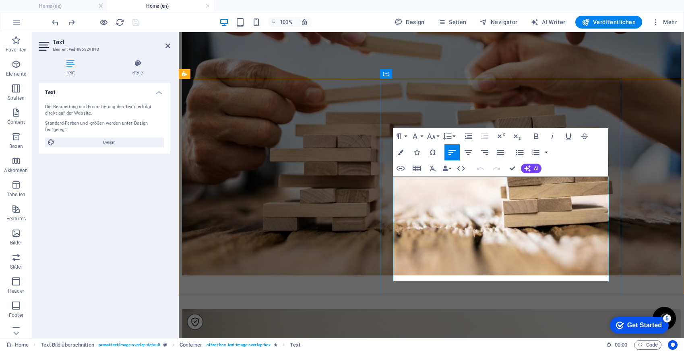
scroll to position [2387, 2]
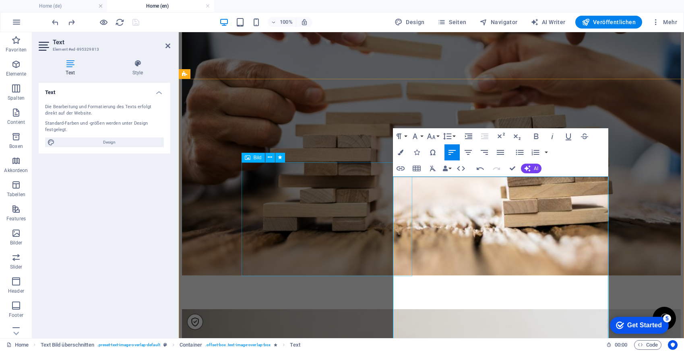
drag, startPoint x: 488, startPoint y: 262, endPoint x: 369, endPoint y: 183, distance: 142.9
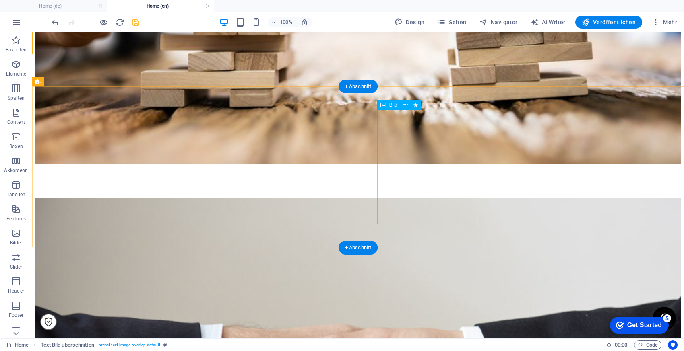
scroll to position [900, 0]
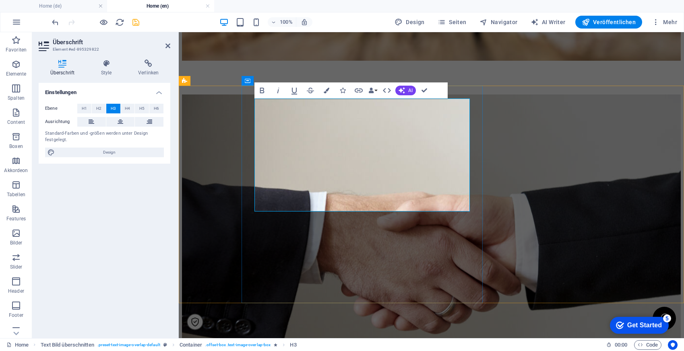
drag, startPoint x: 355, startPoint y: 140, endPoint x: 255, endPoint y: 113, distance: 103.7
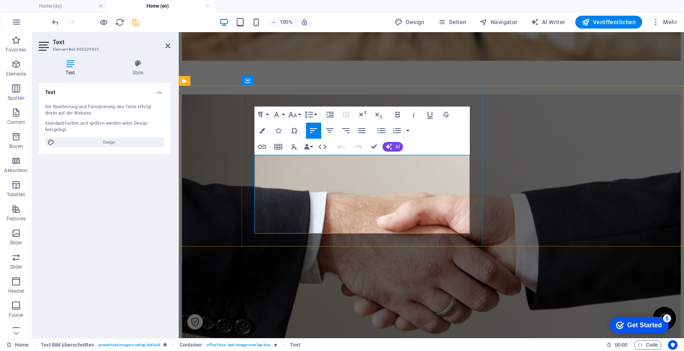
copy p "Fachliches Testen stellt sicher, dass eine Anwendung funktional und inhaltlich …"
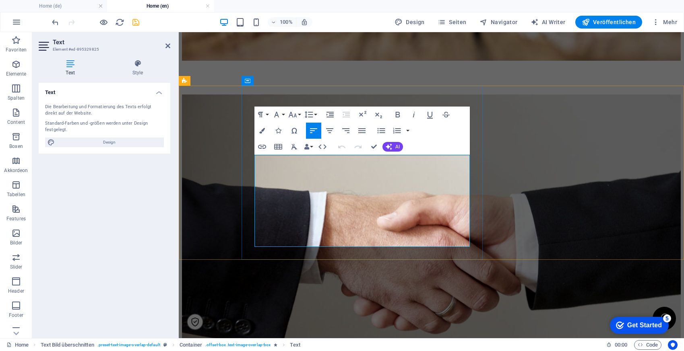
scroll to position [2398, 2]
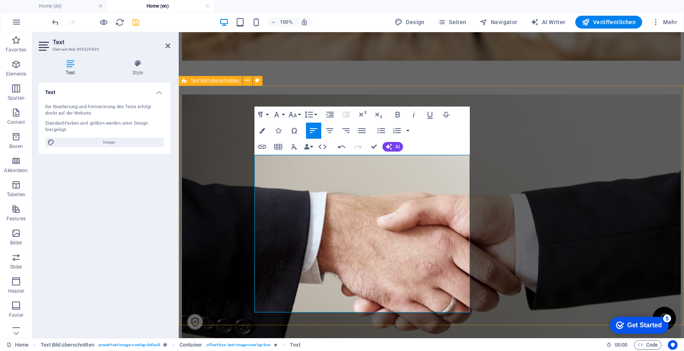
drag, startPoint x: 392, startPoint y: 229, endPoint x: 230, endPoint y: 157, distance: 177.1
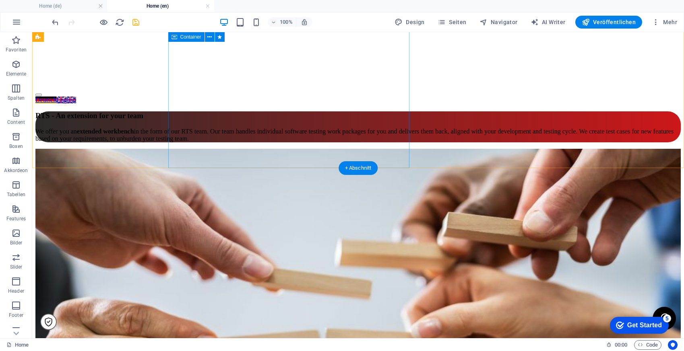
scroll to position [472, 0]
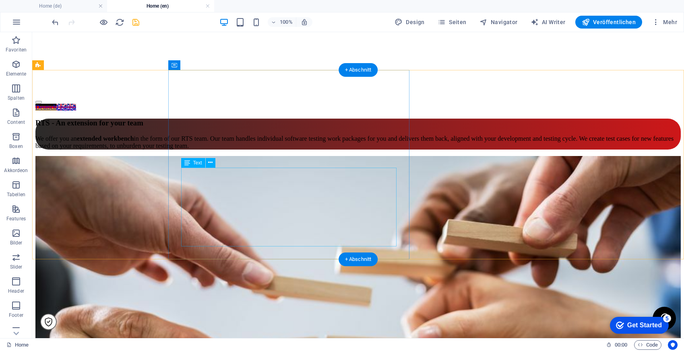
click at [249, 150] on div "We offer you an extended workbench in the form of our RTS team. Our team handle…" at bounding box center [357, 142] width 645 height 14
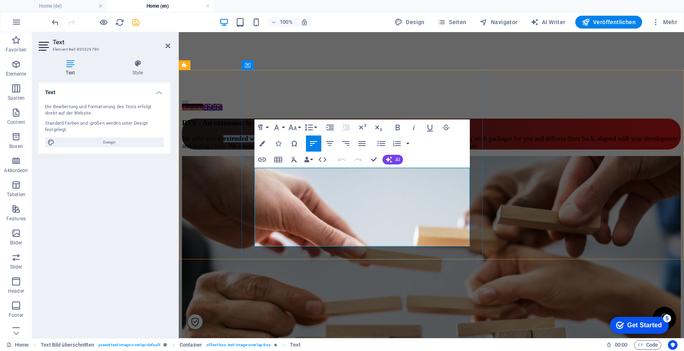
drag, startPoint x: 328, startPoint y: 175, endPoint x: 394, endPoint y: 173, distance: 65.6
click at [280, 142] on strong "extended workbench" at bounding box center [251, 138] width 57 height 7
click at [397, 128] on icon "button" at bounding box center [398, 128] width 10 height 10
click at [659, 122] on div "RTS - An extension for your team We offer you an extended workbench in the form…" at bounding box center [431, 300] width 499 height 379
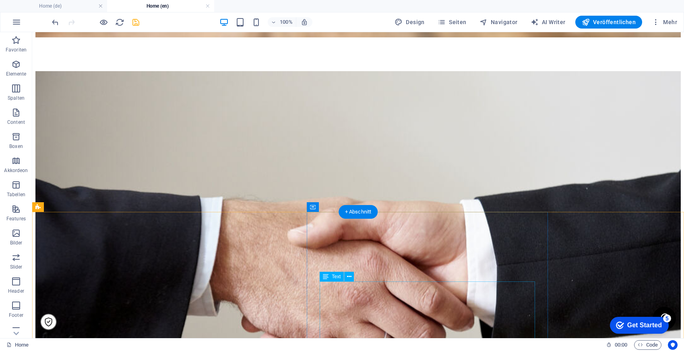
scroll to position [1130, 0]
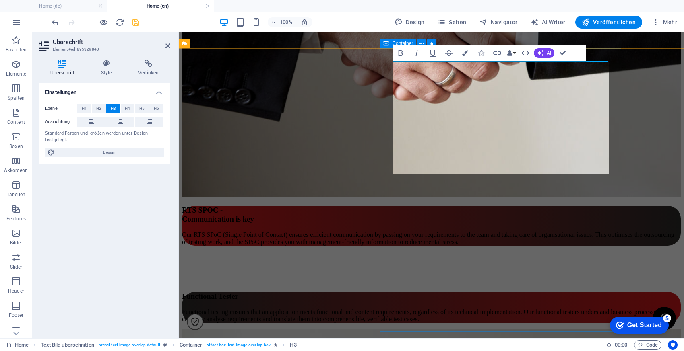
drag, startPoint x: 471, startPoint y: 102, endPoint x: 392, endPoint y: 73, distance: 84.0
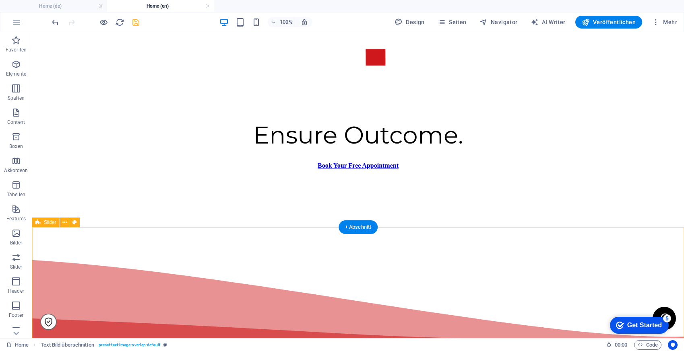
scroll to position [106, 0]
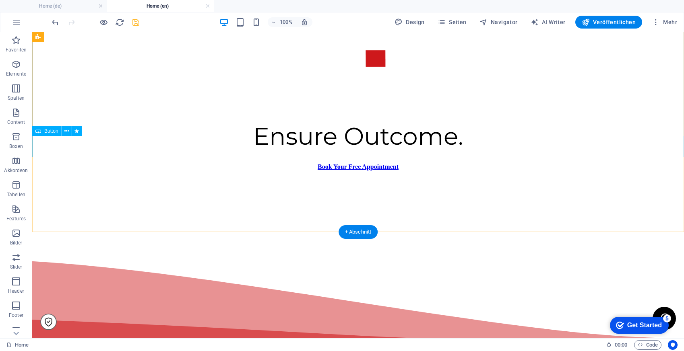
click at [365, 163] on div "Book Your Free Appointment" at bounding box center [357, 166] width 645 height 7
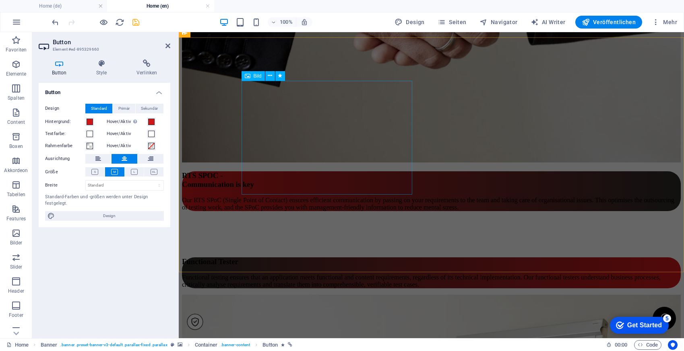
scroll to position [1198, 0]
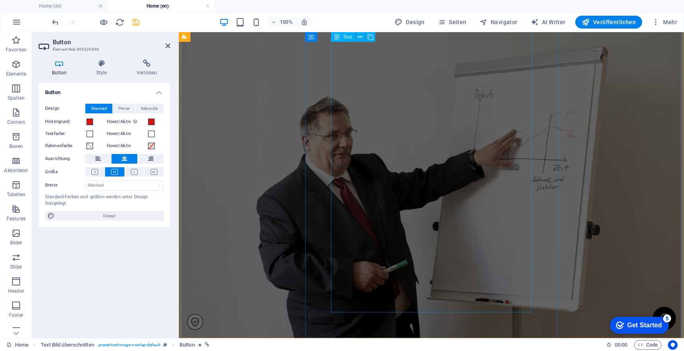
scroll to position [1338, 0]
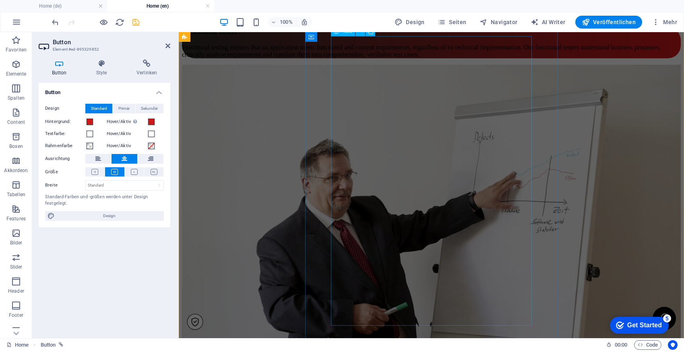
scroll to position [1374, 0]
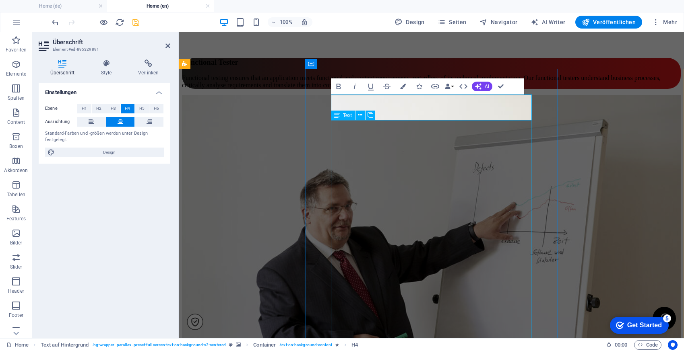
scroll to position [1374, 0]
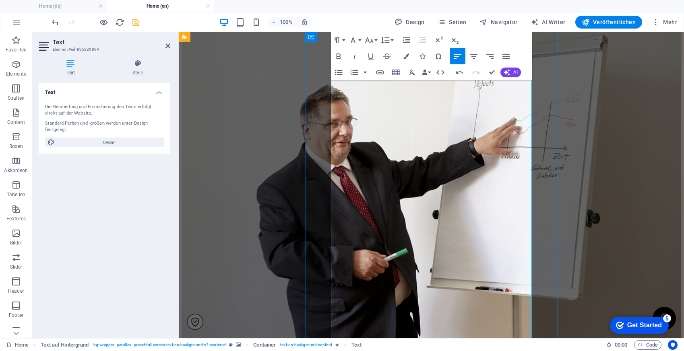
scroll to position [1445, 0]
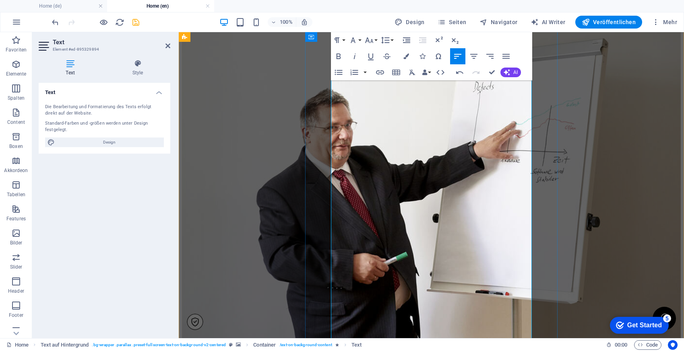
click at [342, 73] on icon "button" at bounding box center [339, 73] width 10 height 10
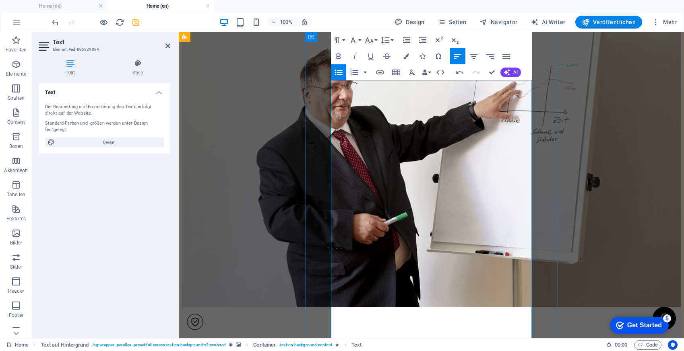
scroll to position [1484, 0]
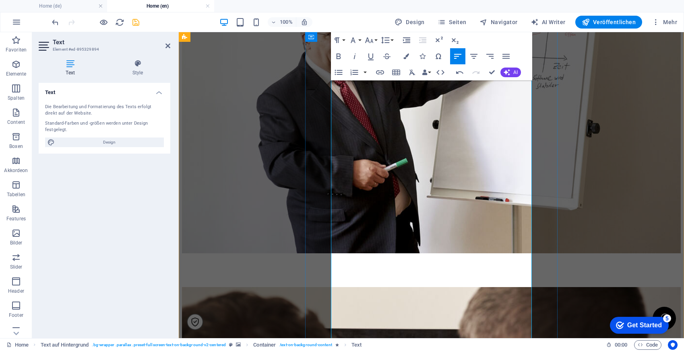
scroll to position [1545, 0]
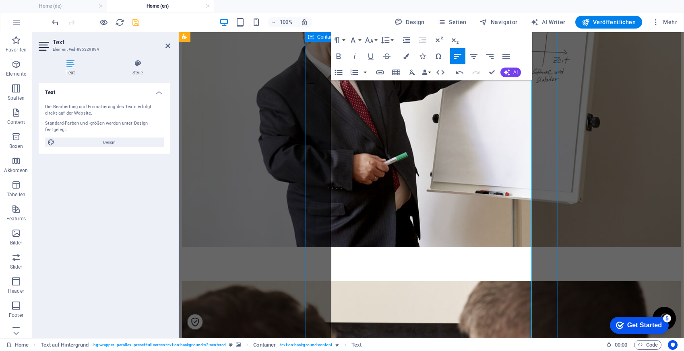
drag, startPoint x: 408, startPoint y: 163, endPoint x: 321, endPoint y: 155, distance: 87.3
click at [342, 56] on icon "button" at bounding box center [339, 57] width 10 height 10
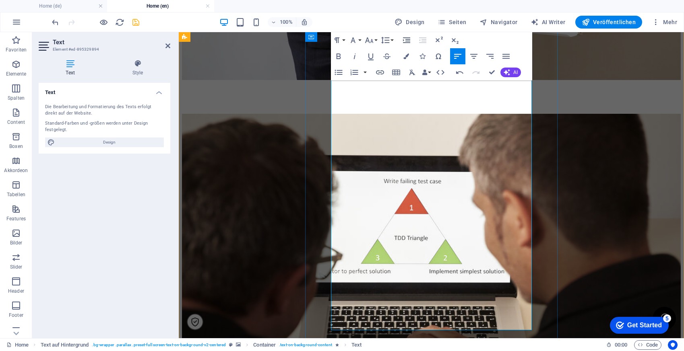
scroll to position [1722, 0]
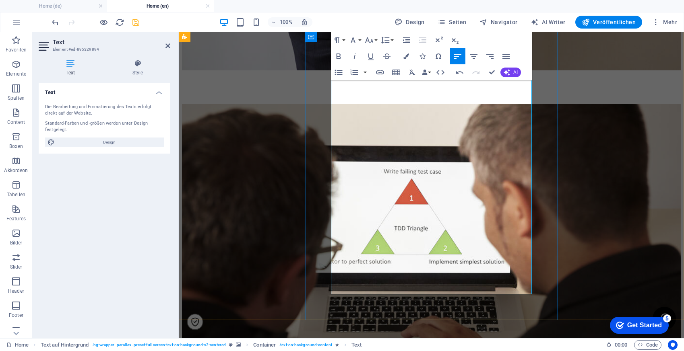
drag, startPoint x: 331, startPoint y: 199, endPoint x: 398, endPoint y: 246, distance: 81.8
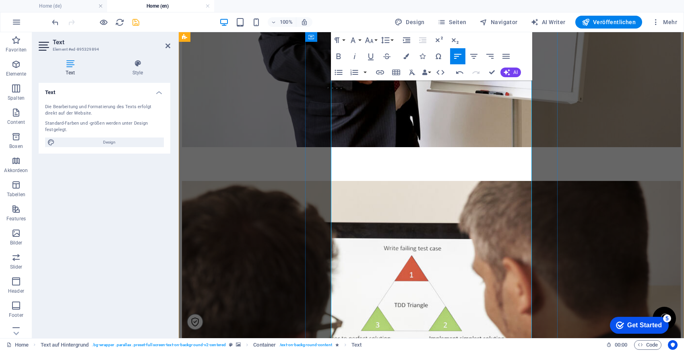
scroll to position [1641, 0]
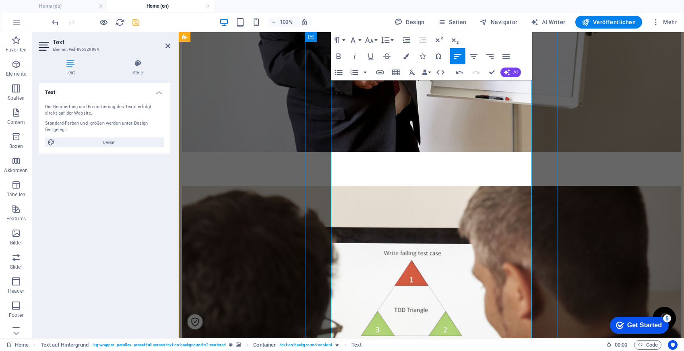
drag, startPoint x: 403, startPoint y: 258, endPoint x: 331, endPoint y: 106, distance: 168.1
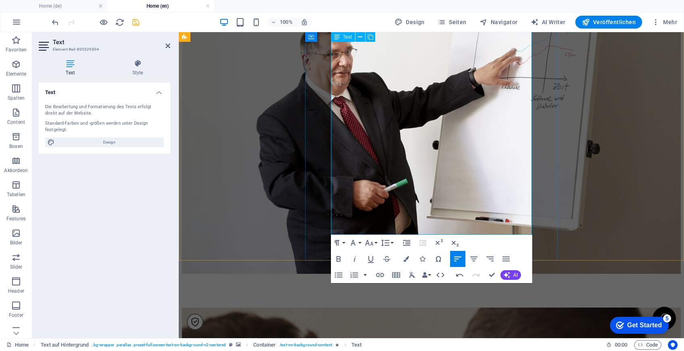
scroll to position [1517, 0]
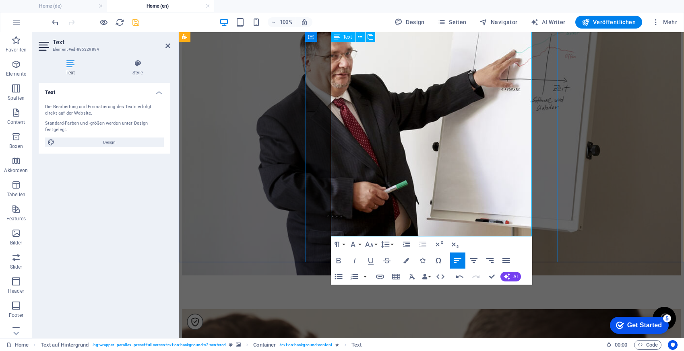
drag, startPoint x: 456, startPoint y: 229, endPoint x: 332, endPoint y: 232, distance: 124.0
drag, startPoint x: 392, startPoint y: 230, endPoint x: 332, endPoint y: 230, distance: 60.4
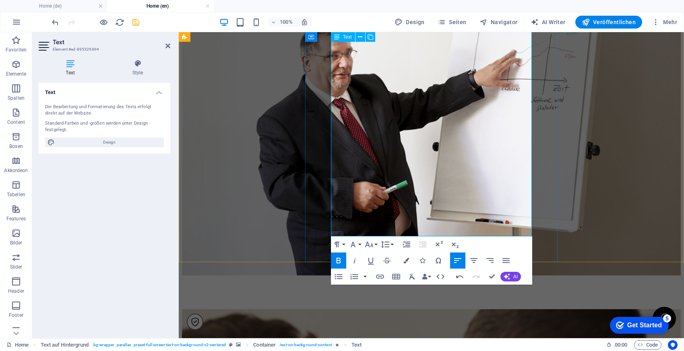
click at [336, 259] on icon "button" at bounding box center [338, 261] width 4 height 6
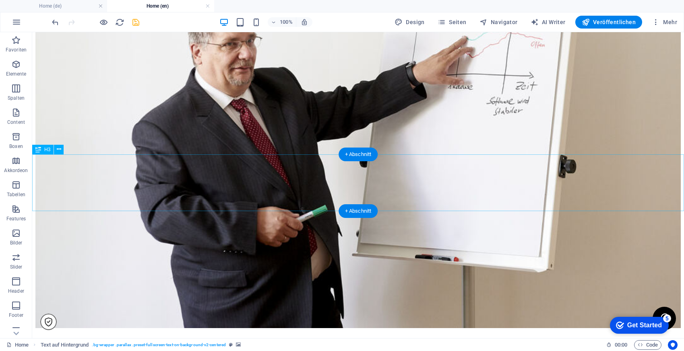
scroll to position [1797, 0]
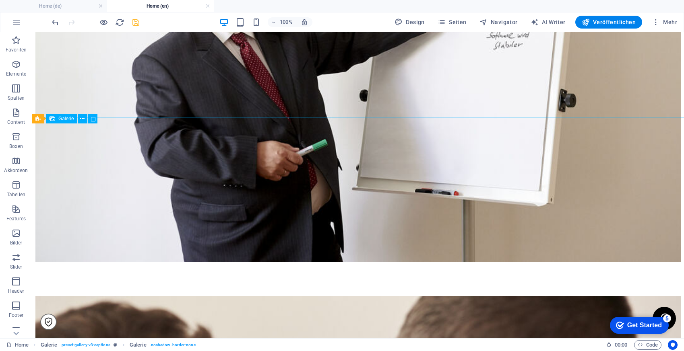
select select "4"
select select "px"
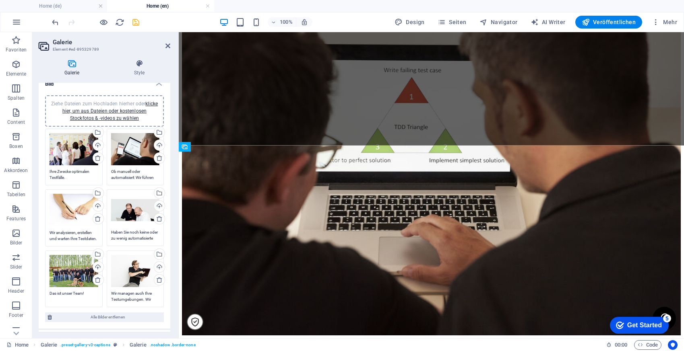
scroll to position [0, 0]
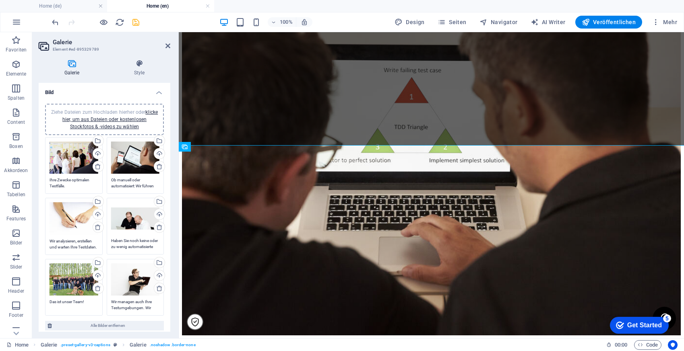
click at [64, 185] on textarea "Was auch immer Sie uns als Testbasis geben: Anforderungsdokumente, Ergebnisse b…" at bounding box center [73, 183] width 49 height 12
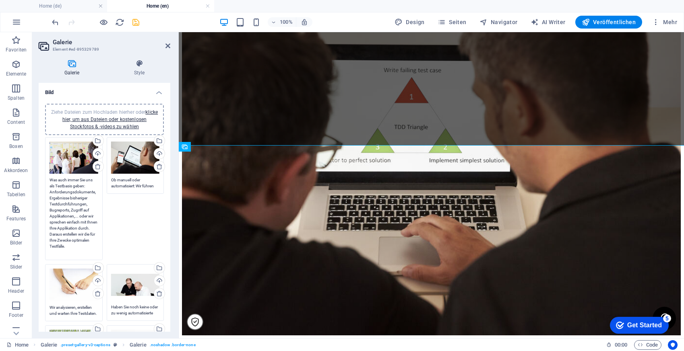
paste textarea "e can work with whatever you provide as a testing basis—whether it's requiremen…"
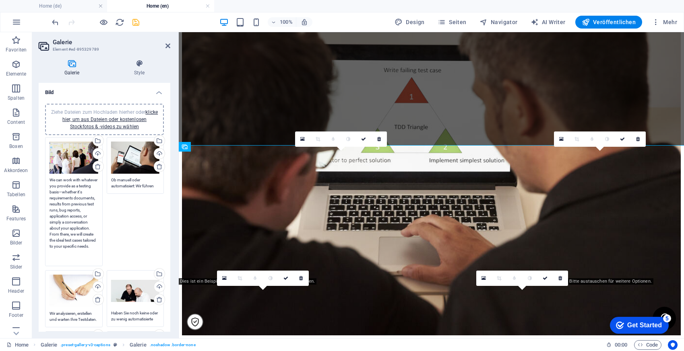
type textarea "We can work with whatever you provide as a testing basis—whether it's requireme…"
click at [126, 179] on textarea "Ob manuell oder automatisiert: Wir führen Ihre Tests durch, dokumentieren normg…" at bounding box center [135, 183] width 49 height 12
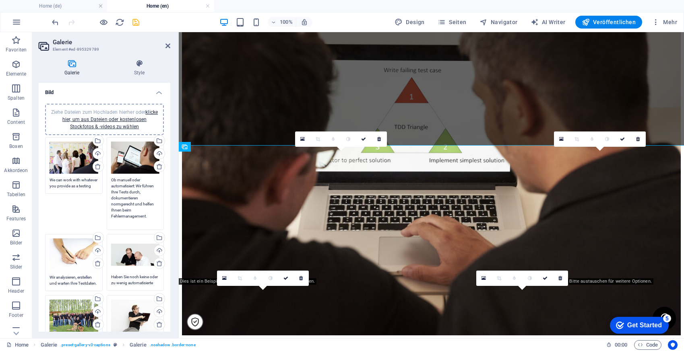
click at [126, 179] on textarea "Ob manuell oder automatisiert: Wir führen Ihre Tests durch, dokumentieren normg…" at bounding box center [135, 201] width 49 height 48
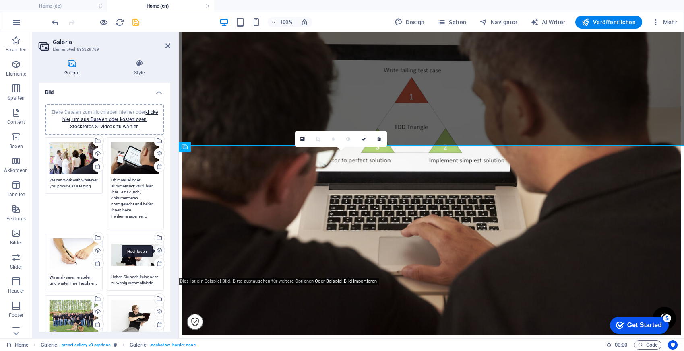
paste textarea "Whether manual or automated, we will perform your tests, document them accordin…"
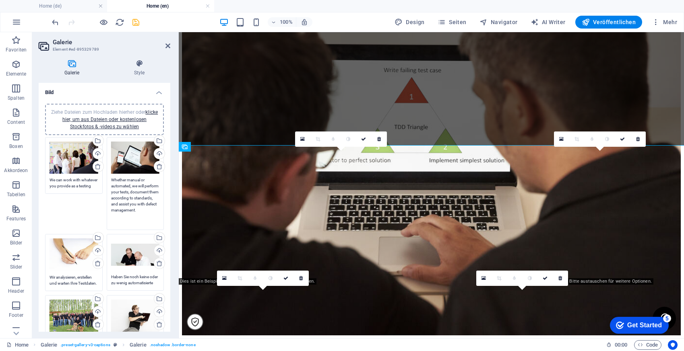
click at [69, 259] on div "Ziehe Dateien zum Hochladen hierher oder klicke hier, um aus Dateien oder koste…" at bounding box center [73, 255] width 49 height 33
type textarea "Whether manual or automated, we will perform your tests, document them accordin…"
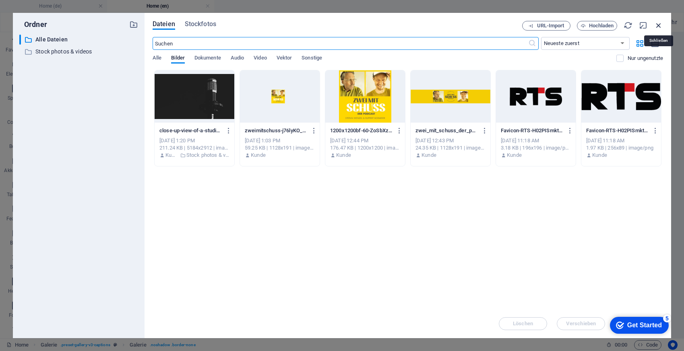
click at [657, 29] on icon "button" at bounding box center [658, 25] width 9 height 9
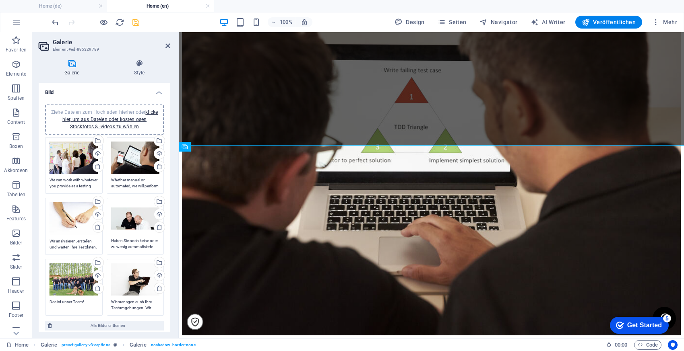
click at [64, 241] on textarea "Wir analysieren, erstellen und warten Ihre Testdaten." at bounding box center [73, 244] width 49 height 12
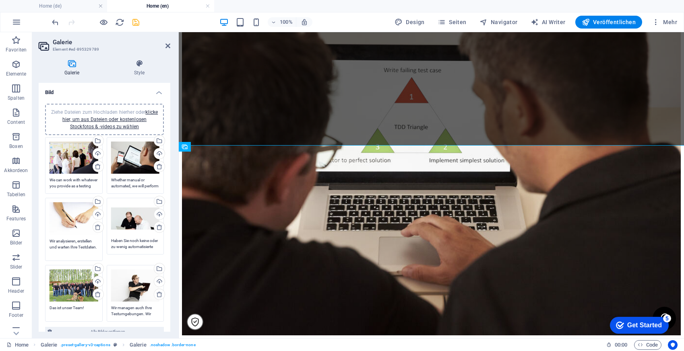
click at [64, 241] on textarea "Wir analysieren, erstellen und warten Ihre Testdaten." at bounding box center [73, 247] width 49 height 18
paste textarea "e analyze, create, and maintain your test data"
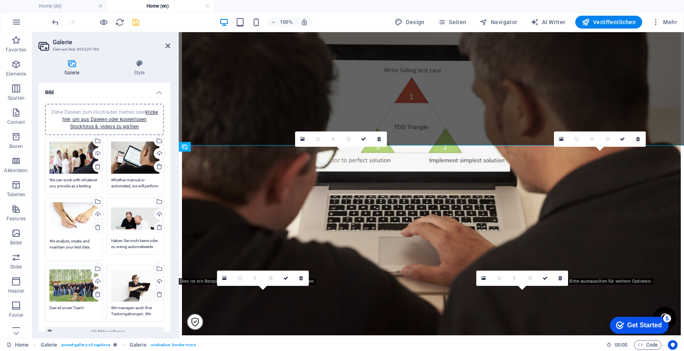
type textarea "We analyze, create, and maintain your test data."
click at [125, 241] on textarea "Haben Sie noch keine oder zu wenig automatisierte Testfälle? Wir erstellen, war…" at bounding box center [135, 244] width 49 height 12
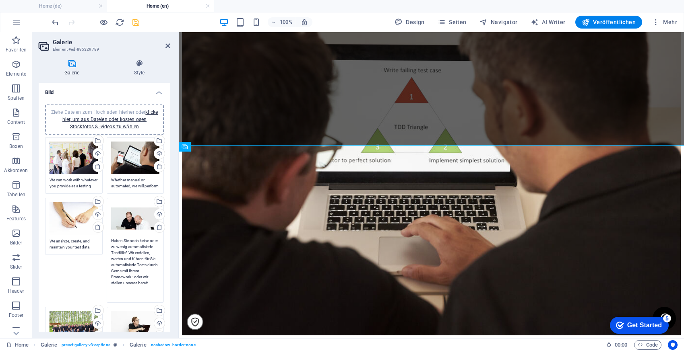
paste textarea "Do you have too few automated test cases, or none at all? We can create, mainta…"
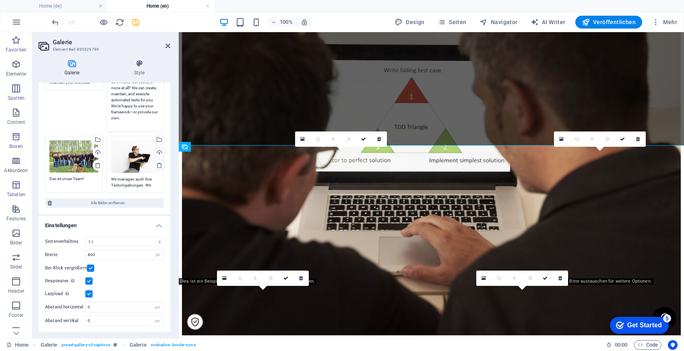
type textarea "Do you have too few automated test cases, or none at all? We can create, mainta…"
click at [72, 181] on textarea "Das ist unser Team!" at bounding box center [73, 182] width 49 height 12
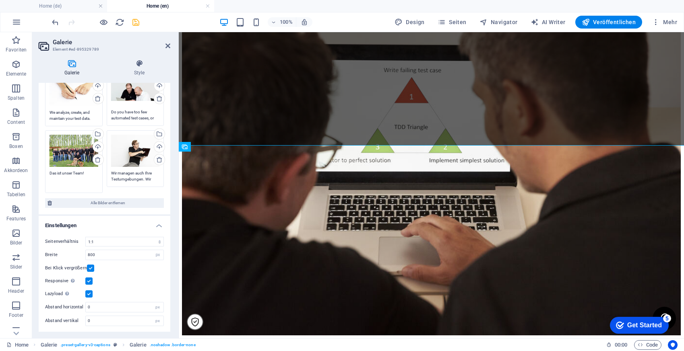
paste textarea "This is our t"
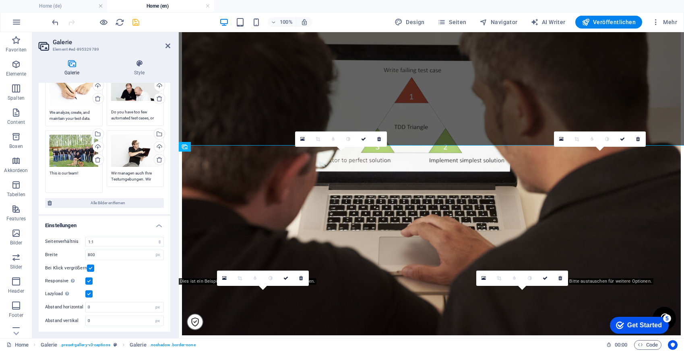
type textarea "This is our team!"
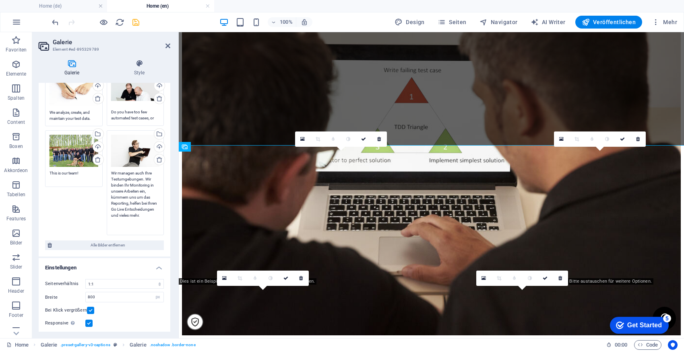
click at [133, 173] on textarea "Wir managen auch Ihre Testumgebungen. Wir binden Ihr Monitoring in unsere Arbei…" at bounding box center [135, 200] width 49 height 60
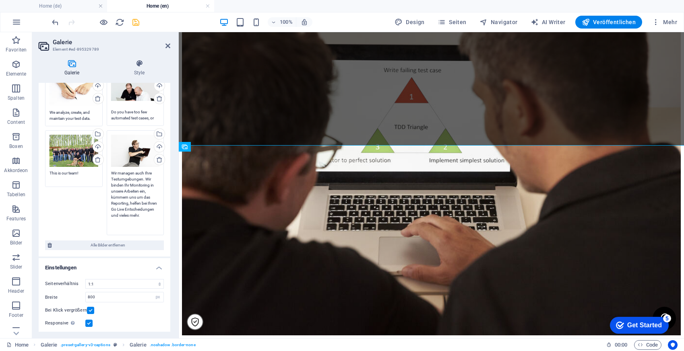
paste textarea "e can also manage your test environments. We integrate your monitoring into our…"
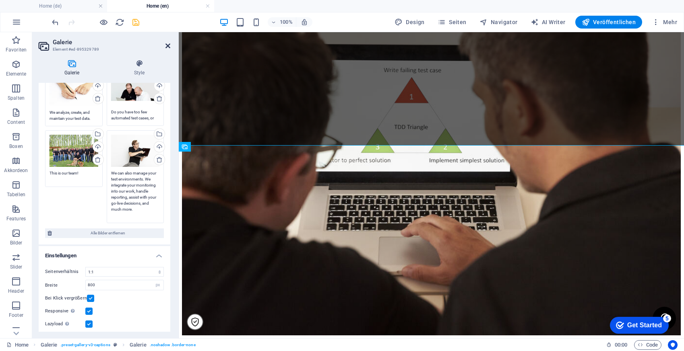
type textarea "We can also manage your test environments. We integrate your monitoring into ou…"
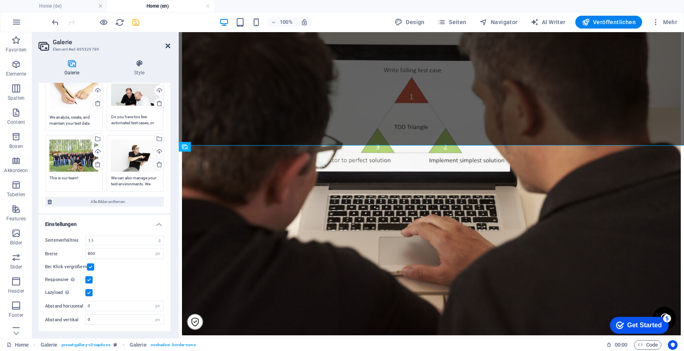
scroll to position [123, 0]
click at [168, 43] on icon at bounding box center [167, 46] width 5 height 6
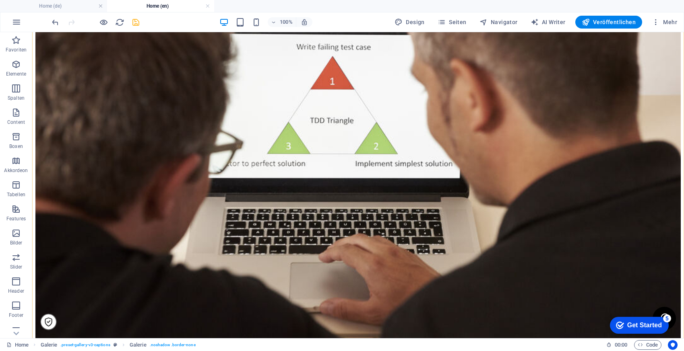
scroll to position [2202, 0]
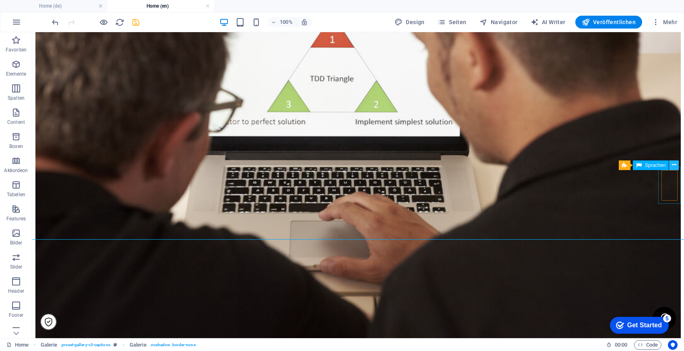
click at [672, 166] on icon at bounding box center [674, 165] width 4 height 8
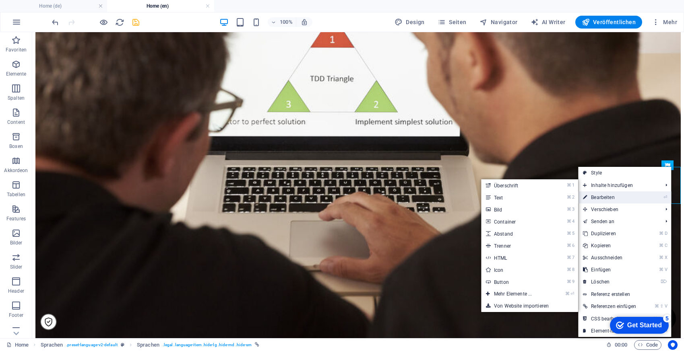
click at [627, 195] on link "⏎ Bearbeiten" at bounding box center [609, 198] width 63 height 12
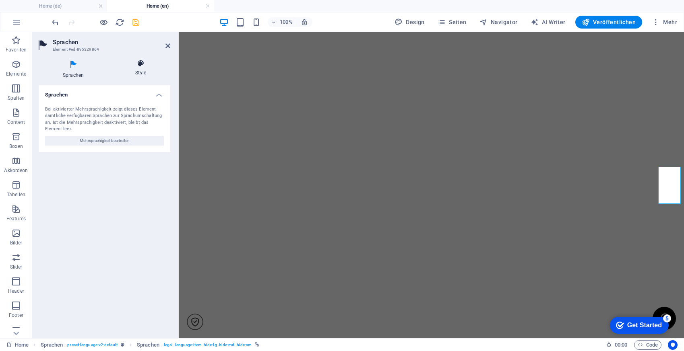
click at [144, 70] on h4 "Style" at bounding box center [140, 68] width 59 height 17
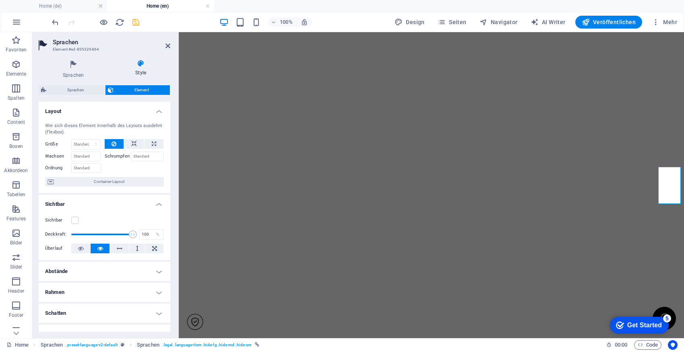
click at [76, 225] on div "Sichtbar" at bounding box center [104, 221] width 119 height 10
click at [74, 219] on label at bounding box center [74, 220] width 7 height 7
click at [0, 0] on input "Sichtbar" at bounding box center [0, 0] width 0 height 0
click at [165, 43] on icon at bounding box center [167, 46] width 5 height 6
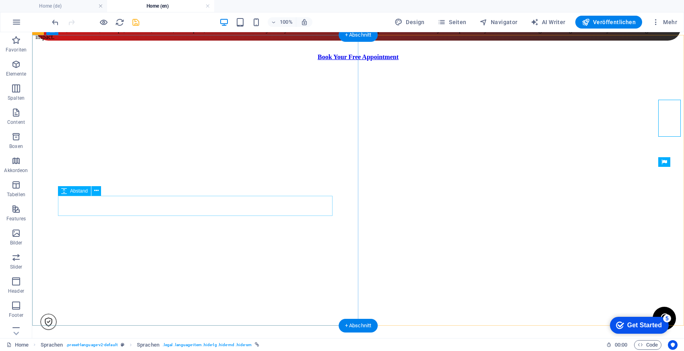
scroll to position [2555, 0]
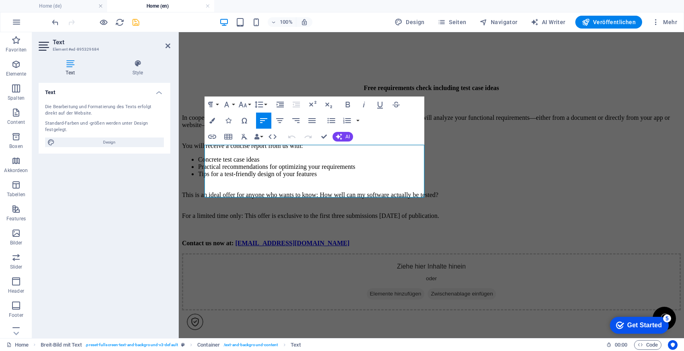
copy span "Vorteile für Ihre Aufgabenstellung: Eine kurzfristige Skalierung oder ein exter…"
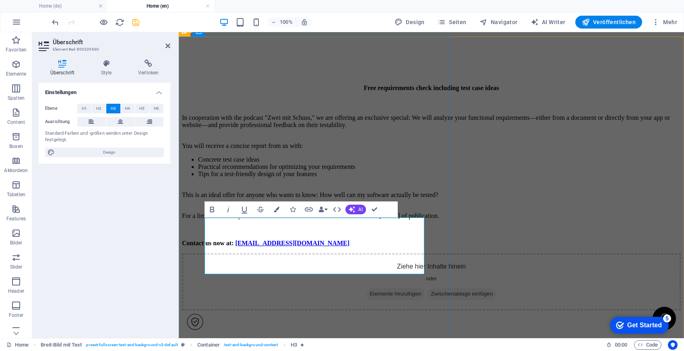
drag, startPoint x: 403, startPoint y: 226, endPoint x: 209, endPoint y: 224, distance: 194.0
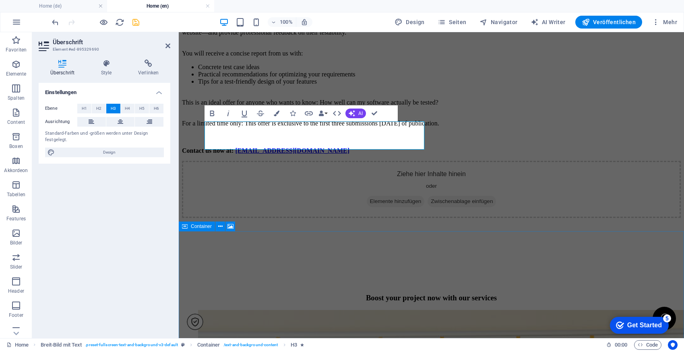
scroll to position [2590, 0]
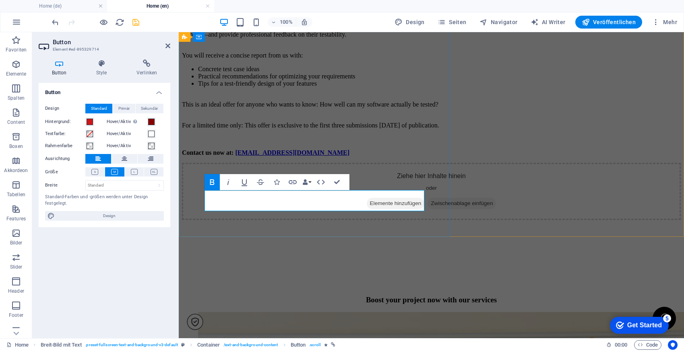
scroll to position [0, 2]
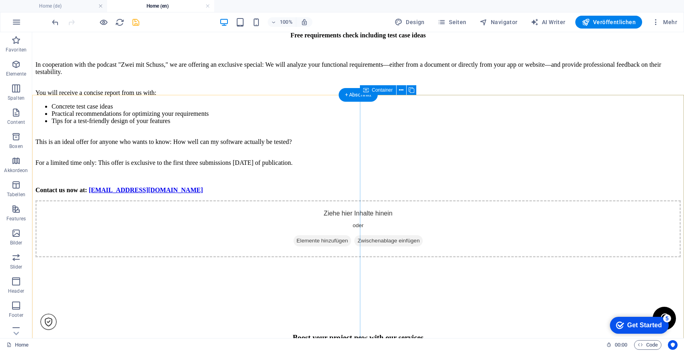
scroll to position [2975, 0]
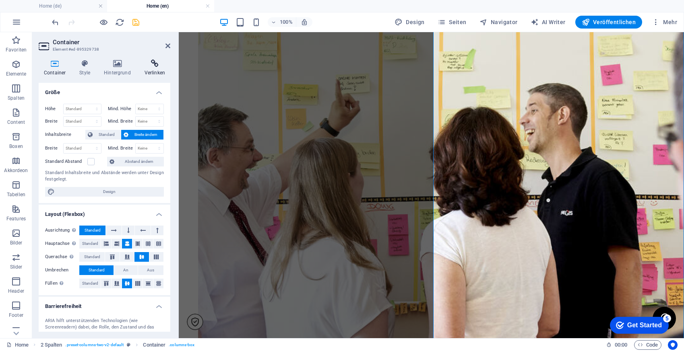
click at [155, 61] on icon at bounding box center [154, 64] width 31 height 8
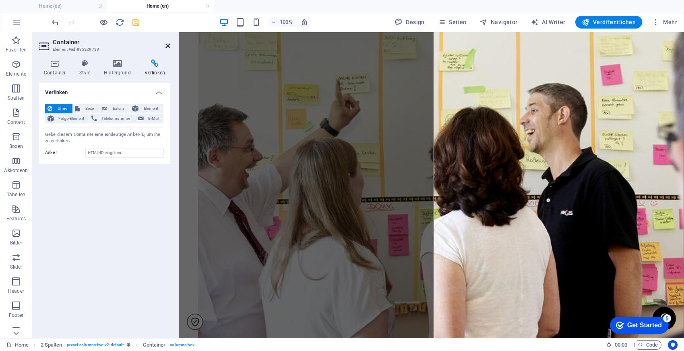
click at [167, 48] on icon at bounding box center [167, 46] width 5 height 6
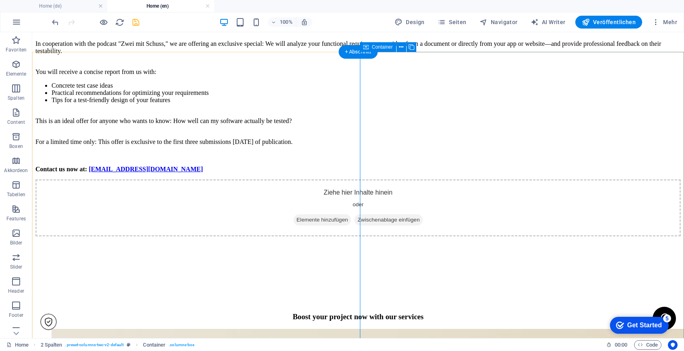
scroll to position [2955, 0]
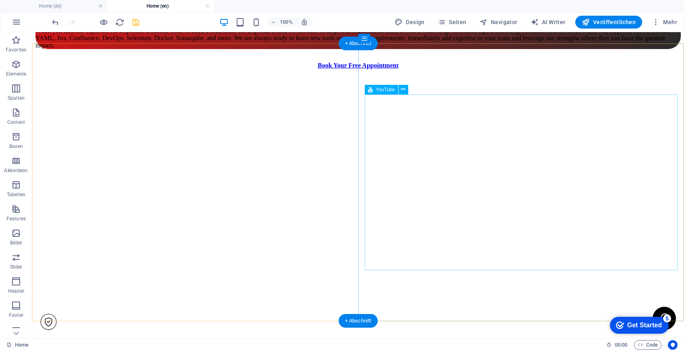
select select "ar16_9"
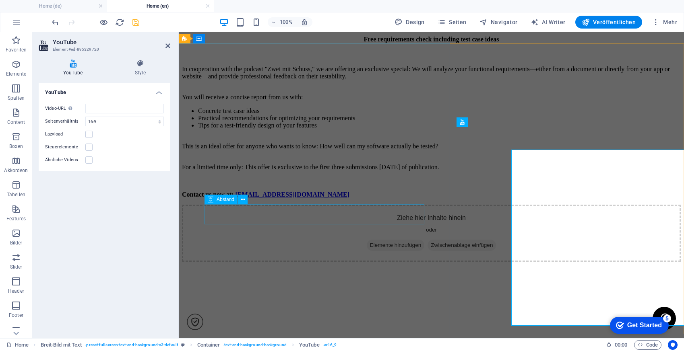
scroll to position [2493, 0]
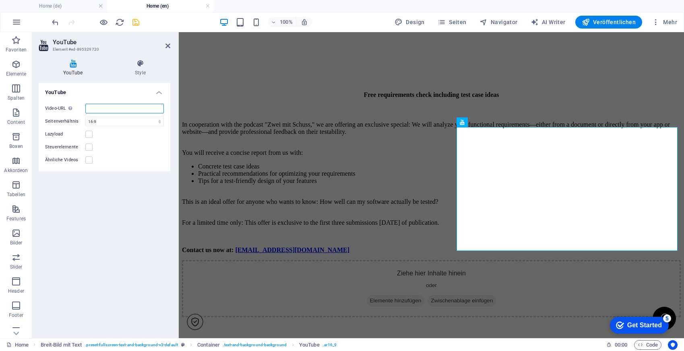
click at [115, 106] on input "Video-URL Gebe (oder kopiere) eine Video-URL ein." at bounding box center [124, 109] width 78 height 10
paste input "https://youtu.be/FJc9obpLRk4?si=WFVFJF9I2uFgGuNB"
type input "https://youtu.be/FJc9obpLRk4?si=WFVFJF9I2uFgGuNB"
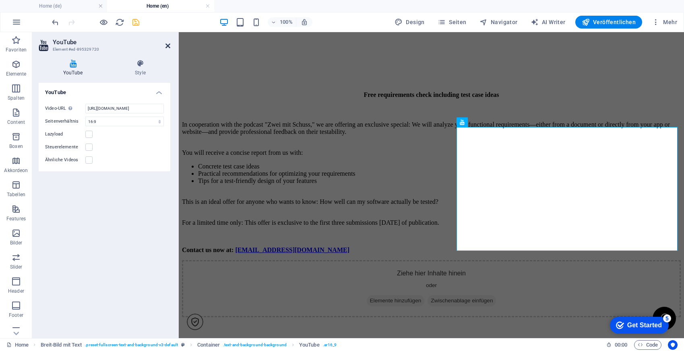
click at [167, 48] on icon at bounding box center [167, 46] width 5 height 6
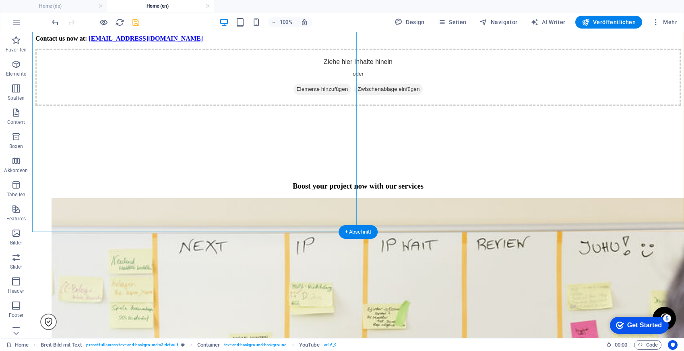
scroll to position [3132, 0]
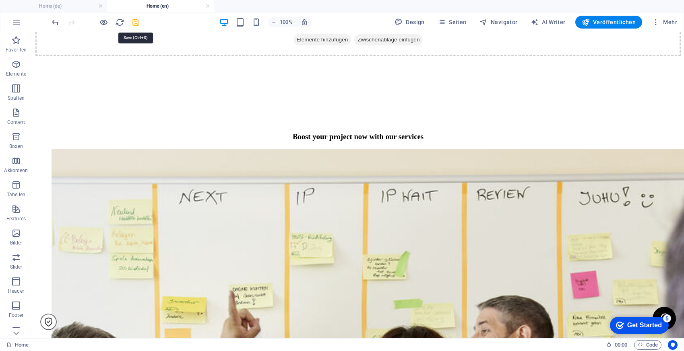
click at [136, 19] on icon "save" at bounding box center [135, 22] width 9 height 9
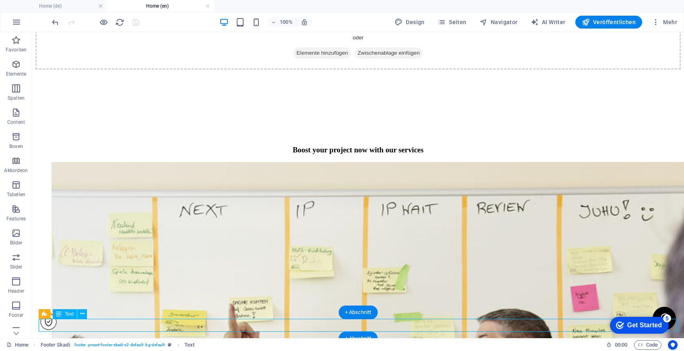
scroll to position [3089, 0]
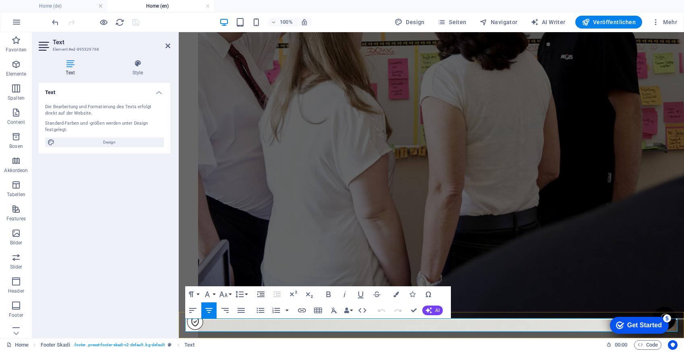
click at [373, 303] on button "Edit Link" at bounding box center [379, 304] width 15 height 16
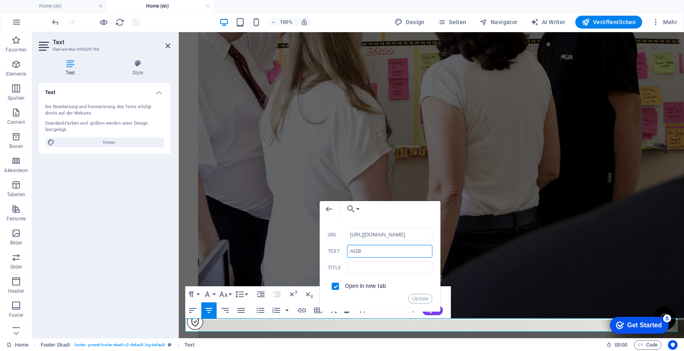
click at [353, 246] on input "AGB" at bounding box center [389, 251] width 85 height 13
type input "GTC"
click at [418, 298] on button "Update" at bounding box center [420, 299] width 24 height 10
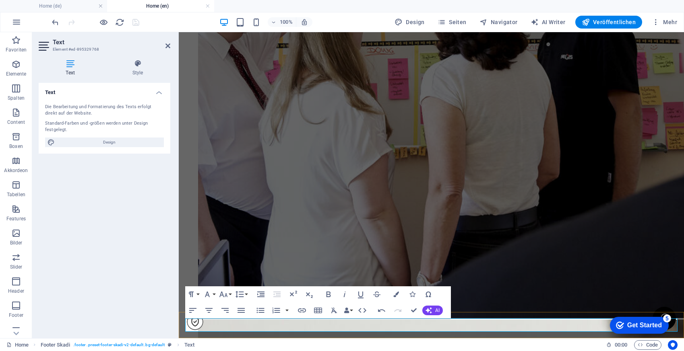
type input "https://www.seqis.com/de/rechtliche-hinweise"
type input "Rechtliche Hinweise"
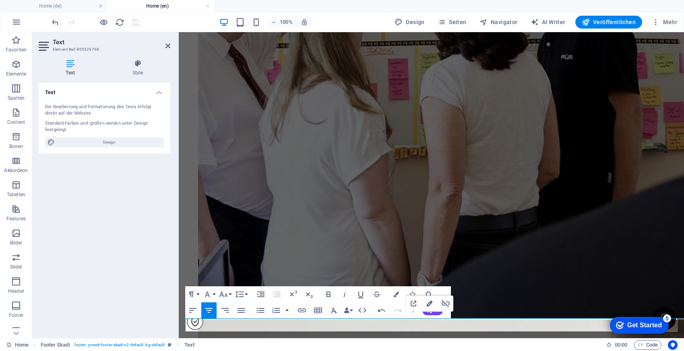
click at [431, 301] on icon "button" at bounding box center [430, 304] width 10 height 10
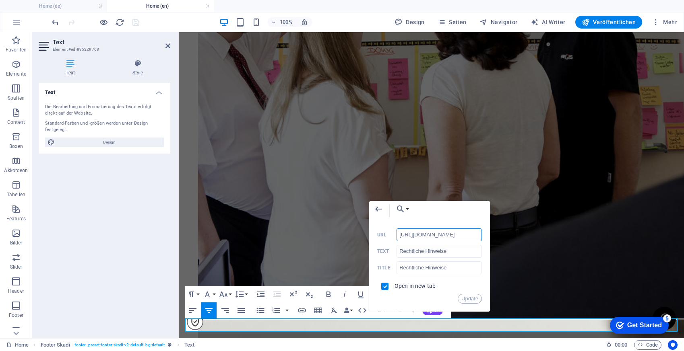
scroll to position [0, 0]
drag, startPoint x: 447, startPoint y: 255, endPoint x: 381, endPoint y: 255, distance: 66.0
click at [381, 255] on div "Rechtliche Hinweise Text" at bounding box center [429, 251] width 105 height 13
type input "l"
type input "Legal Information"
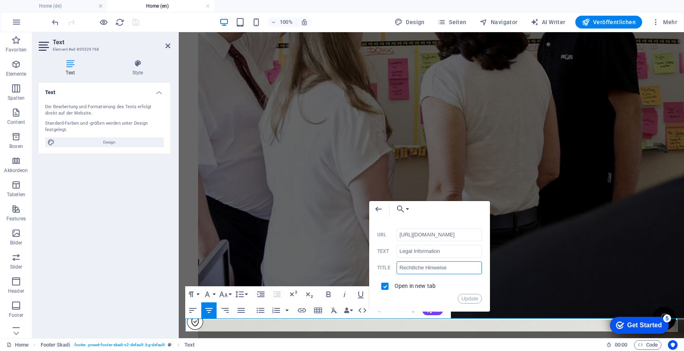
click at [448, 268] on input "Rechtliche Hinweise" at bounding box center [438, 268] width 85 height 13
paste input "Legal Information"
type input "Legal Information"
click at [467, 302] on button "Update" at bounding box center [470, 299] width 24 height 10
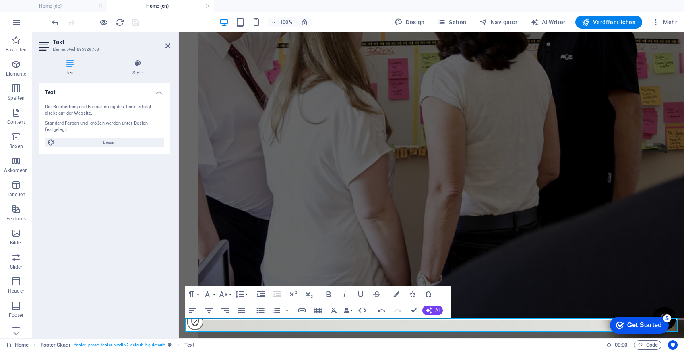
type input "https://www.seqis.com/de/datenschutzerklaerung"
type input "Datenschutzerklärung"
type input "Datenschutzerklärung SEQIS"
click at [511, 301] on icon "button" at bounding box center [510, 304] width 6 height 6
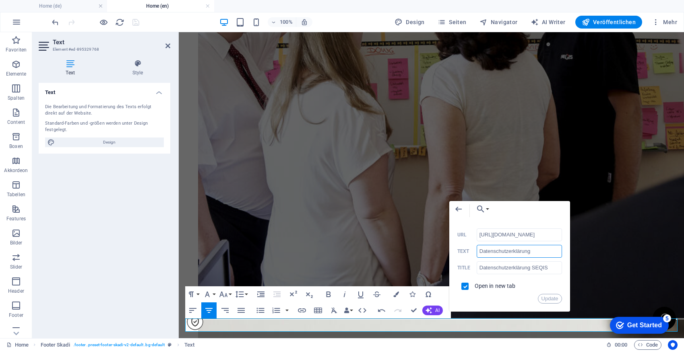
click at [495, 252] on input "Datenschutzerklärung" at bounding box center [518, 251] width 85 height 13
paste input "Privacy Policy"
type input "Privacy Policy"
click at [498, 270] on input "Datenschutzerklärung SEQIS" at bounding box center [518, 268] width 85 height 13
paste input "Privacy Policy"
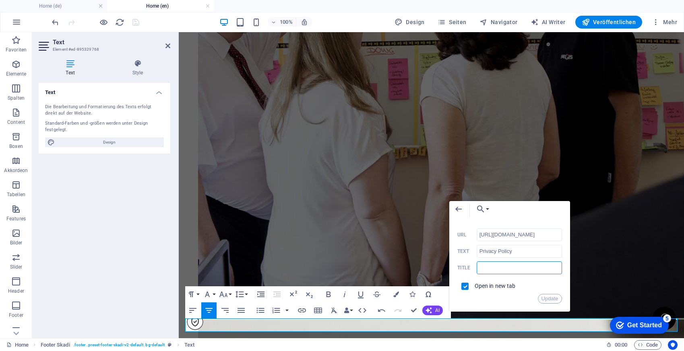
type input "Privacy Policy"
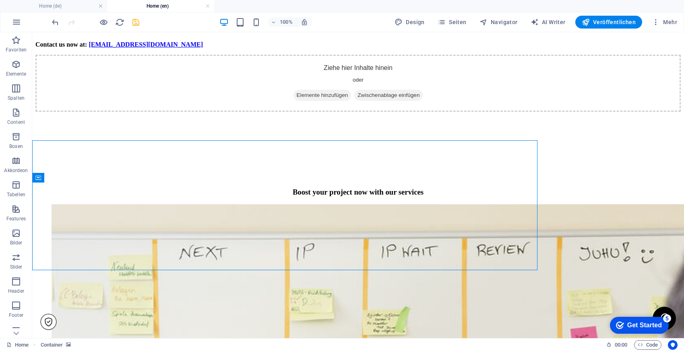
scroll to position [3132, 0]
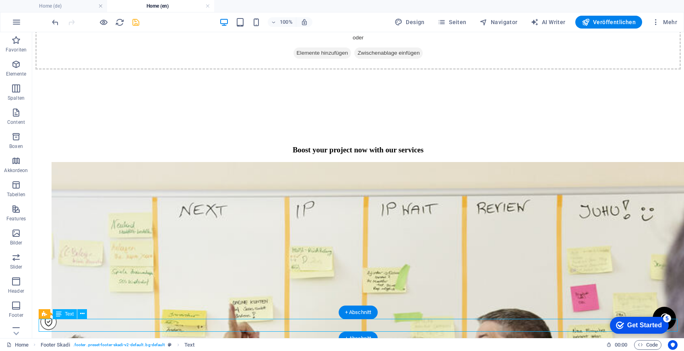
scroll to position [3089, 0]
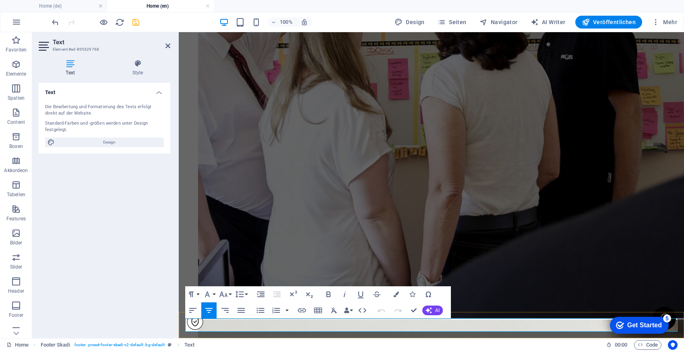
click at [506, 304] on icon "button" at bounding box center [510, 304] width 10 height 10
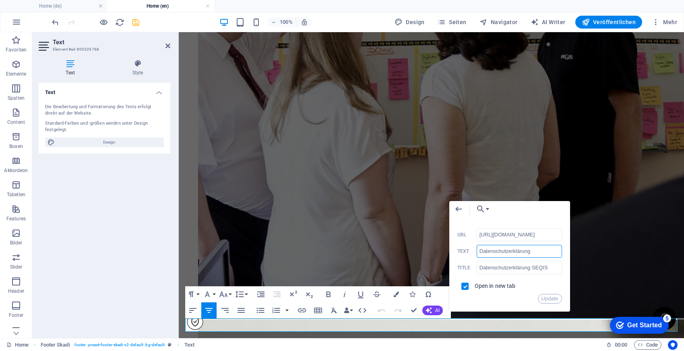
scroll to position [0, 0]
click at [508, 250] on input "Datenschutzerklärung" at bounding box center [518, 251] width 85 height 13
paste input "Privacy Policy"
type input "Privacy Policy"
click at [506, 265] on input "Datenschutzerklärung SEQIS" at bounding box center [518, 268] width 85 height 13
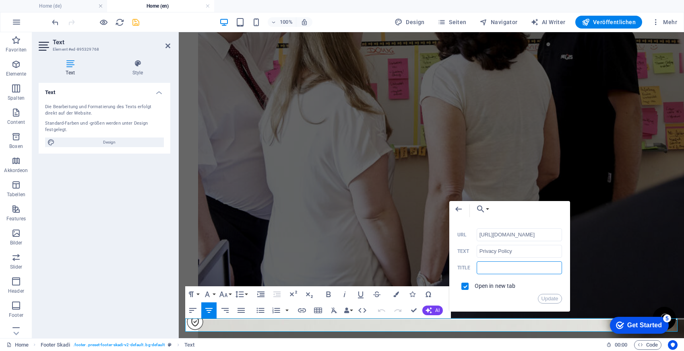
paste input "Privacy Policy"
type input "Privacy Policy"
click at [519, 237] on input "https://www.seqis.com/de/datenschutzerklaerung" at bounding box center [518, 235] width 85 height 13
click at [552, 297] on button "Update" at bounding box center [550, 299] width 24 height 10
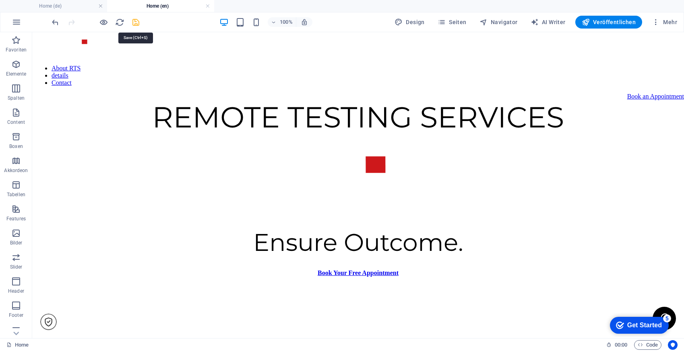
click at [137, 22] on icon "save" at bounding box center [135, 22] width 9 height 9
click at [609, 23] on span "Veröffentlichen" at bounding box center [608, 22] width 54 height 8
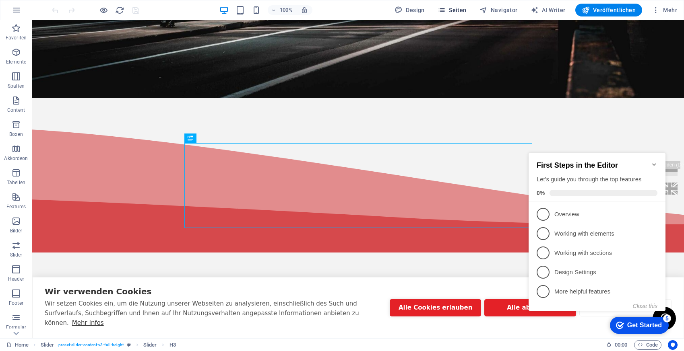
click at [445, 12] on icon "button" at bounding box center [441, 10] width 8 height 8
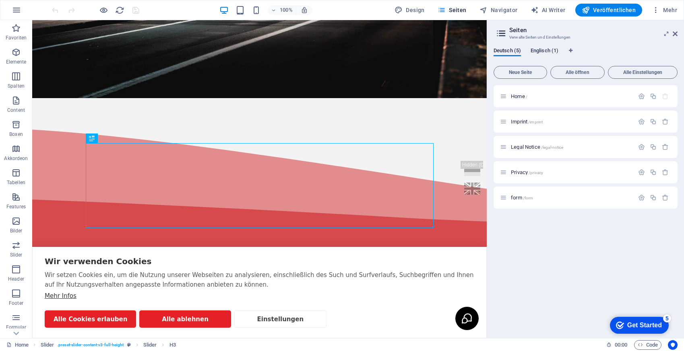
click at [542, 48] on span "Englisch (1)" at bounding box center [544, 51] width 28 height 11
click at [521, 94] on span "Home /" at bounding box center [519, 96] width 16 height 6
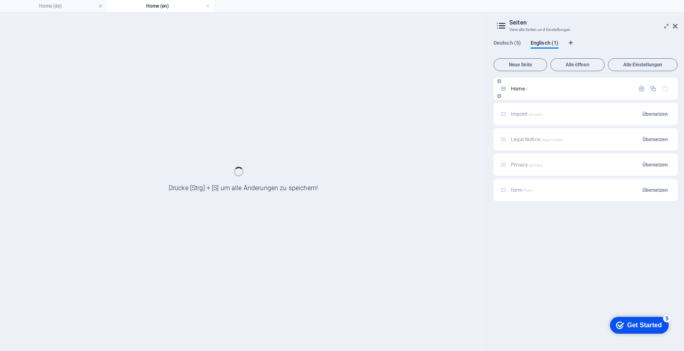
click at [521, 94] on div "Home /" at bounding box center [585, 89] width 184 height 22
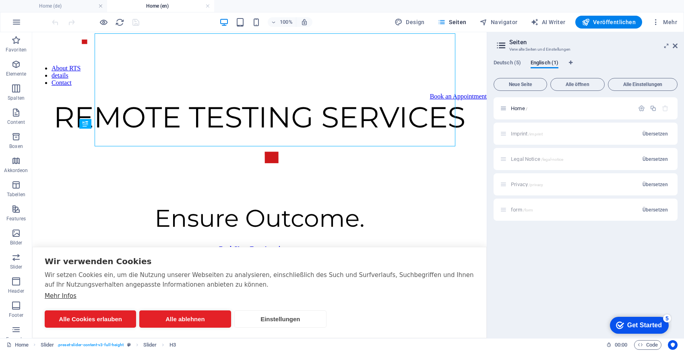
scroll to position [248, 0]
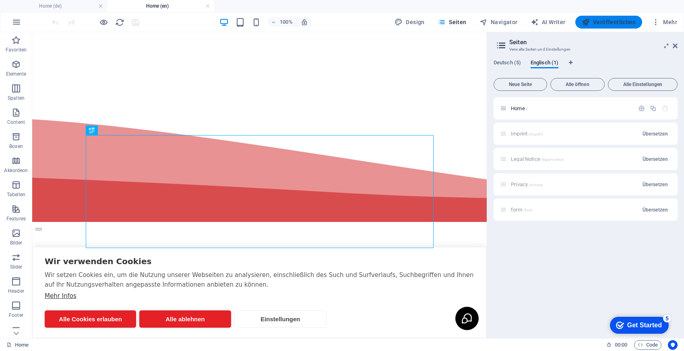
click at [612, 20] on span "Veröffentlichen" at bounding box center [608, 22] width 54 height 8
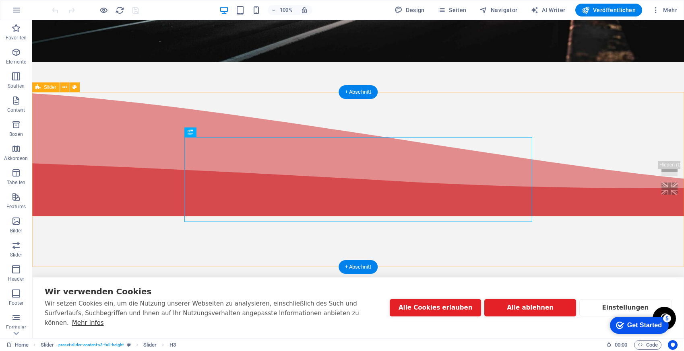
scroll to position [278, 0]
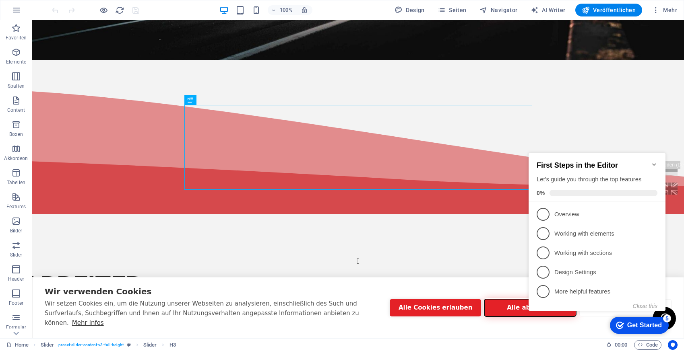
click at [491, 311] on button "Alle ablehnen" at bounding box center [529, 307] width 91 height 17
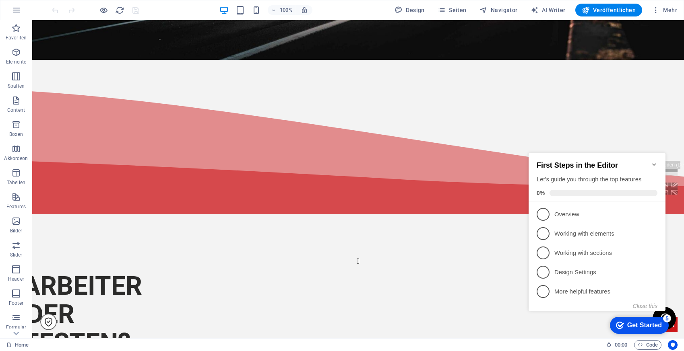
click at [654, 161] on icon "Minimize checklist" at bounding box center [654, 164] width 6 height 6
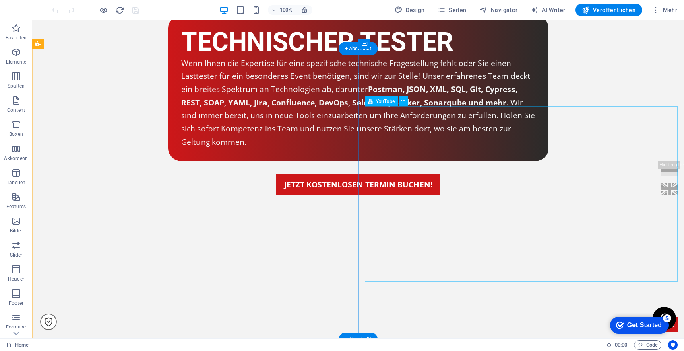
scroll to position [2614, 0]
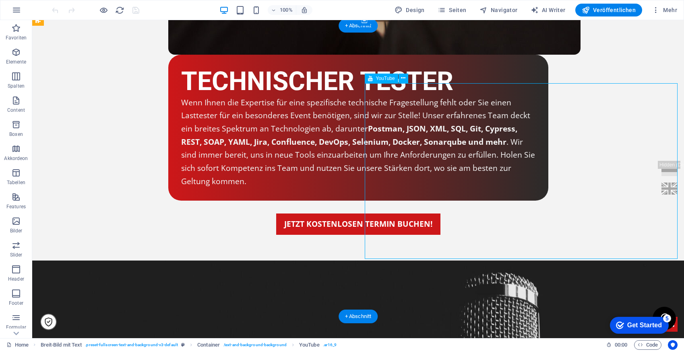
select select "ar16_9"
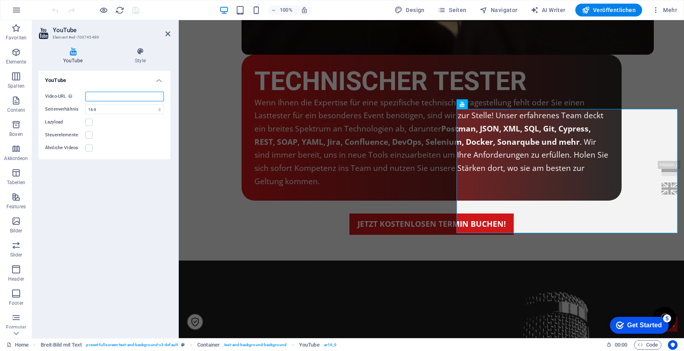
click at [137, 97] on input "Video-URL Gebe (oder kopiere) eine Video-URL ein." at bounding box center [124, 97] width 78 height 10
type input "[URL][DOMAIN_NAME]"
click at [165, 33] on h2 "YouTube" at bounding box center [112, 30] width 118 height 7
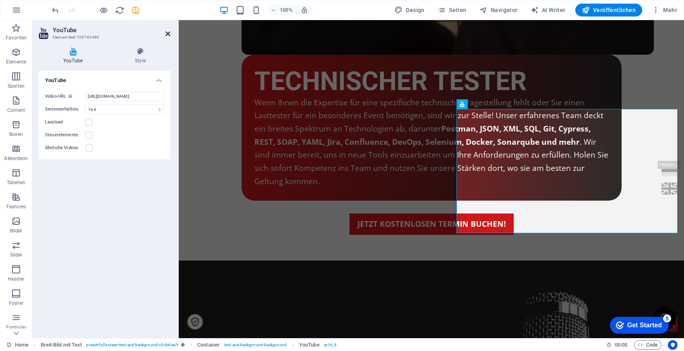
click at [165, 32] on icon at bounding box center [167, 34] width 5 height 6
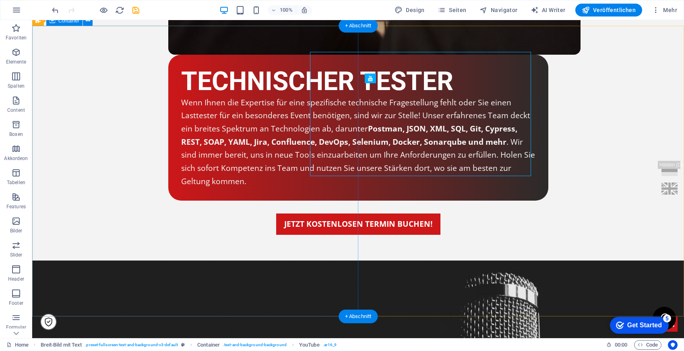
scroll to position [2614, 0]
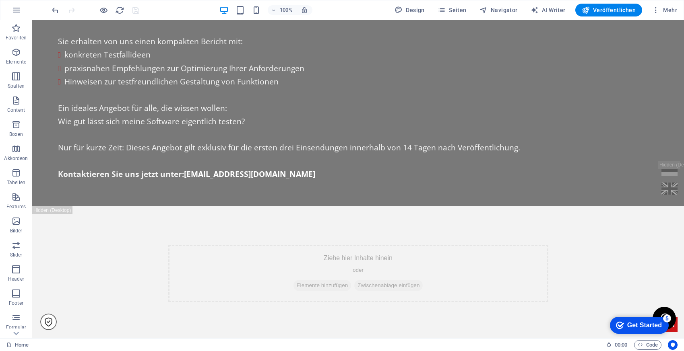
scroll to position [3191, 0]
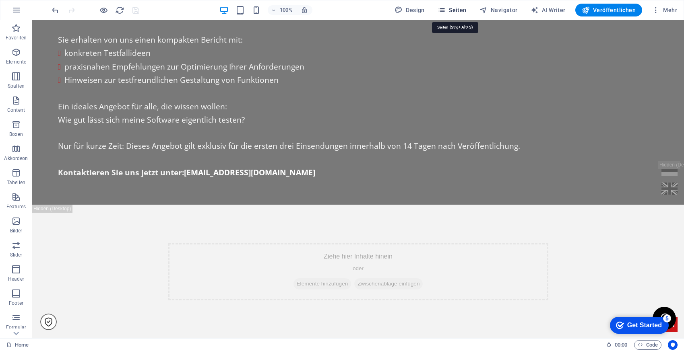
click at [457, 8] on span "Seiten" at bounding box center [451, 10] width 29 height 8
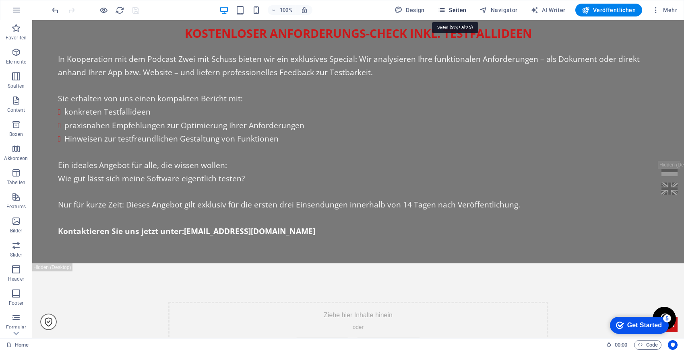
scroll to position [3161, 0]
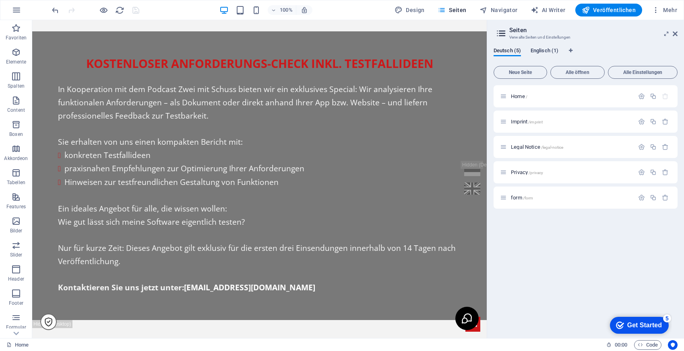
click at [546, 50] on span "Englisch (1)" at bounding box center [544, 51] width 28 height 11
click at [549, 99] on p "Home /" at bounding box center [571, 96] width 121 height 5
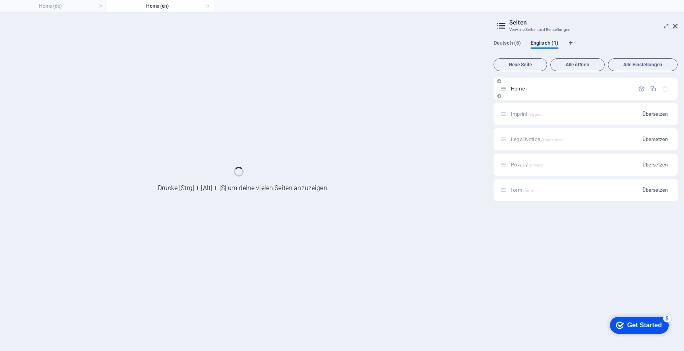
click at [549, 99] on div "Home /" at bounding box center [585, 89] width 184 height 22
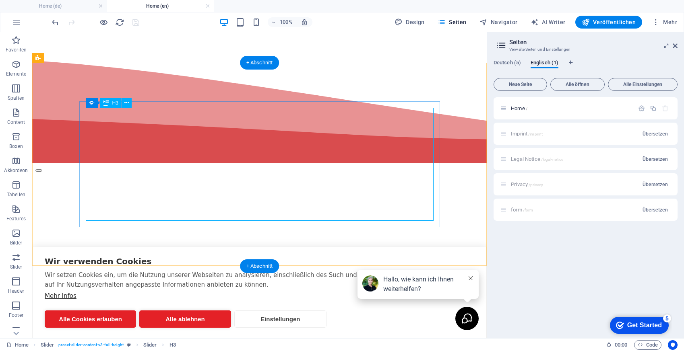
scroll to position [308, 0]
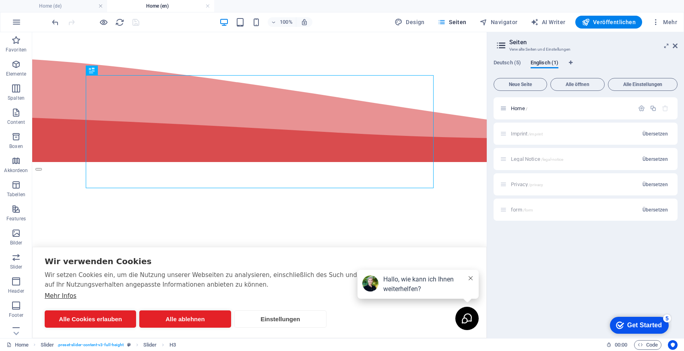
click at [473, 276] on button at bounding box center [470, 279] width 6 height 8
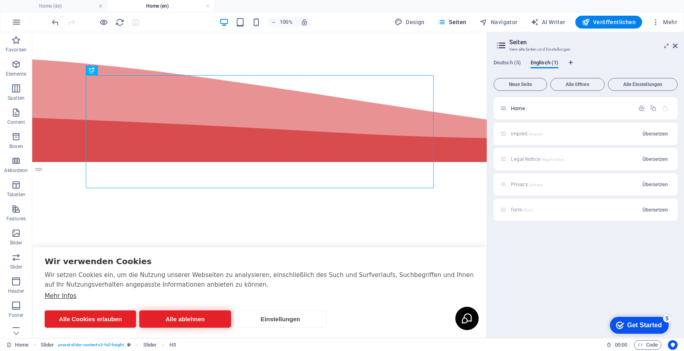
click at [194, 320] on button "Alle ablehnen" at bounding box center [184, 319] width 91 height 17
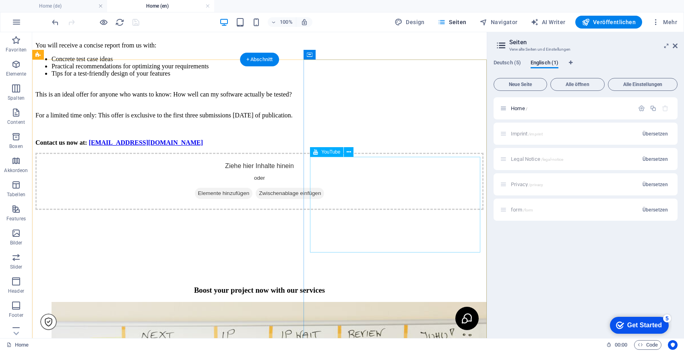
scroll to position [2488, 0]
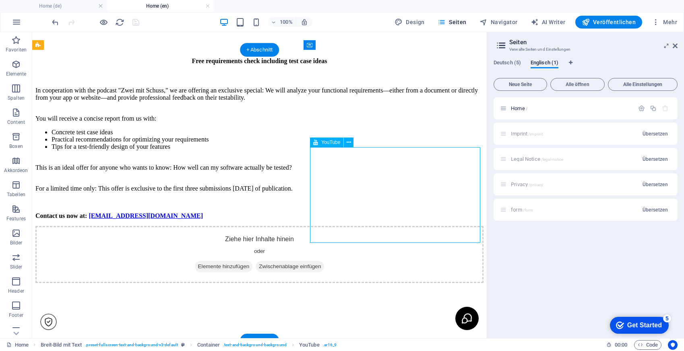
select select "ar16_9"
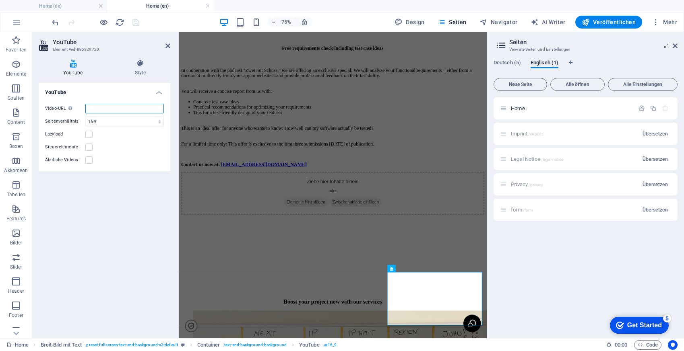
click at [123, 110] on input "Video-URL Gebe (oder kopiere) eine Video-URL ein." at bounding box center [124, 109] width 78 height 10
paste input "[URL][DOMAIN_NAME]"
type input "[URL][DOMAIN_NAME]"
click at [167, 44] on icon at bounding box center [167, 46] width 5 height 6
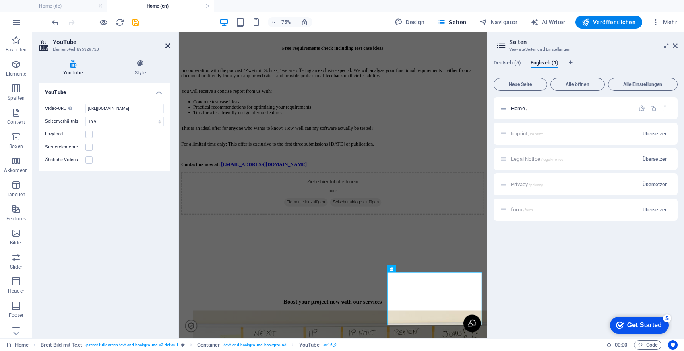
scroll to position [0, 0]
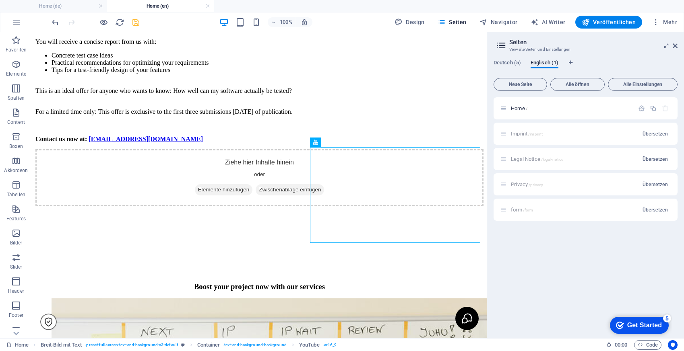
click at [133, 23] on icon "save" at bounding box center [135, 22] width 9 height 9
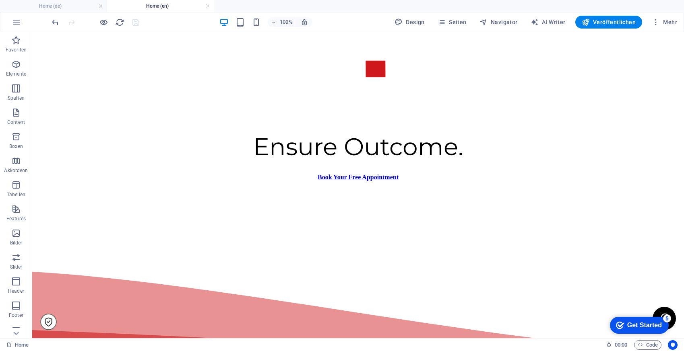
scroll to position [9, 0]
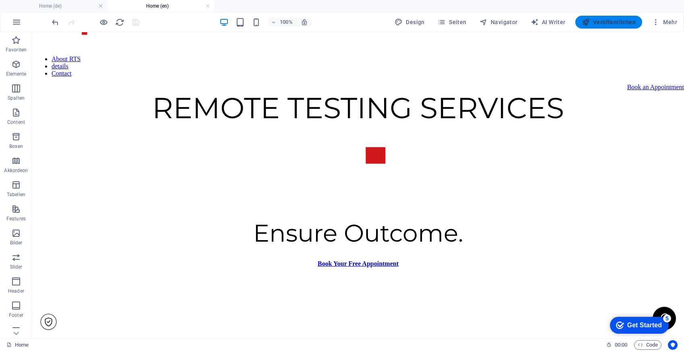
click at [624, 19] on span "Veröffentlichen" at bounding box center [608, 22] width 54 height 8
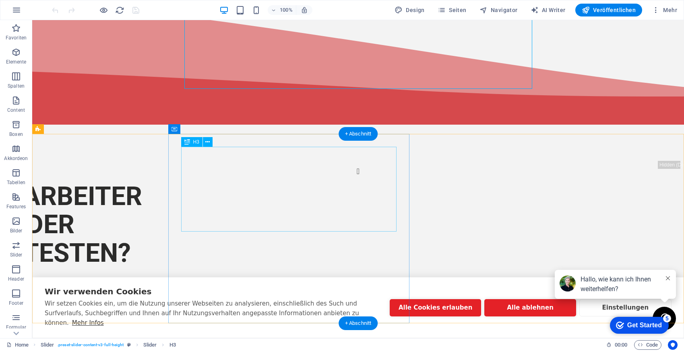
scroll to position [524, 0]
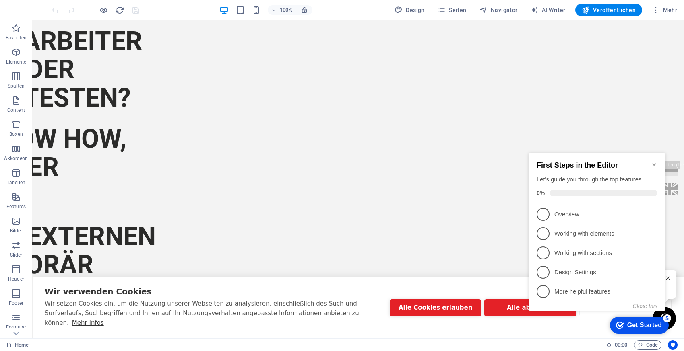
click at [536, 319] on div "checkmark Get Started 5 First Steps in the Editor Let's guide you through the t…" at bounding box center [598, 240] width 146 height 194
click at [505, 317] on button "Alle ablehnen" at bounding box center [529, 307] width 91 height 17
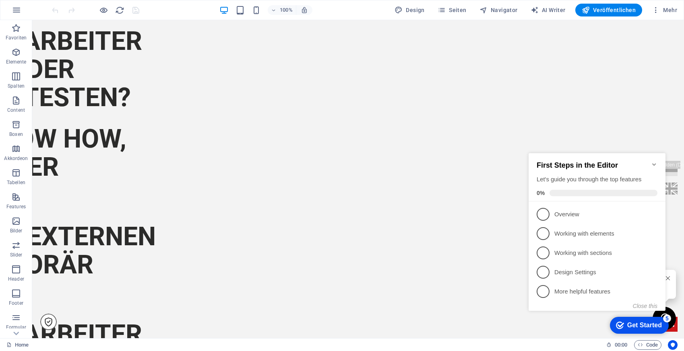
click at [651, 161] on icon "Minimize checklist" at bounding box center [654, 164] width 6 height 6
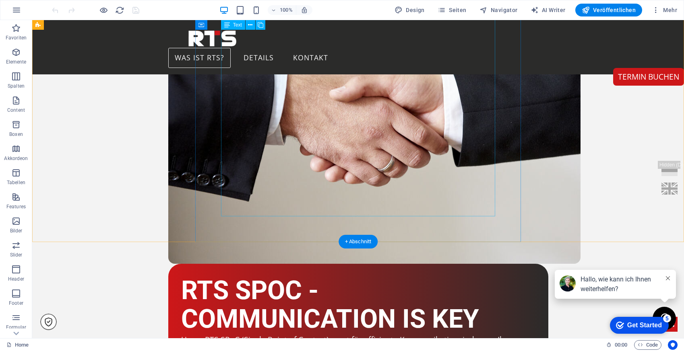
scroll to position [1503, 0]
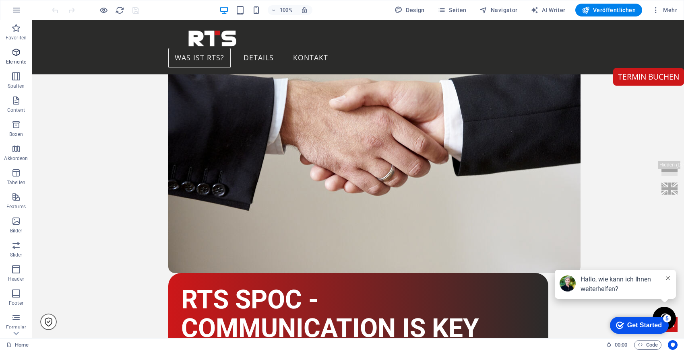
click at [12, 55] on icon "button" at bounding box center [16, 52] width 10 height 10
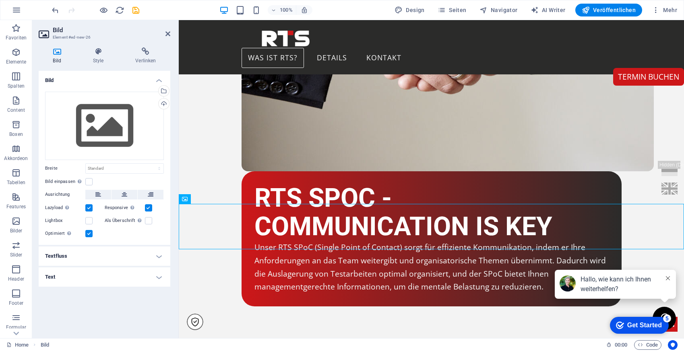
scroll to position [1607, 0]
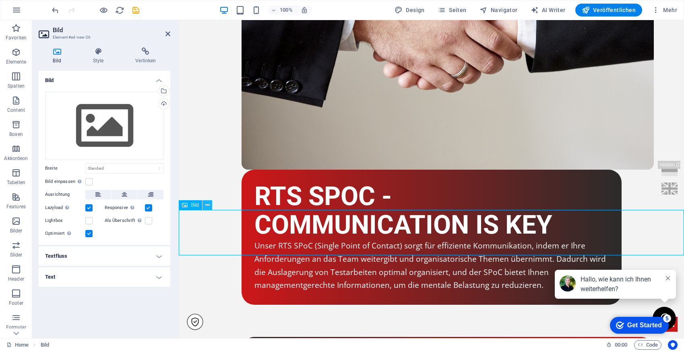
click at [205, 207] on icon at bounding box center [207, 205] width 4 height 8
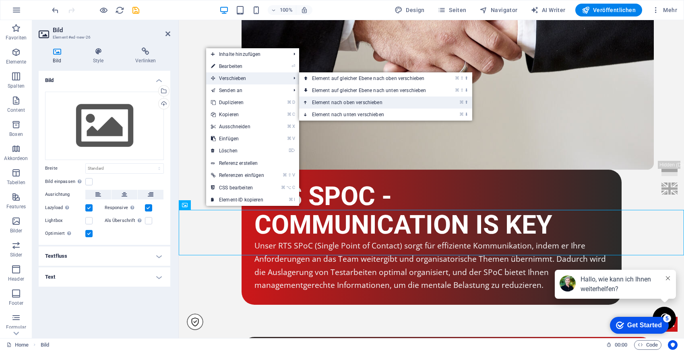
click at [320, 97] on link "⌘ ⬆ Element nach oben verschieben" at bounding box center [370, 103] width 143 height 12
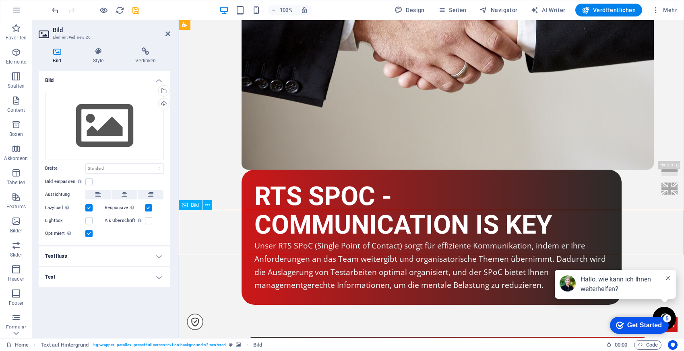
click at [107, 132] on div "Ziehe Dateien zum Hochladen hierher oder klicke hier, um aus Dateien oder koste…" at bounding box center [104, 126] width 119 height 68
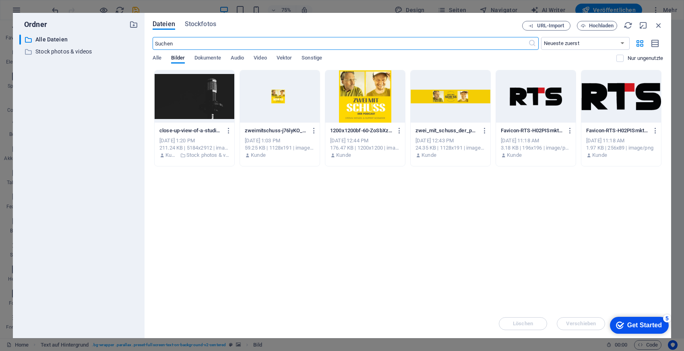
scroll to position [1818, 0]
click at [359, 92] on div at bounding box center [365, 96] width 80 height 52
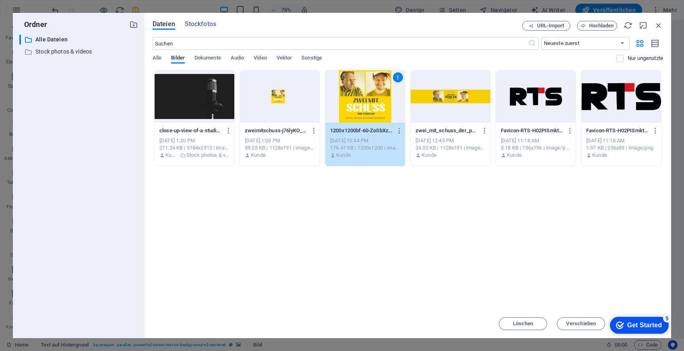
click at [382, 90] on div "1" at bounding box center [365, 96] width 80 height 52
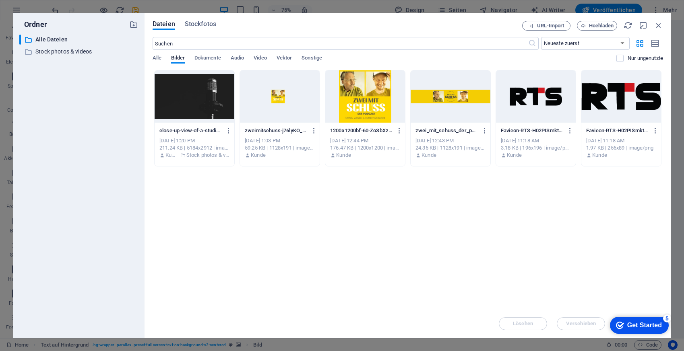
click at [382, 90] on div at bounding box center [365, 96] width 80 height 52
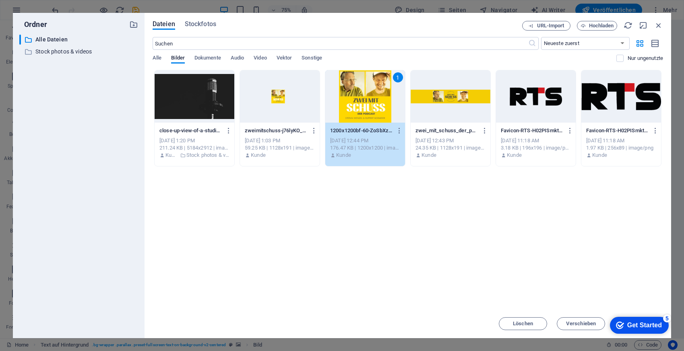
click at [382, 90] on div "1" at bounding box center [365, 96] width 80 height 52
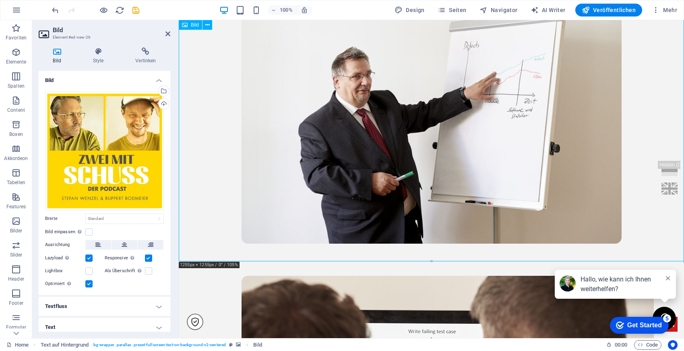
scroll to position [2061, 0]
click at [89, 231] on label at bounding box center [88, 232] width 7 height 7
click at [0, 0] on input "Bild einpassen Bild automatisch anhand einer fixen Breite und Höhe einpassen" at bounding box center [0, 0] width 0 height 0
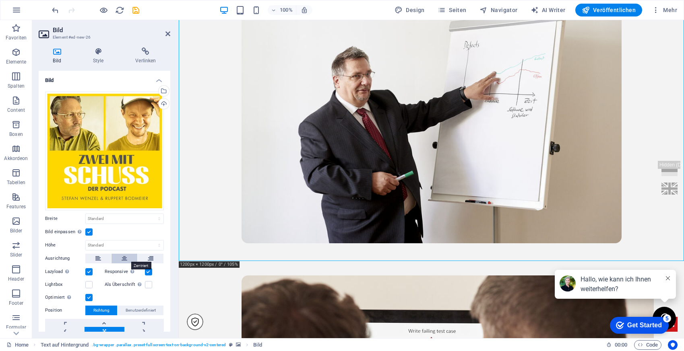
click at [122, 259] on icon at bounding box center [125, 259] width 6 height 10
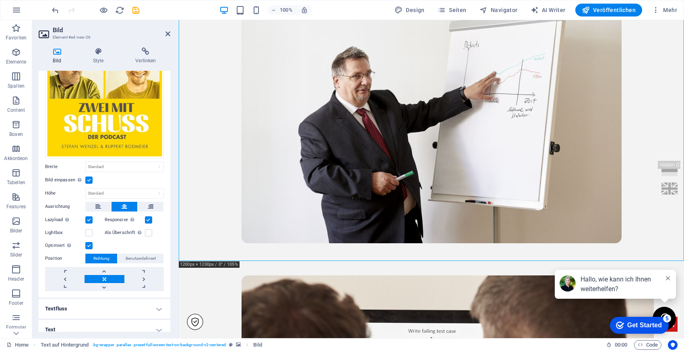
scroll to position [58, 0]
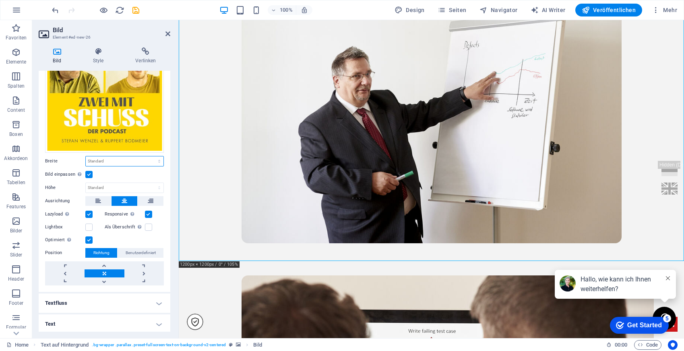
click at [101, 158] on select "Standard auto px rem % em vh vw" at bounding box center [125, 162] width 78 height 10
click at [99, 160] on select "Standard auto px rem % em vh vw" at bounding box center [125, 162] width 78 height 10
select select "px"
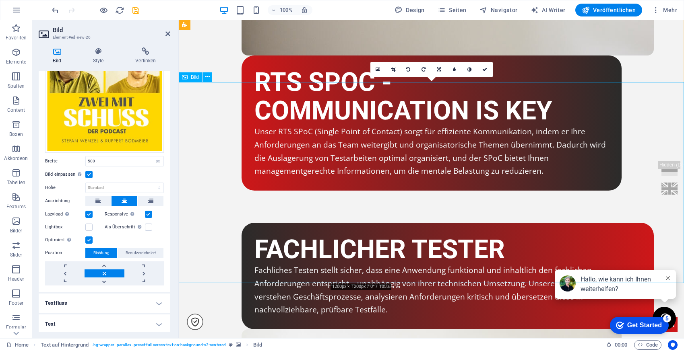
scroll to position [1782, 0]
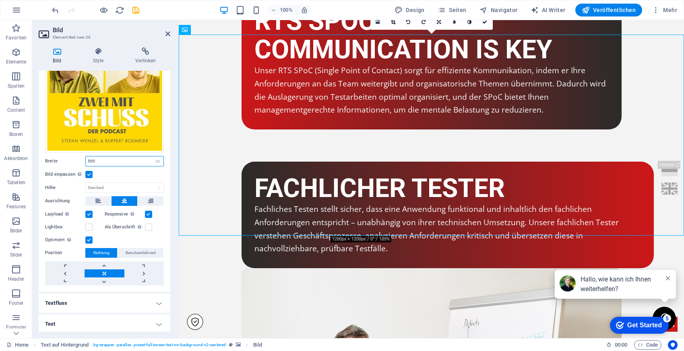
click at [91, 161] on input "500" at bounding box center [125, 162] width 78 height 10
type input "100"
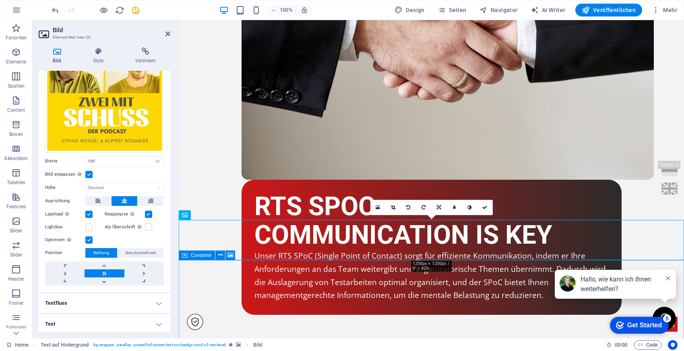
scroll to position [1595, 0]
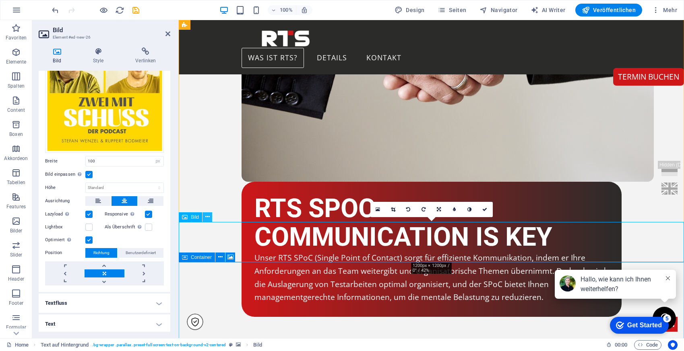
click at [208, 217] on icon at bounding box center [207, 217] width 4 height 8
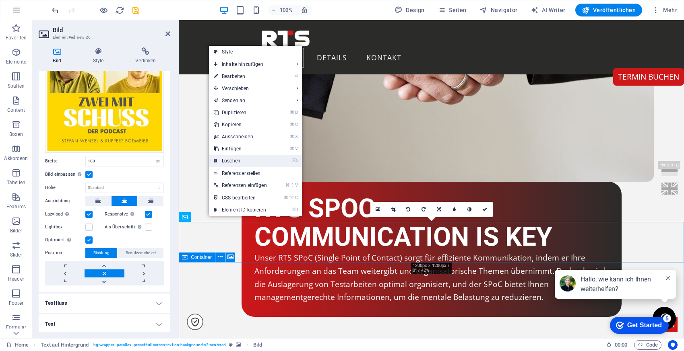
click at [260, 164] on link "⌦ Löschen" at bounding box center [240, 161] width 63 height 12
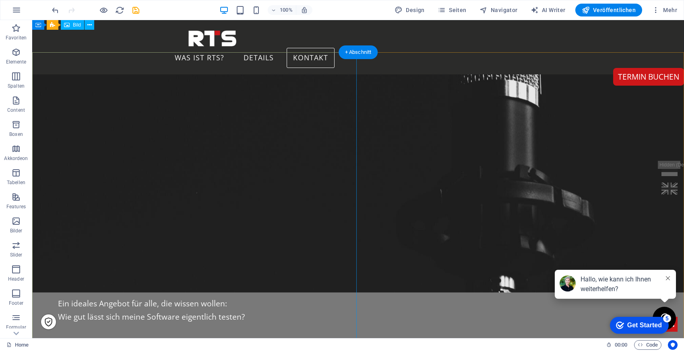
scroll to position [2987, 0]
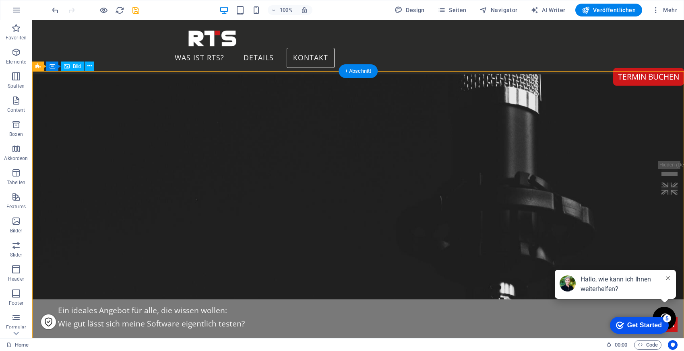
drag, startPoint x: 69, startPoint y: 78, endPoint x: 66, endPoint y: 76, distance: 4.4
click at [87, 64] on icon at bounding box center [88, 66] width 4 height 8
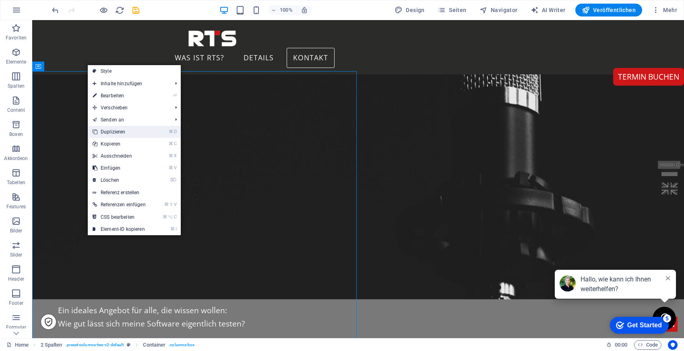
click at [122, 135] on link "⌘ D Duplizieren" at bounding box center [119, 132] width 63 height 12
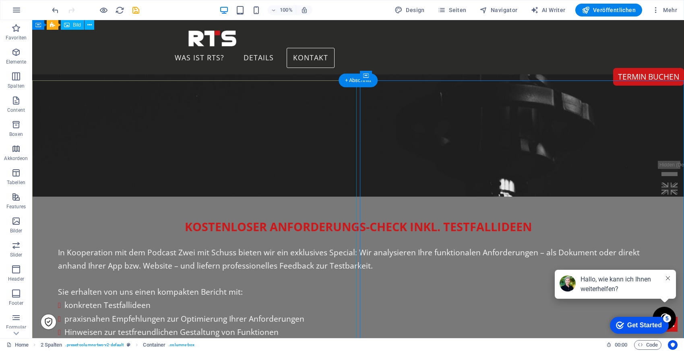
scroll to position [2916, 0]
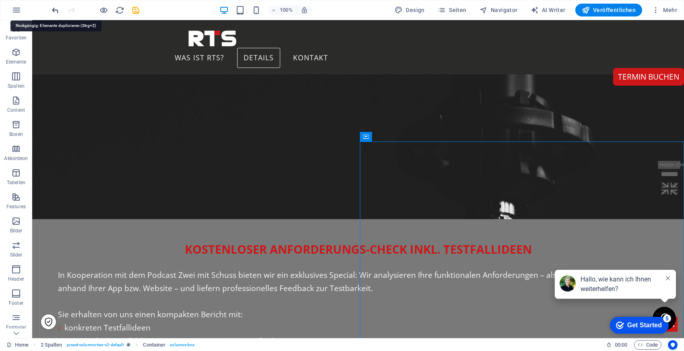
click at [58, 10] on icon "undo" at bounding box center [55, 10] width 9 height 9
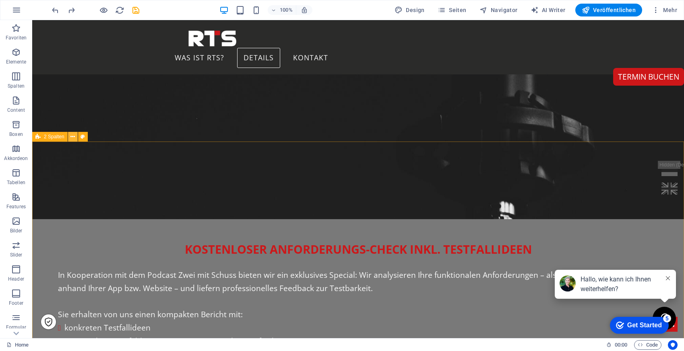
click at [73, 137] on icon at bounding box center [72, 137] width 4 height 8
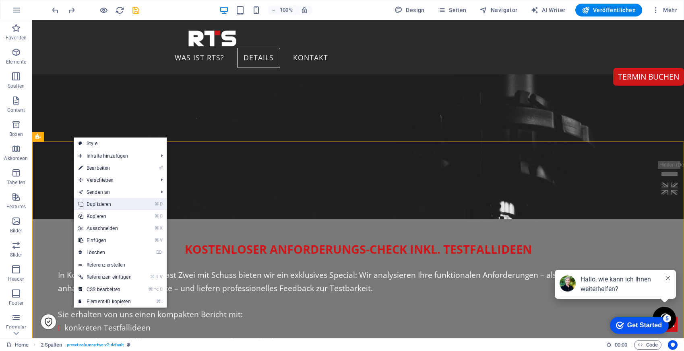
click at [101, 201] on link "⌘ D Duplizieren" at bounding box center [105, 204] width 63 height 12
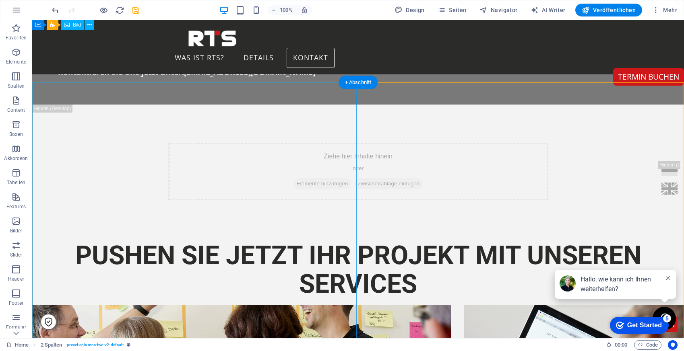
scroll to position [3289, 0]
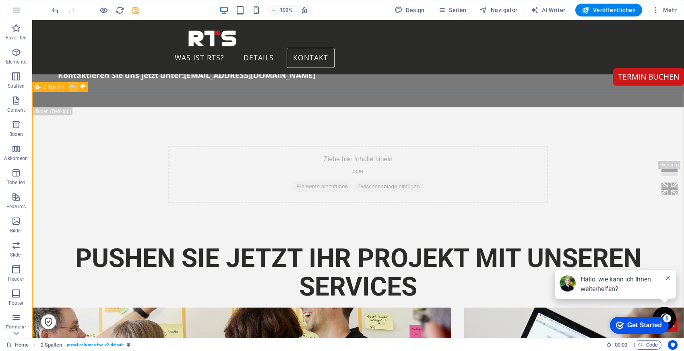
click at [75, 88] on button at bounding box center [73, 87] width 10 height 10
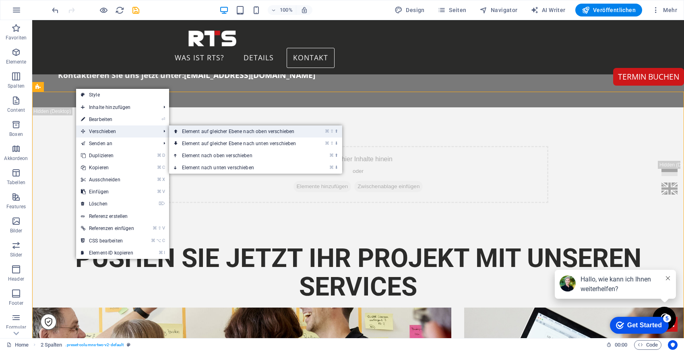
click at [211, 133] on link "⌘ ⇧ ⬆ Element auf gleicher Ebene nach oben verschieben" at bounding box center [240, 132] width 143 height 12
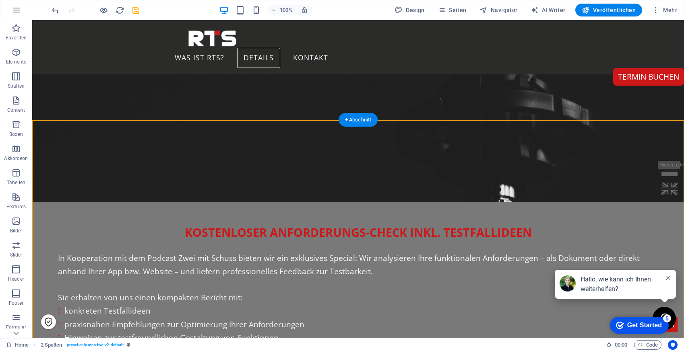
scroll to position [2926, 0]
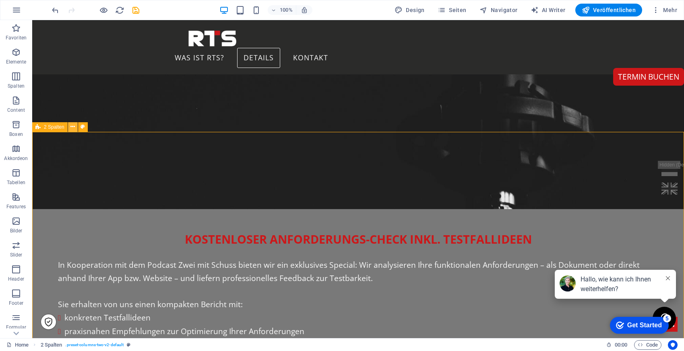
click at [70, 126] on icon at bounding box center [72, 127] width 4 height 8
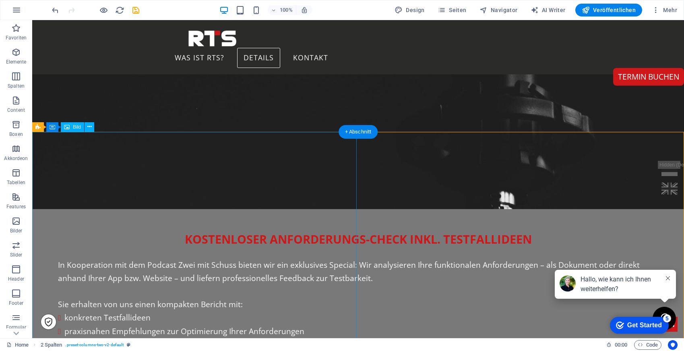
drag, startPoint x: 131, startPoint y: 191, endPoint x: 99, endPoint y: 165, distance: 40.9
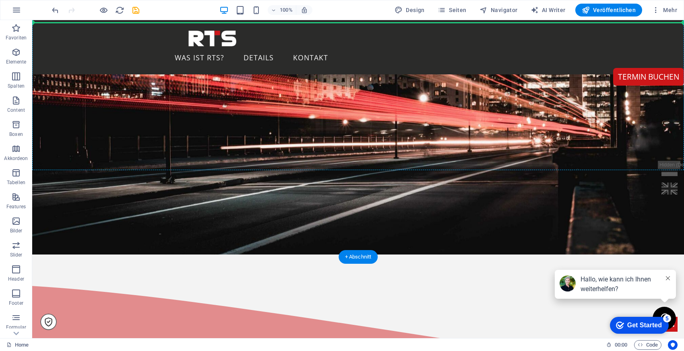
scroll to position [72, 0]
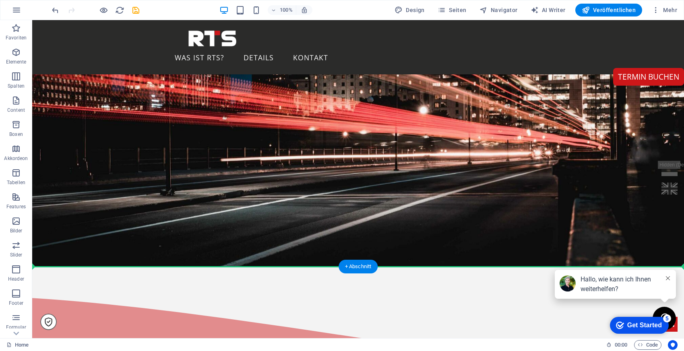
drag, startPoint x: 79, startPoint y: 155, endPoint x: 143, endPoint y: 260, distance: 123.0
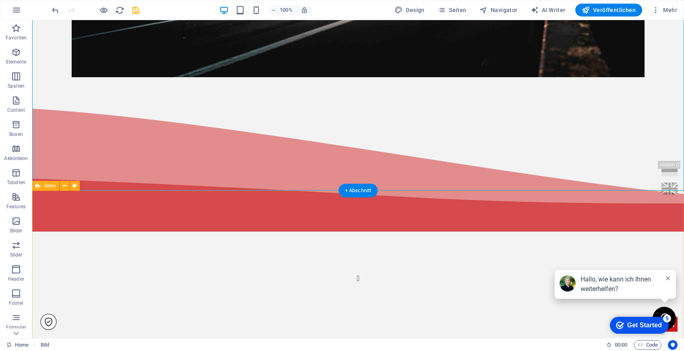
scroll to position [601, 0]
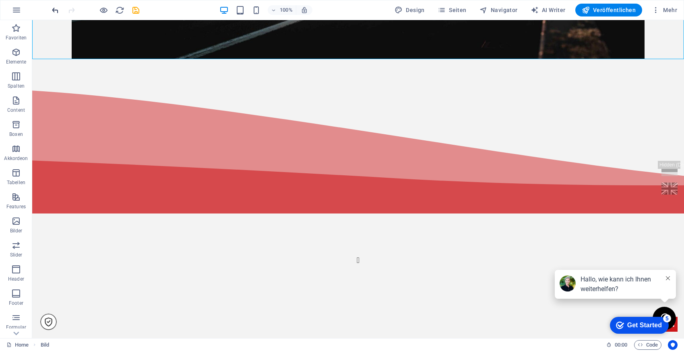
click at [52, 13] on icon "undo" at bounding box center [55, 10] width 9 height 9
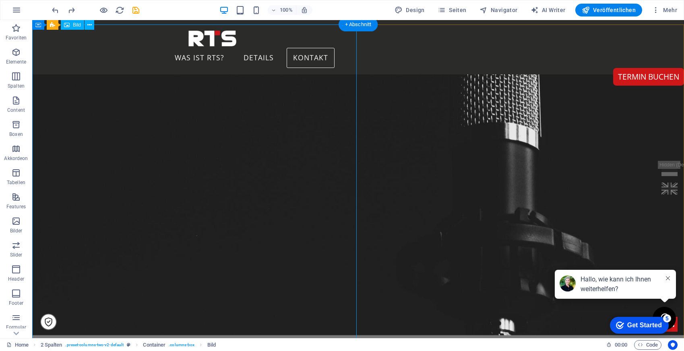
scroll to position [2900, 0]
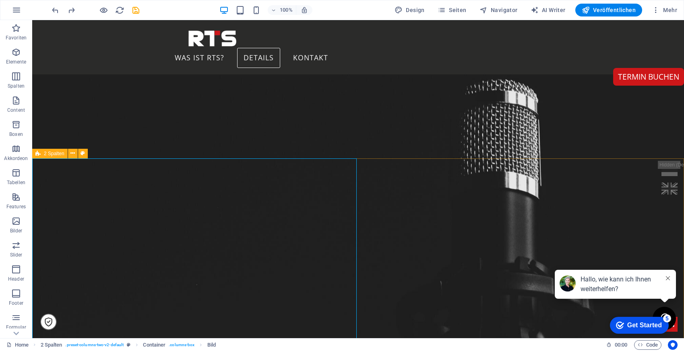
click at [55, 153] on span "2 Spalten" at bounding box center [54, 153] width 21 height 5
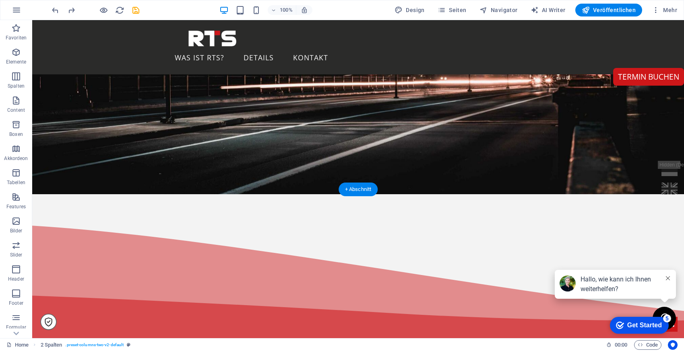
scroll to position [143, 0]
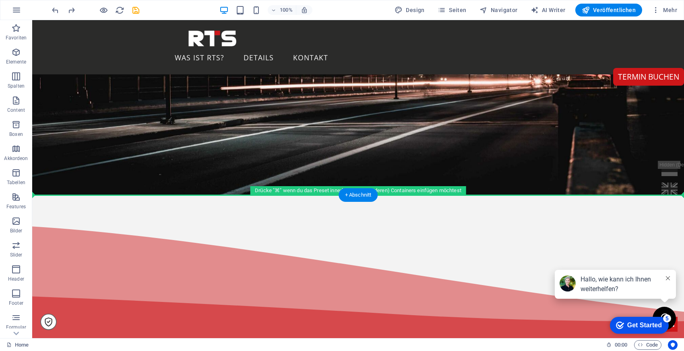
drag, startPoint x: 91, startPoint y: 178, endPoint x: 217, endPoint y: 205, distance: 129.2
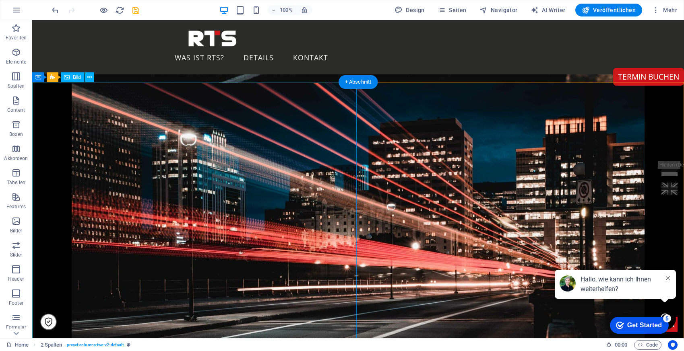
scroll to position [263, 0]
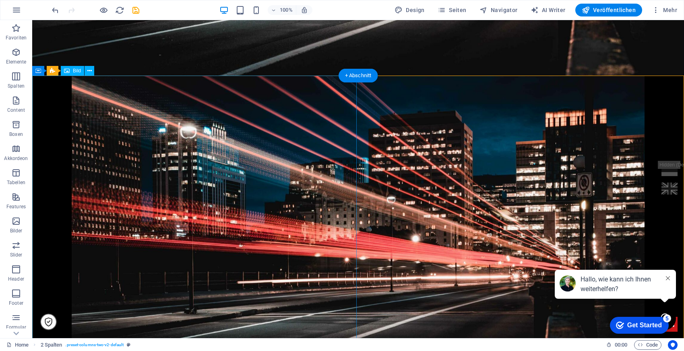
click at [217, 206] on figure at bounding box center [358, 237] width 652 height 322
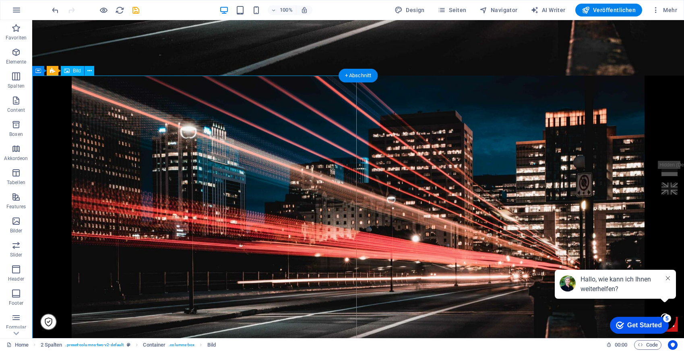
click at [217, 206] on figure at bounding box center [358, 237] width 652 height 322
select select "px"
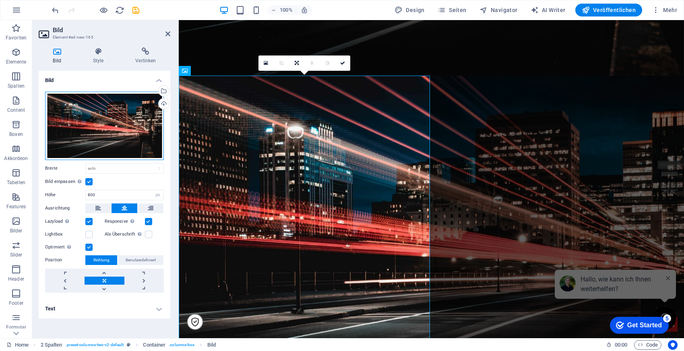
click at [120, 122] on div "Ziehe Dateien zum Hochladen hierher oder klicke hier, um aus Dateien oder koste…" at bounding box center [104, 126] width 119 height 68
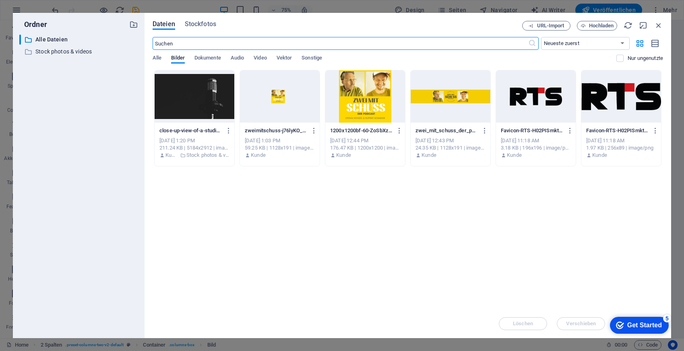
click at [361, 95] on div at bounding box center [365, 96] width 80 height 52
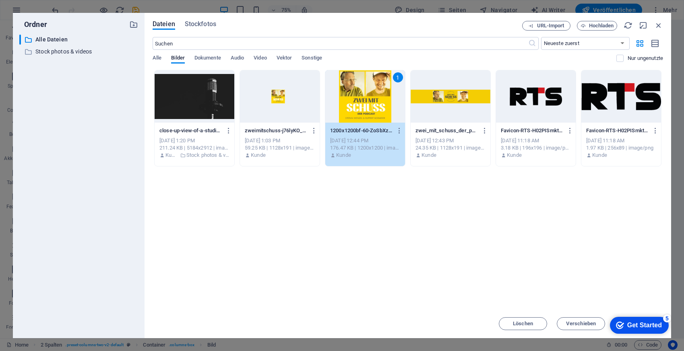
click at [361, 95] on div "1" at bounding box center [365, 96] width 80 height 52
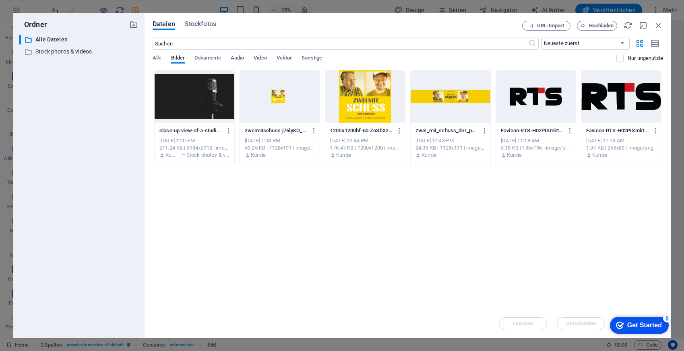
click at [361, 95] on div at bounding box center [365, 96] width 80 height 52
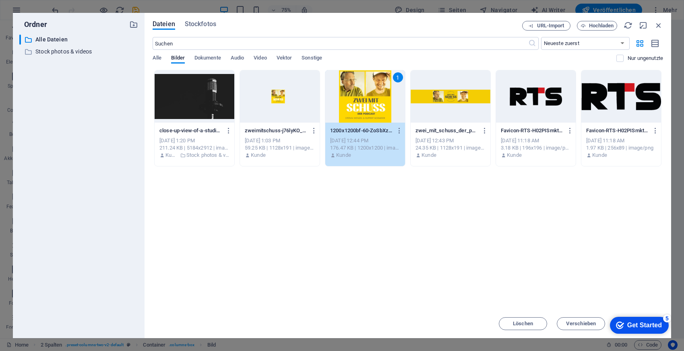
click at [361, 95] on div "1" at bounding box center [365, 96] width 80 height 52
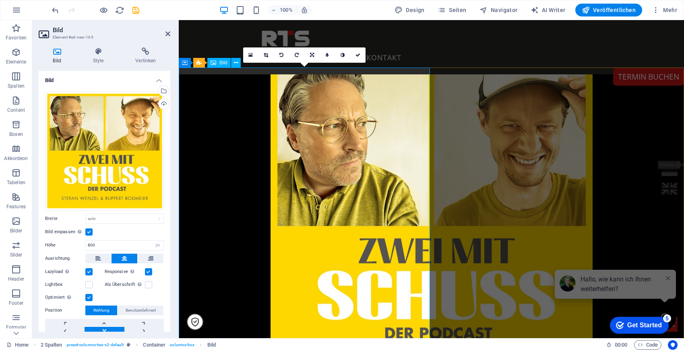
scroll to position [266, 0]
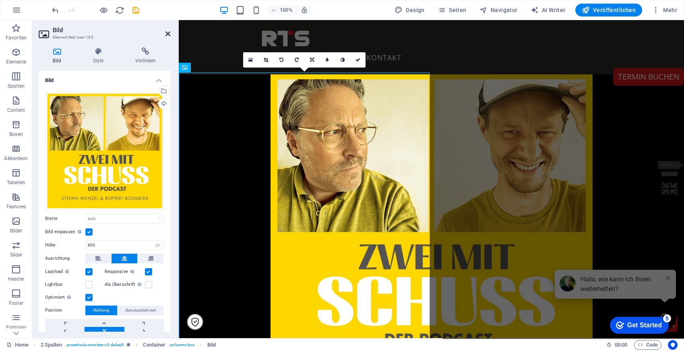
click at [167, 33] on icon at bounding box center [167, 34] width 5 height 6
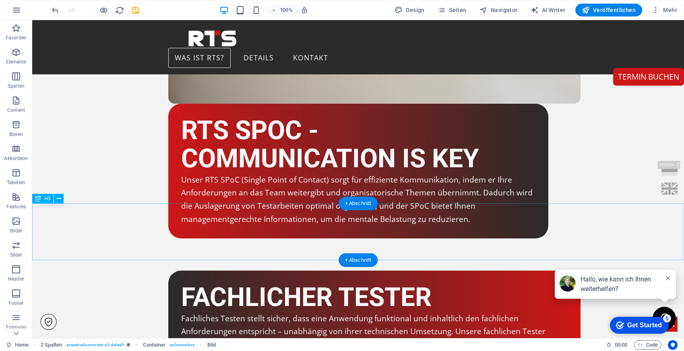
scroll to position [2007, 0]
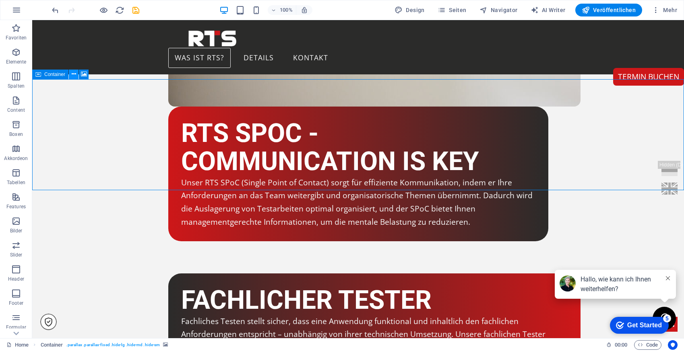
click at [72, 72] on icon at bounding box center [74, 74] width 4 height 8
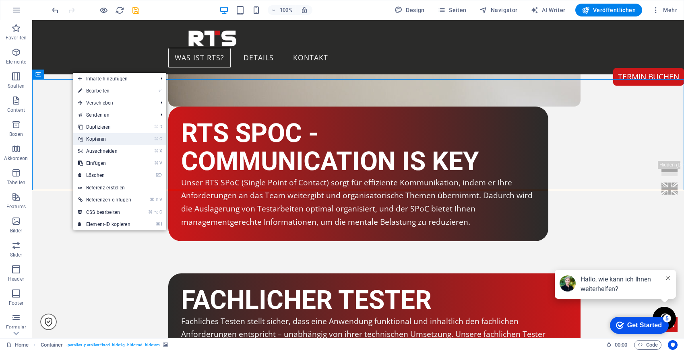
click at [106, 138] on link "⌘ C Kopieren" at bounding box center [104, 139] width 63 height 12
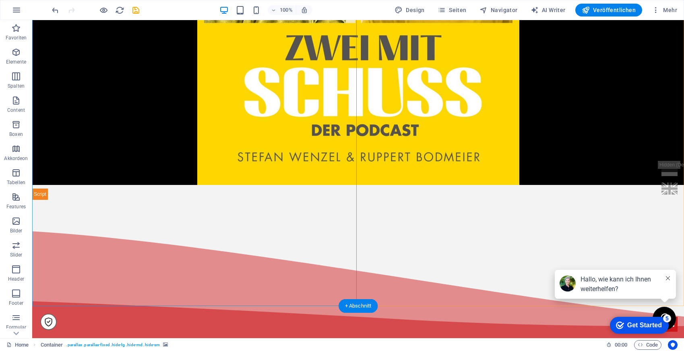
scroll to position [503, 0]
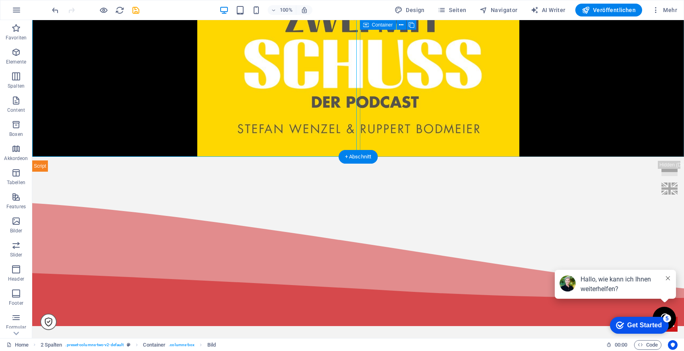
click at [441, 159] on div at bounding box center [358, 165] width 652 height 13
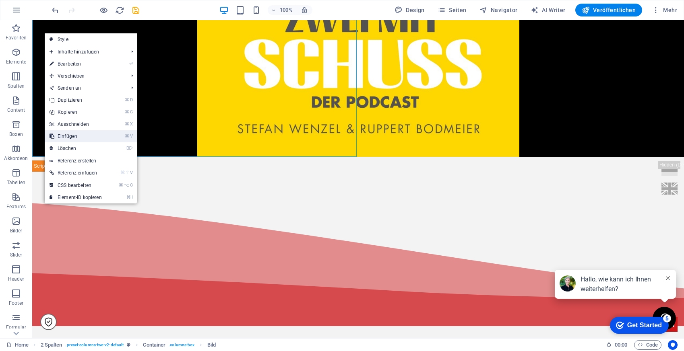
click at [84, 139] on link "⌘ V Einfügen" at bounding box center [76, 136] width 62 height 12
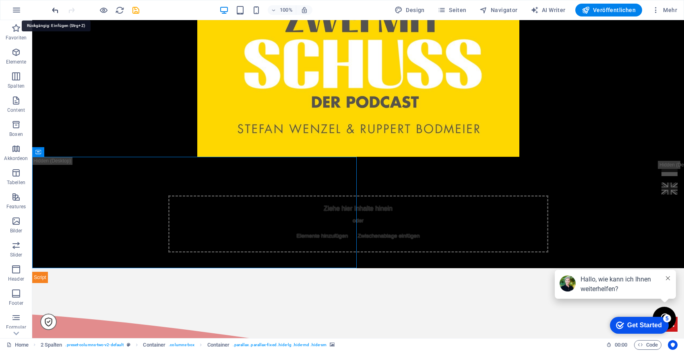
click at [57, 12] on icon "undo" at bounding box center [55, 10] width 9 height 9
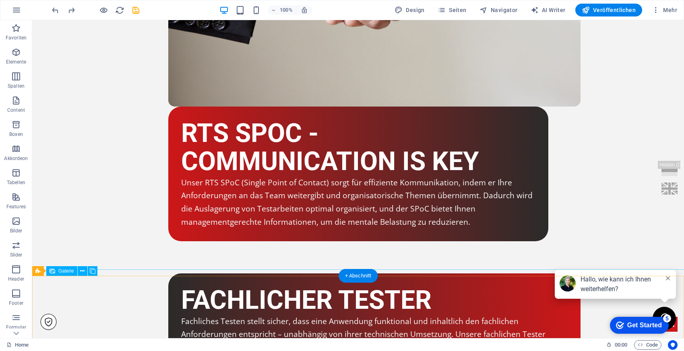
scroll to position [2010, 0]
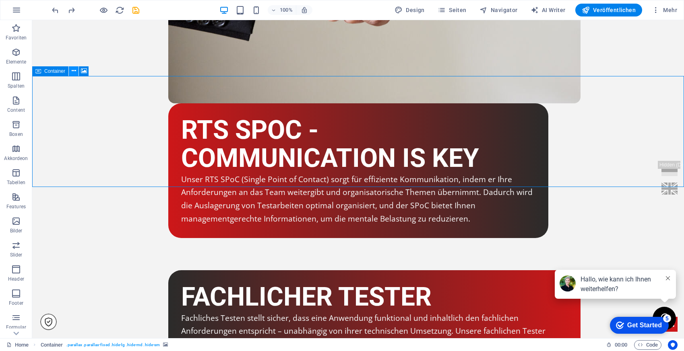
click at [75, 72] on icon at bounding box center [74, 71] width 4 height 8
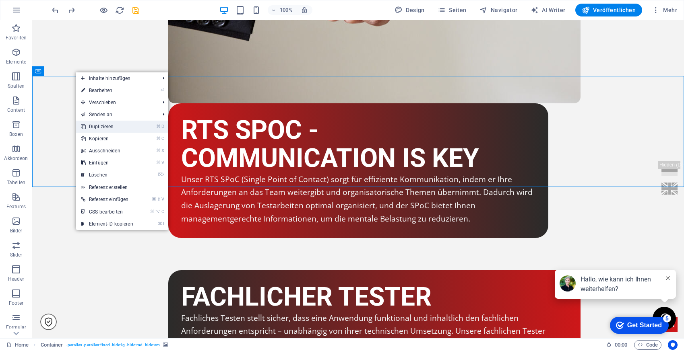
click at [112, 128] on link "⌘ D Duplizieren" at bounding box center [107, 127] width 62 height 12
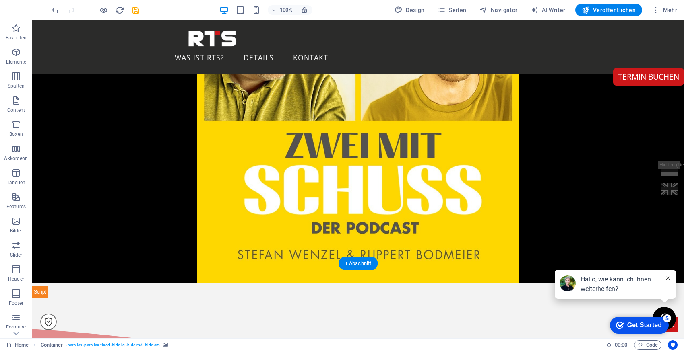
scroll to position [363, 0]
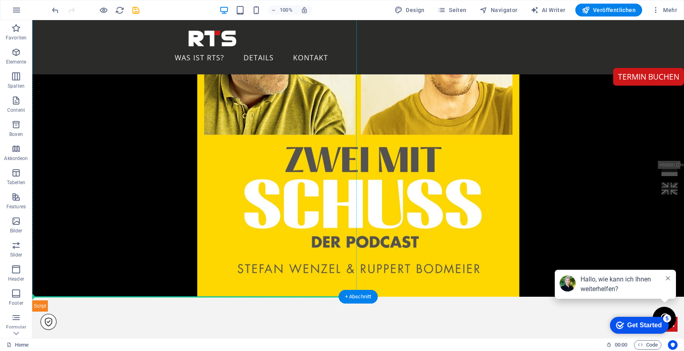
drag, startPoint x: 76, startPoint y: 204, endPoint x: 132, endPoint y: 272, distance: 88.6
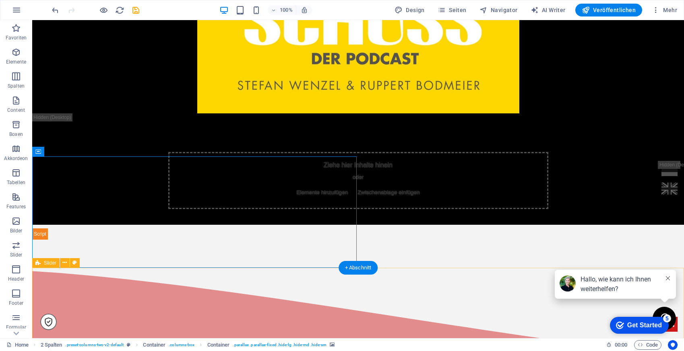
scroll to position [633, 0]
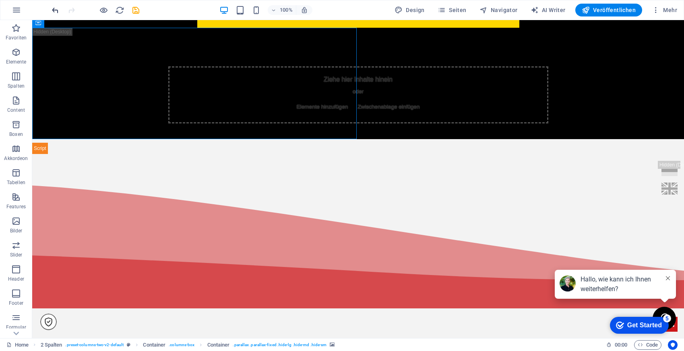
click at [54, 10] on icon "undo" at bounding box center [55, 10] width 9 height 9
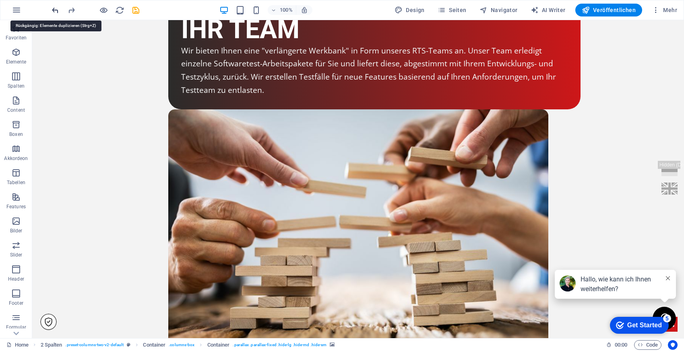
scroll to position [2074, 0]
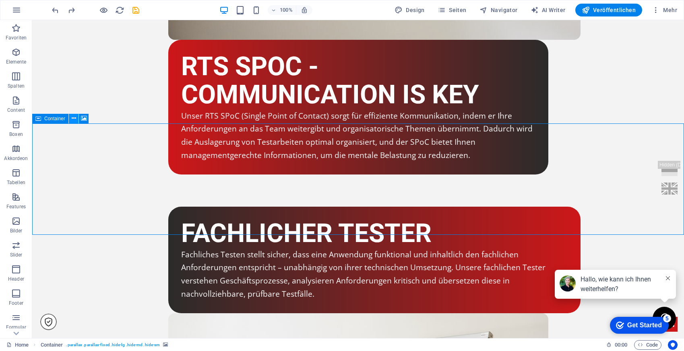
click at [74, 114] on icon at bounding box center [74, 118] width 4 height 8
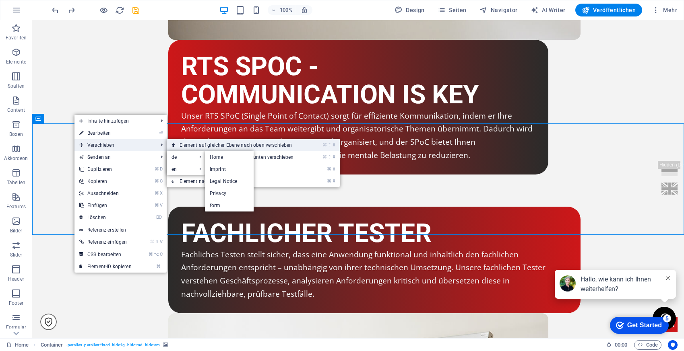
click at [202, 144] on link "⌘ ⇧ ⬆ Element auf gleicher Ebene nach oben verschieben" at bounding box center [238, 145] width 143 height 12
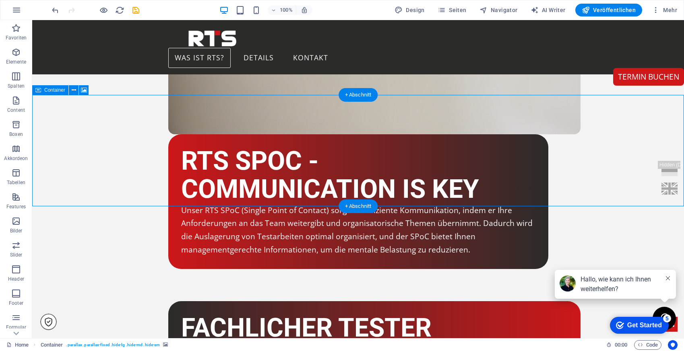
scroll to position [1963, 0]
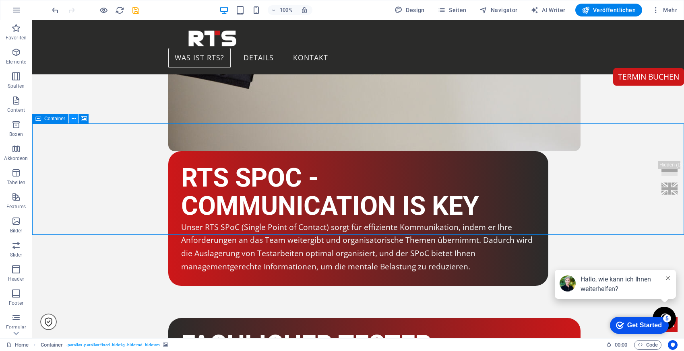
click at [73, 120] on icon at bounding box center [74, 119] width 4 height 8
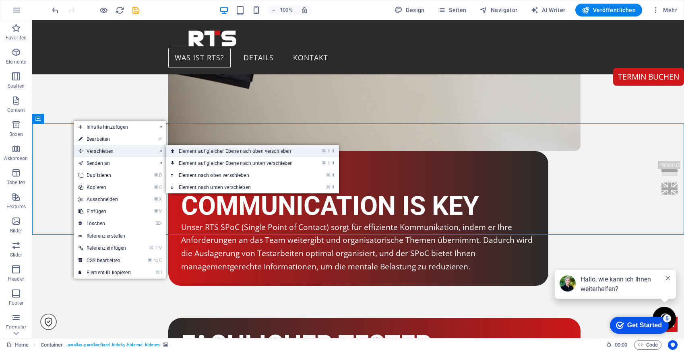
click at [201, 148] on link "⌘ ⇧ ⬆ Element auf gleicher Ebene nach oben verschieben" at bounding box center [237, 151] width 143 height 12
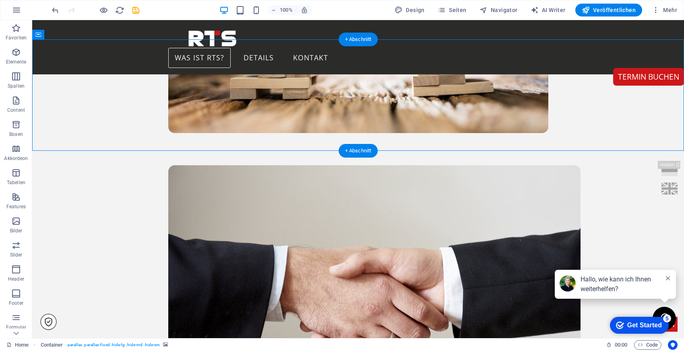
scroll to position [1649, 0]
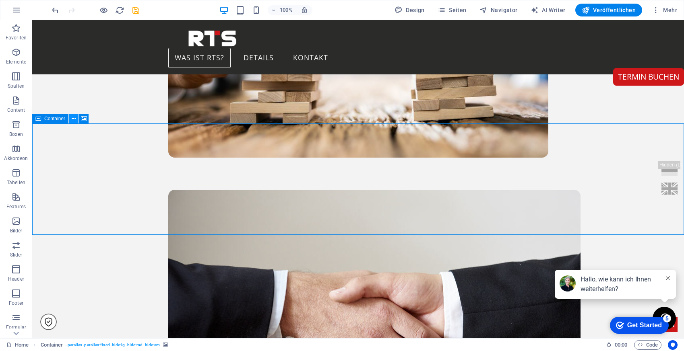
click at [76, 118] on button at bounding box center [74, 119] width 10 height 10
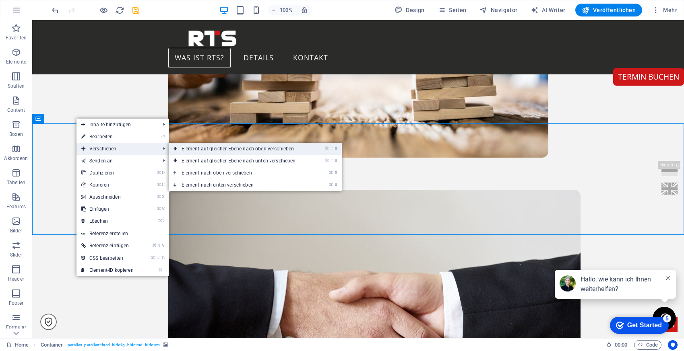
click at [198, 148] on link "⌘ ⇧ ⬆ Element auf gleicher Ebene nach oben verschieben" at bounding box center [240, 149] width 143 height 12
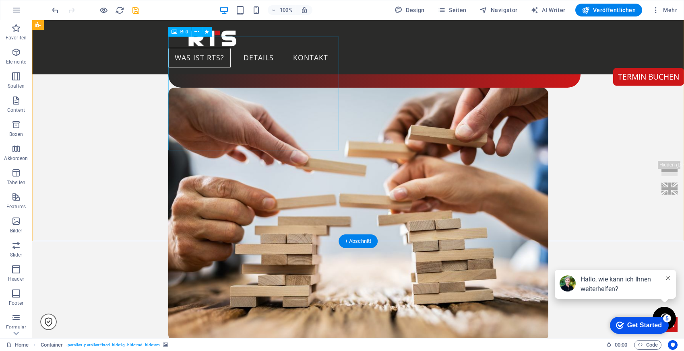
scroll to position [1362, 0]
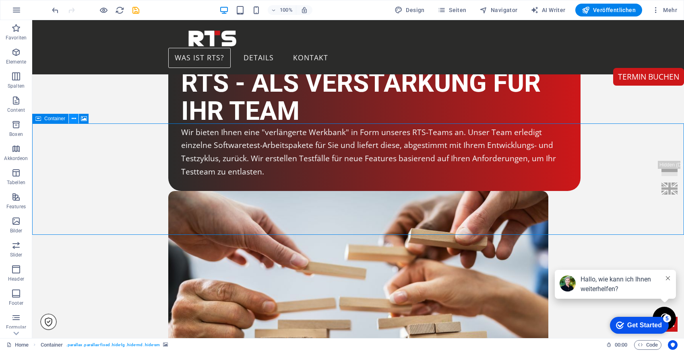
click at [74, 120] on icon at bounding box center [74, 119] width 4 height 8
click at [74, 118] on icon at bounding box center [74, 119] width 4 height 8
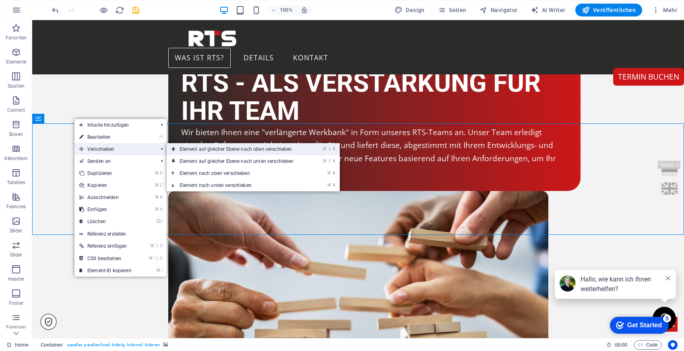
click at [206, 150] on link "⌘ ⇧ ⬆ Element auf gleicher Ebene nach oben verschieben" at bounding box center [238, 149] width 143 height 12
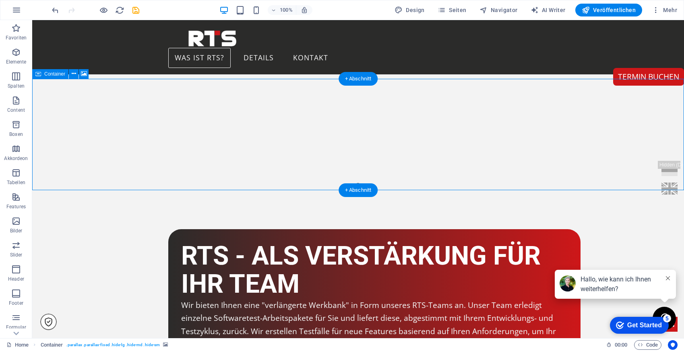
scroll to position [1169, 0]
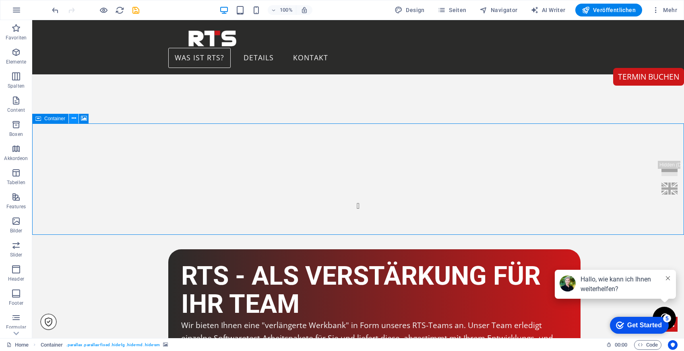
click at [73, 117] on icon at bounding box center [74, 118] width 4 height 8
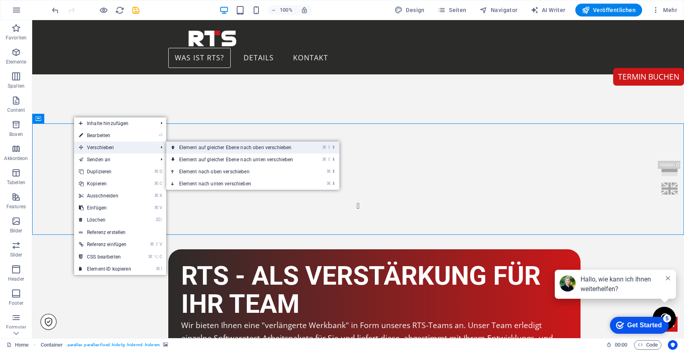
click at [182, 146] on link "⌘ ⇧ ⬆ Element auf gleicher Ebene nach oben verschieben" at bounding box center [237, 148] width 143 height 12
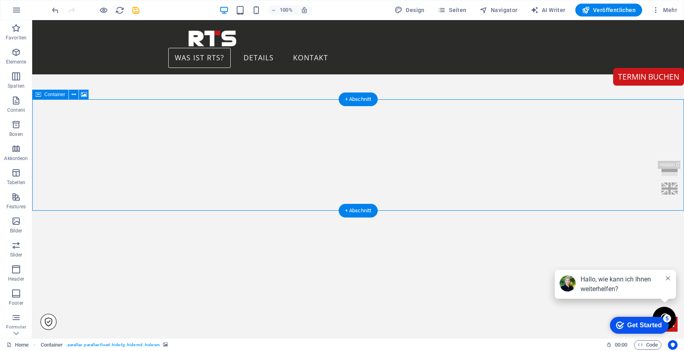
scroll to position [934, 0]
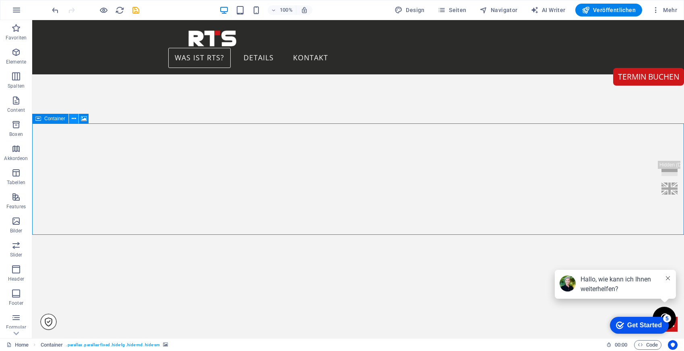
click at [74, 118] on icon at bounding box center [74, 119] width 4 height 8
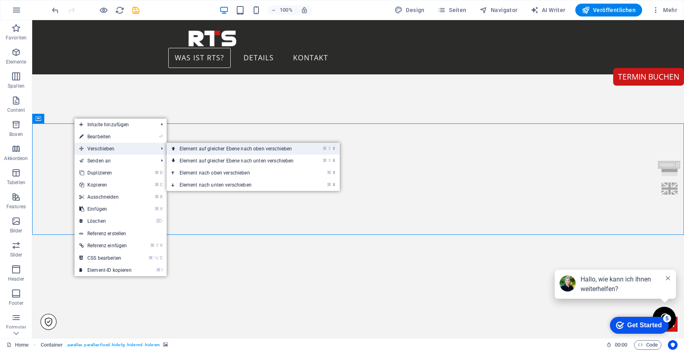
click at [229, 151] on link "⌘ ⇧ ⬆ Element auf gleicher Ebene nach oben verschieben" at bounding box center [238, 149] width 143 height 12
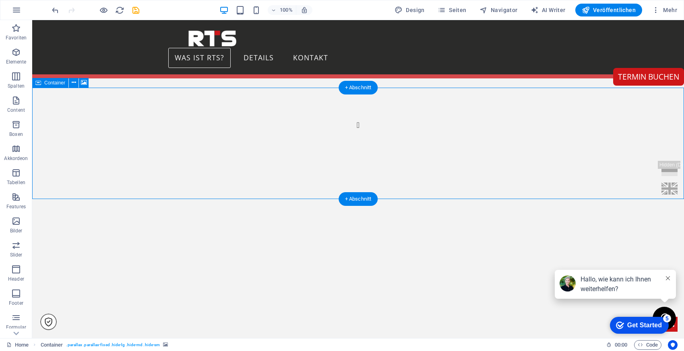
scroll to position [712, 0]
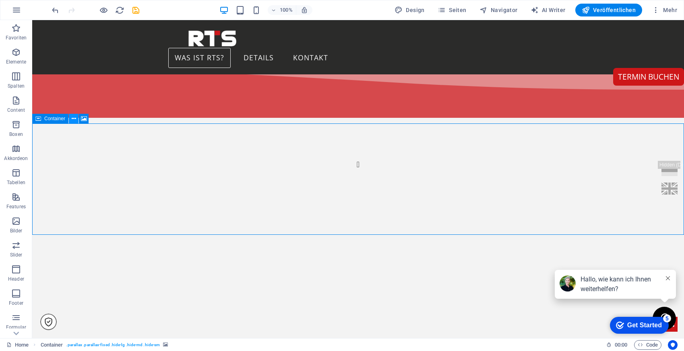
click at [74, 118] on icon at bounding box center [74, 119] width 4 height 8
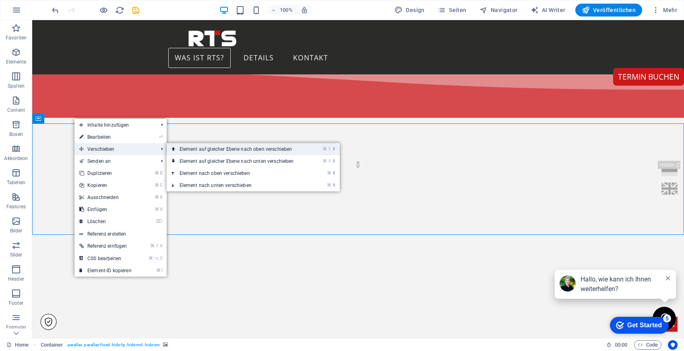
click at [214, 149] on link "⌘ ⇧ ⬆ Element auf gleicher Ebene nach oben verschieben" at bounding box center [238, 149] width 143 height 12
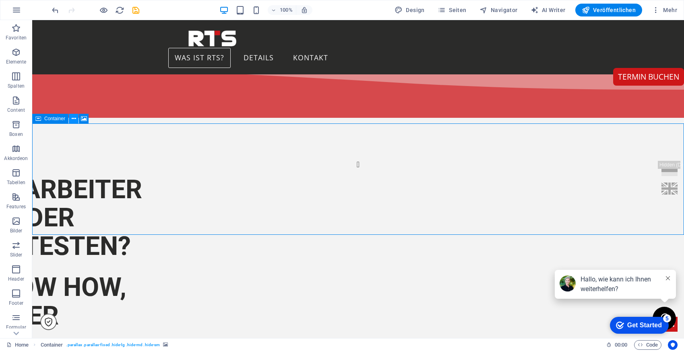
click at [76, 117] on icon at bounding box center [74, 119] width 4 height 8
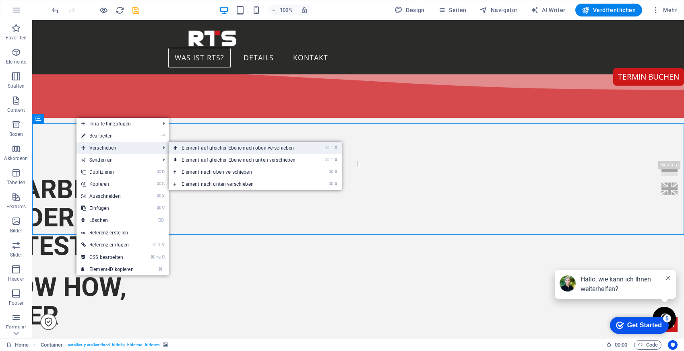
click at [198, 148] on link "⌘ ⇧ ⬆ Element auf gleicher Ebene nach oben verschieben" at bounding box center [240, 148] width 143 height 12
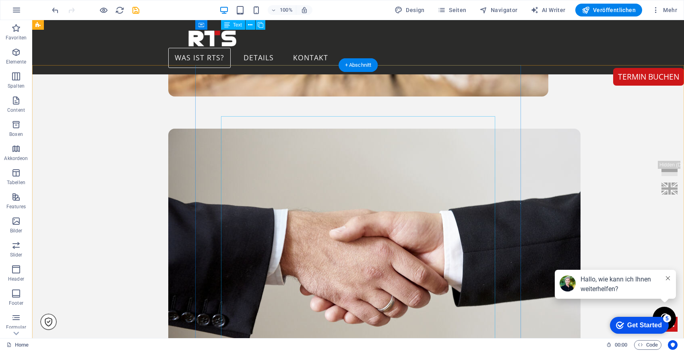
scroll to position [1815, 0]
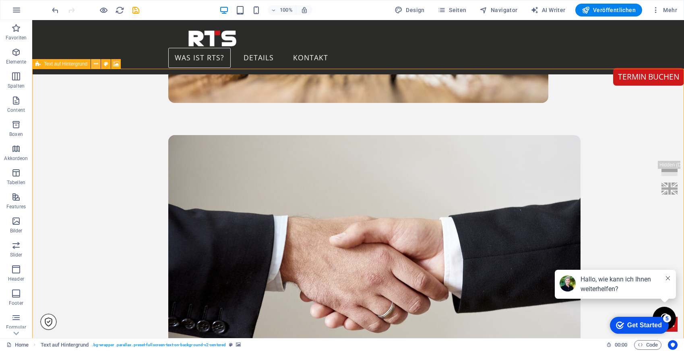
click at [97, 62] on icon at bounding box center [96, 64] width 4 height 8
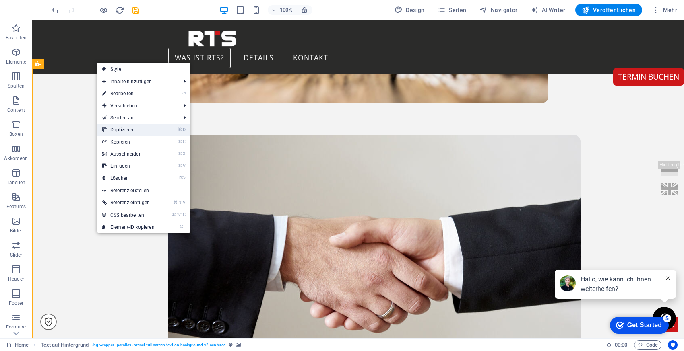
click at [137, 128] on link "⌘ D Duplizieren" at bounding box center [128, 130] width 62 height 12
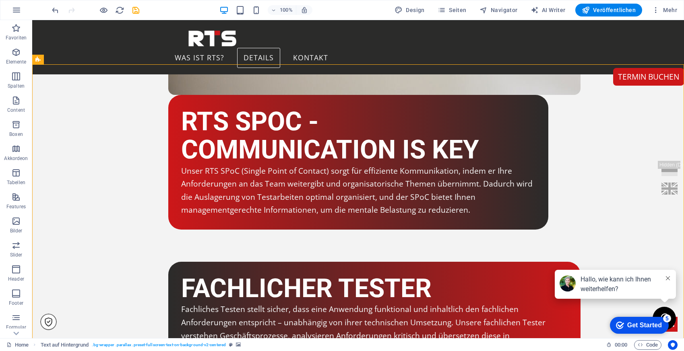
scroll to position [2130, 0]
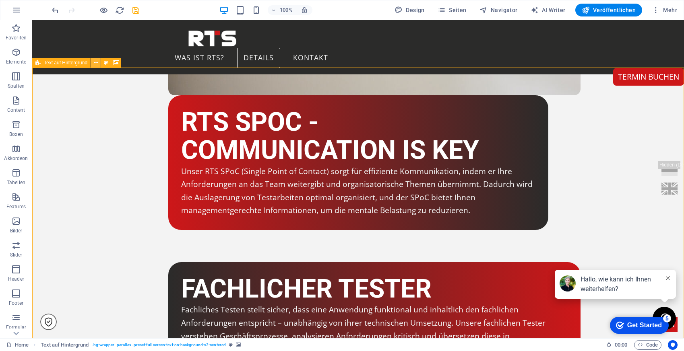
click at [95, 62] on icon at bounding box center [96, 63] width 4 height 8
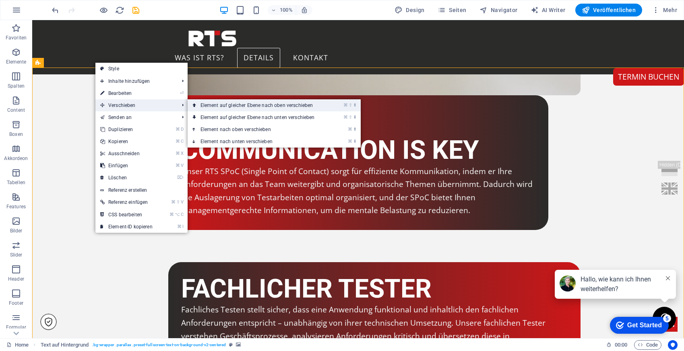
click at [207, 104] on link "⌘ ⇧ ⬆ Element auf gleicher Ebene nach oben verschieben" at bounding box center [259, 105] width 143 height 12
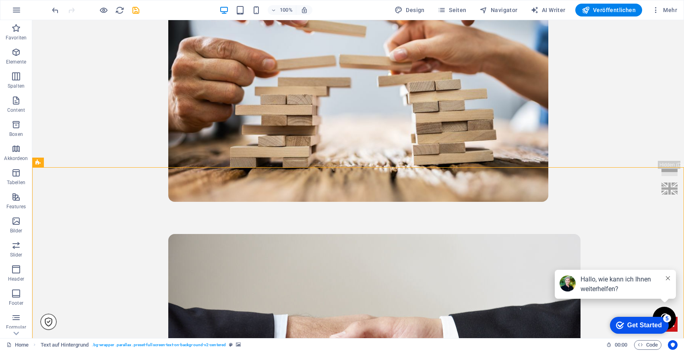
scroll to position [1719, 0]
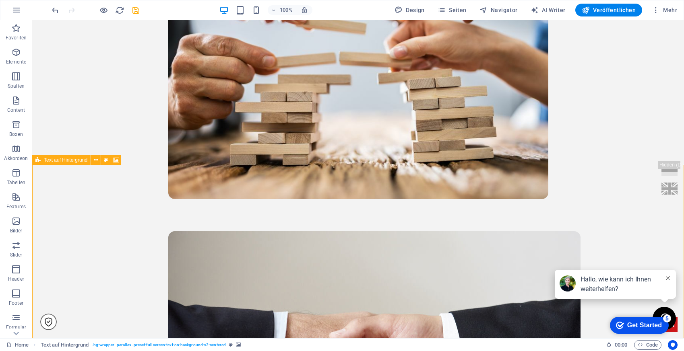
click at [42, 161] on div "Text auf Hintergrund" at bounding box center [61, 160] width 58 height 10
click at [97, 159] on icon at bounding box center [96, 160] width 4 height 8
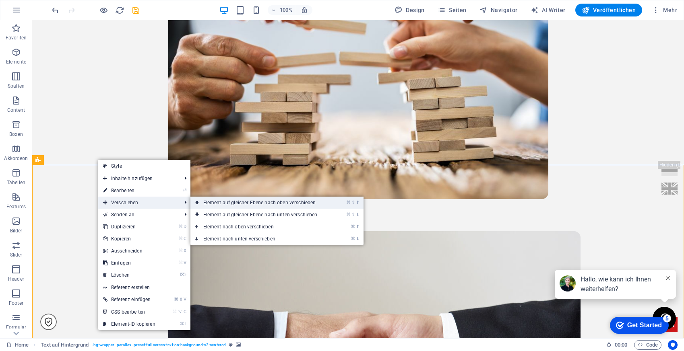
click at [204, 203] on link "⌘ ⇧ ⬆ Element auf gleicher Ebene nach oben verschieben" at bounding box center [261, 203] width 143 height 12
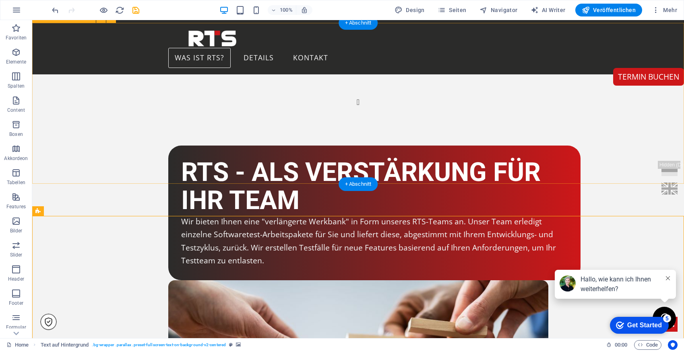
scroll to position [1381, 0]
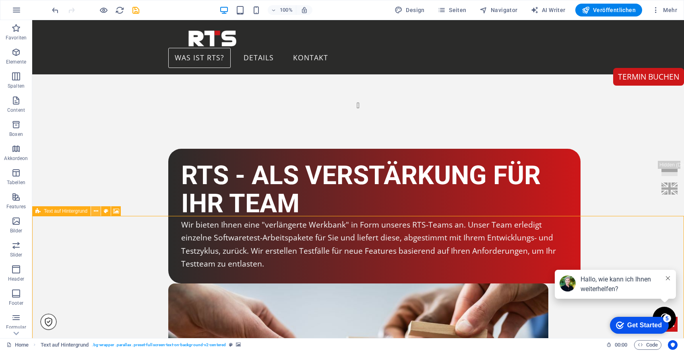
click at [95, 209] on icon at bounding box center [96, 211] width 4 height 8
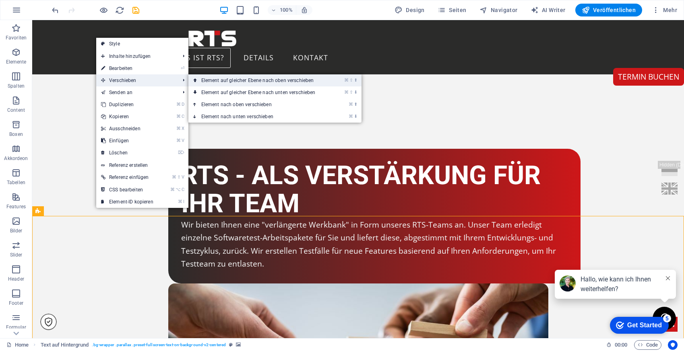
click at [213, 80] on link "⌘ ⇧ ⬆ Element auf gleicher Ebene nach oben verschieben" at bounding box center [259, 80] width 143 height 12
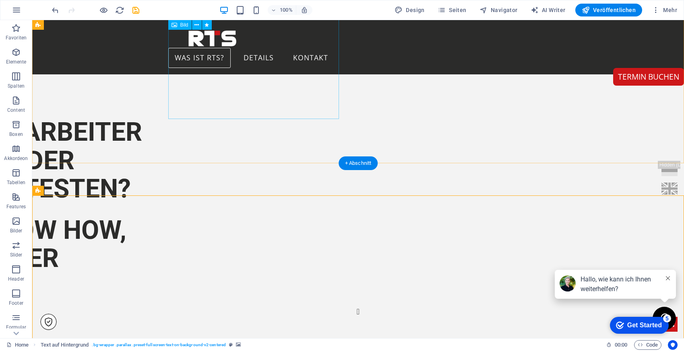
scroll to position [1134, 0]
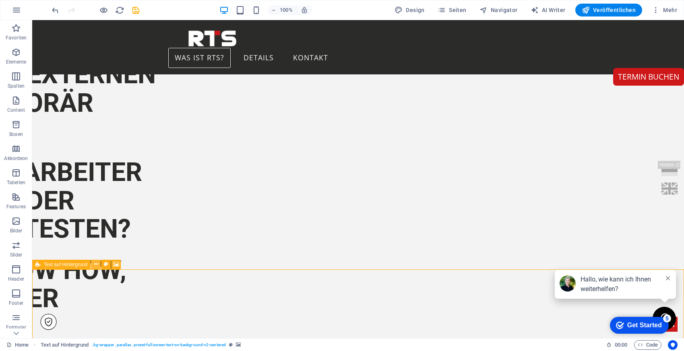
click at [94, 264] on icon at bounding box center [96, 264] width 4 height 8
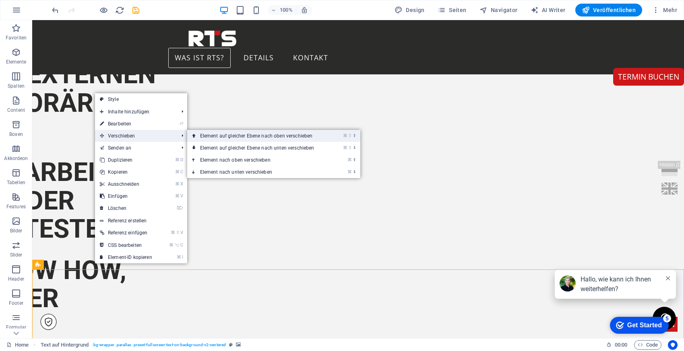
click at [213, 138] on link "⌘ ⇧ ⬆ Element auf gleicher Ebene nach oben verschieben" at bounding box center [258, 136] width 143 height 12
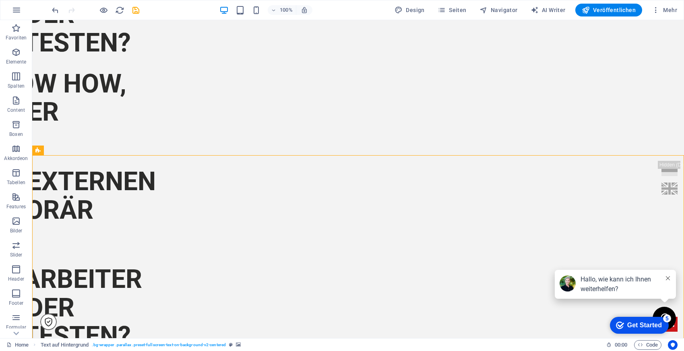
scroll to position [1026, 0]
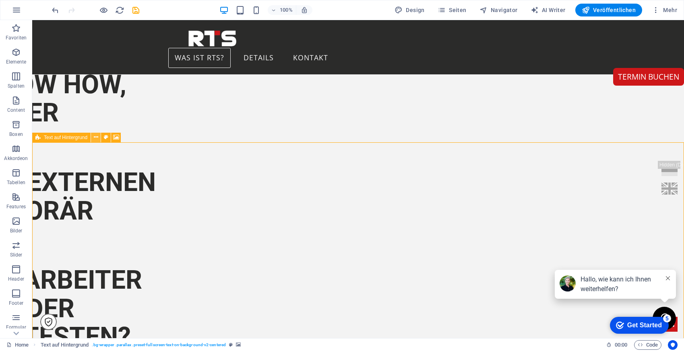
click at [97, 139] on icon at bounding box center [96, 137] width 4 height 8
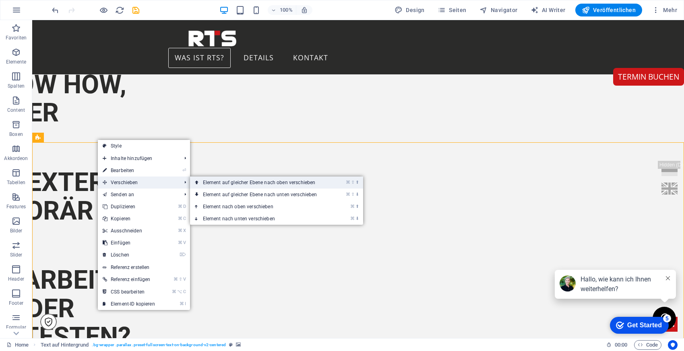
click at [216, 185] on link "⌘ ⇧ ⬆ Element auf gleicher Ebene nach oben verschieben" at bounding box center [261, 183] width 143 height 12
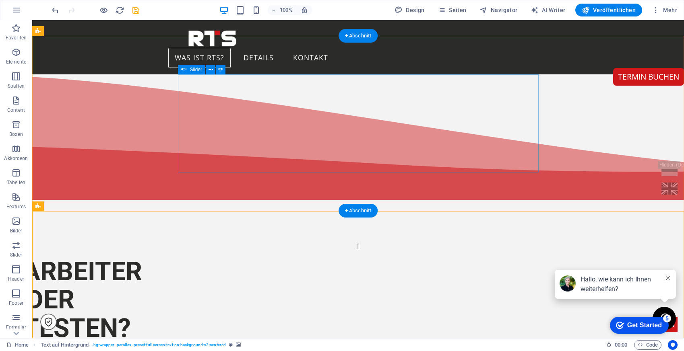
scroll to position [736, 0]
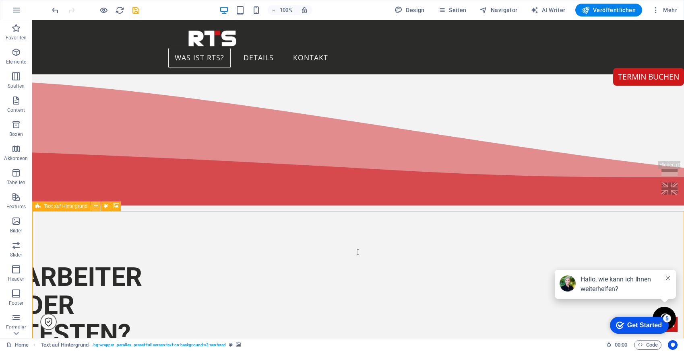
click at [95, 206] on icon at bounding box center [96, 206] width 4 height 8
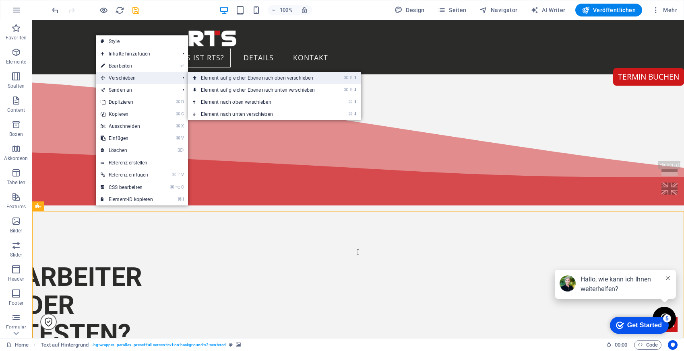
click at [200, 79] on link "⌘ ⇧ ⬆ Element auf gleicher Ebene nach oben verschieben" at bounding box center [259, 78] width 143 height 12
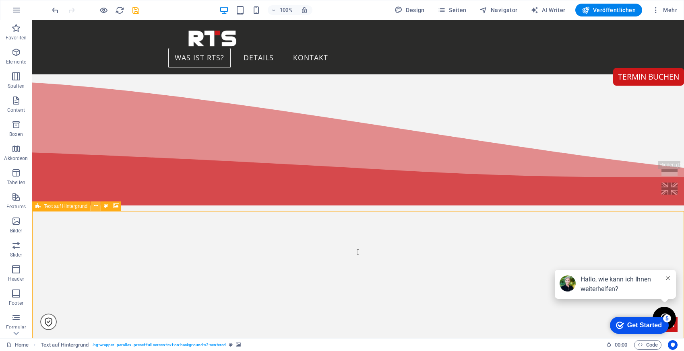
click at [97, 207] on icon at bounding box center [96, 206] width 4 height 8
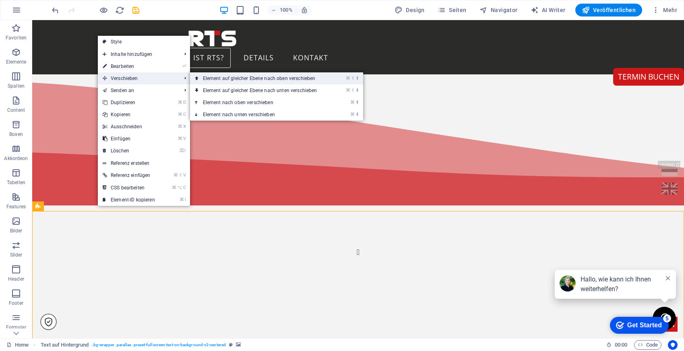
click at [277, 80] on link "⌘ ⇧ ⬆ Element auf gleicher Ebene nach oben verschieben" at bounding box center [261, 78] width 143 height 12
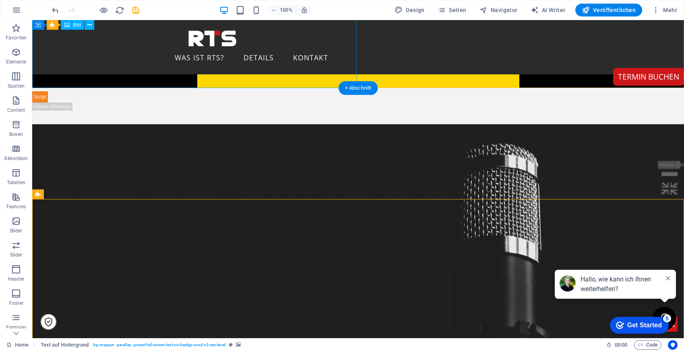
scroll to position [572, 0]
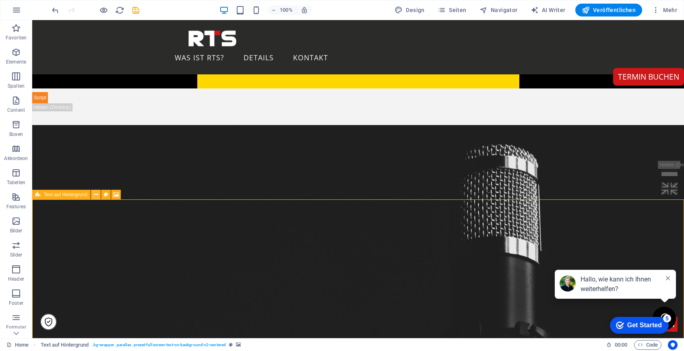
click at [98, 194] on button at bounding box center [96, 195] width 10 height 10
click at [92, 195] on button at bounding box center [96, 195] width 10 height 10
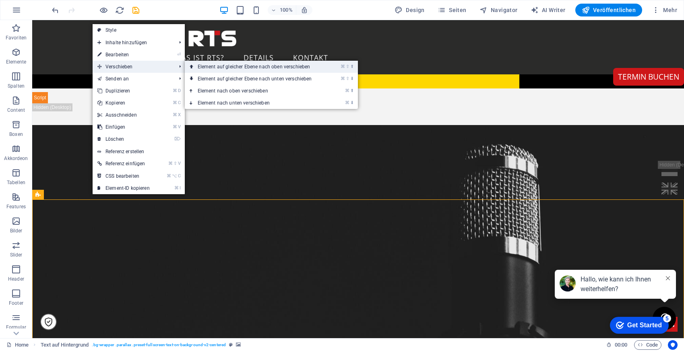
click at [230, 64] on link "⌘ ⇧ ⬆ Element auf gleicher Ebene nach oben verschieben" at bounding box center [256, 67] width 143 height 12
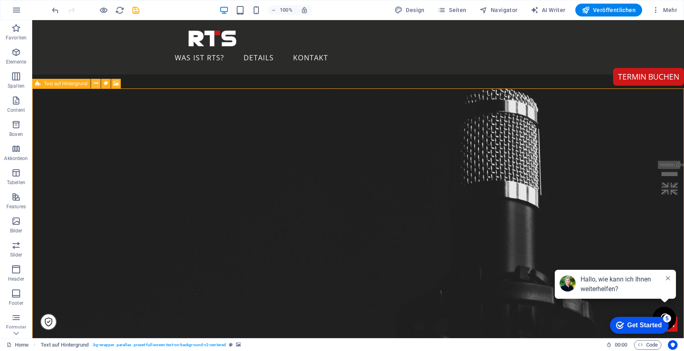
click at [97, 85] on icon at bounding box center [96, 83] width 4 height 8
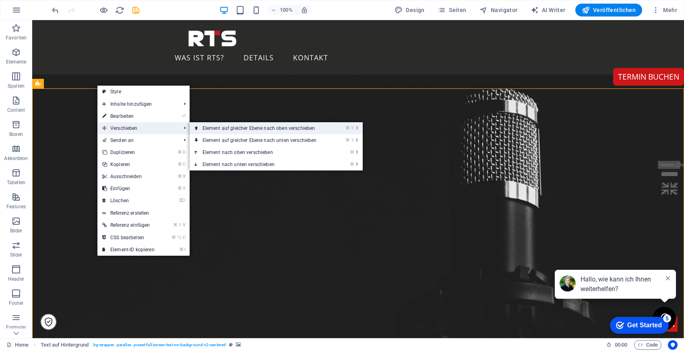
click at [219, 129] on link "⌘ ⇧ ⬆ Element auf gleicher Ebene nach oben verschieben" at bounding box center [261, 128] width 143 height 12
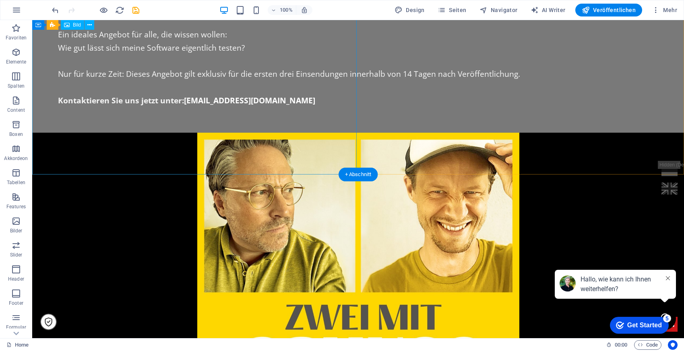
scroll to position [803, 0]
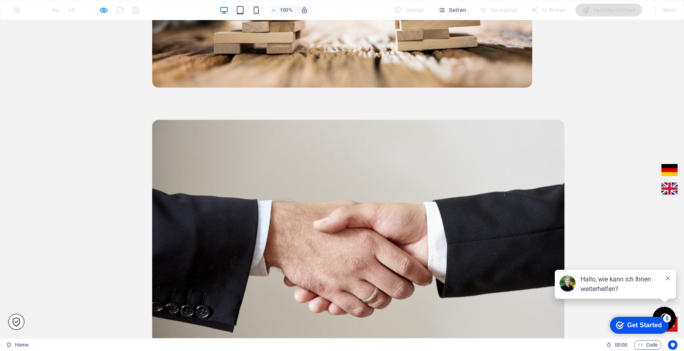
scroll to position [2308, 0]
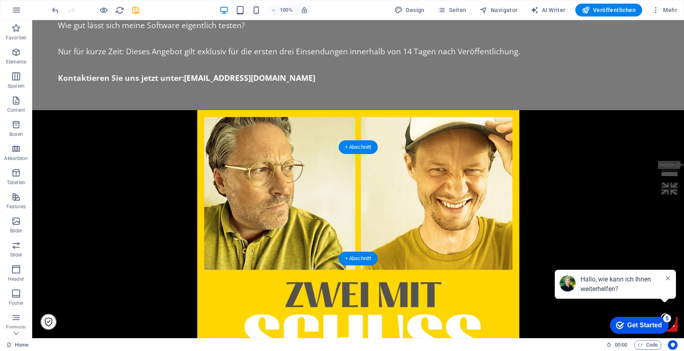
scroll to position [827, 0]
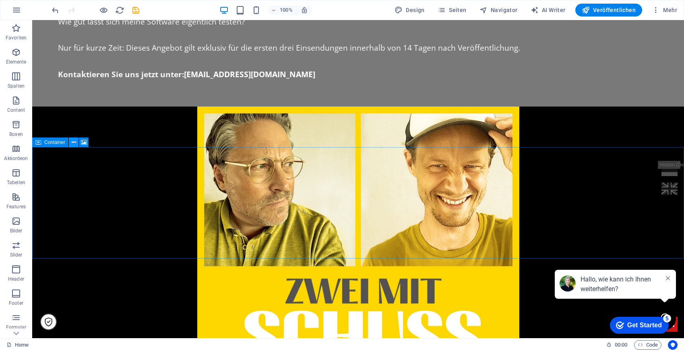
click at [73, 139] on icon at bounding box center [74, 142] width 4 height 8
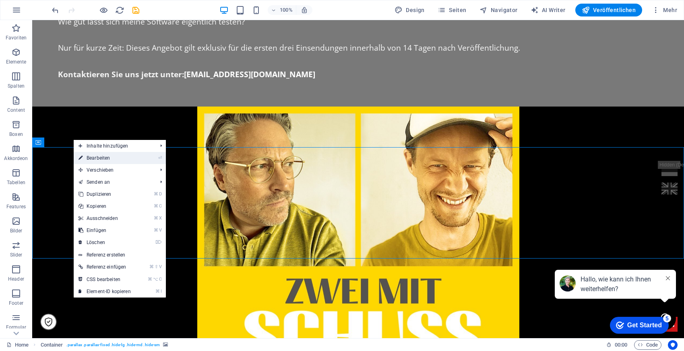
click at [97, 161] on link "⏎ Bearbeiten" at bounding box center [105, 158] width 62 height 12
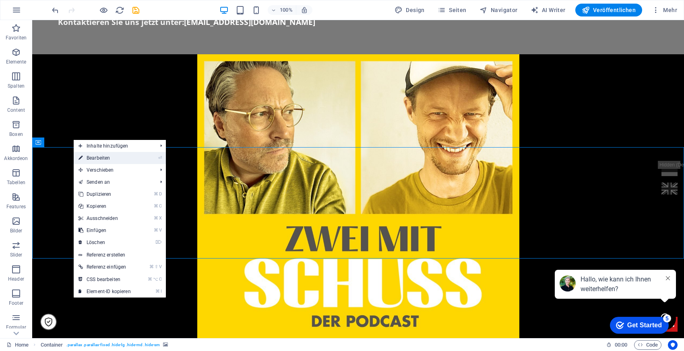
select select "vh"
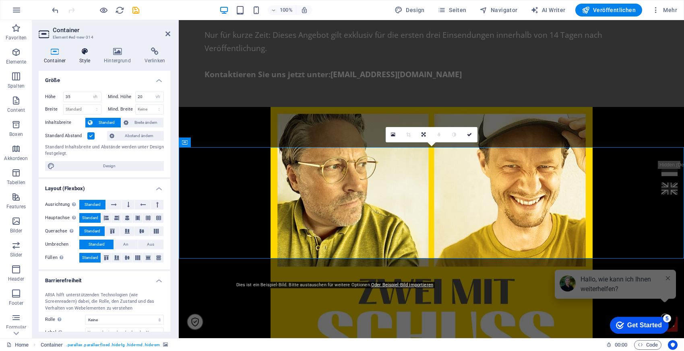
click at [87, 54] on icon at bounding box center [84, 51] width 21 height 8
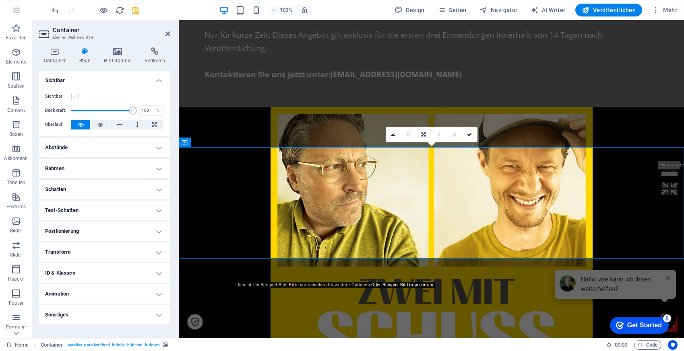
click at [74, 99] on label at bounding box center [74, 96] width 7 height 7
click at [0, 0] on input "Sichtbar" at bounding box center [0, 0] width 0 height 0
click at [169, 34] on icon at bounding box center [167, 34] width 5 height 6
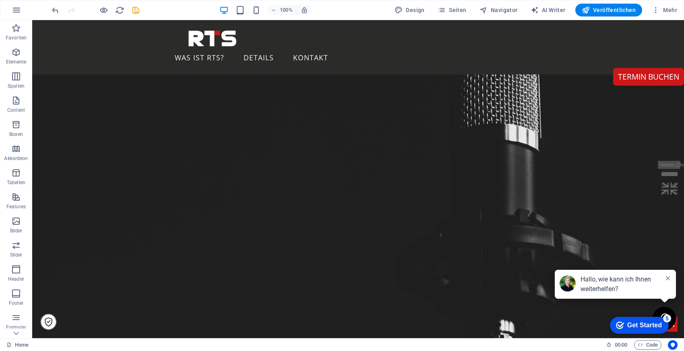
scroll to position [311, 0]
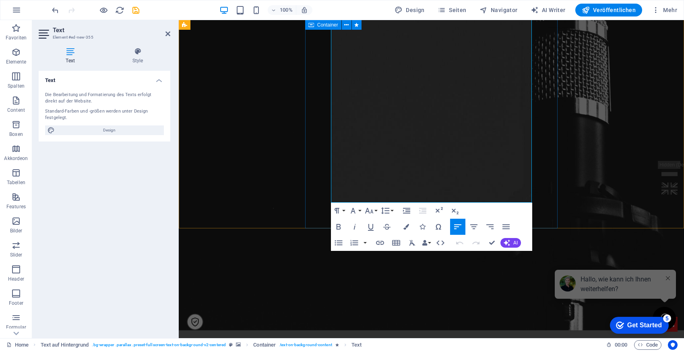
scroll to position [518, 0]
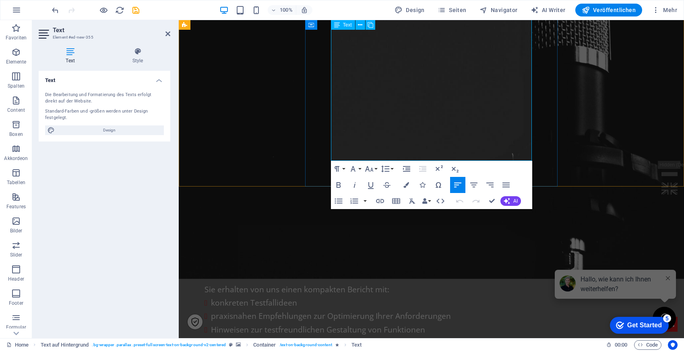
drag, startPoint x: 522, startPoint y: 154, endPoint x: 333, endPoint y: 154, distance: 189.1
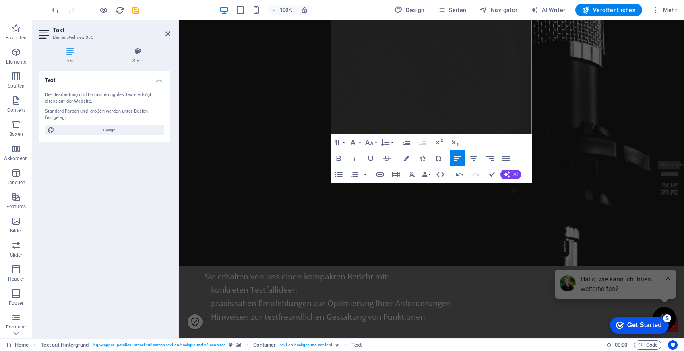
click at [604, 116] on figure at bounding box center [431, 93] width 505 height 346
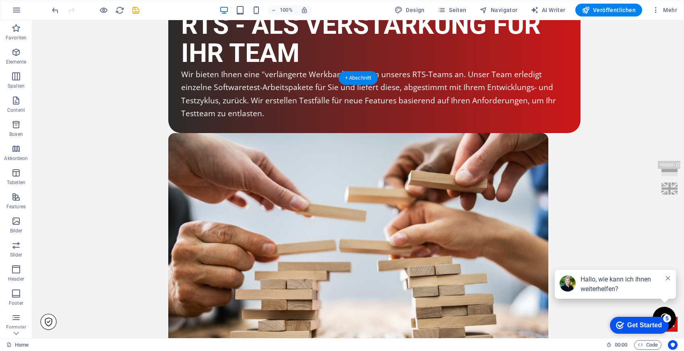
scroll to position [2106, 0]
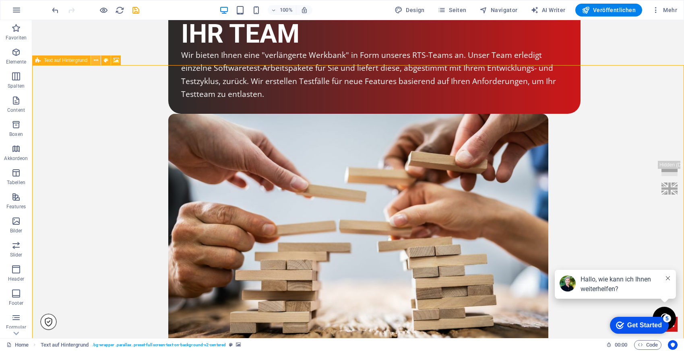
click at [97, 61] on icon at bounding box center [96, 60] width 4 height 8
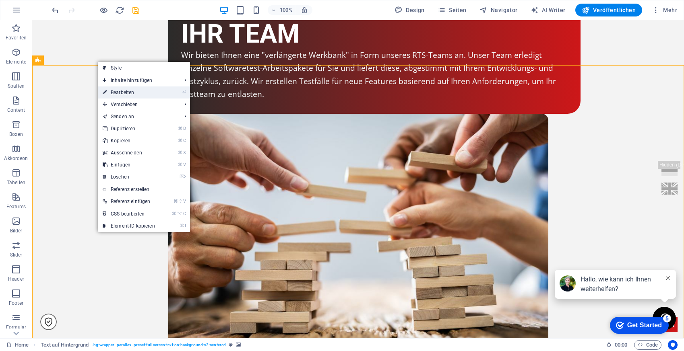
click at [143, 95] on link "⏎ Bearbeiten" at bounding box center [129, 93] width 62 height 12
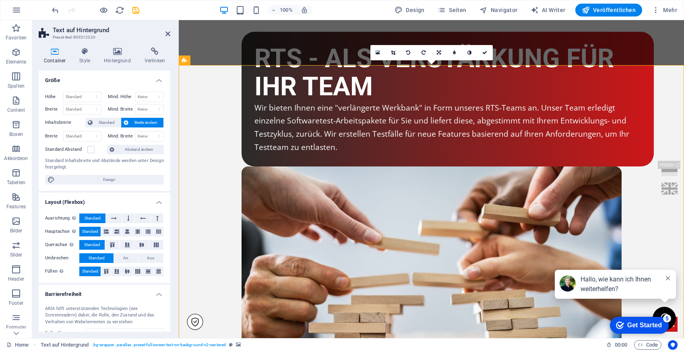
scroll to position [2159, 0]
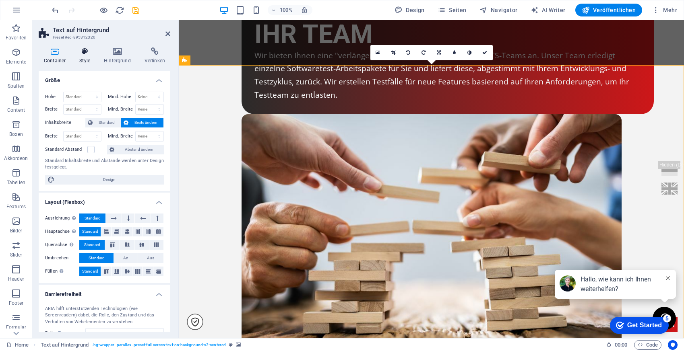
click at [89, 57] on h4 "Style" at bounding box center [86, 55] width 25 height 17
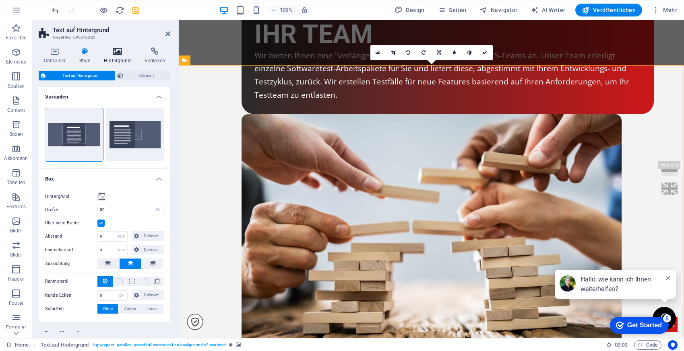
click at [124, 51] on icon at bounding box center [117, 51] width 37 height 8
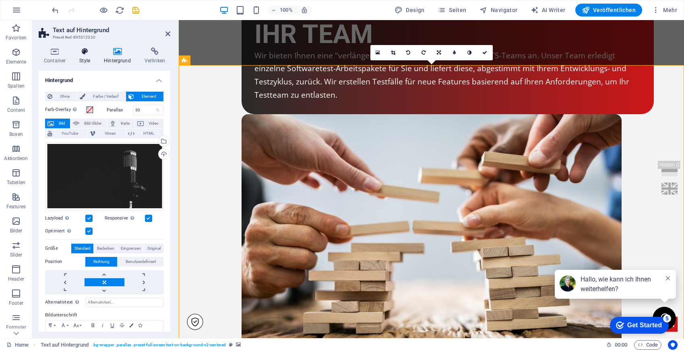
click at [75, 50] on icon at bounding box center [84, 51] width 21 height 8
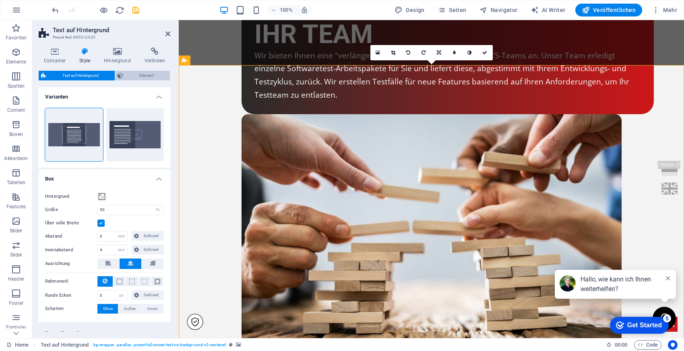
click at [133, 73] on span "Element" at bounding box center [147, 76] width 42 height 10
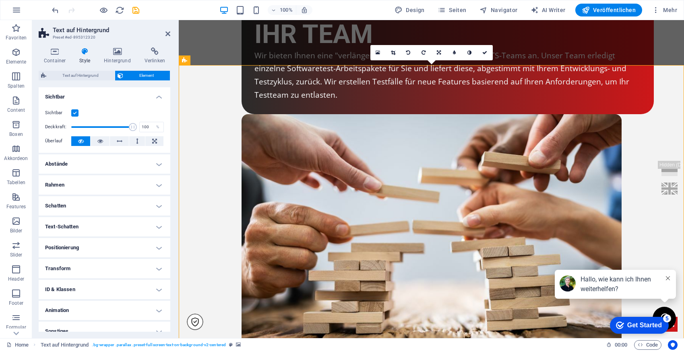
click at [76, 113] on label at bounding box center [74, 112] width 7 height 7
click at [0, 0] on input "Sichtbar" at bounding box center [0, 0] width 0 height 0
click at [169, 33] on icon at bounding box center [167, 34] width 5 height 6
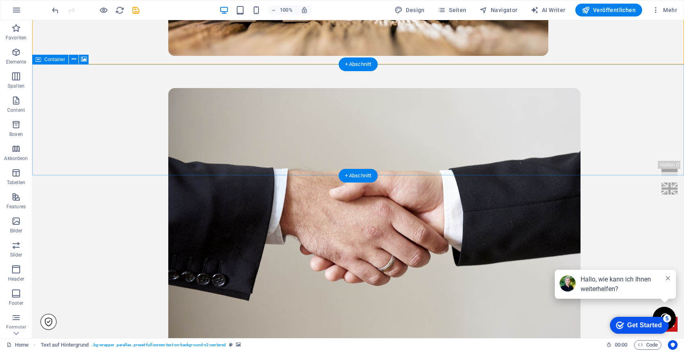
scroll to position [2421, 0]
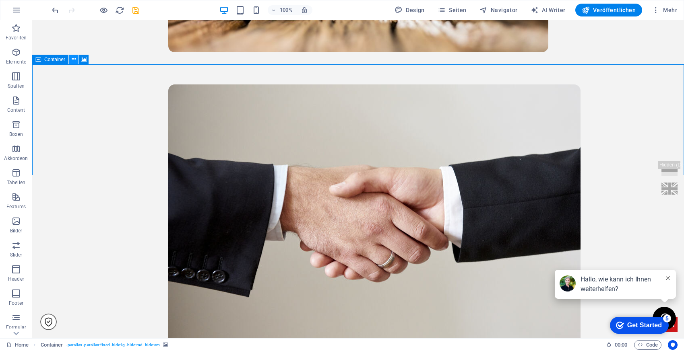
click at [71, 60] on button at bounding box center [74, 60] width 10 height 10
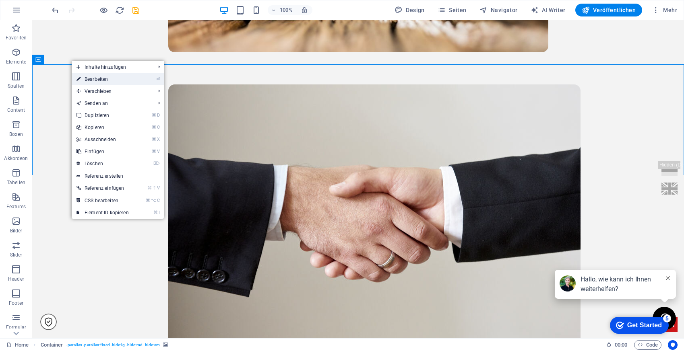
click at [99, 81] on link "⏎ Bearbeiten" at bounding box center [103, 79] width 62 height 12
select select "vh"
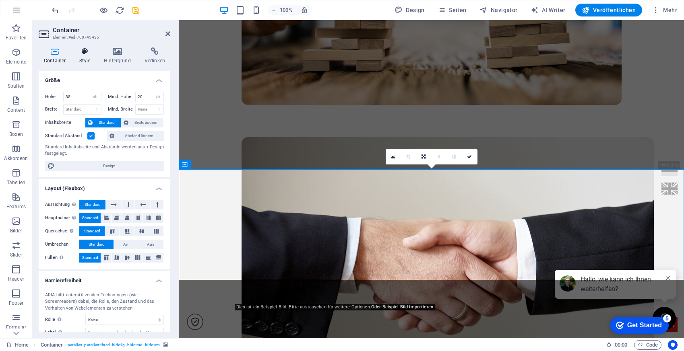
click at [84, 55] on icon at bounding box center [84, 51] width 21 height 8
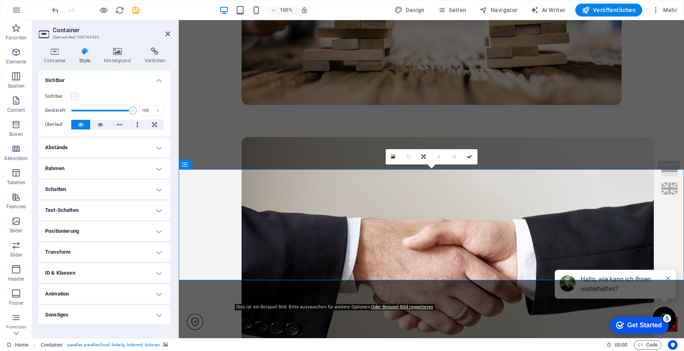
click at [76, 97] on label at bounding box center [74, 96] width 7 height 7
click at [0, 0] on input "Sichtbar" at bounding box center [0, 0] width 0 height 0
click at [165, 32] on icon at bounding box center [167, 34] width 5 height 6
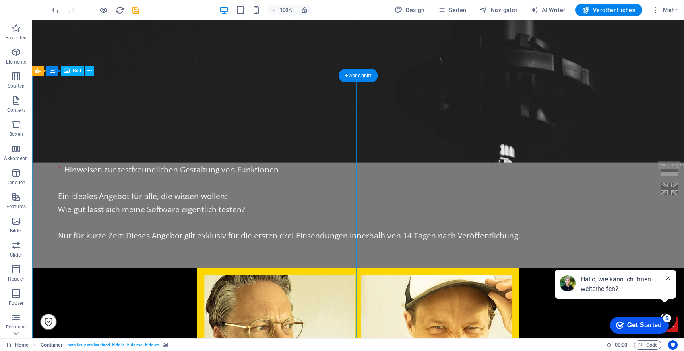
scroll to position [644, 0]
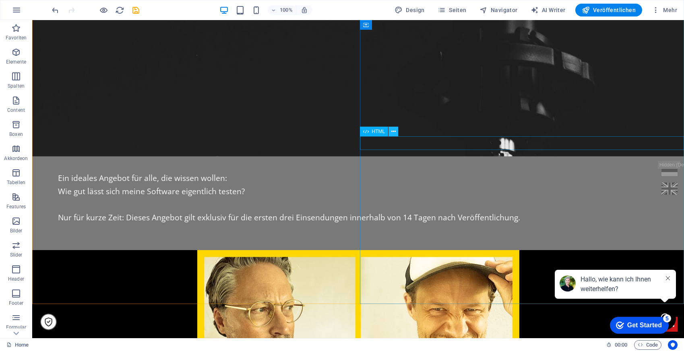
click at [392, 132] on icon at bounding box center [393, 132] width 4 height 8
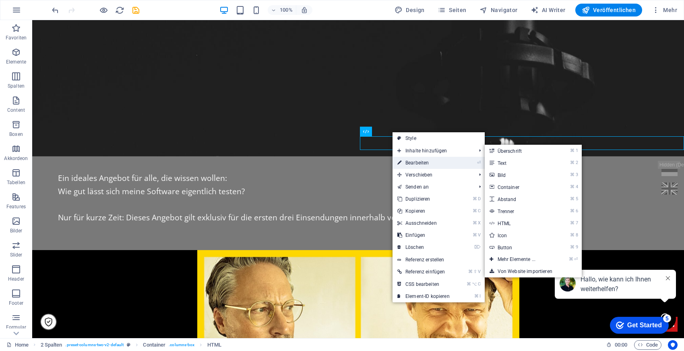
click at [415, 163] on link "⏎ Bearbeiten" at bounding box center [423, 163] width 62 height 12
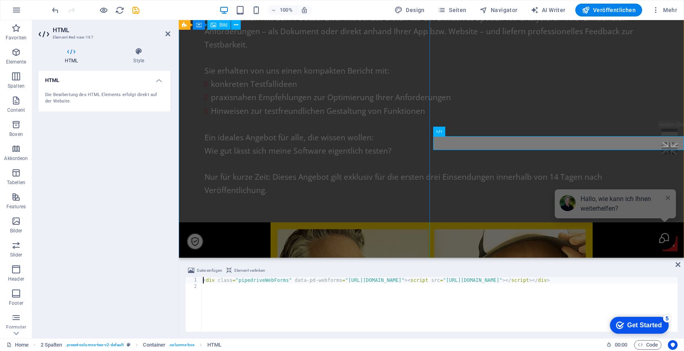
scroll to position [616, 0]
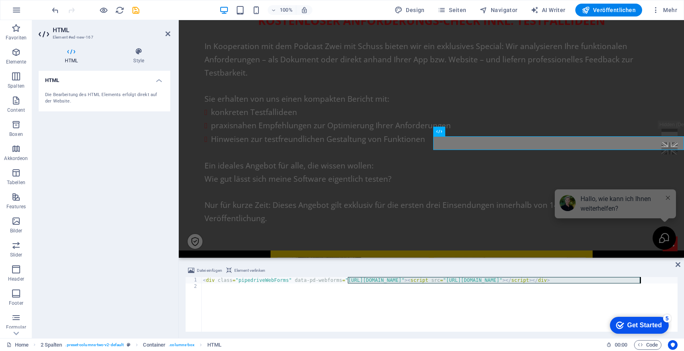
drag, startPoint x: 348, startPoint y: 279, endPoint x: 640, endPoint y: 280, distance: 291.4
click at [640, 280] on div "< div class = "pipedriveWebForms" data-pd-webforms = "[URL][DOMAIN_NAME]" > < s…" at bounding box center [526, 310] width 650 height 66
type textarea "<div class="pipedriveWebForms" data-pd-webforms="[URL][DOMAIN_NAME]"><script sr…"
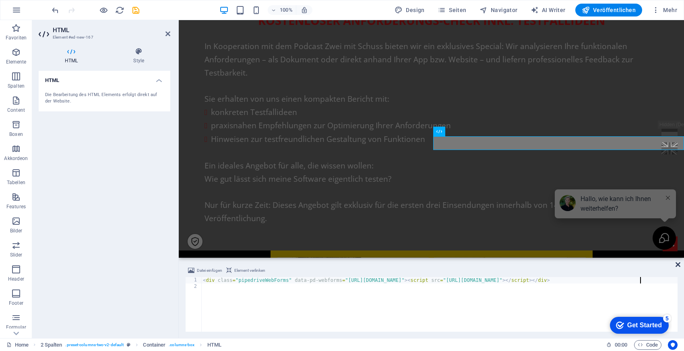
click at [676, 263] on icon at bounding box center [677, 265] width 5 height 6
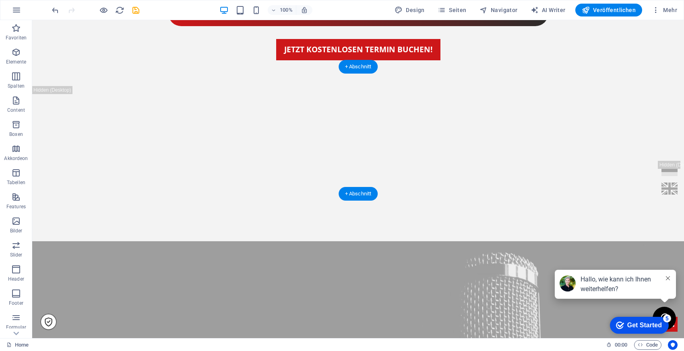
scroll to position [3829, 0]
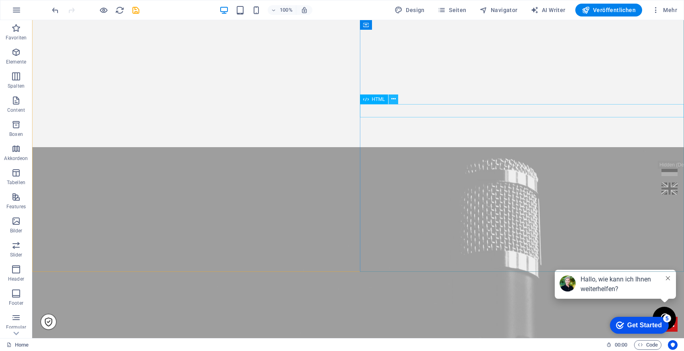
click at [392, 99] on icon at bounding box center [393, 99] width 4 height 8
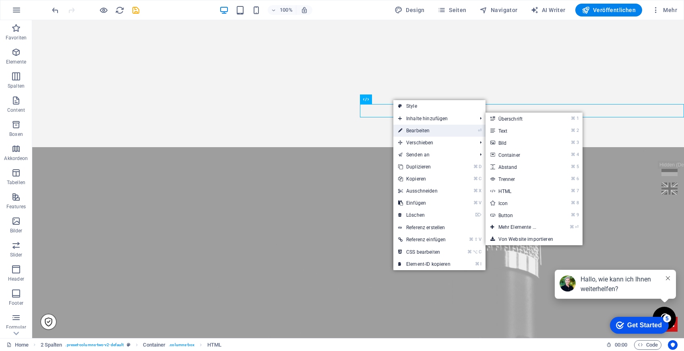
click at [420, 131] on link "⏎ Bearbeiten" at bounding box center [424, 131] width 62 height 12
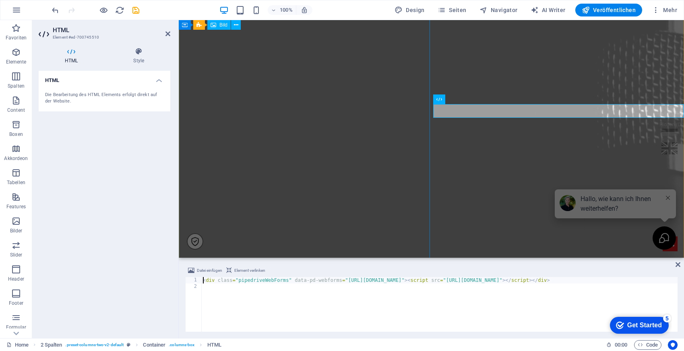
scroll to position [3627, 0]
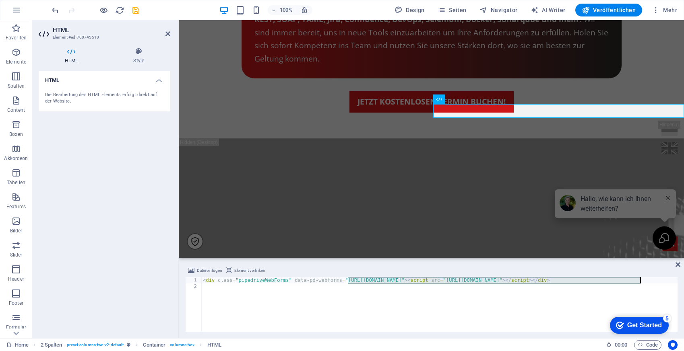
drag, startPoint x: 349, startPoint y: 279, endPoint x: 639, endPoint y: 281, distance: 290.1
click at [639, 281] on div "< div class = "pipedriveWebForms" data-pd-webforms = "[URL][DOMAIN_NAME]" > < s…" at bounding box center [526, 310] width 650 height 66
type textarea "<div class="pipedriveWebForms" data-pd-webforms="[URL][DOMAIN_NAME]"><script sr…"
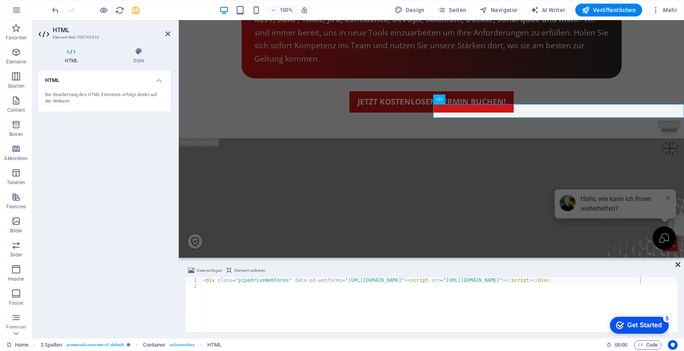
click at [679, 264] on icon at bounding box center [677, 265] width 5 height 6
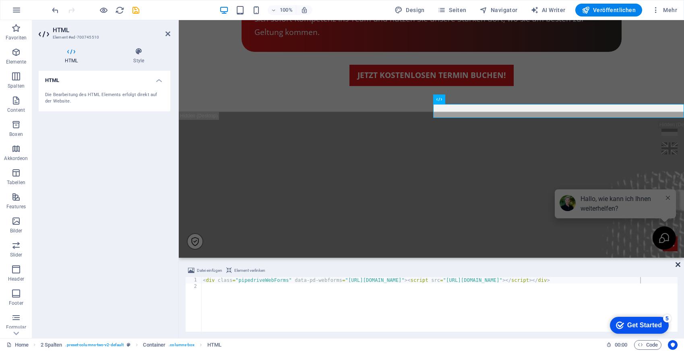
scroll to position [3829, 0]
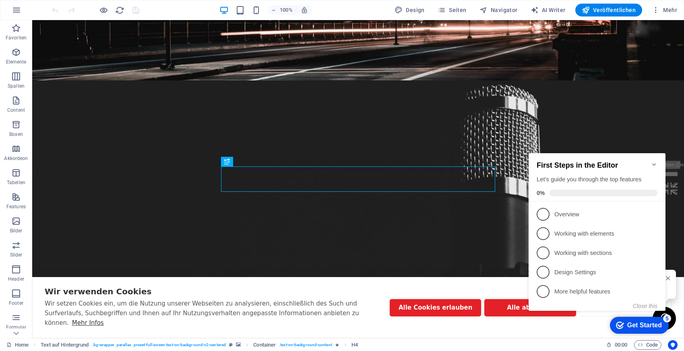
click at [651, 161] on icon "Minimize checklist" at bounding box center [654, 164] width 6 height 6
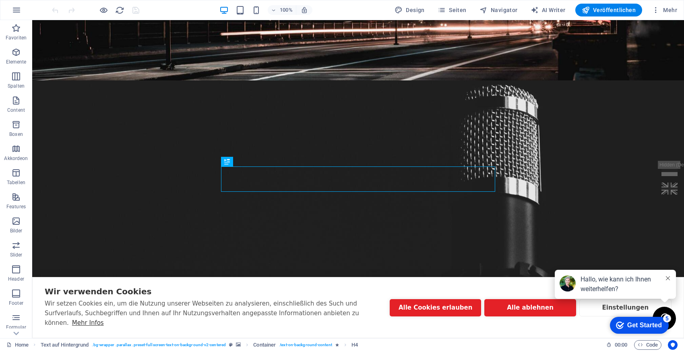
click at [603, 316] on html "checkmark Get Started 5 First Steps in the Editor Let's guide you through the t…" at bounding box center [637, 325] width 68 height 24
click at [536, 310] on button "Alle ablehnen" at bounding box center [529, 307] width 91 height 17
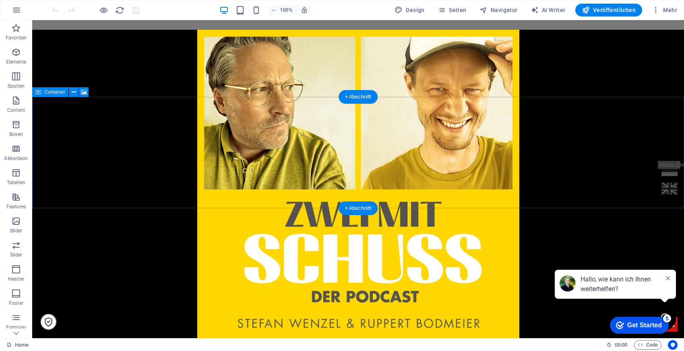
scroll to position [851, 0]
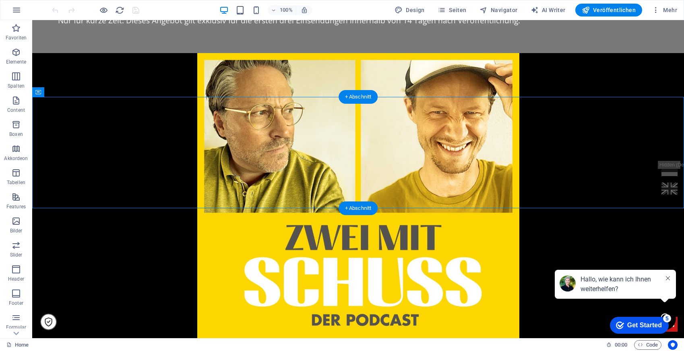
select select "vh"
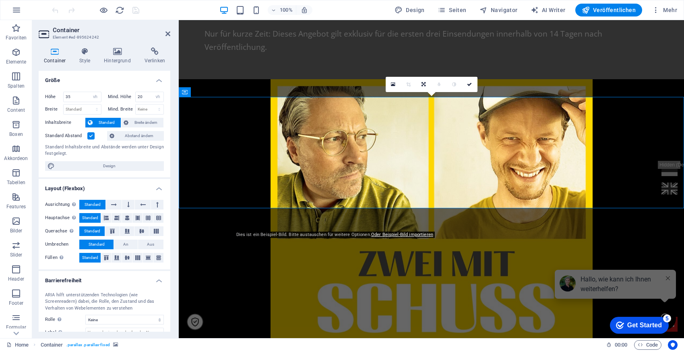
scroll to position [903, 0]
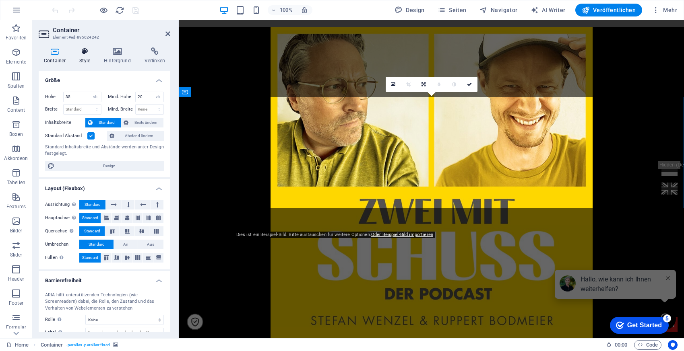
click at [87, 54] on icon at bounding box center [84, 51] width 21 height 8
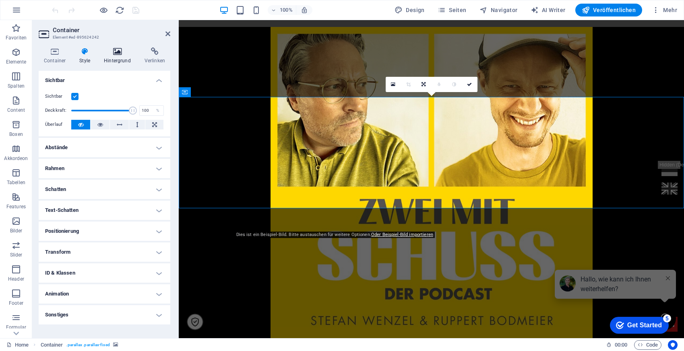
click at [125, 55] on icon at bounding box center [117, 51] width 37 height 8
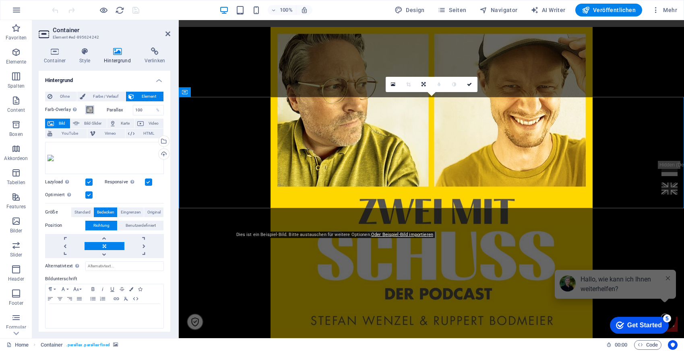
click at [89, 108] on span at bounding box center [90, 110] width 6 height 6
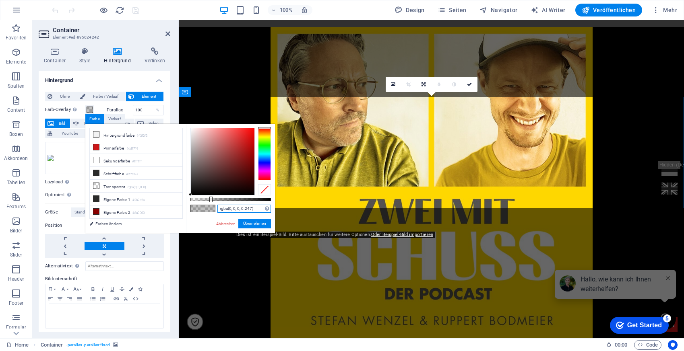
drag, startPoint x: 256, startPoint y: 208, endPoint x: 184, endPoint y: 208, distance: 71.6
click at [184, 208] on div "less Hintergrundfarbe #f3f3f3 Primärfarbe #cd1719 [GEOGRAPHIC_DATA] #ffffff Sch…" at bounding box center [180, 178] width 190 height 109
type input "#ffffff"
click at [257, 225] on button "Übernehmen" at bounding box center [254, 224] width 33 height 10
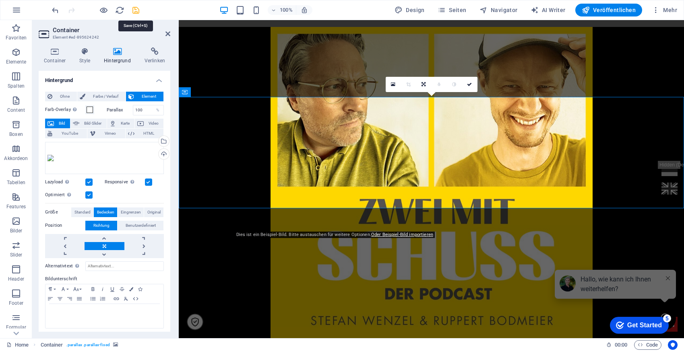
click at [134, 10] on icon "save" at bounding box center [135, 10] width 9 height 9
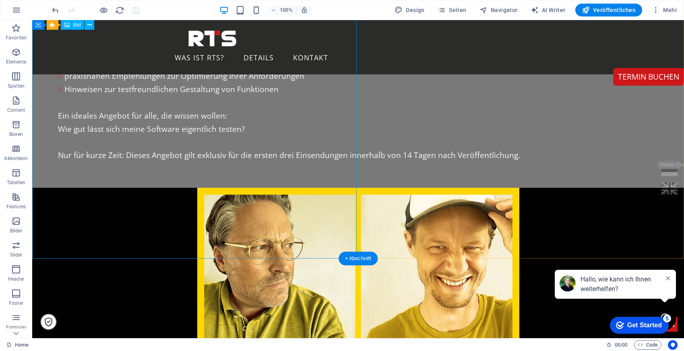
scroll to position [689, 0]
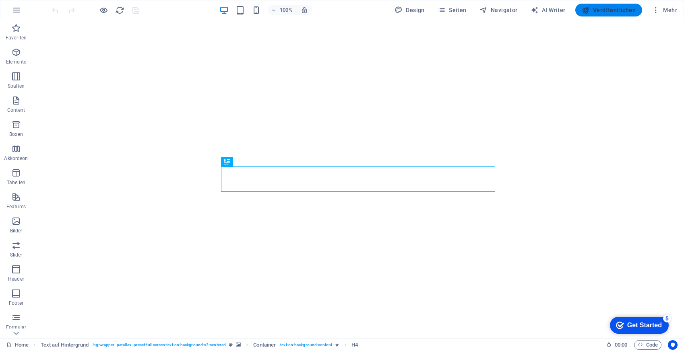
click at [601, 10] on span "Veröffentlichen" at bounding box center [608, 10] width 54 height 8
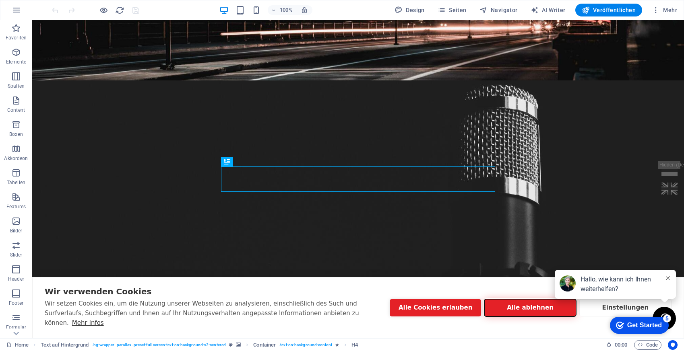
click at [536, 311] on button "Alle ablehnen" at bounding box center [529, 307] width 91 height 17
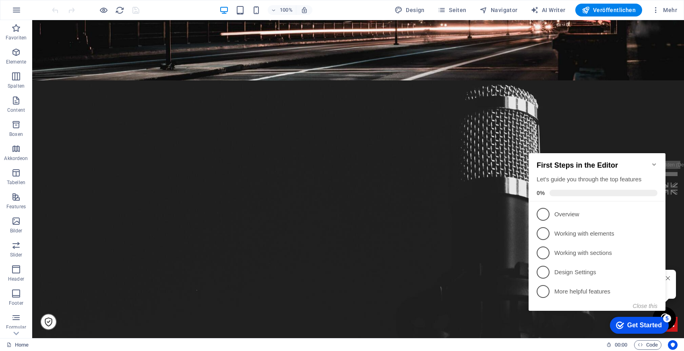
click at [656, 161] on icon "Minimize checklist" at bounding box center [654, 164] width 6 height 6
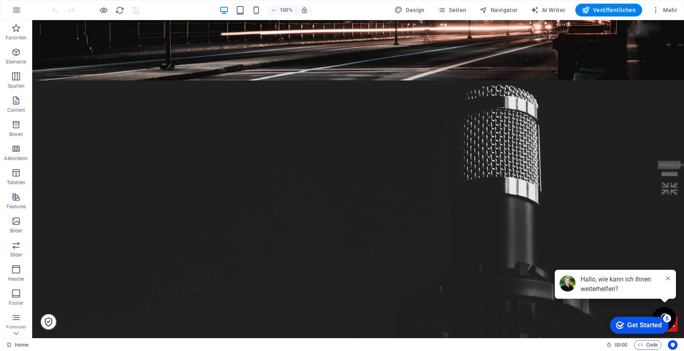
click at [666, 313] on html "checkmark Get Started 5 First Steps in the Editor Let's guide you through the t…" at bounding box center [637, 325] width 68 height 24
click at [666, 278] on icon at bounding box center [668, 278] width 4 height 4
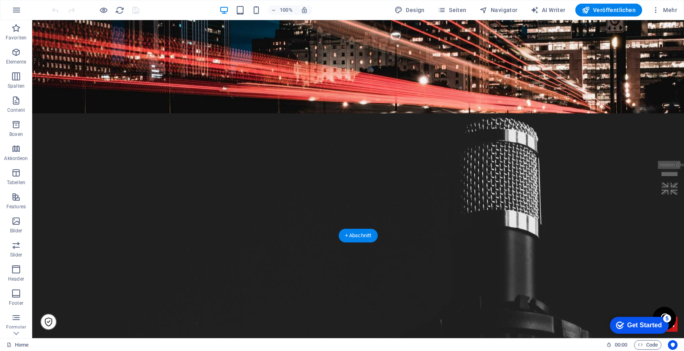
scroll to position [103, 0]
